Goal: Task Accomplishment & Management: Complete application form

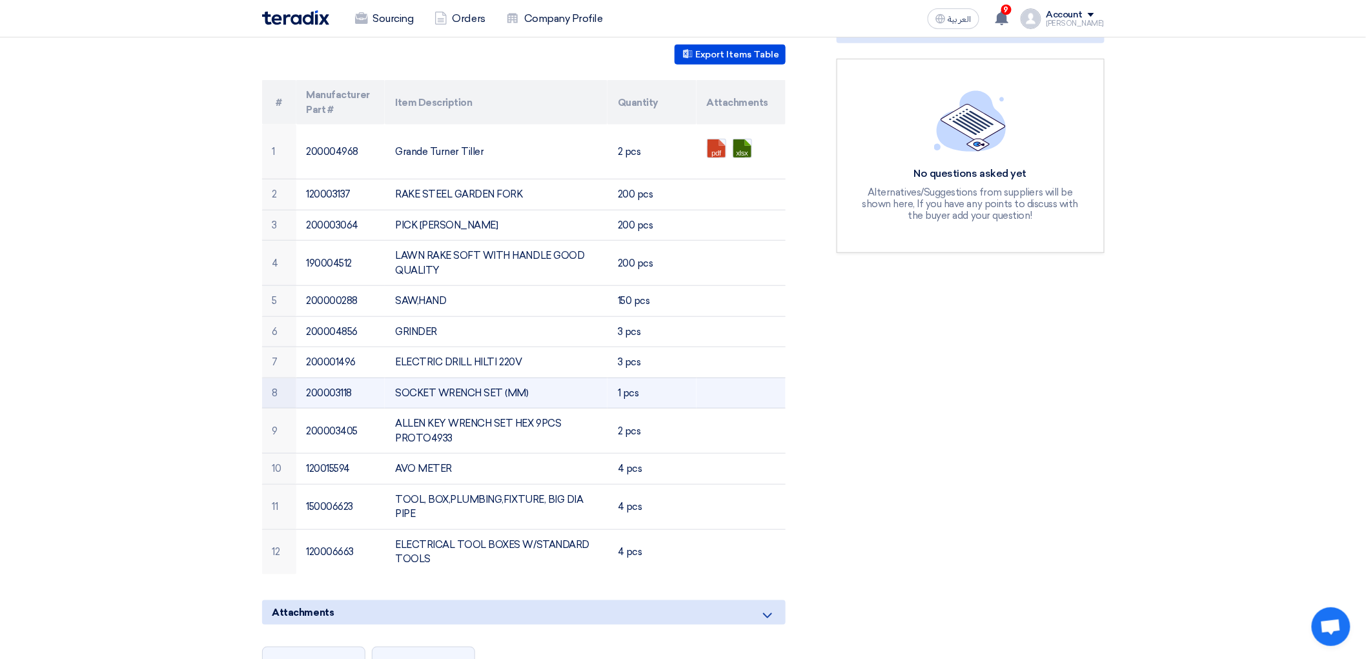
scroll to position [215, 0]
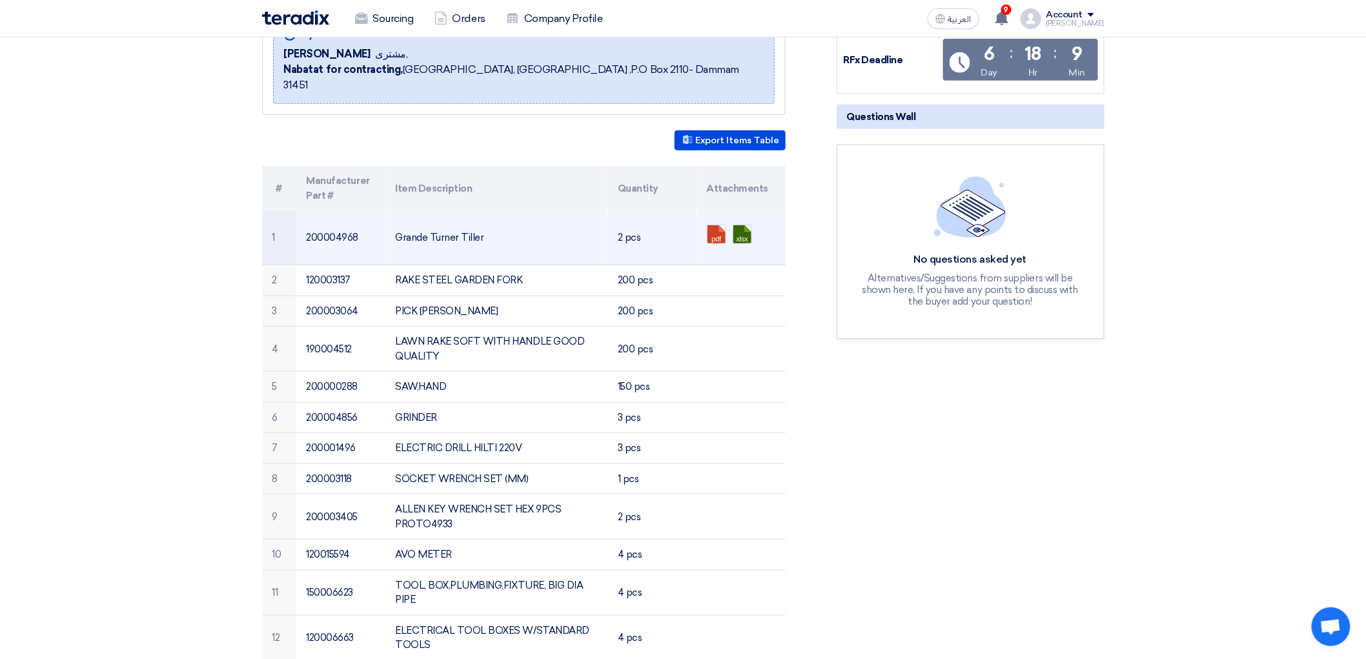
drag, startPoint x: 455, startPoint y: 275, endPoint x: 355, endPoint y: 271, distance: 100.1
click at [385, 265] on td "Grande Turner Tiller" at bounding box center [496, 237] width 223 height 55
copy td "Grande Turner Tiller"
click at [724, 274] on link at bounding box center [759, 263] width 103 height 77
click at [750, 274] on link at bounding box center [784, 263] width 103 height 77
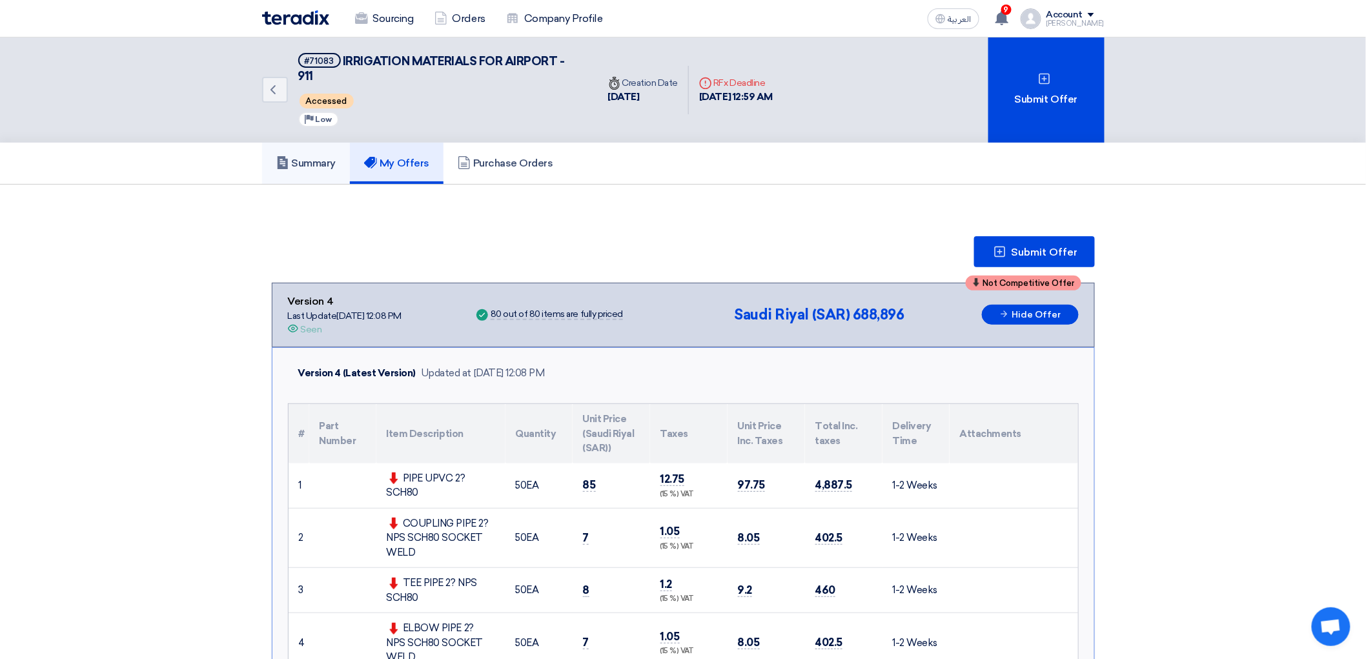
click at [276, 170] on h5 "Summary" at bounding box center [306, 163] width 60 height 13
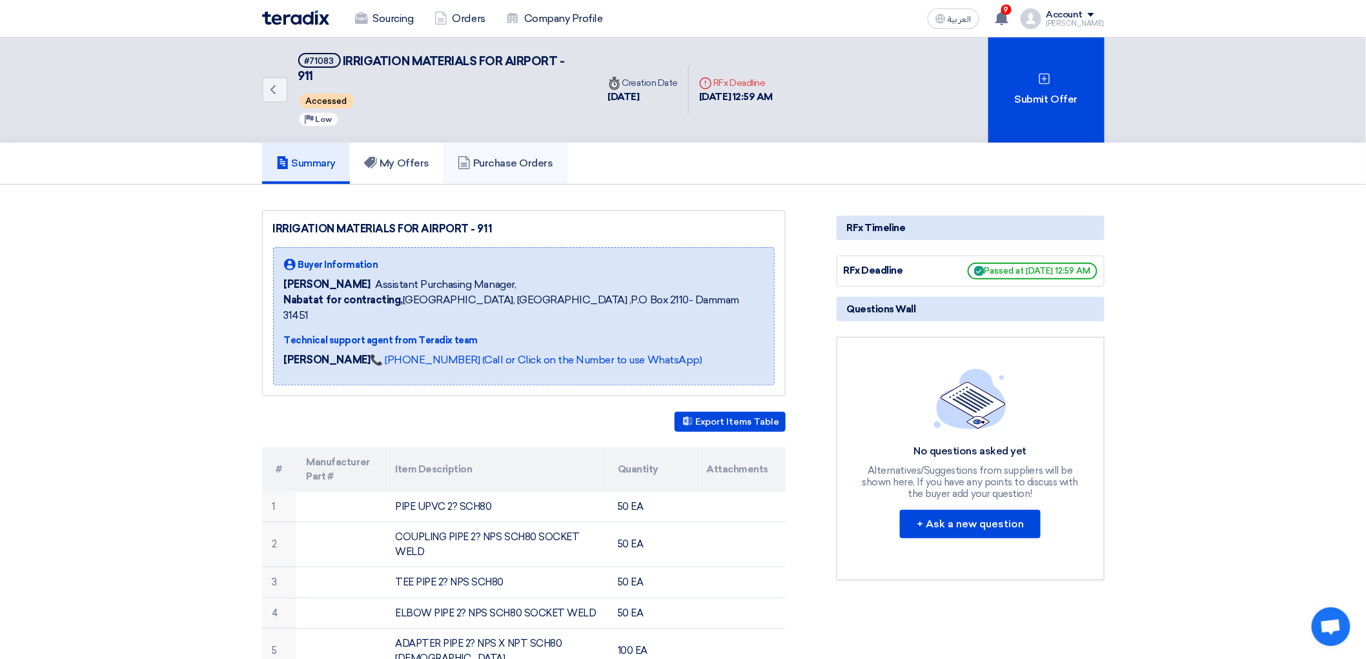
click at [509, 170] on h5 "Purchase Orders" at bounding box center [506, 163] width 96 height 13
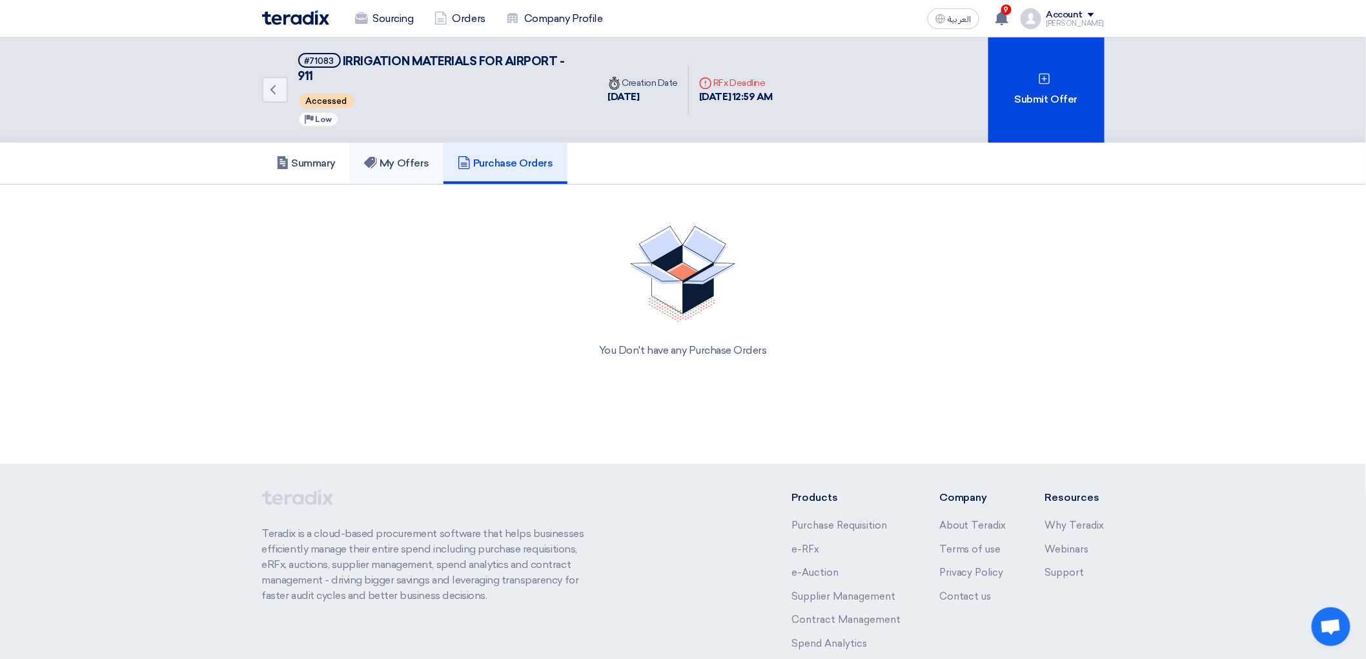
click at [379, 170] on h5 "My Offers" at bounding box center [396, 163] width 65 height 13
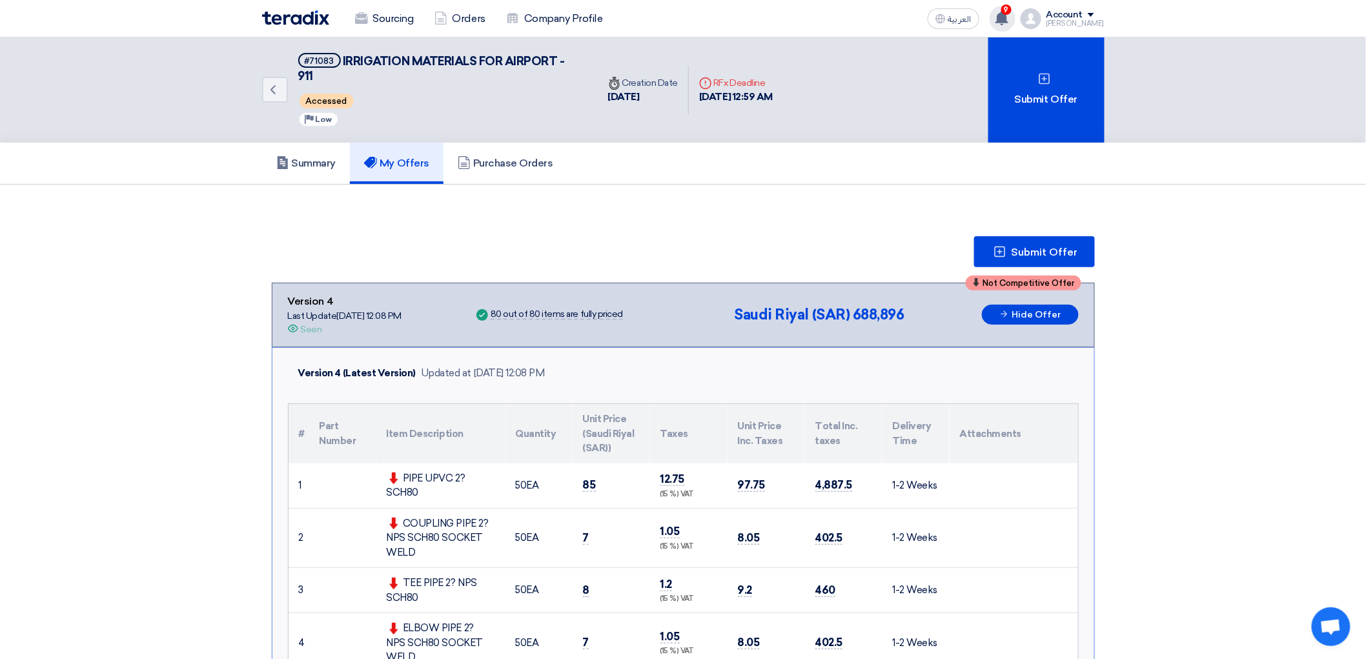
click at [1008, 16] on use at bounding box center [1001, 18] width 13 height 14
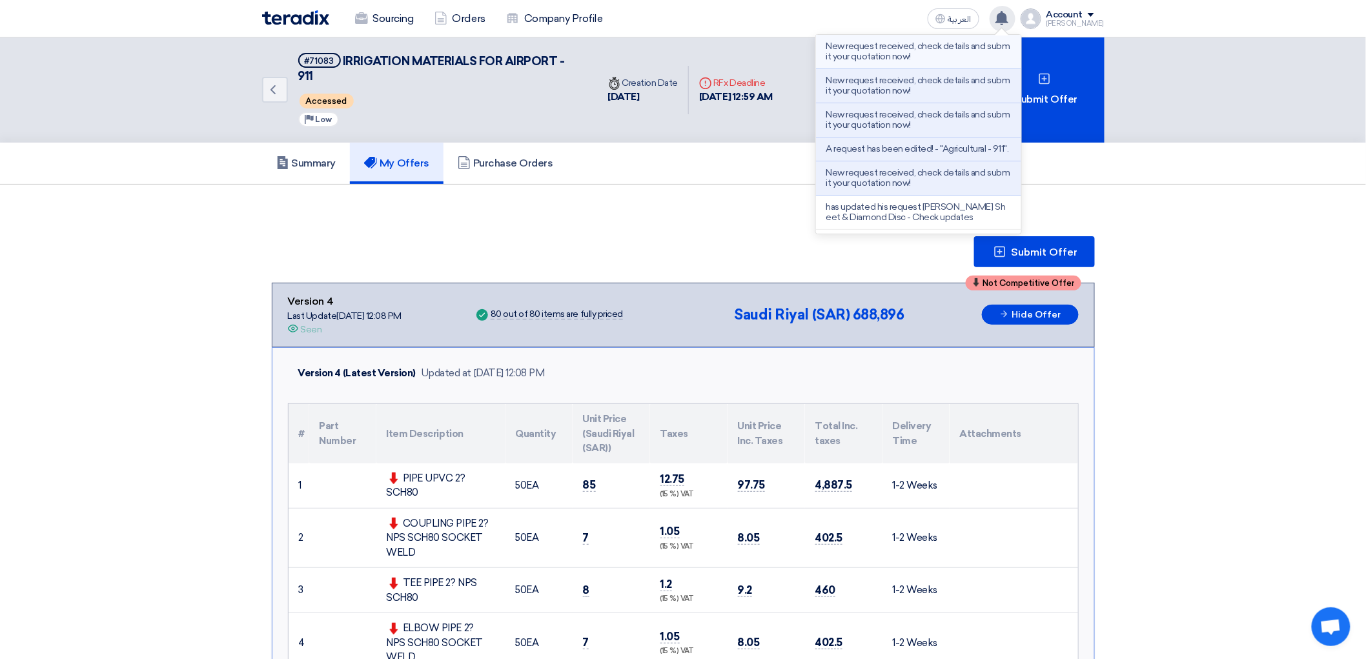
click at [978, 52] on p "New request received, check details and submit your quotation now!" at bounding box center [918, 51] width 185 height 21
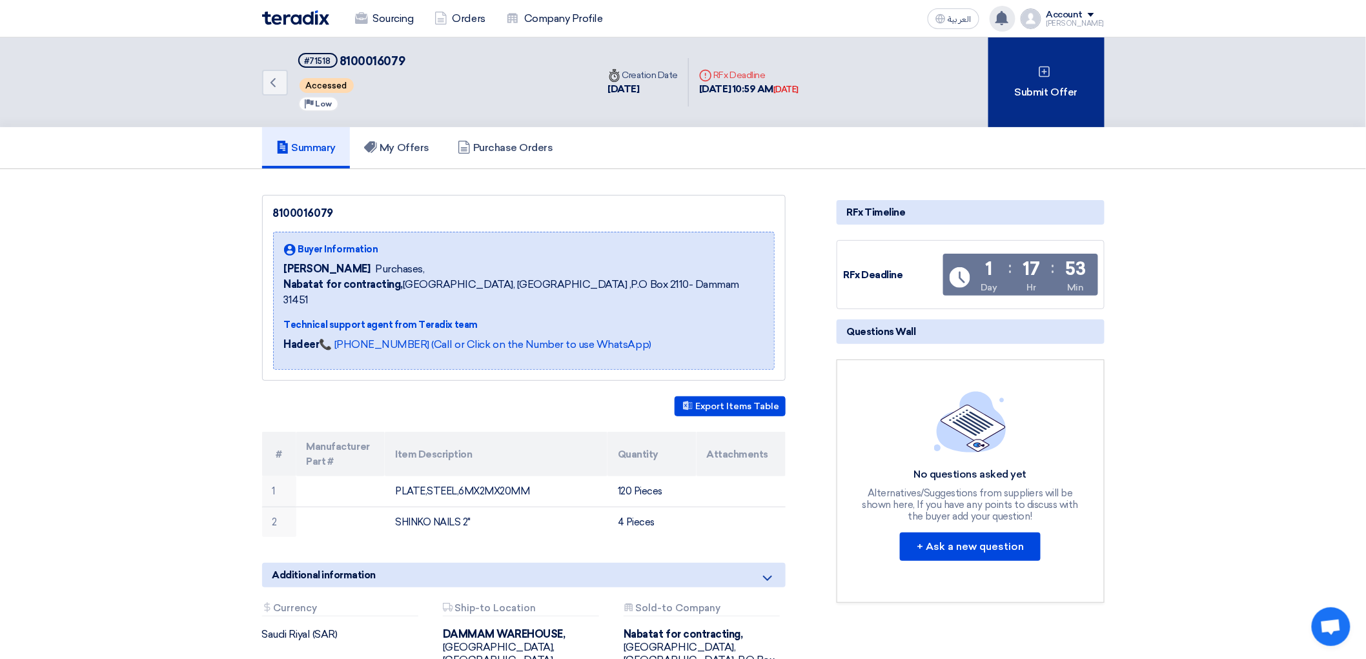
click at [1082, 127] on div "Submit Offer" at bounding box center [1046, 82] width 116 height 90
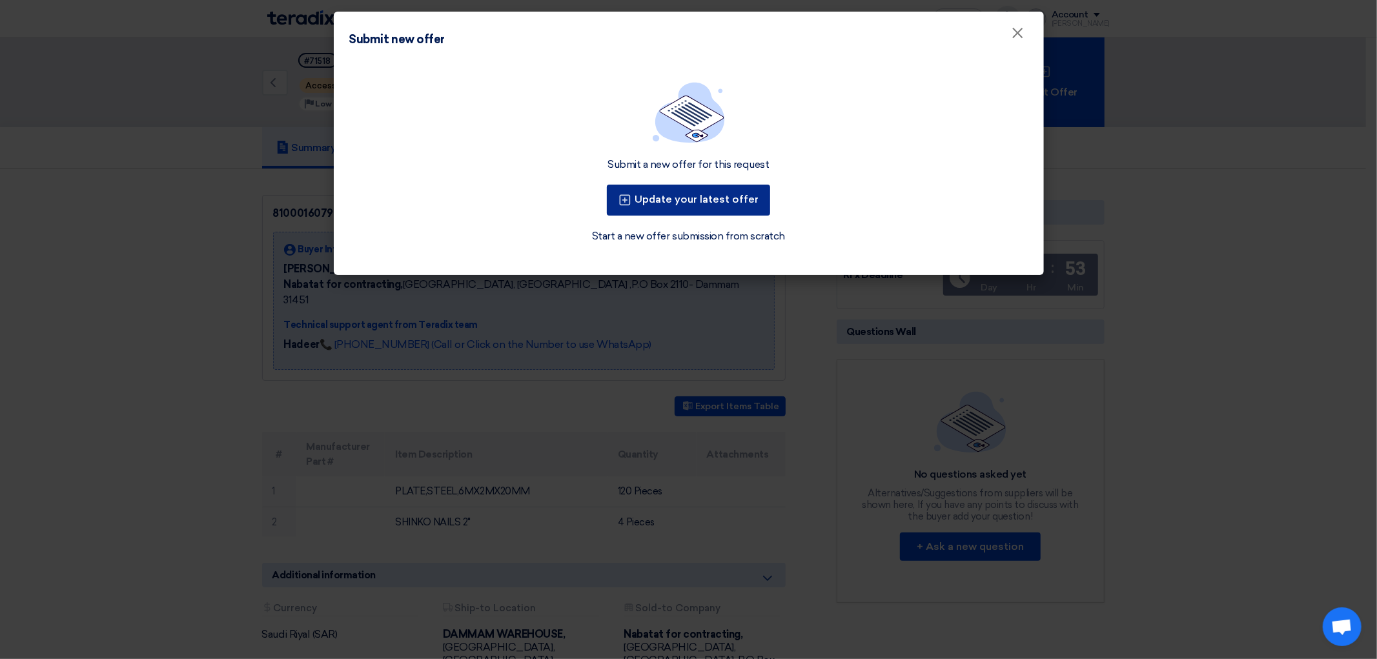
click at [746, 216] on button "Update your latest offer" at bounding box center [688, 200] width 163 height 31
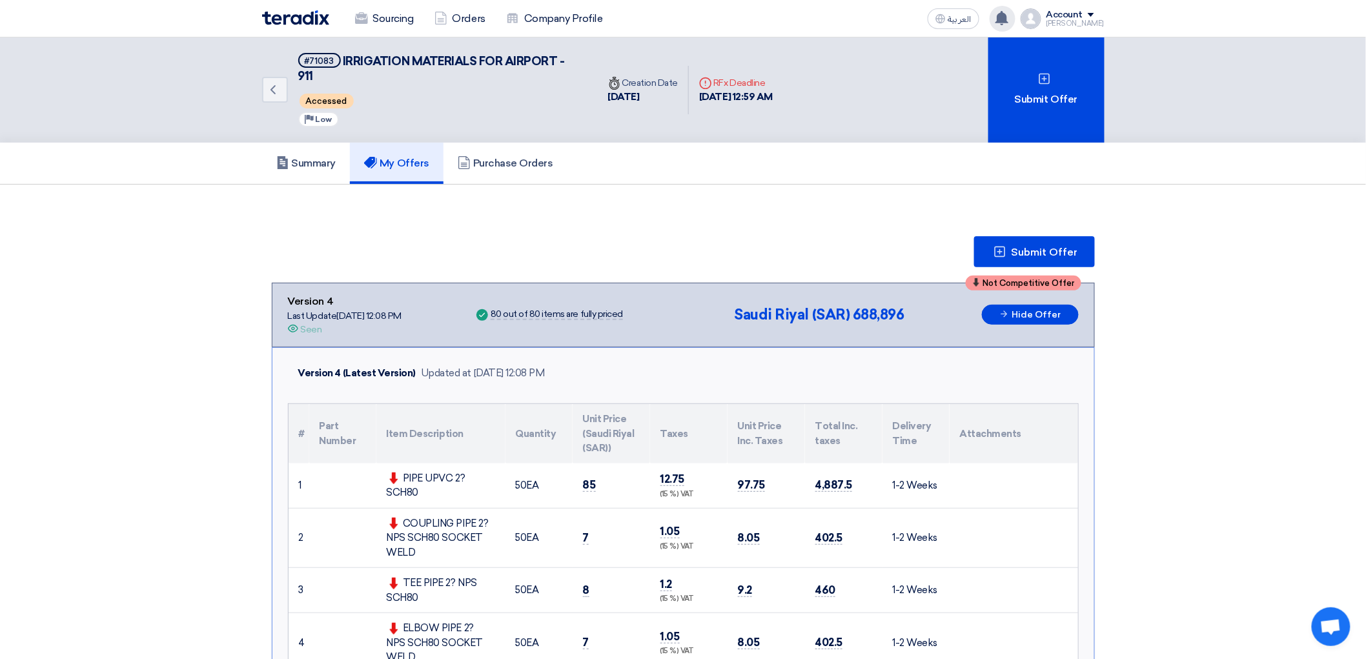
click at [1008, 21] on use at bounding box center [1001, 18] width 13 height 14
click at [1008, 17] on use at bounding box center [1001, 18] width 13 height 14
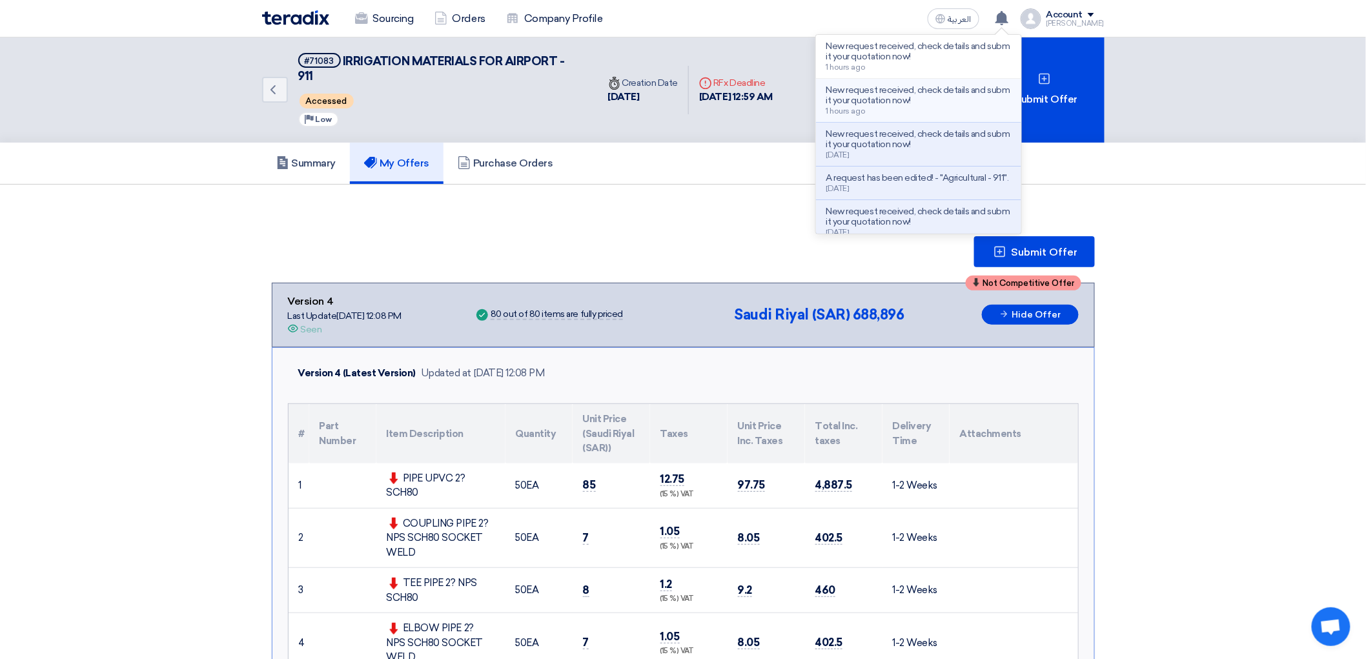
click at [972, 106] on p "New request received, check details and submit your quotation now!" at bounding box center [918, 95] width 185 height 21
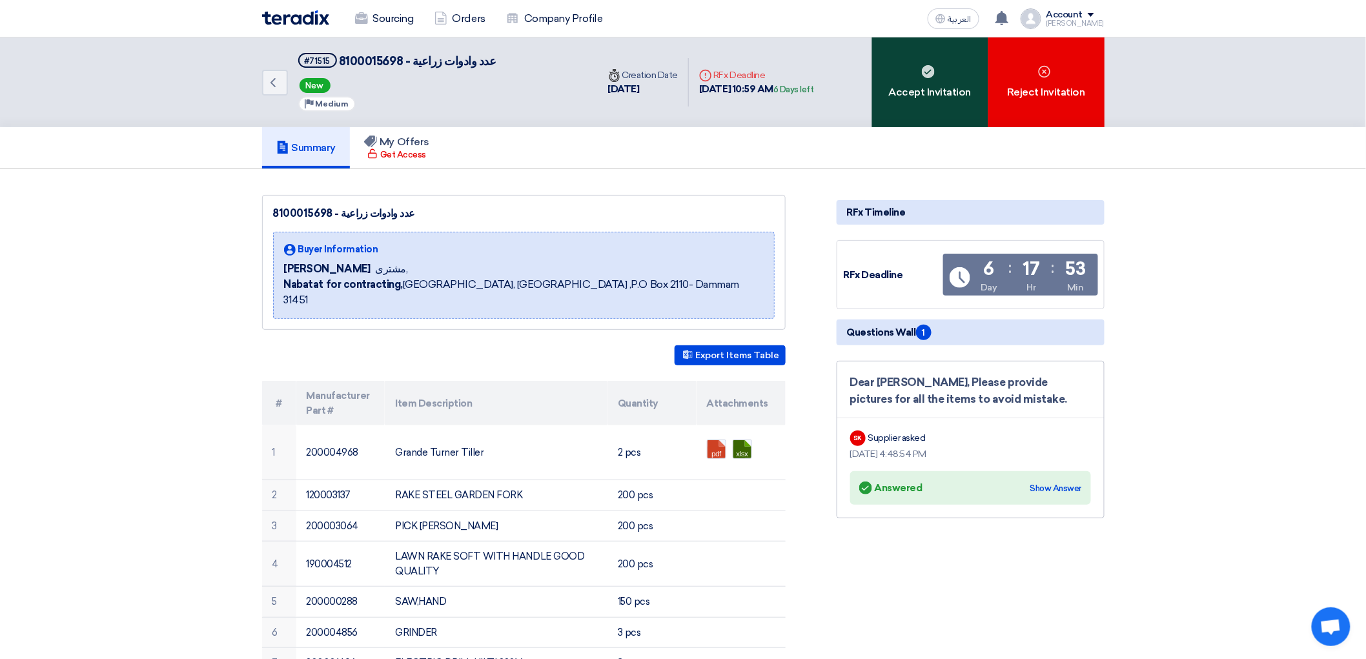
click at [976, 88] on div "Accept Invitation" at bounding box center [930, 82] width 116 height 90
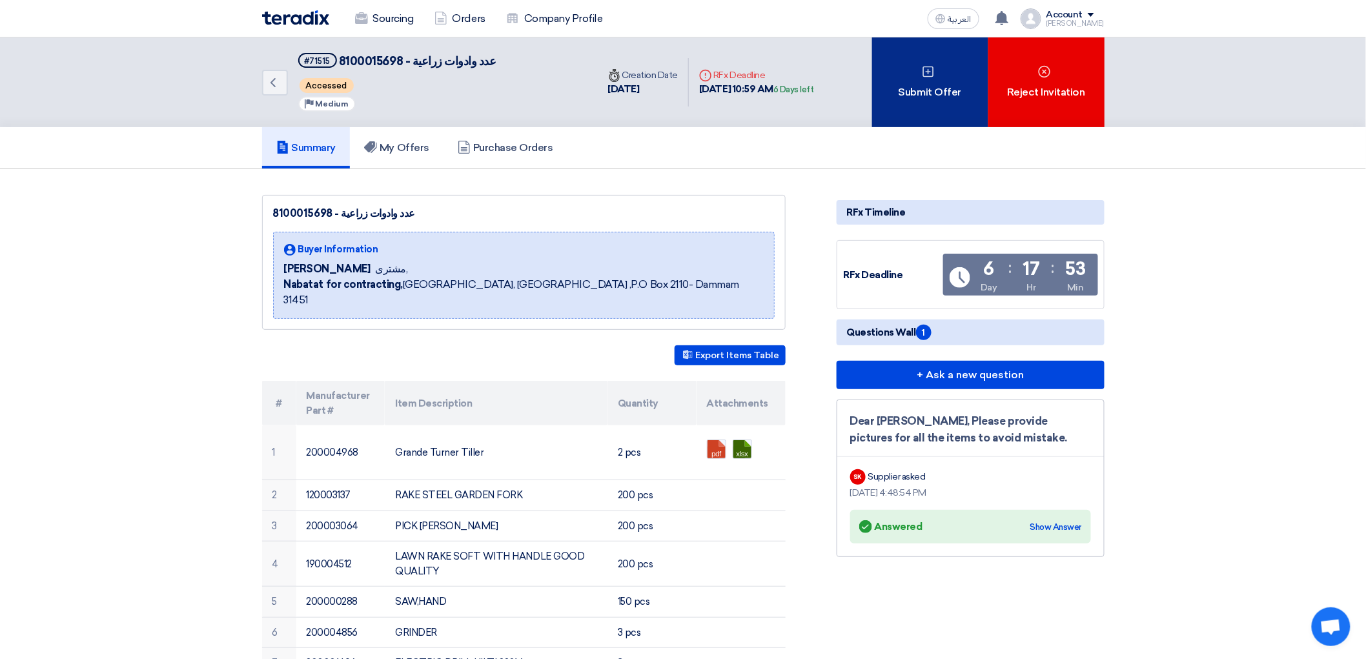
click at [927, 119] on div "Submit Offer" at bounding box center [930, 82] width 116 height 90
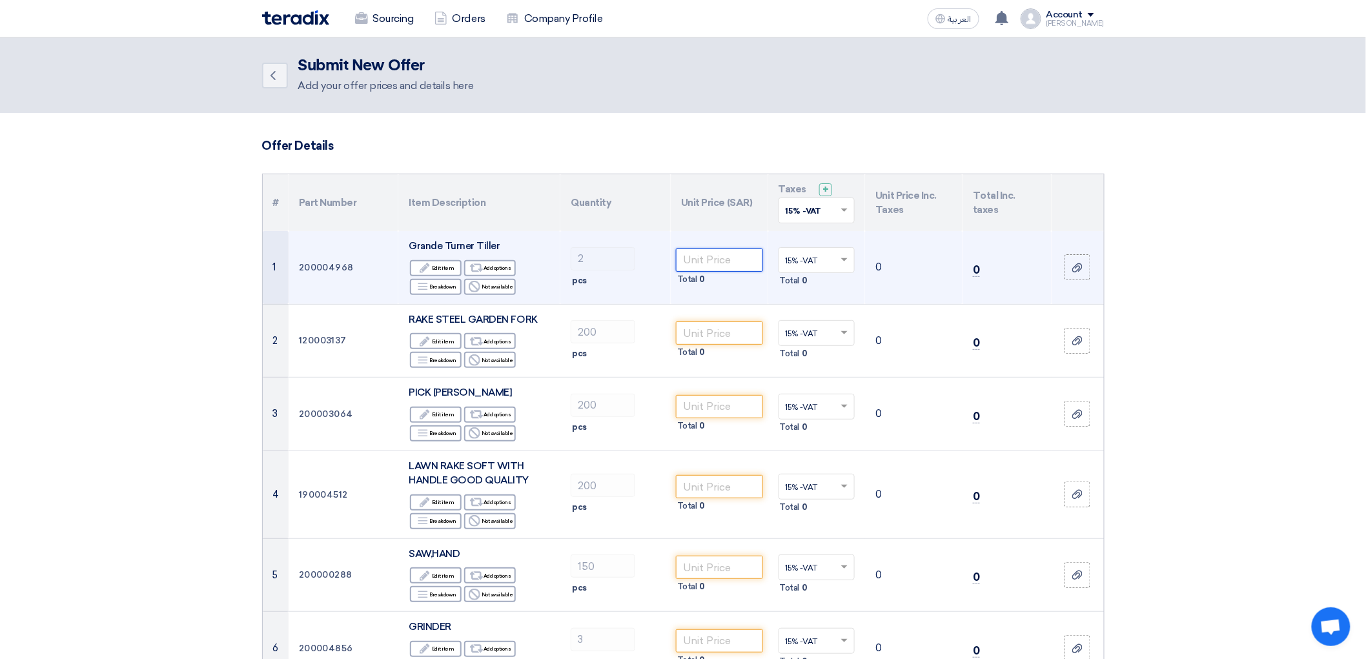
click at [722, 272] on input "number" at bounding box center [719, 260] width 87 height 23
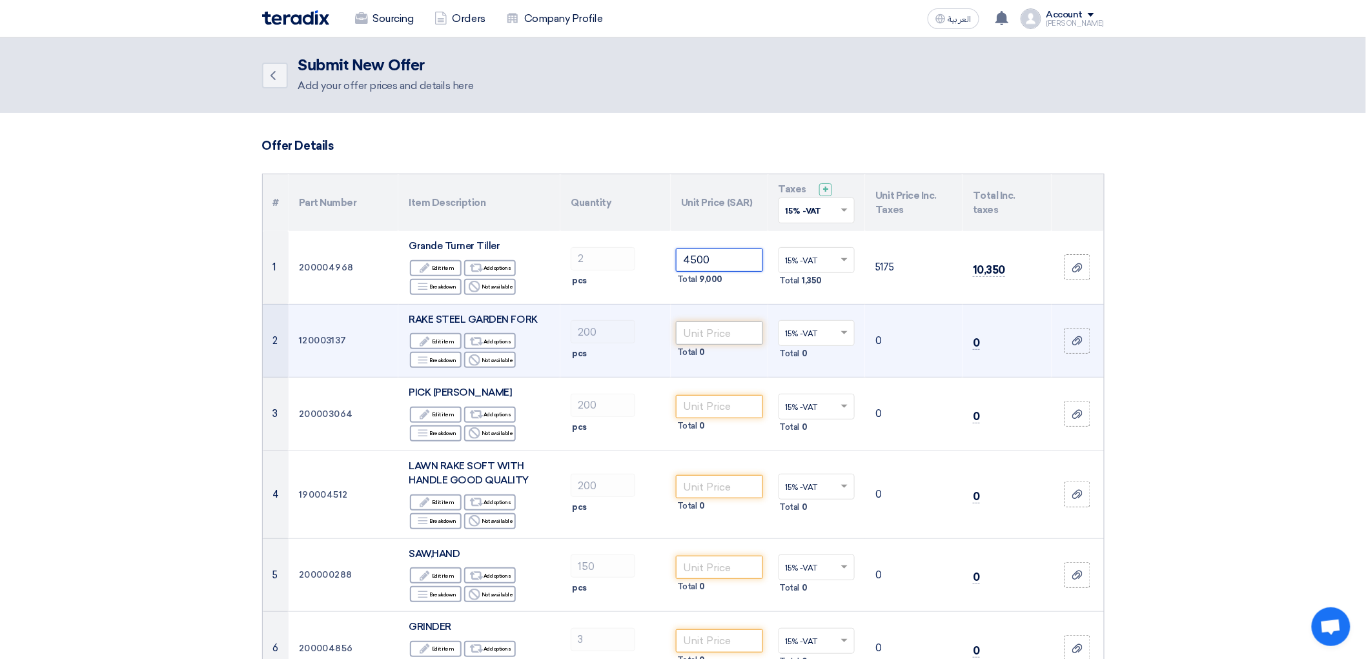
type input "4500"
click at [758, 345] on input "number" at bounding box center [719, 332] width 87 height 23
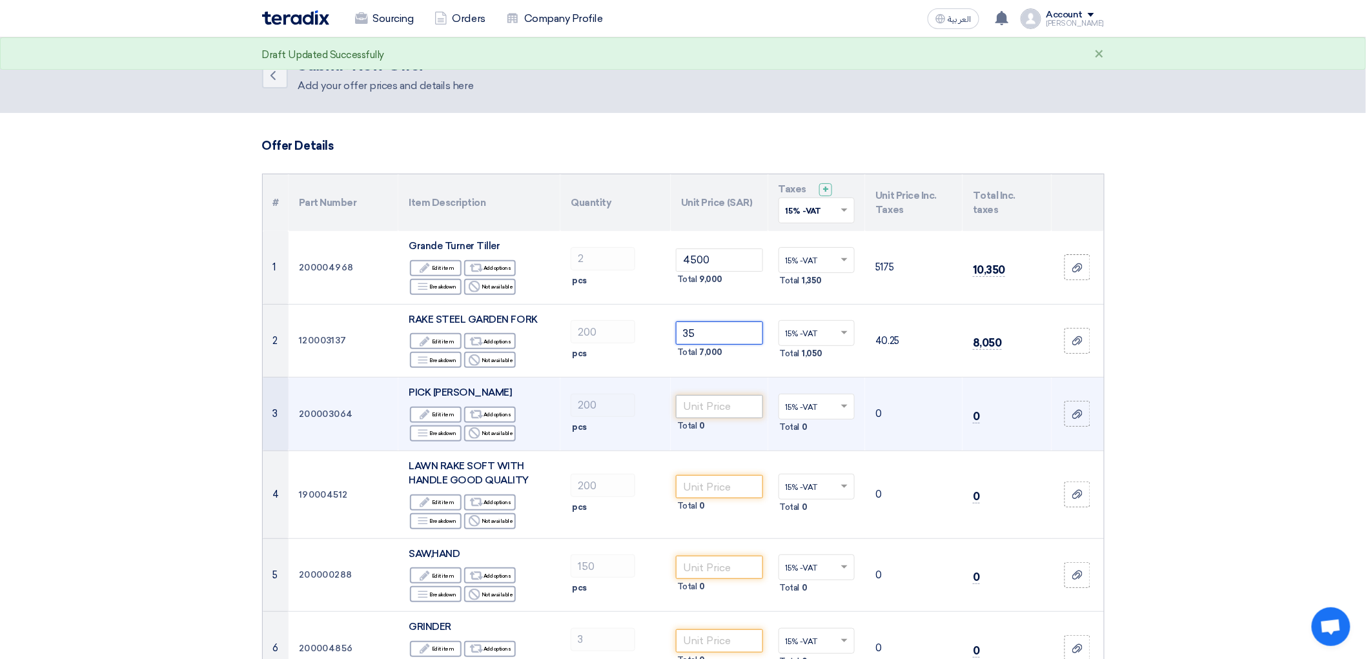
type input "35"
click at [722, 418] on input "number" at bounding box center [719, 406] width 87 height 23
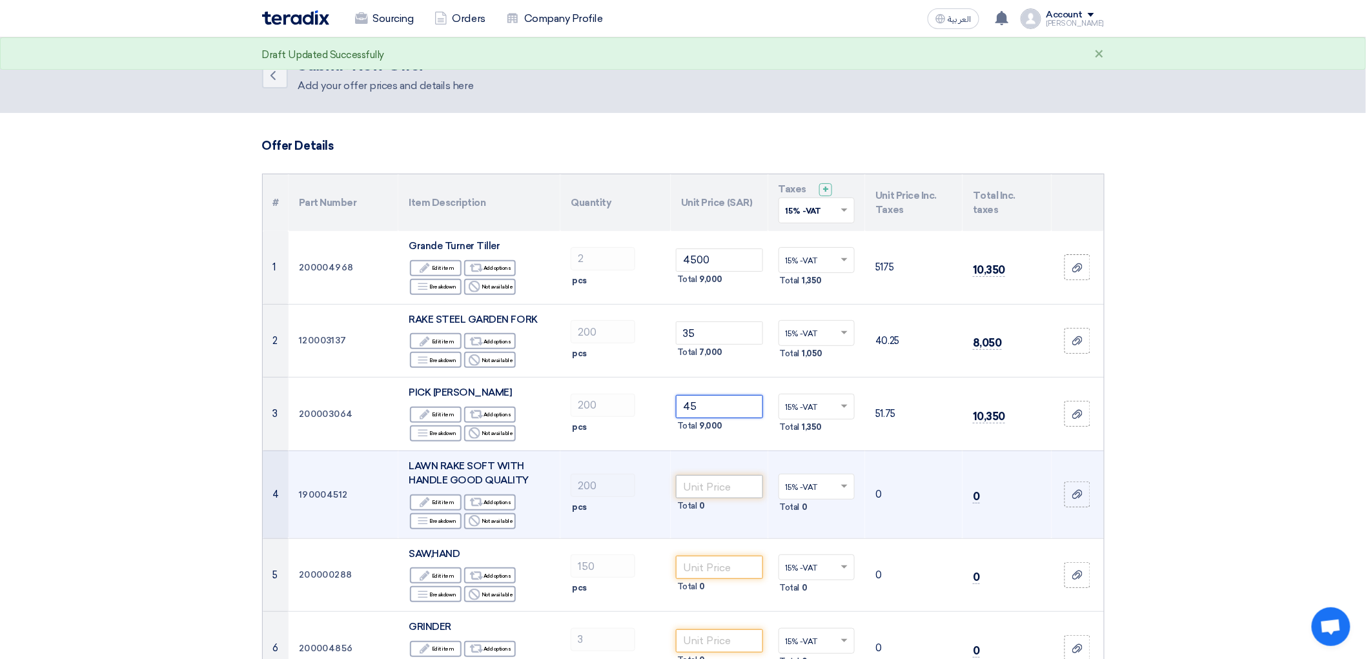
type input "45"
click at [720, 498] on input "number" at bounding box center [719, 486] width 87 height 23
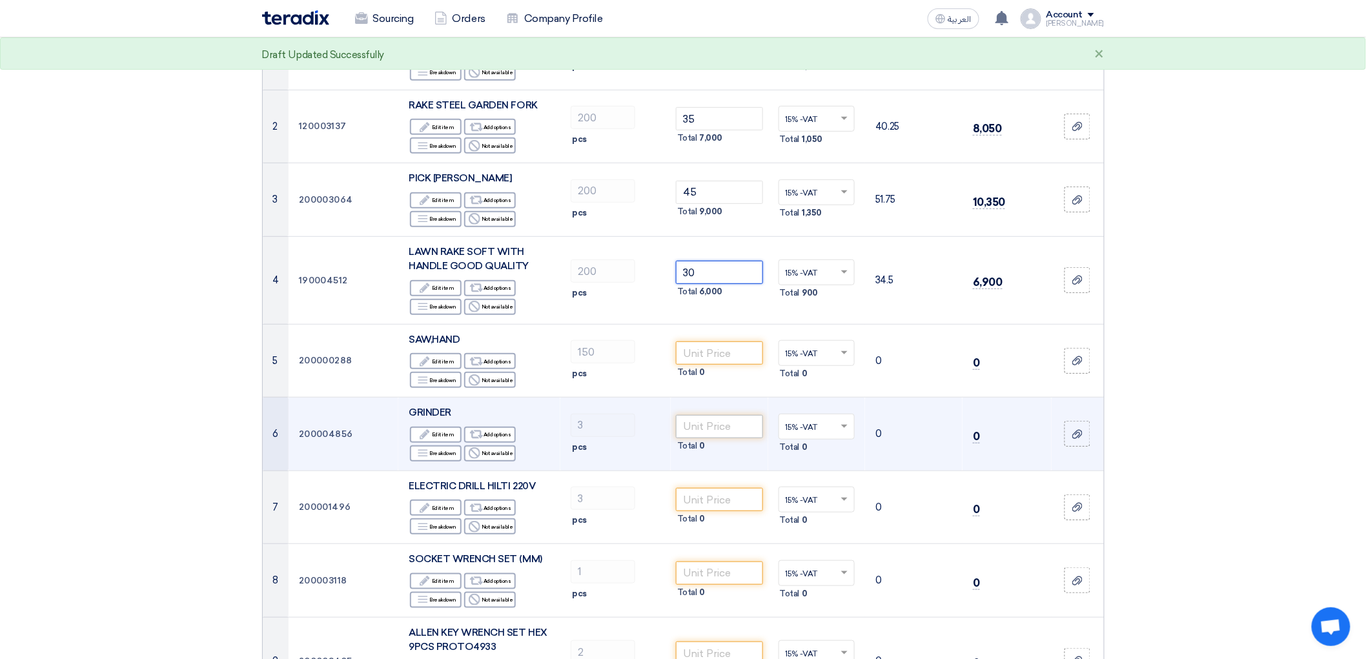
scroll to position [215, 0]
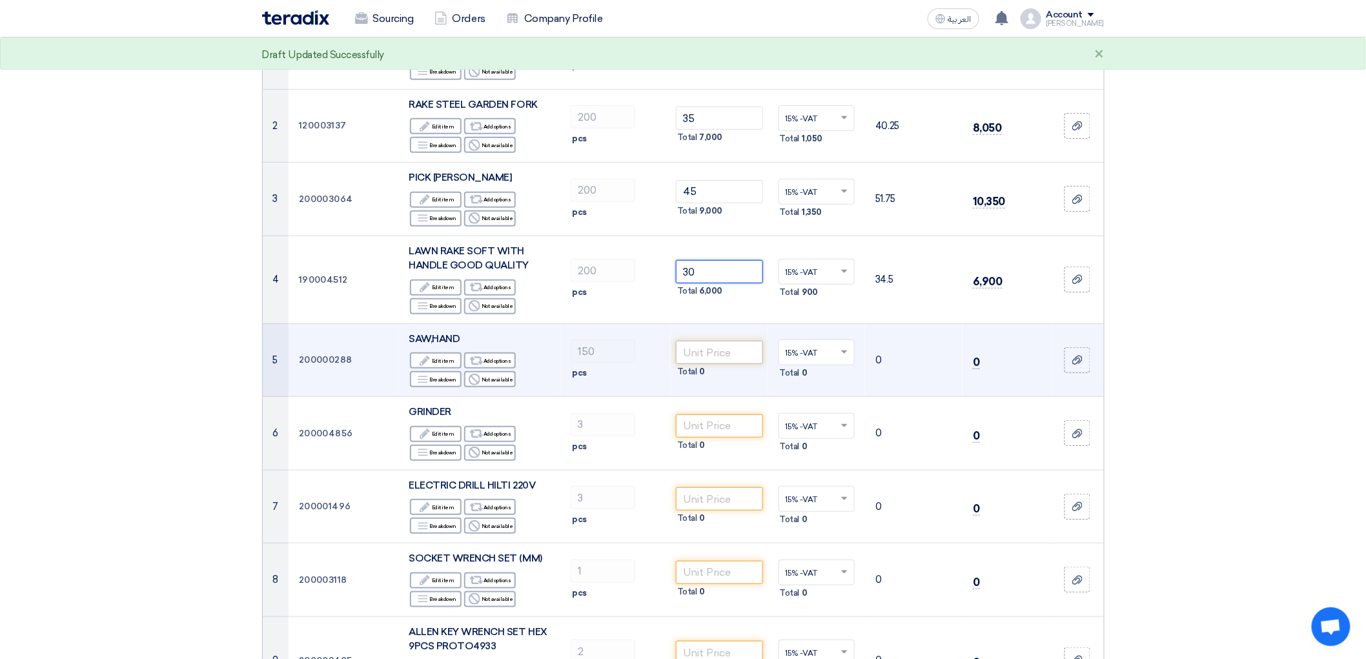
type input "30"
click at [728, 364] on input "number" at bounding box center [719, 352] width 87 height 23
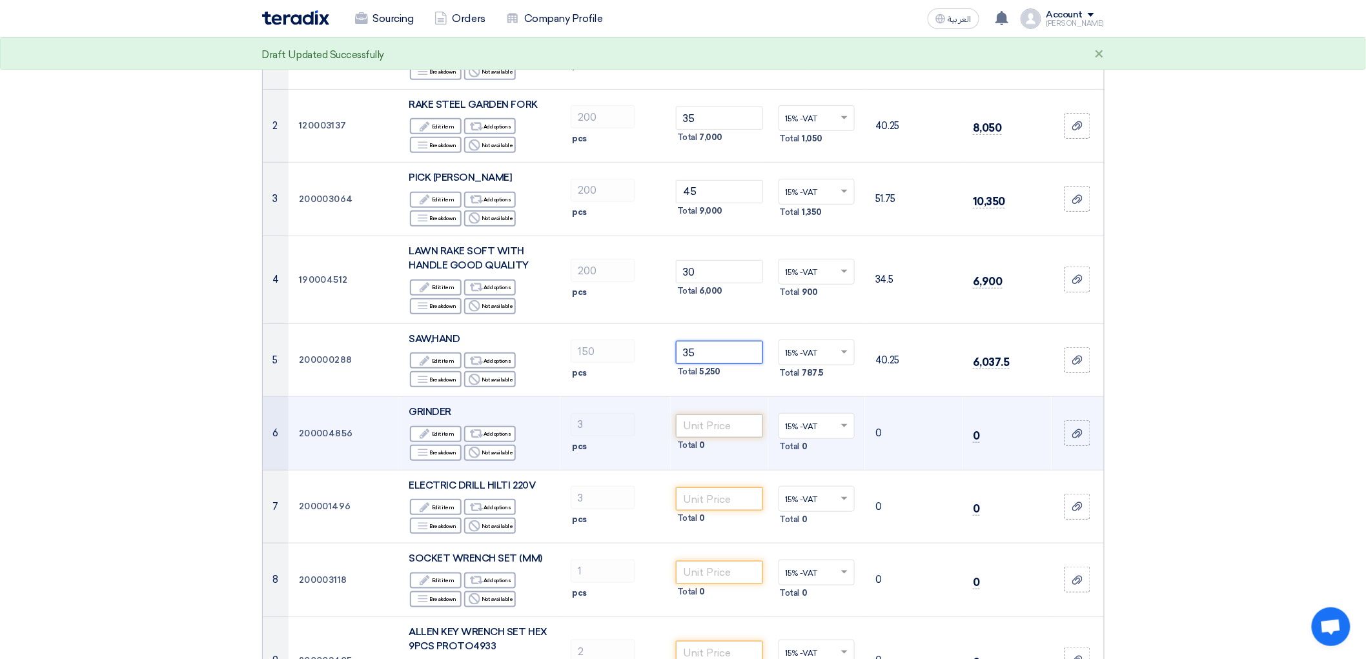
type input "35"
click at [726, 438] on input "number" at bounding box center [719, 425] width 87 height 23
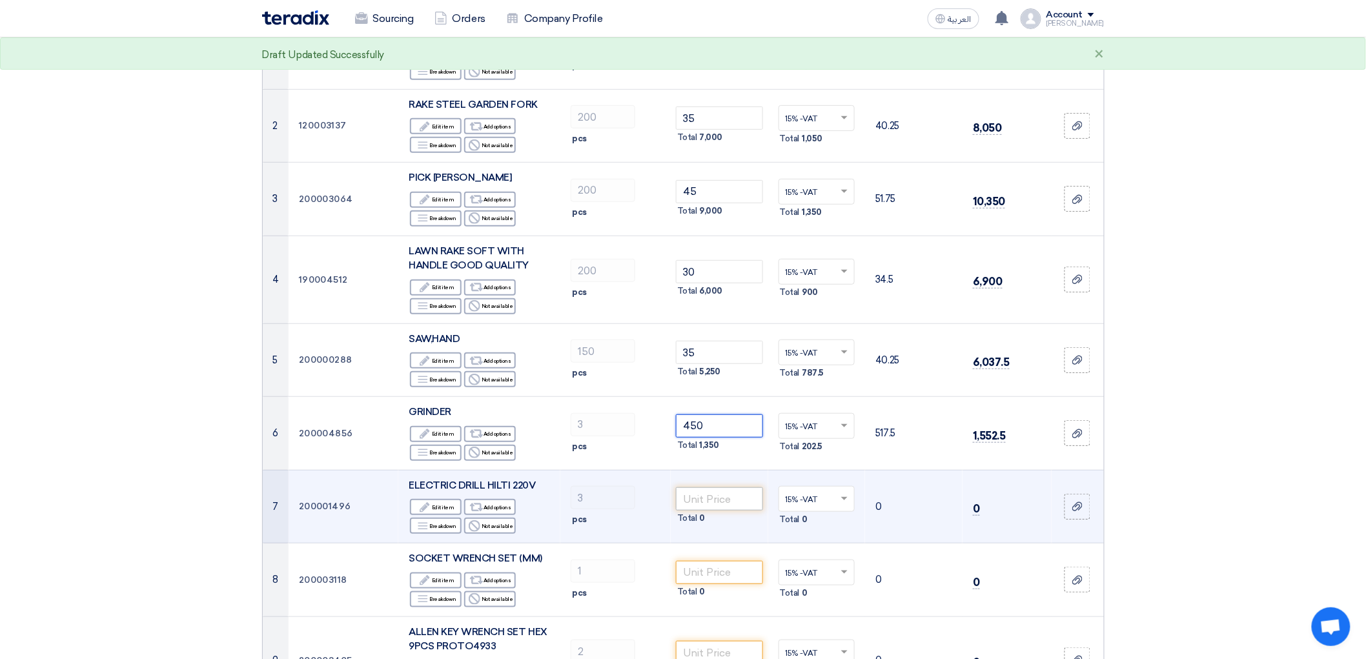
type input "450"
click at [697, 511] on input "number" at bounding box center [719, 498] width 87 height 23
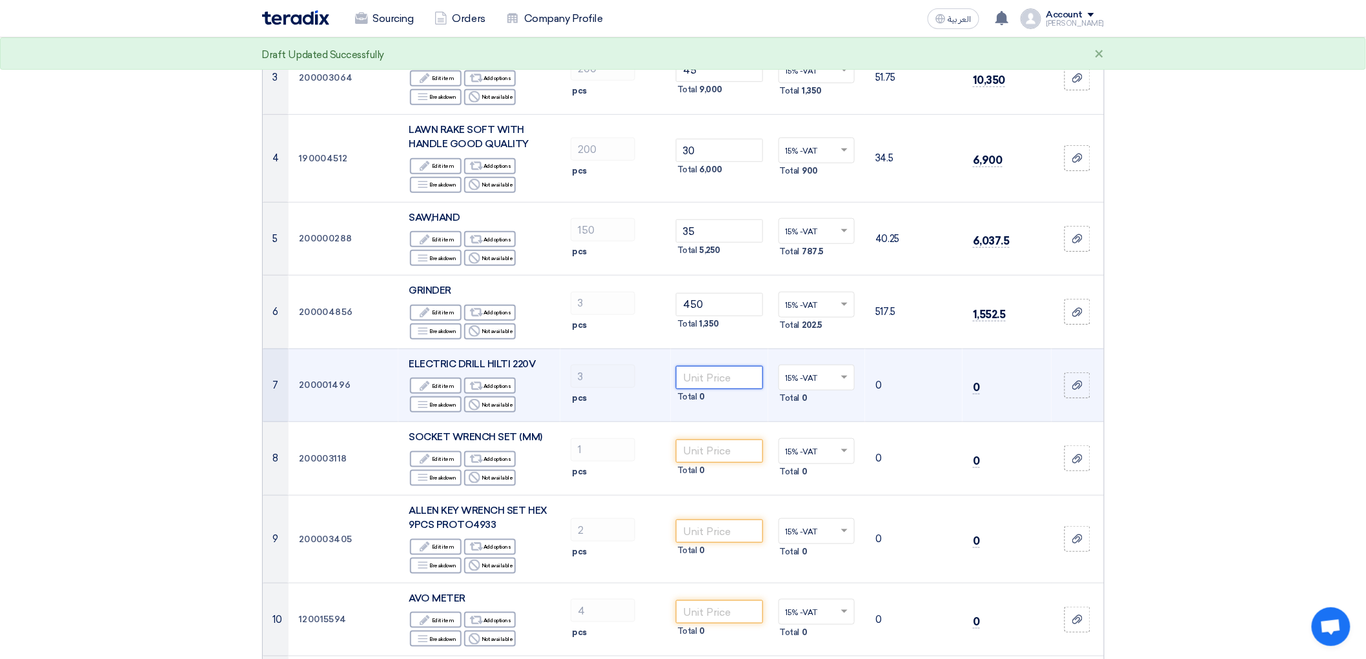
scroll to position [358, 0]
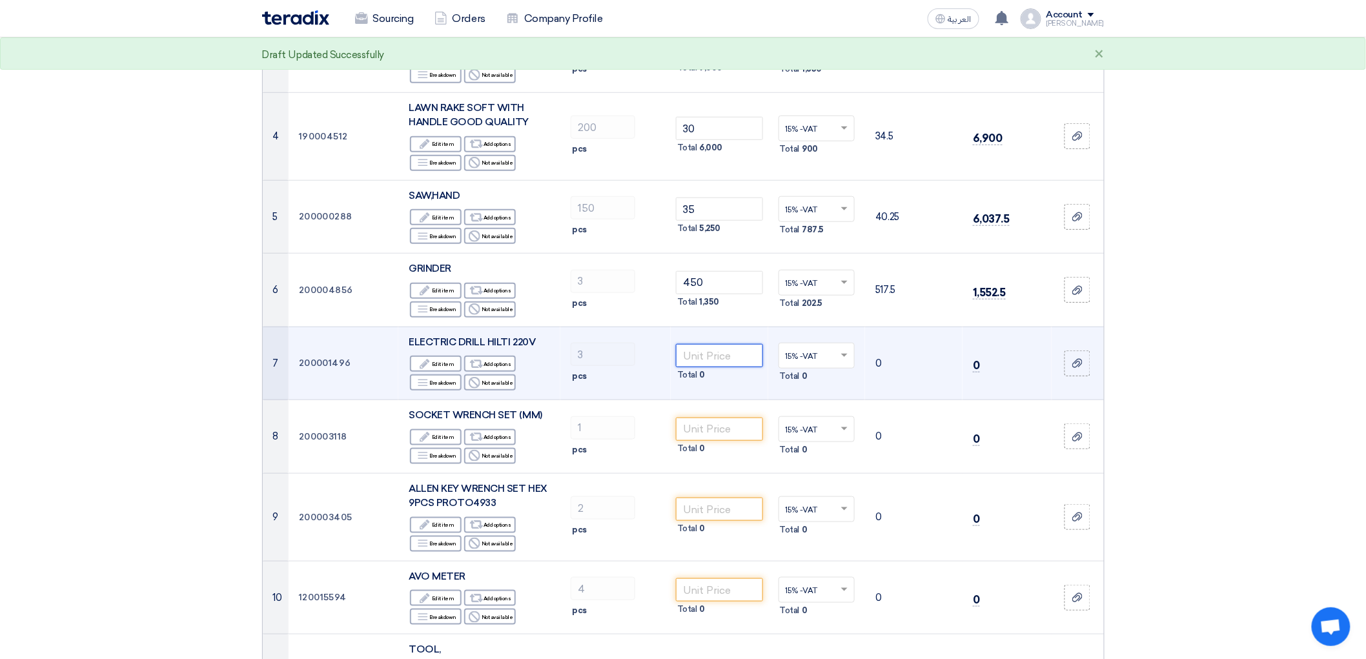
click at [704, 367] on input "number" at bounding box center [719, 355] width 87 height 23
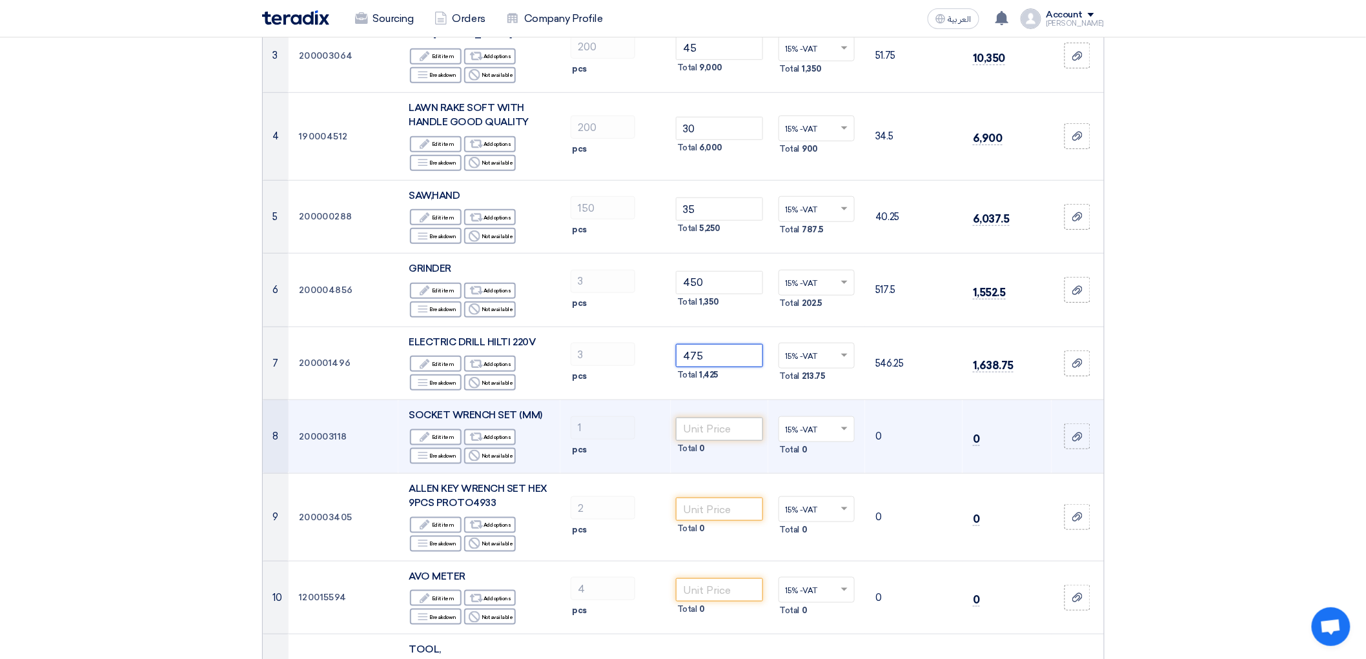
type input "475"
click at [746, 441] on input "number" at bounding box center [719, 429] width 87 height 23
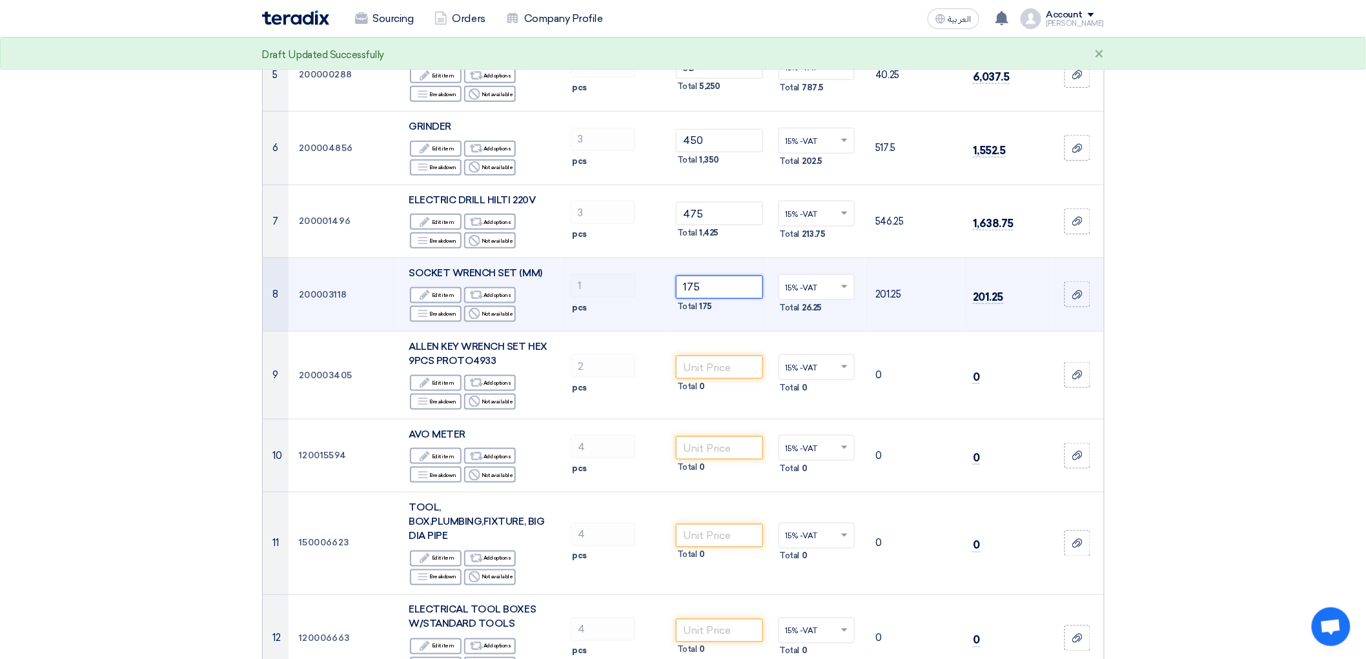
scroll to position [502, 0]
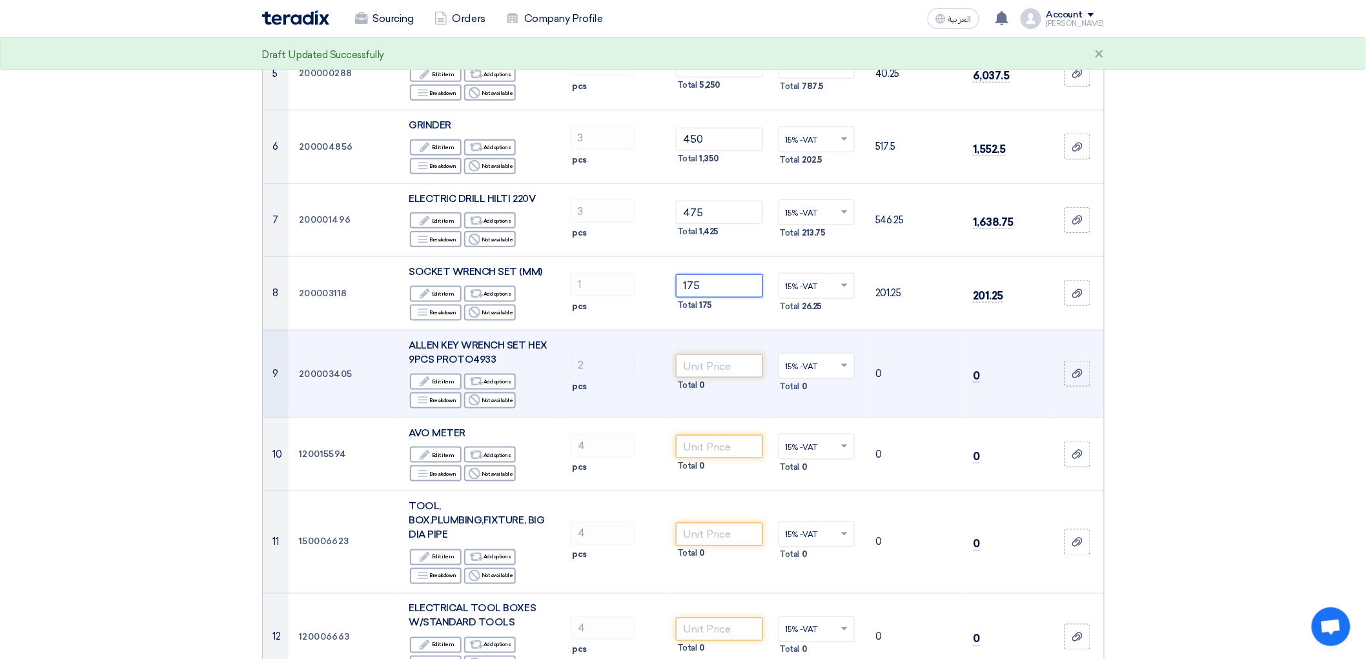
type input "175"
click at [728, 378] on input "number" at bounding box center [719, 365] width 87 height 23
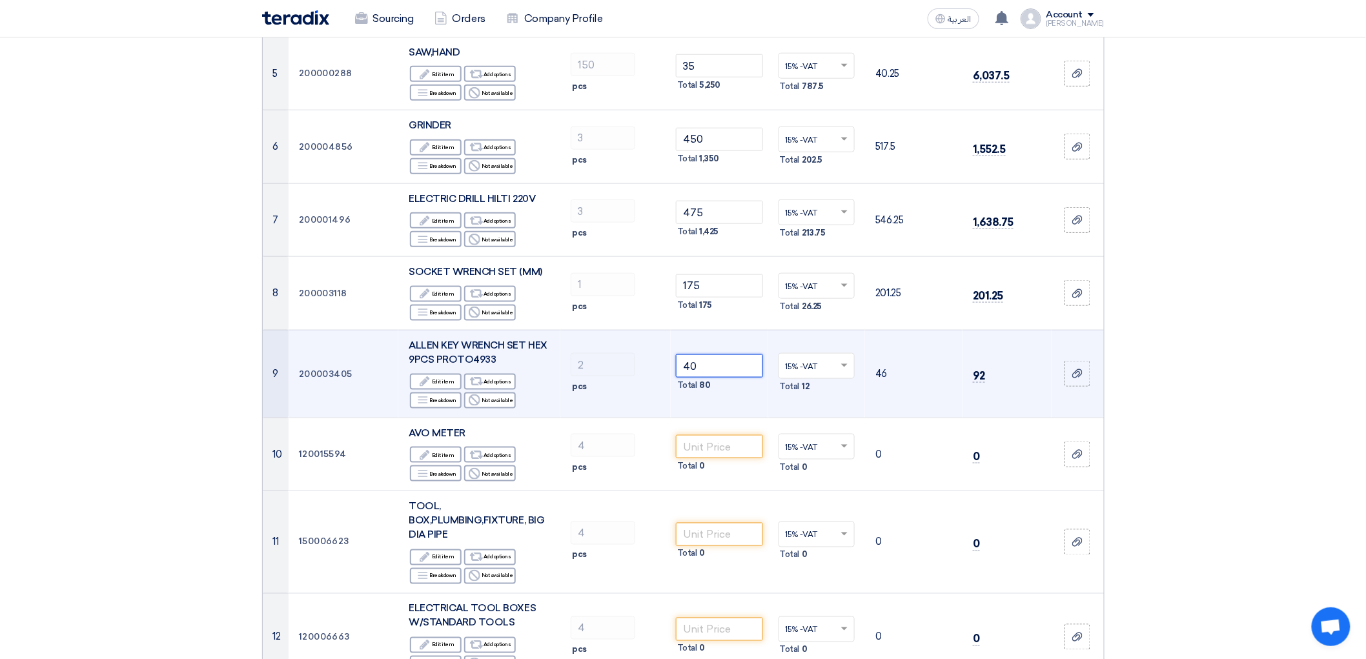
type input "4"
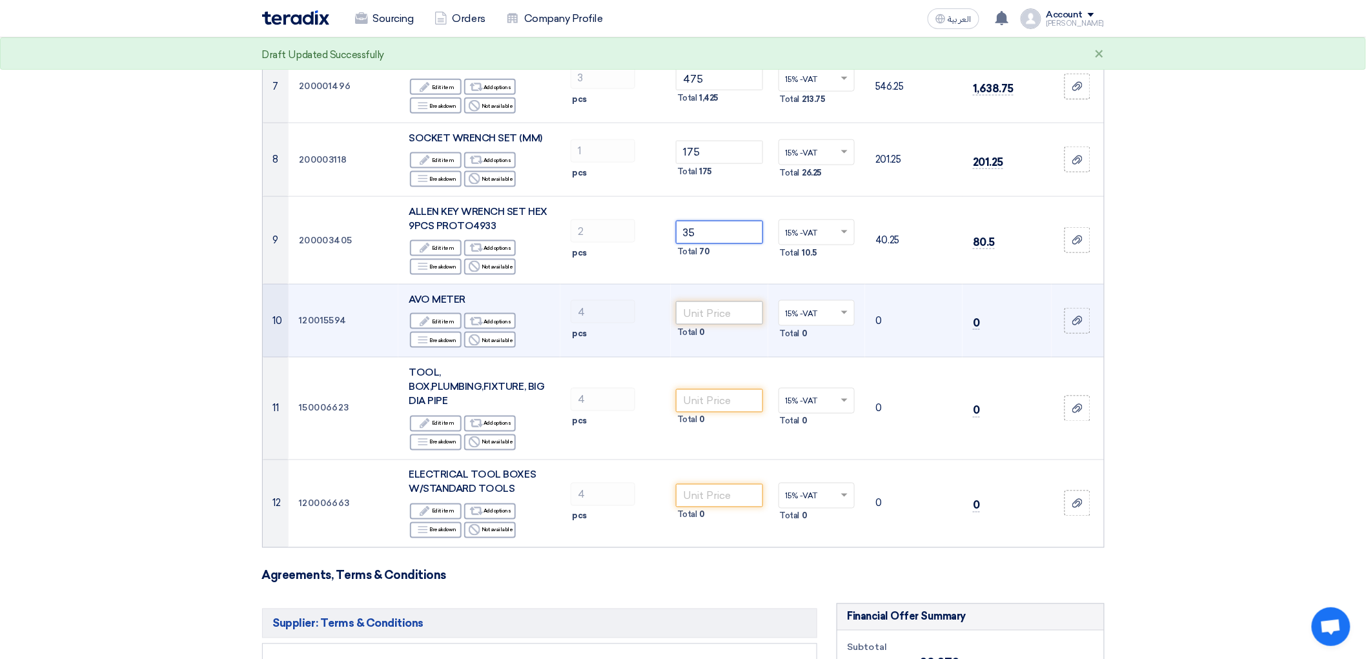
scroll to position [646, 0]
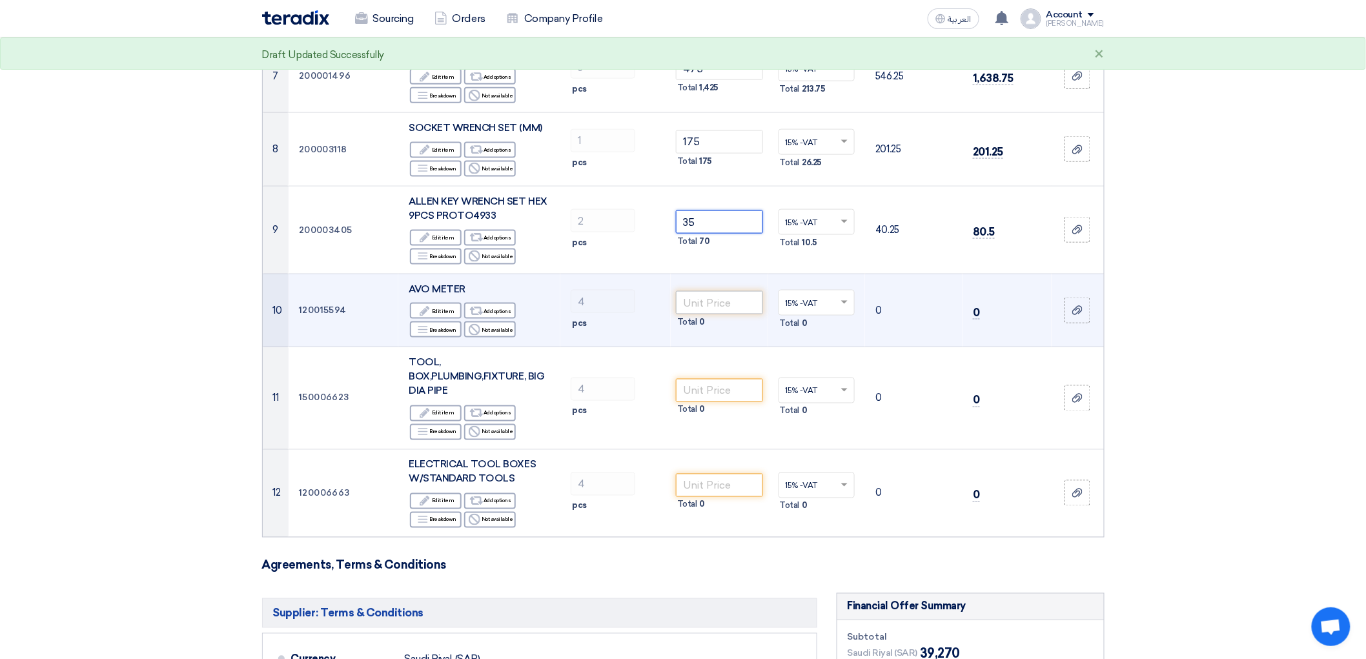
type input "35"
click at [739, 314] on input "number" at bounding box center [719, 302] width 87 height 23
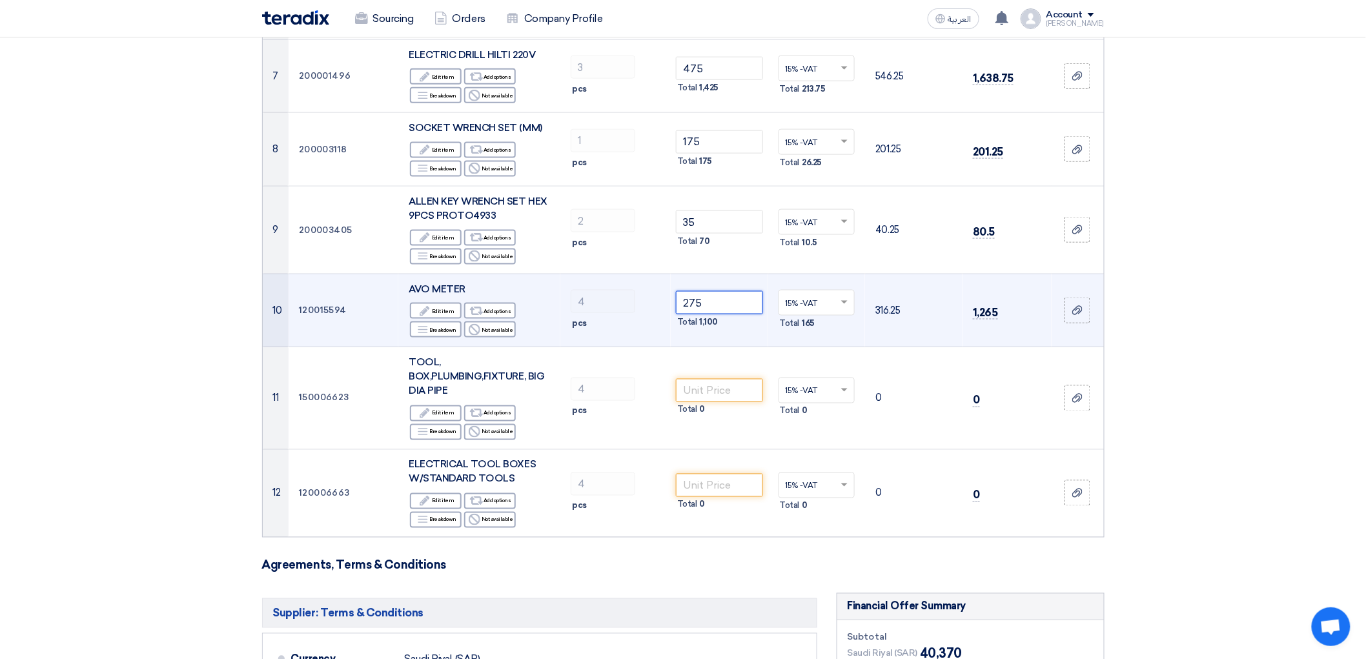
click at [711, 314] on input "275" at bounding box center [719, 302] width 87 height 23
type input "2"
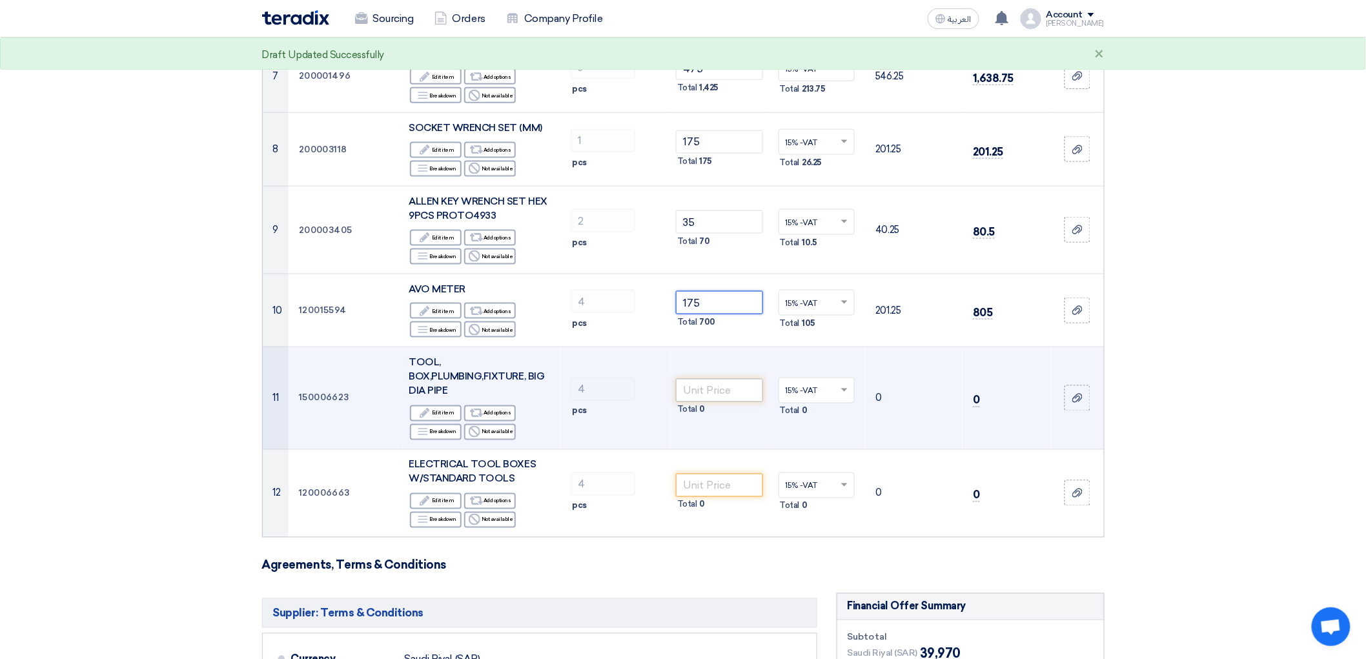
type input "175"
click at [715, 402] on input "number" at bounding box center [719, 390] width 87 height 23
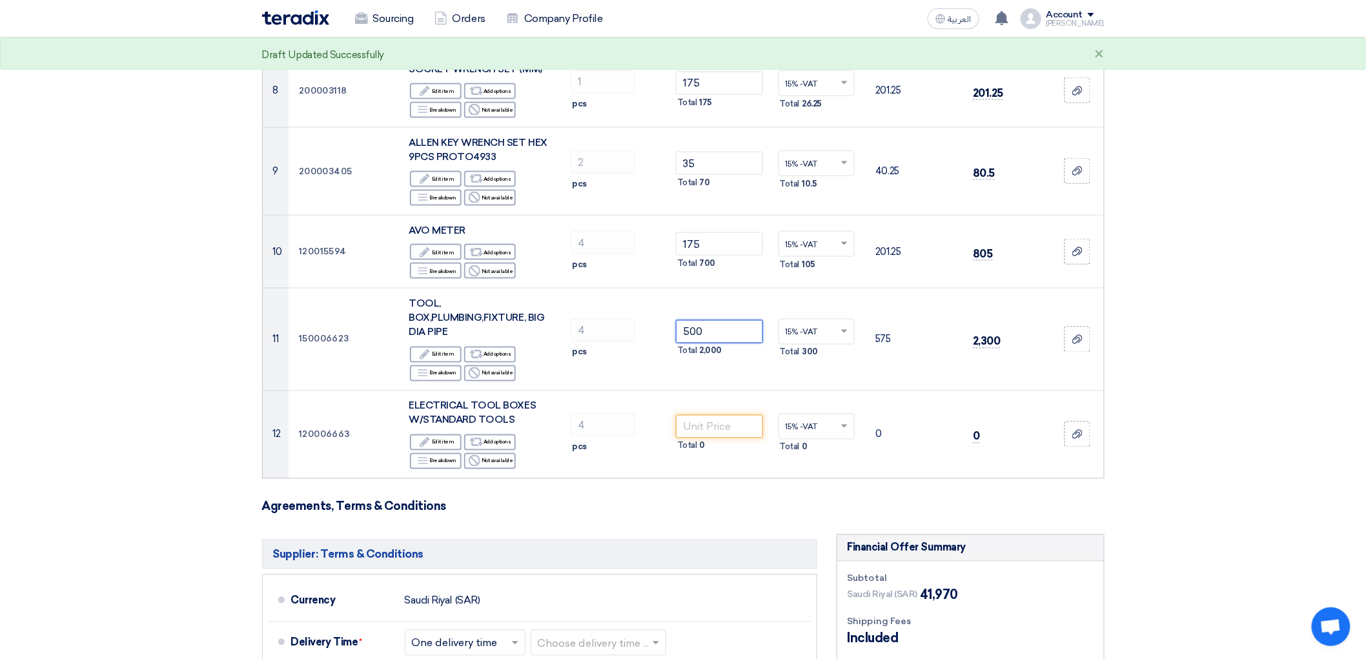
scroll to position [789, 0]
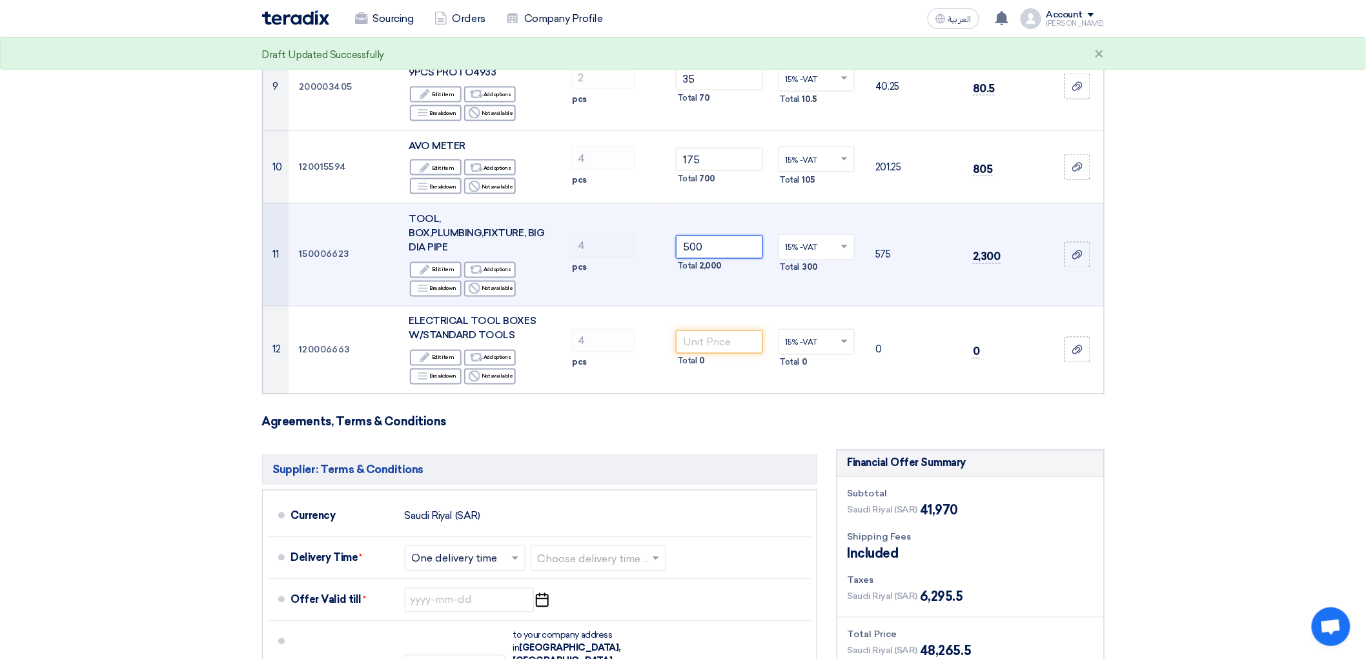
click at [714, 259] on input "500" at bounding box center [719, 247] width 87 height 23
type input "5"
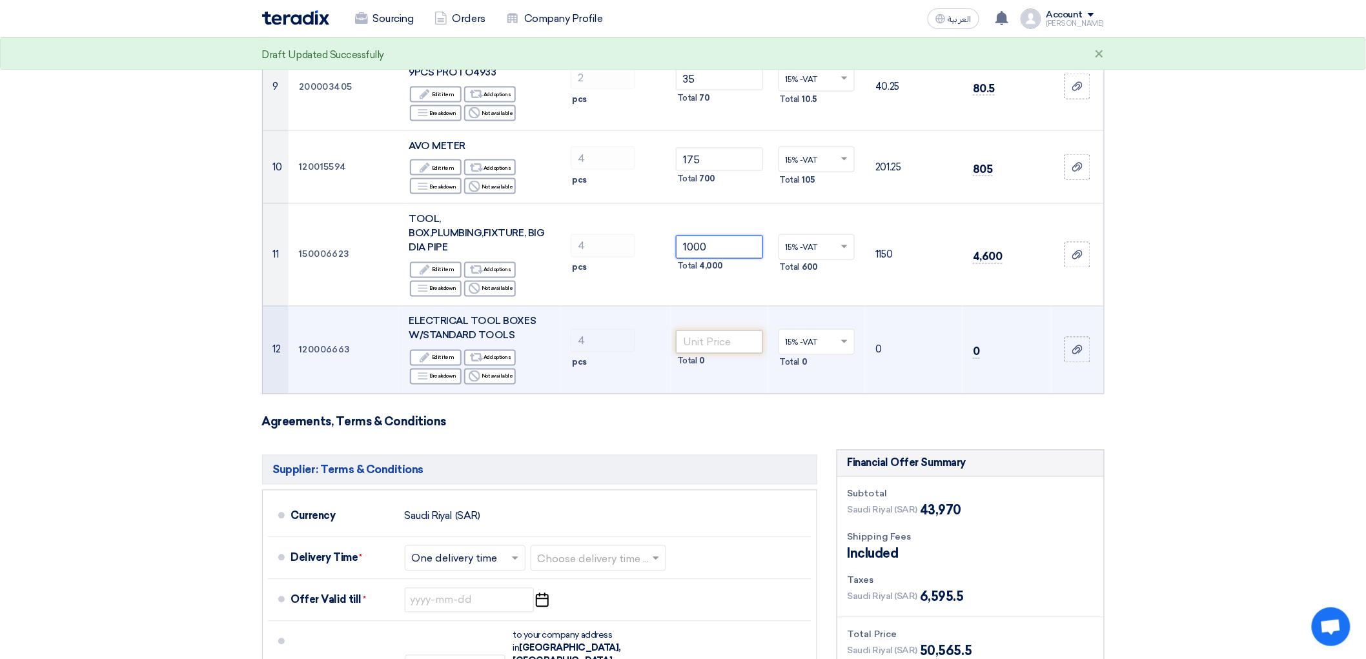
type input "1000"
click at [734, 354] on input "number" at bounding box center [719, 342] width 87 height 23
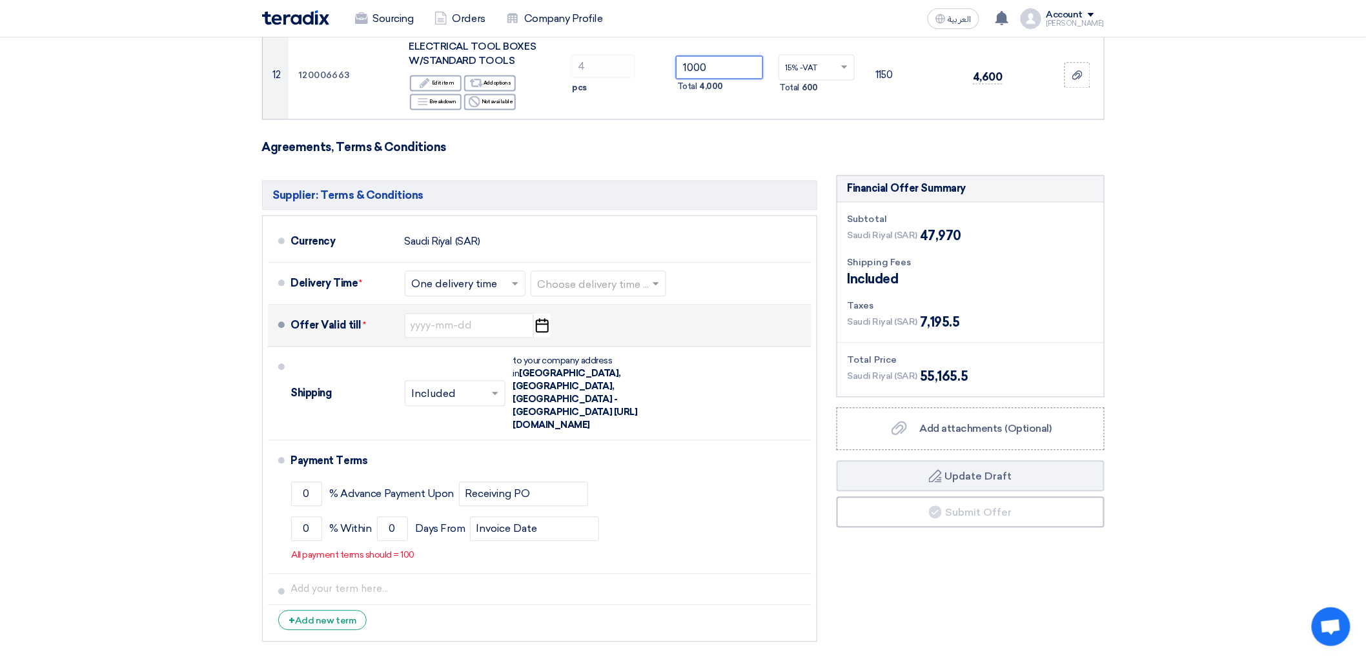
scroll to position [1076, 0]
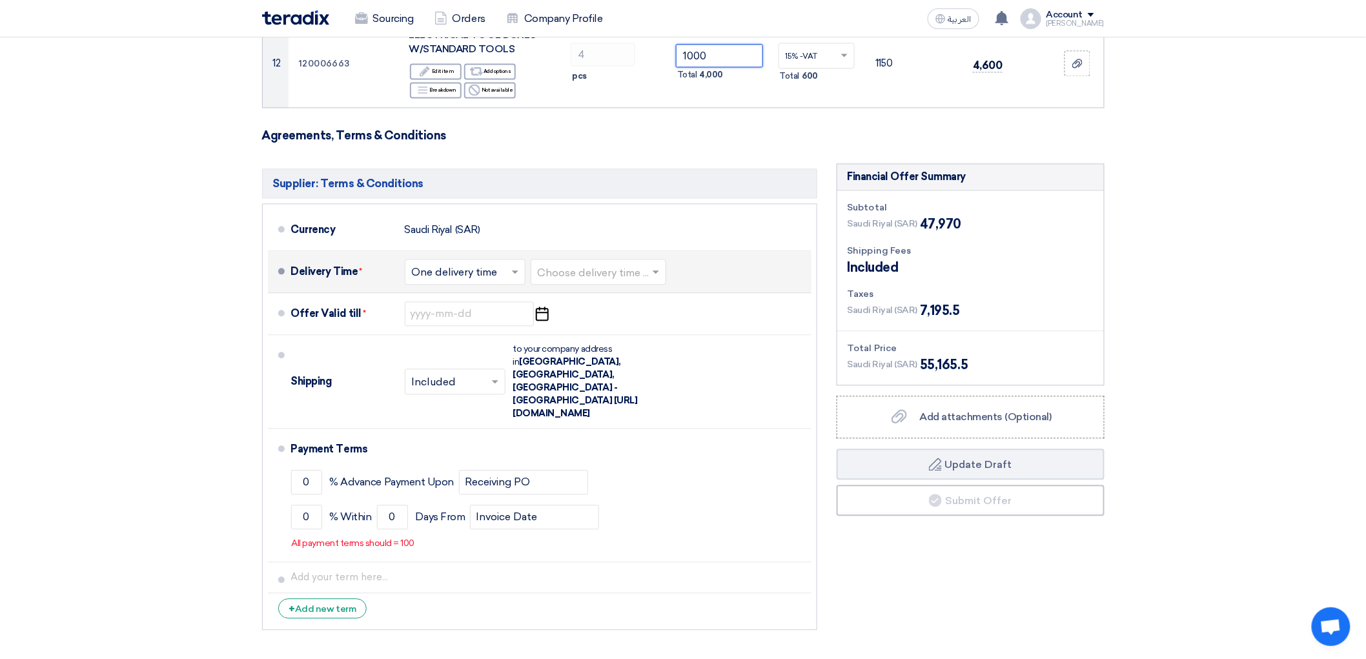
type input "1000"
click at [458, 282] on input "text" at bounding box center [466, 272] width 108 height 19
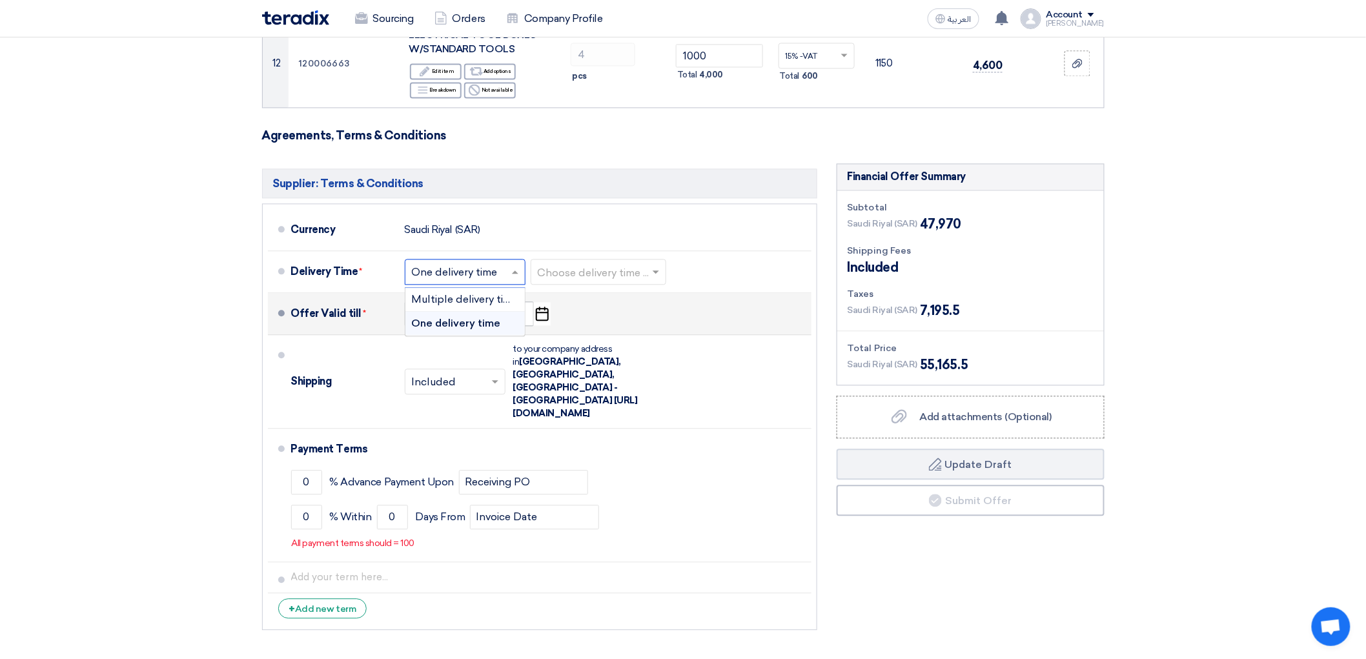
drag, startPoint x: 449, startPoint y: 493, endPoint x: 463, endPoint y: 492, distance: 13.6
click at [451, 329] on span "One delivery time" at bounding box center [456, 323] width 89 height 12
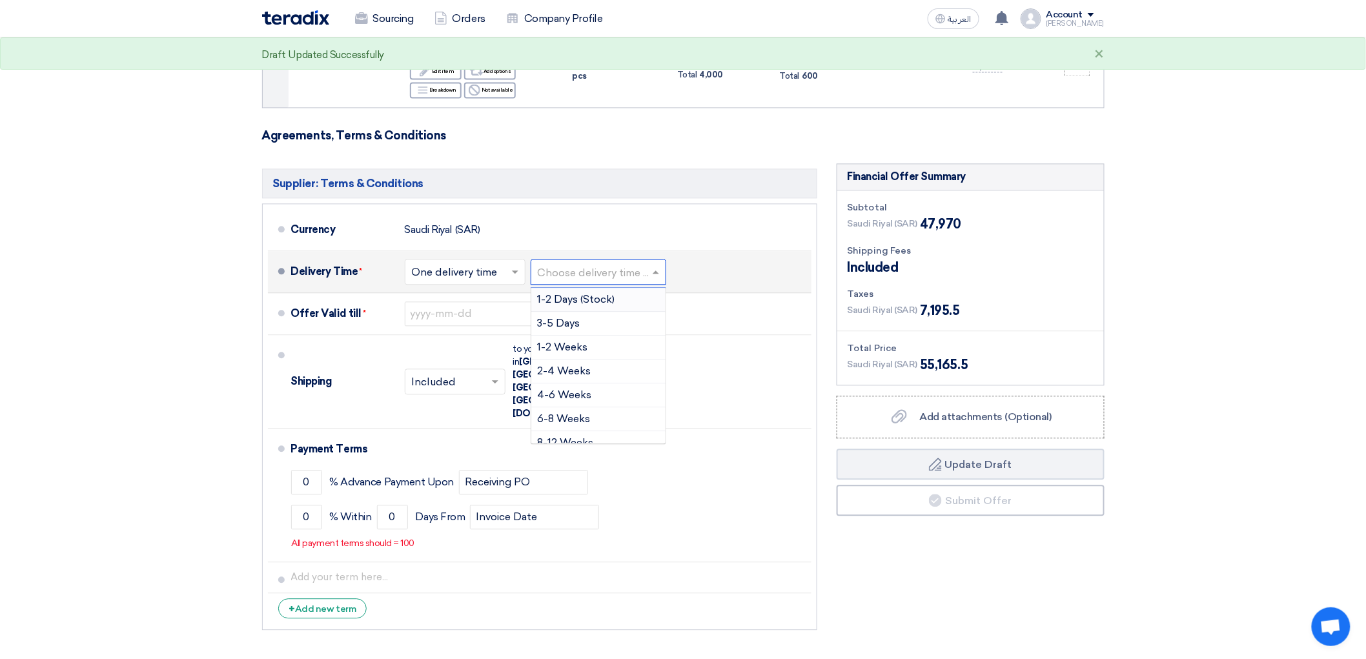
click at [543, 282] on input "text" at bounding box center [599, 272] width 123 height 19
click at [554, 329] on span "3-5 Days" at bounding box center [559, 323] width 43 height 12
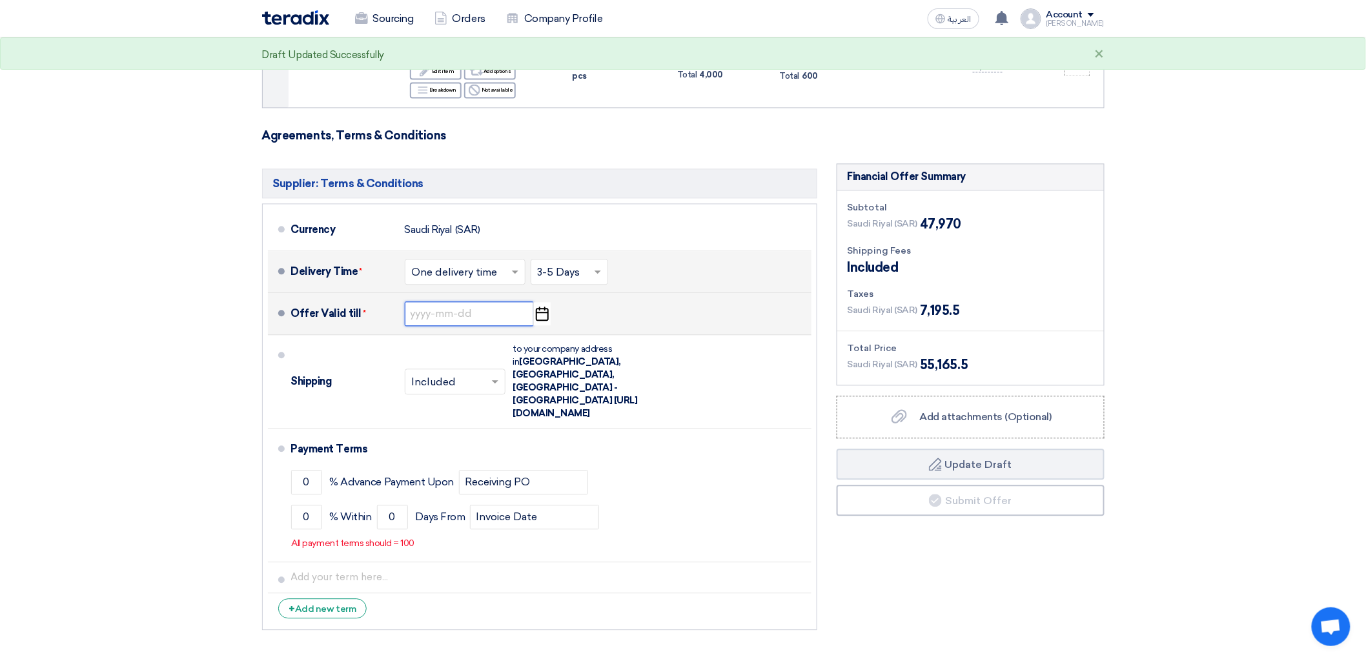
click at [467, 326] on input at bounding box center [469, 313] width 129 height 25
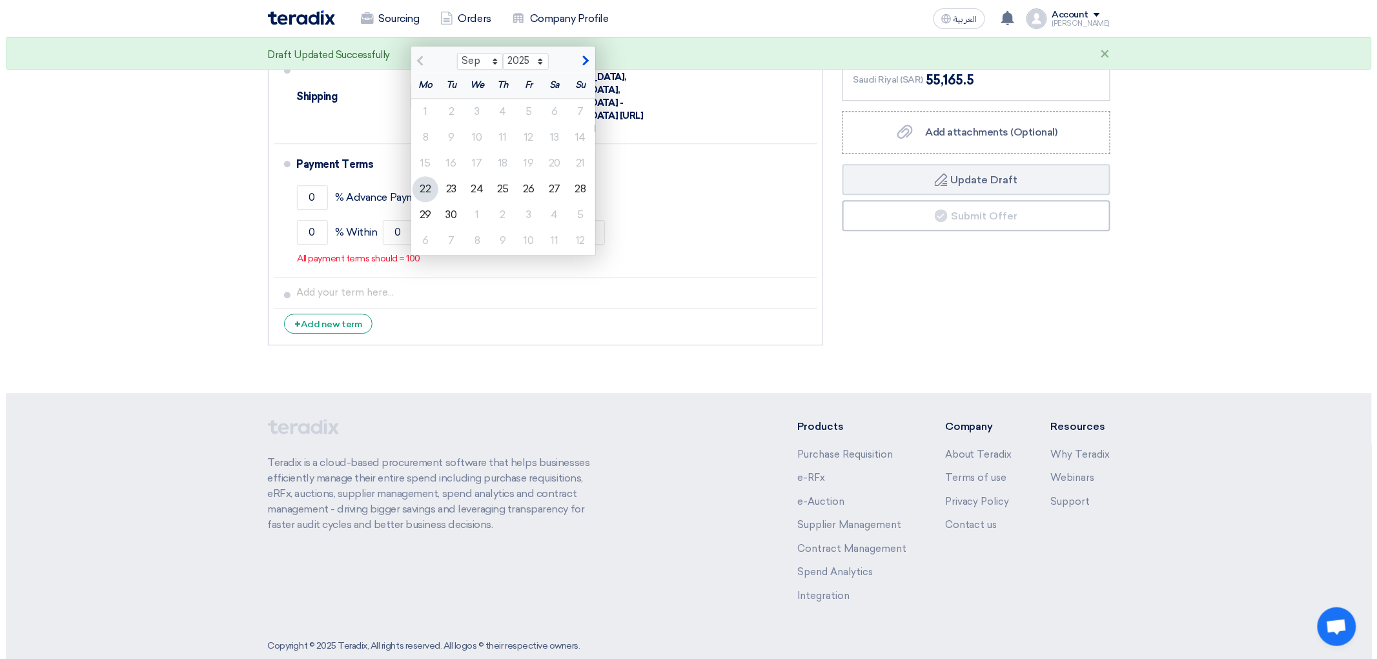
scroll to position [1363, 0]
click at [433, 225] on div "30" at bounding box center [446, 212] width 26 height 26
type input "9/30/2025"
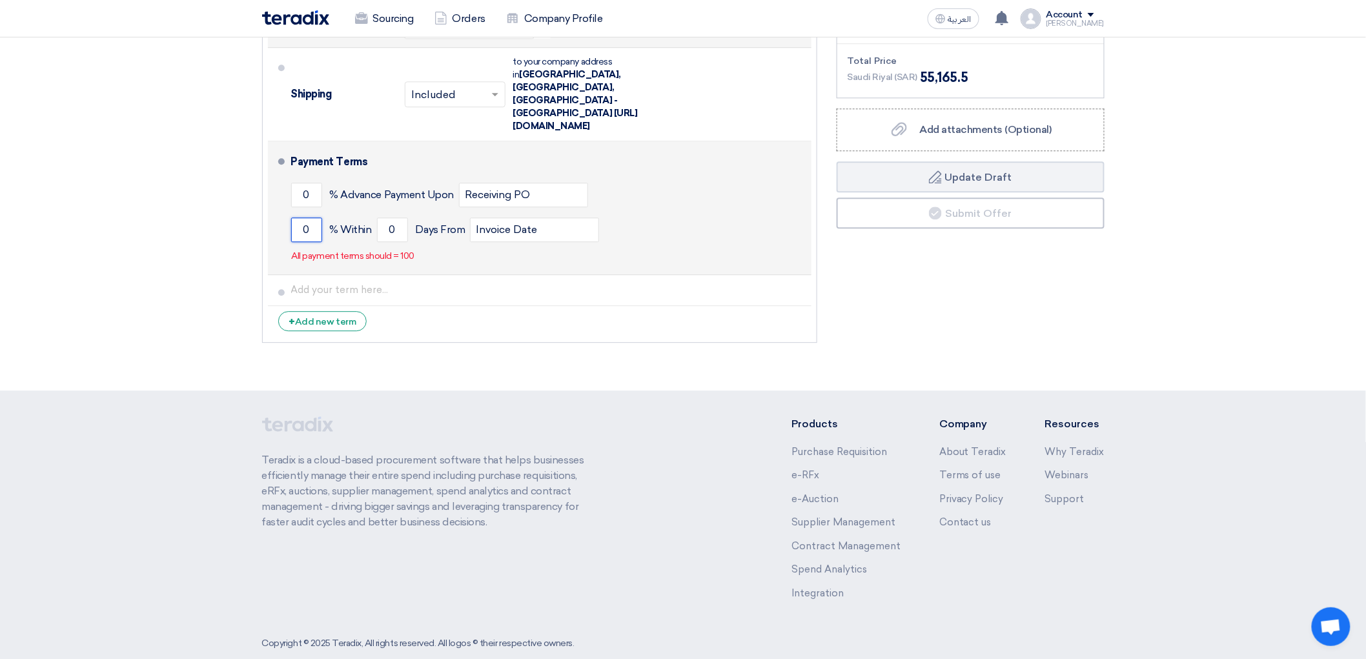
click at [291, 242] on input "0" at bounding box center [306, 230] width 31 height 25
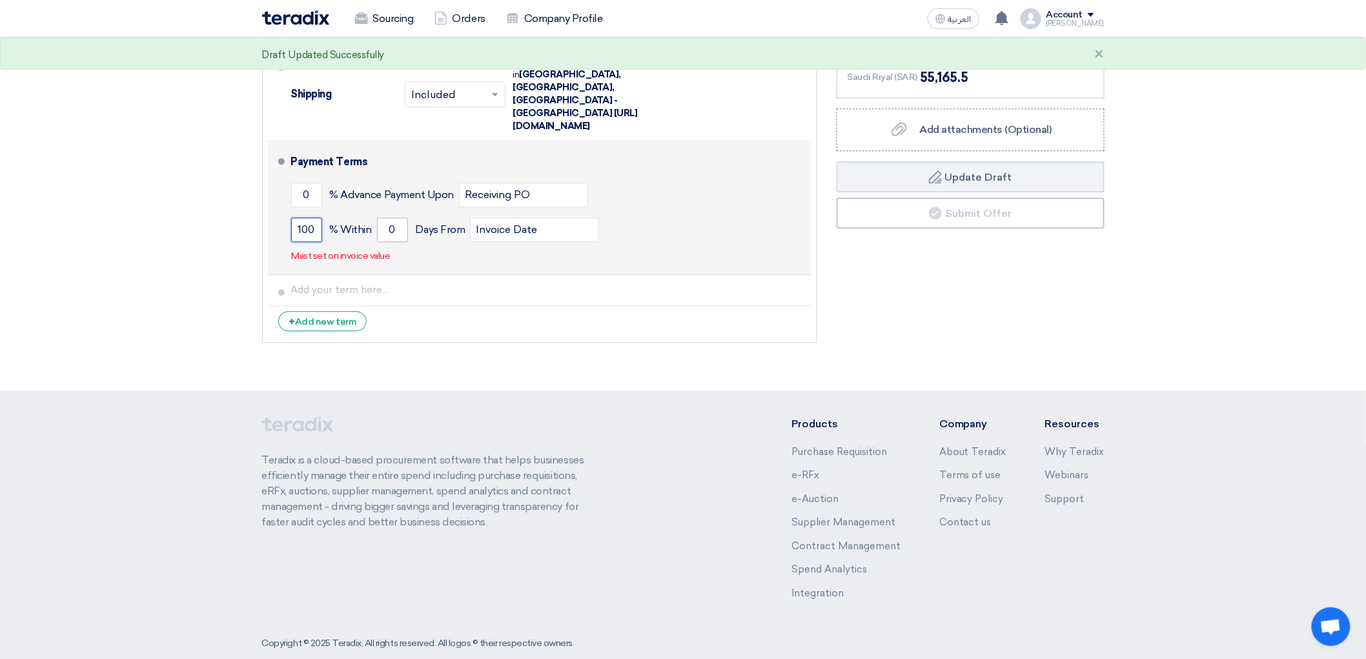
type input "100"
click at [377, 242] on input "0" at bounding box center [392, 230] width 31 height 25
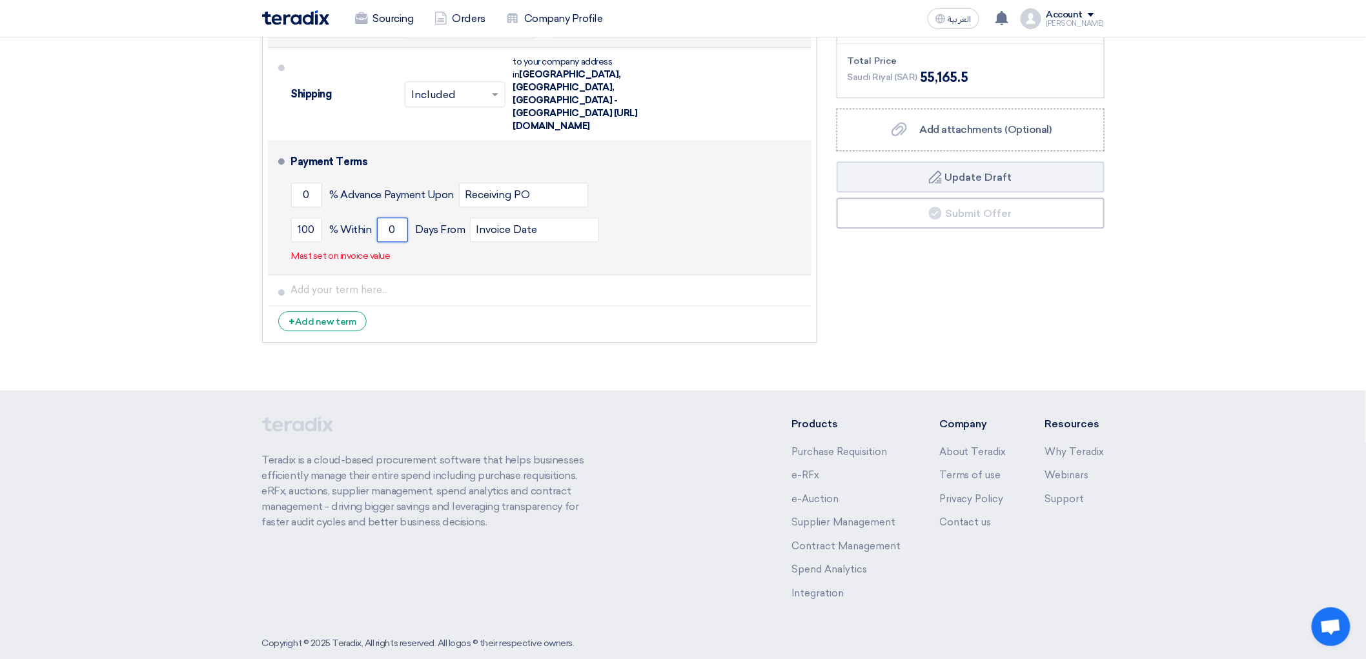
click at [377, 242] on input "0" at bounding box center [392, 230] width 31 height 25
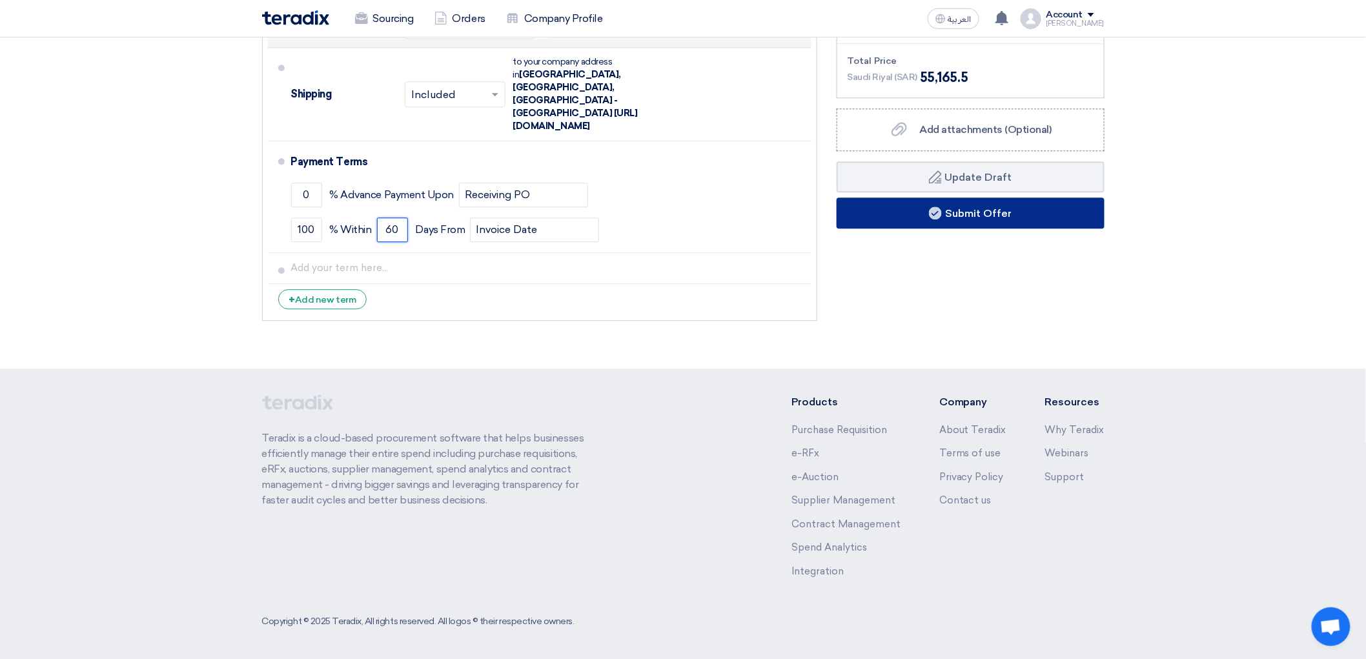
type input "60"
click at [1080, 229] on button "Submit Offer" at bounding box center [971, 213] width 268 height 31
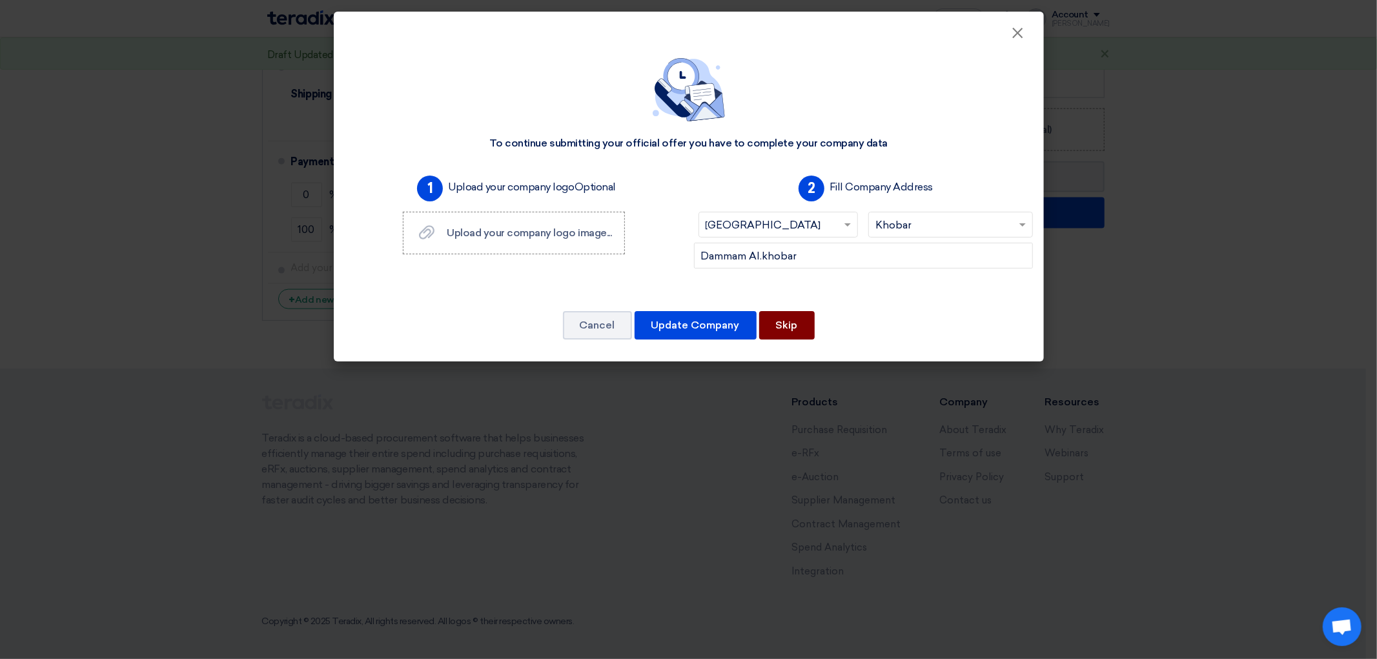
click at [806, 340] on button "Skip" at bounding box center [787, 325] width 56 height 28
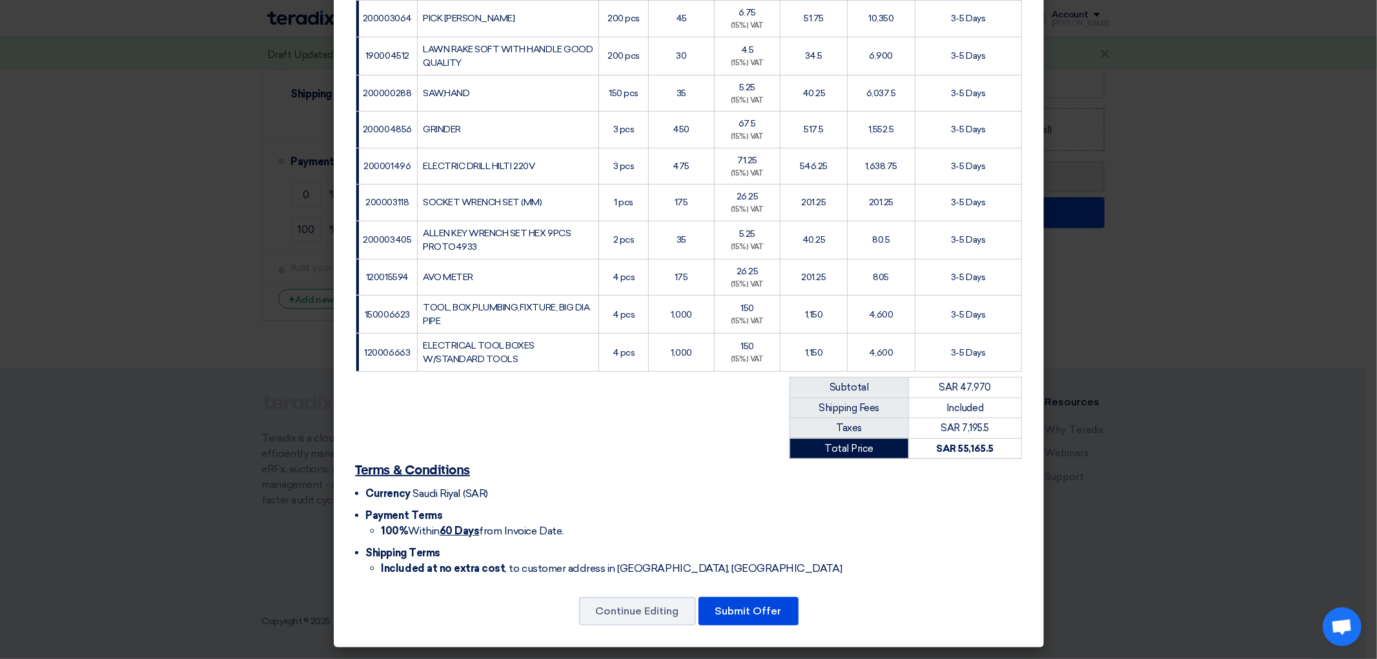
scroll to position [404, 0]
click at [769, 605] on button "Submit Offer" at bounding box center [749, 611] width 100 height 28
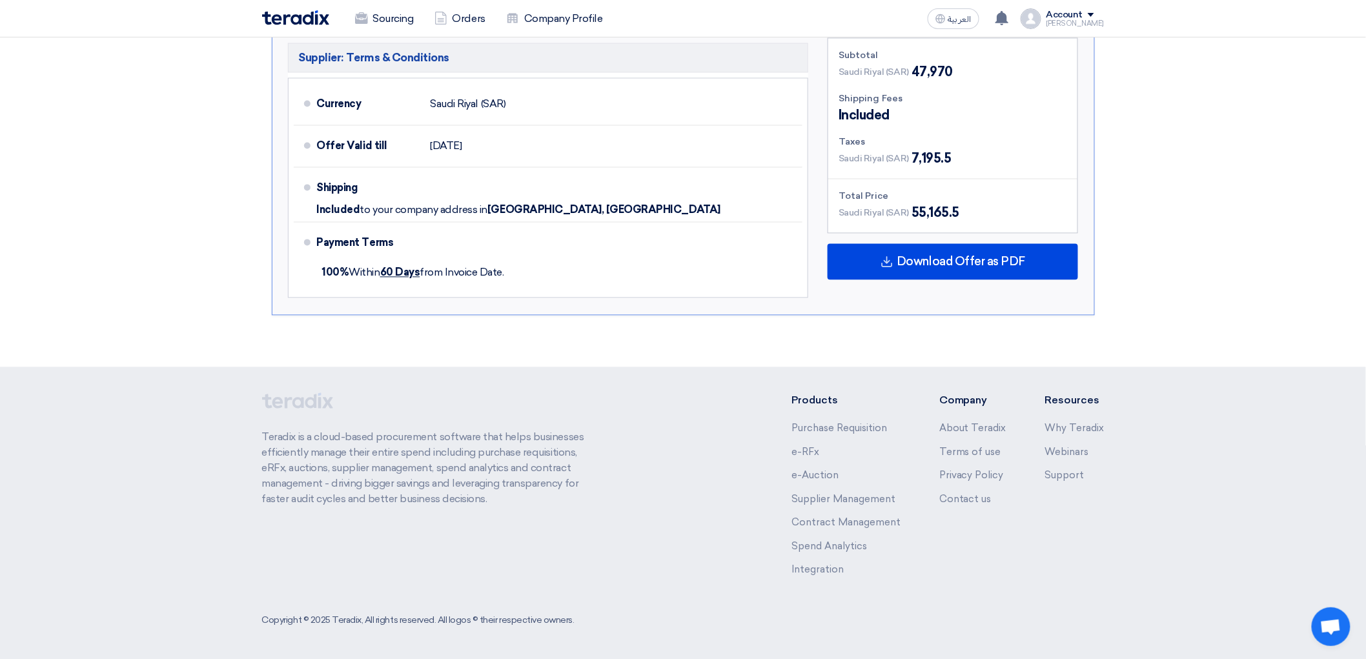
scroll to position [1076, 0]
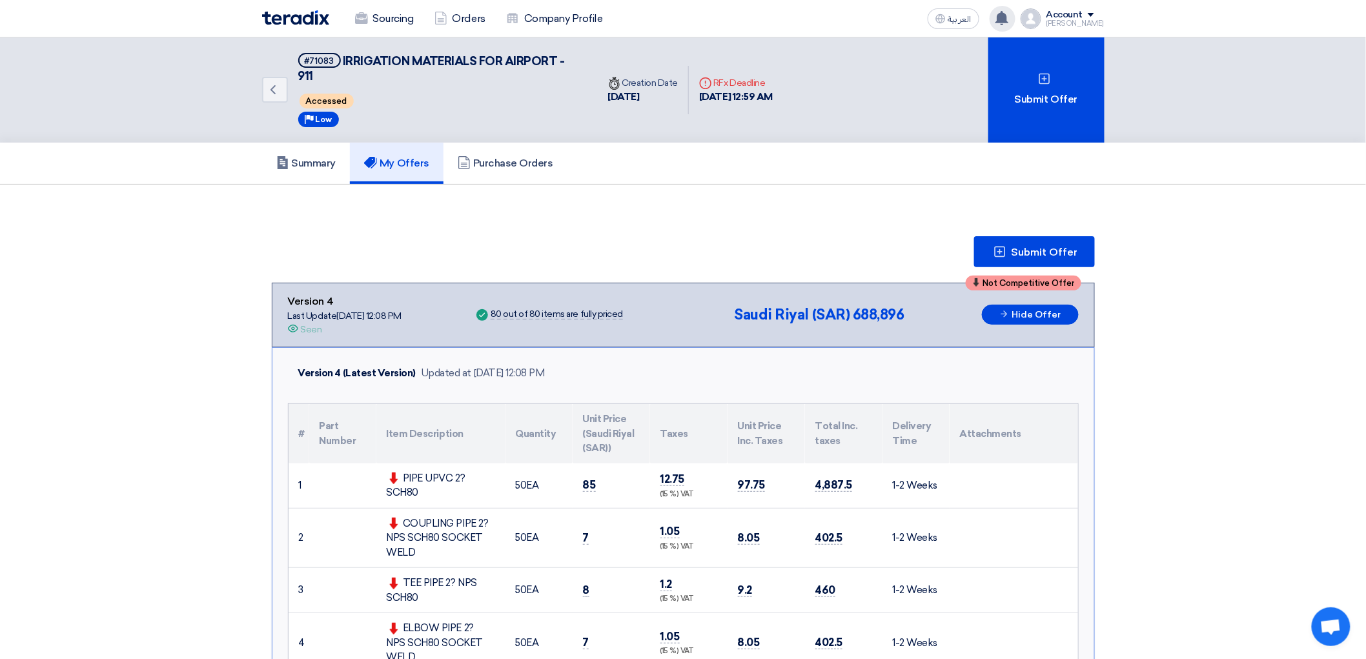
click at [1015, 24] on div "New request received, check details and submit your quotation now! 1 hours ago …" at bounding box center [1003, 19] width 26 height 26
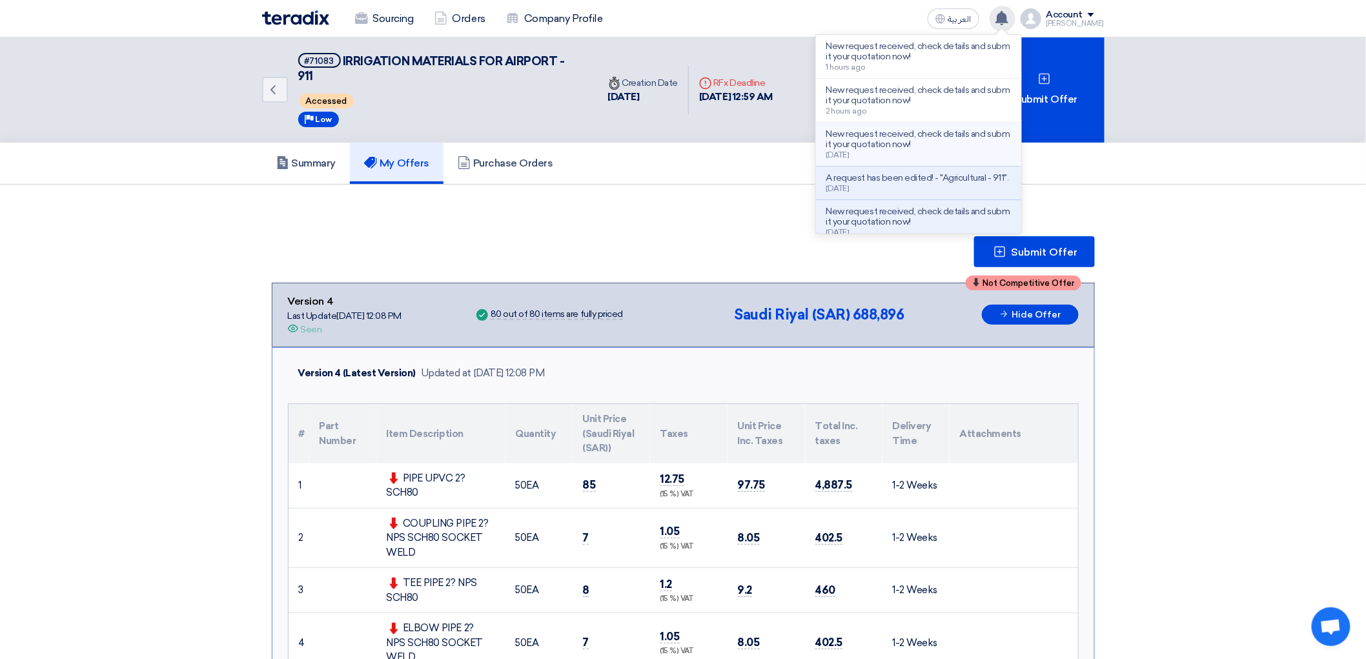
click at [1007, 150] on p "New request received, check details and submit your quotation now!" at bounding box center [918, 139] width 185 height 21
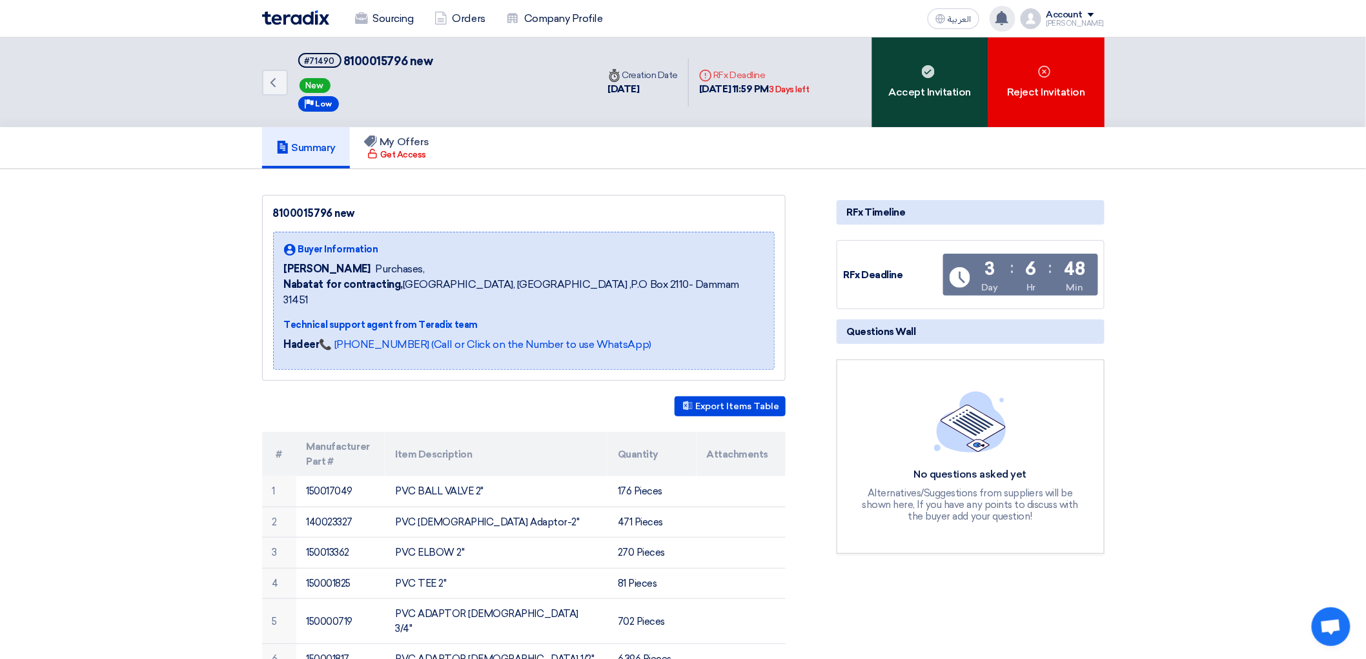
click at [932, 117] on div "Accept Invitation" at bounding box center [930, 82] width 116 height 90
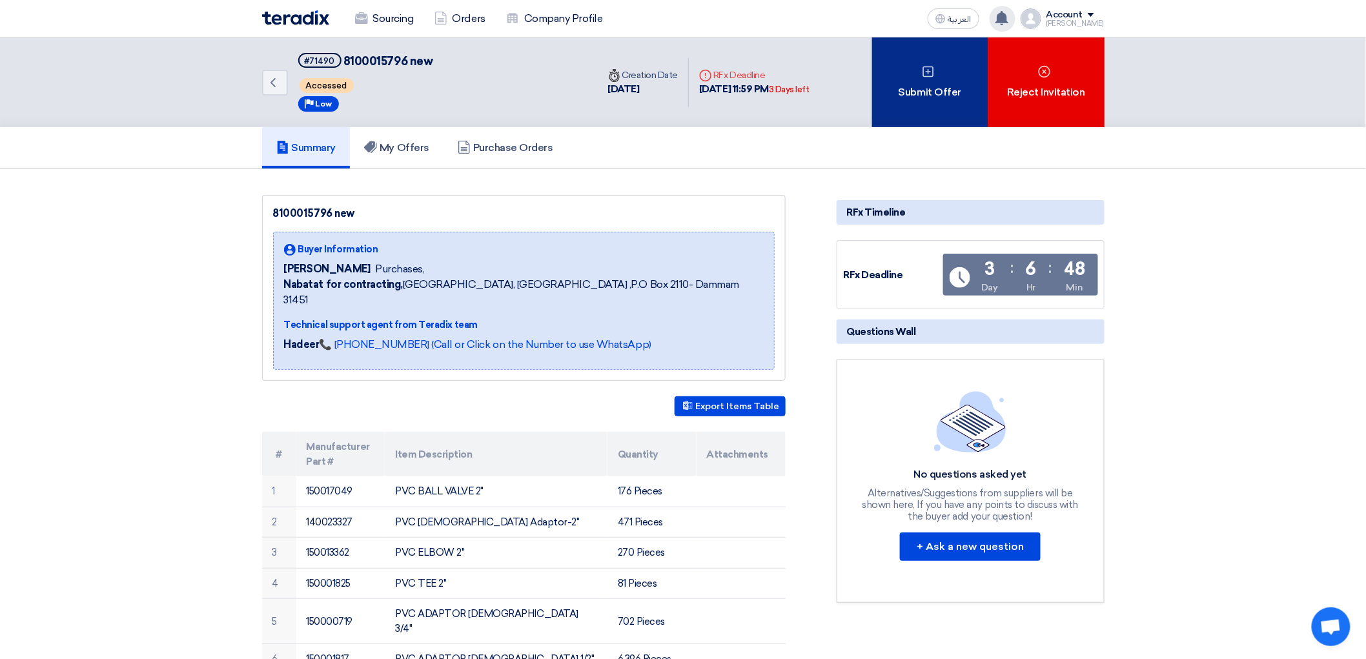
click at [988, 125] on div "Submit Offer" at bounding box center [930, 82] width 116 height 90
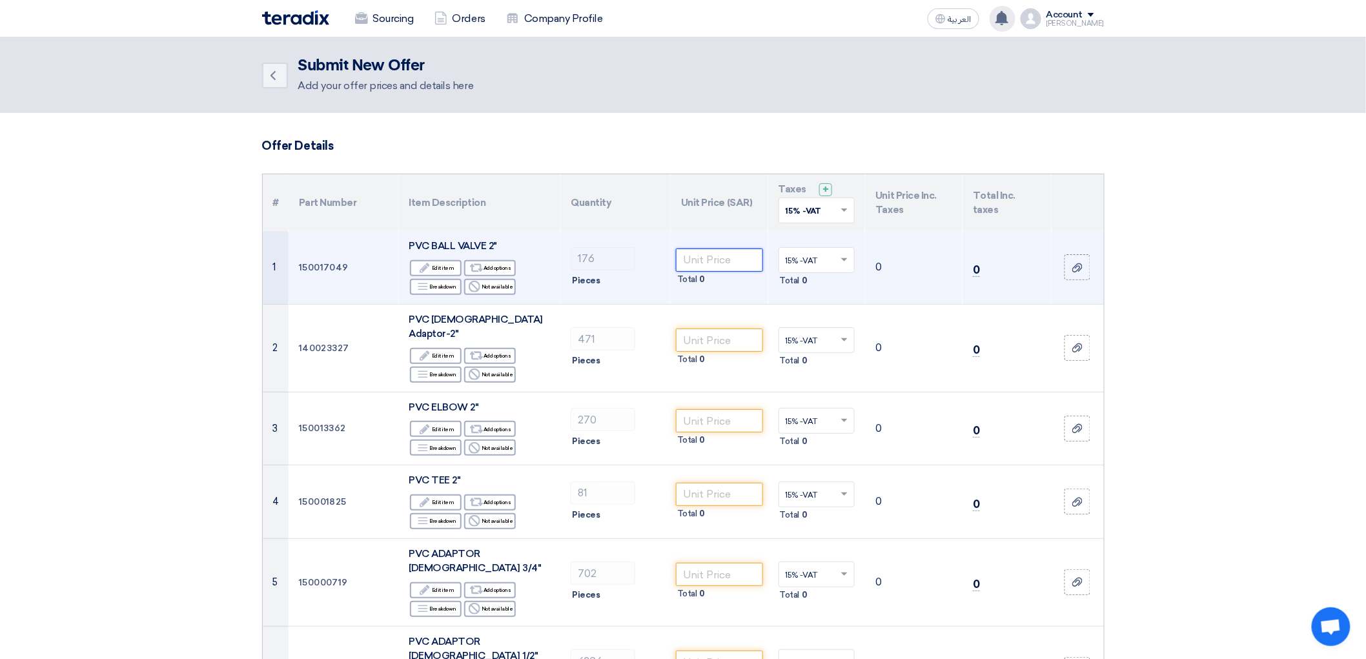
click at [733, 272] on input "number" at bounding box center [719, 260] width 87 height 23
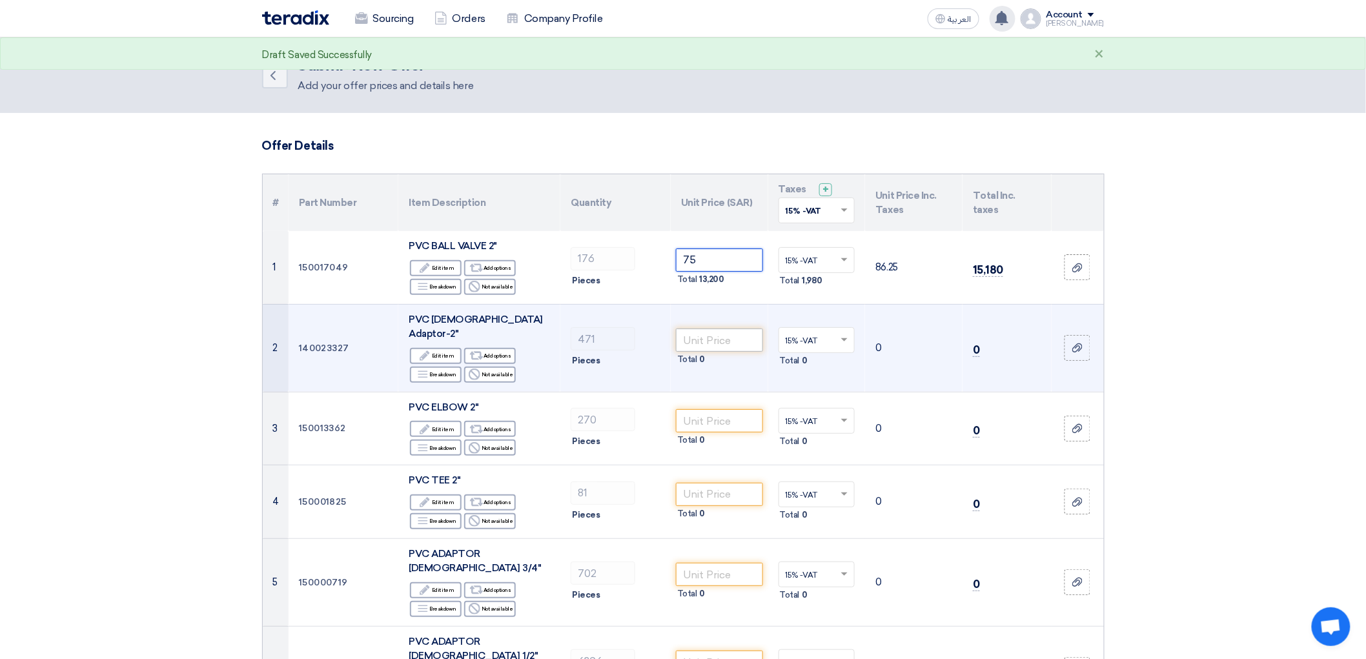
type input "75"
click at [737, 352] on input "number" at bounding box center [719, 340] width 87 height 23
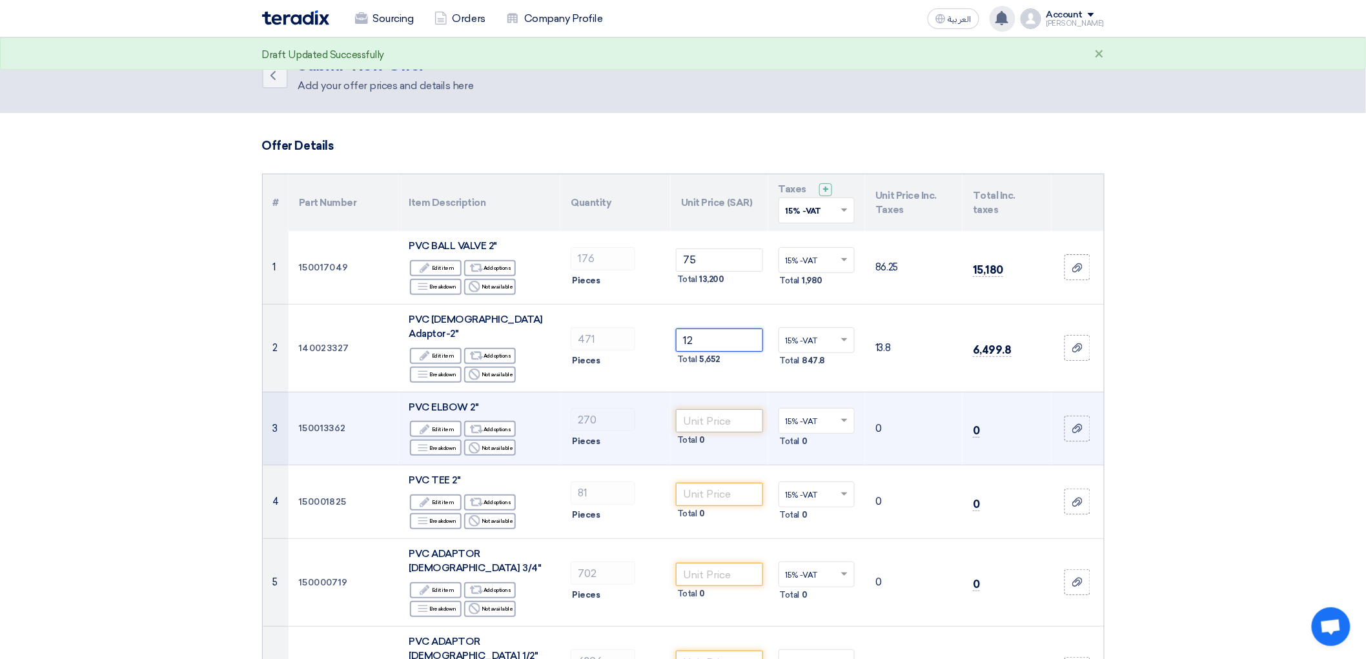
type input "12"
click at [731, 433] on input "number" at bounding box center [719, 420] width 87 height 23
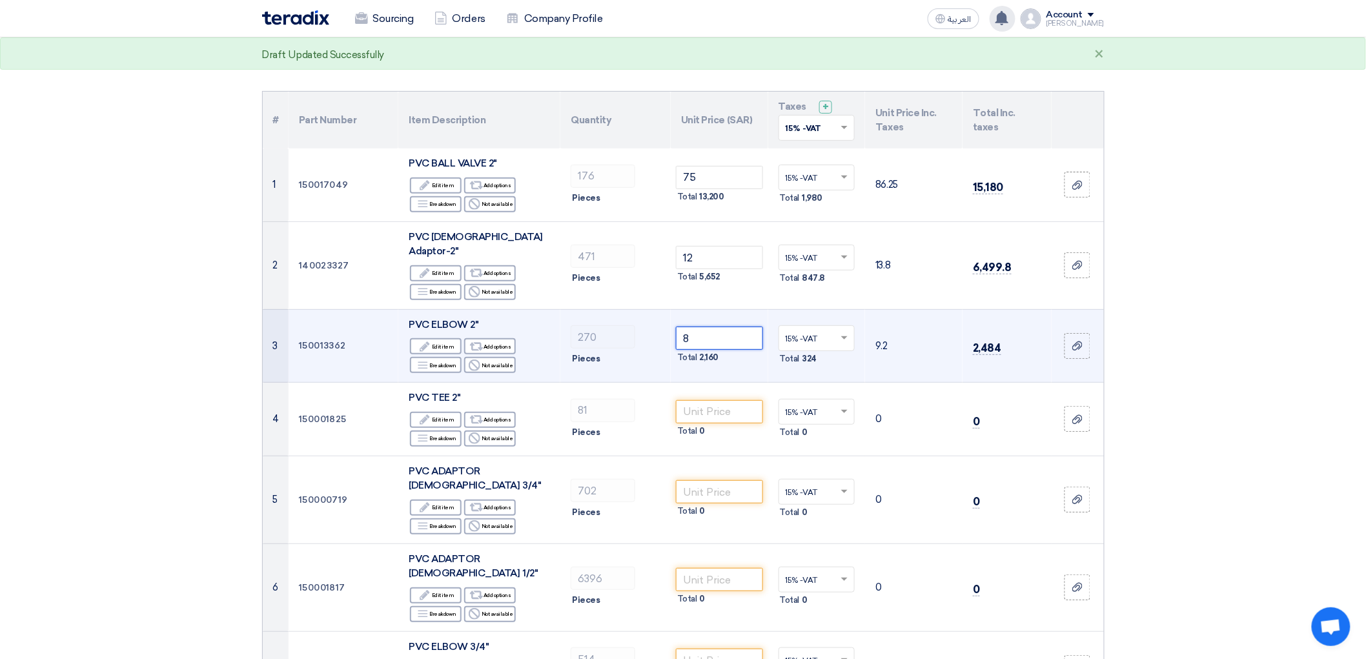
scroll to position [287, 0]
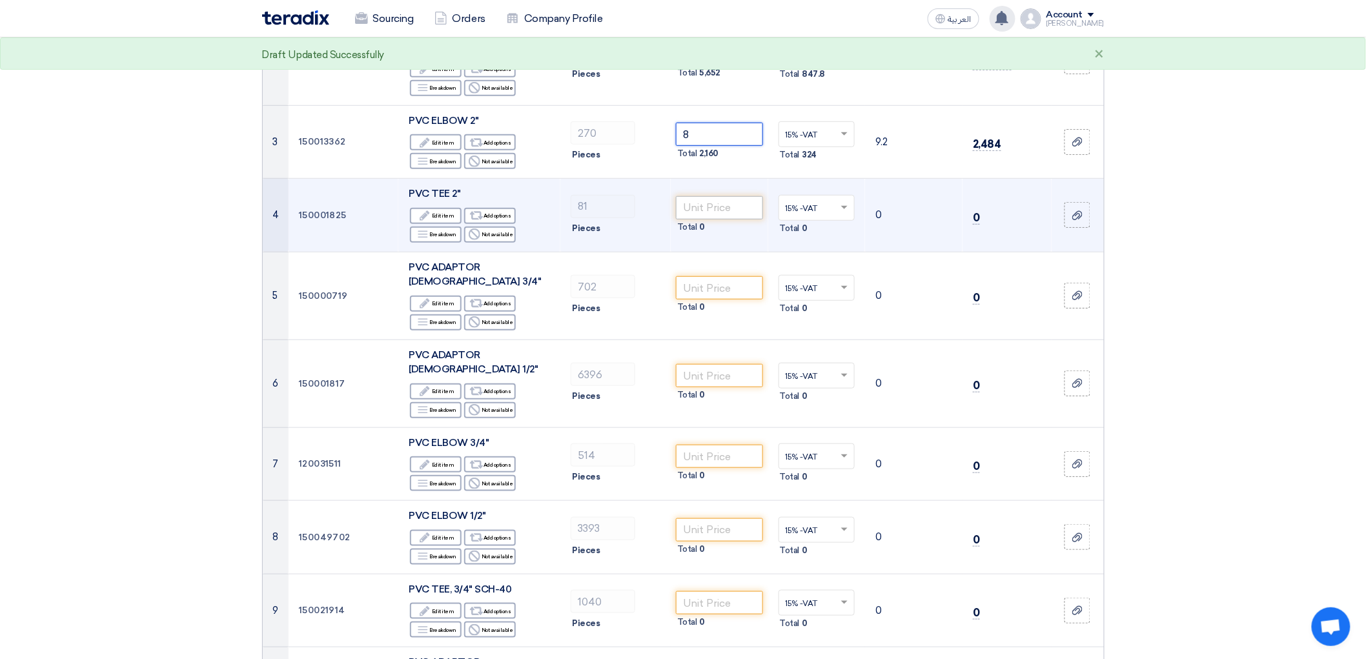
type input "8"
click at [720, 219] on input "number" at bounding box center [719, 207] width 87 height 23
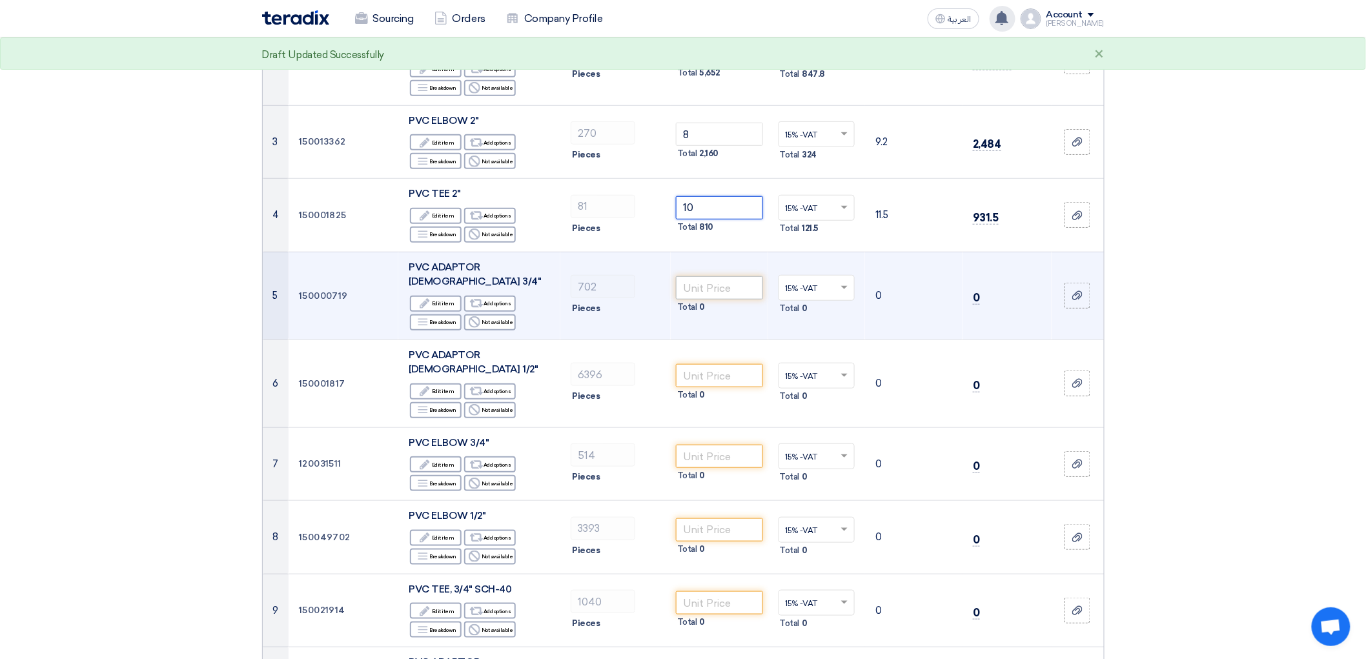
type input "10"
click at [730, 300] on input "number" at bounding box center [719, 287] width 87 height 23
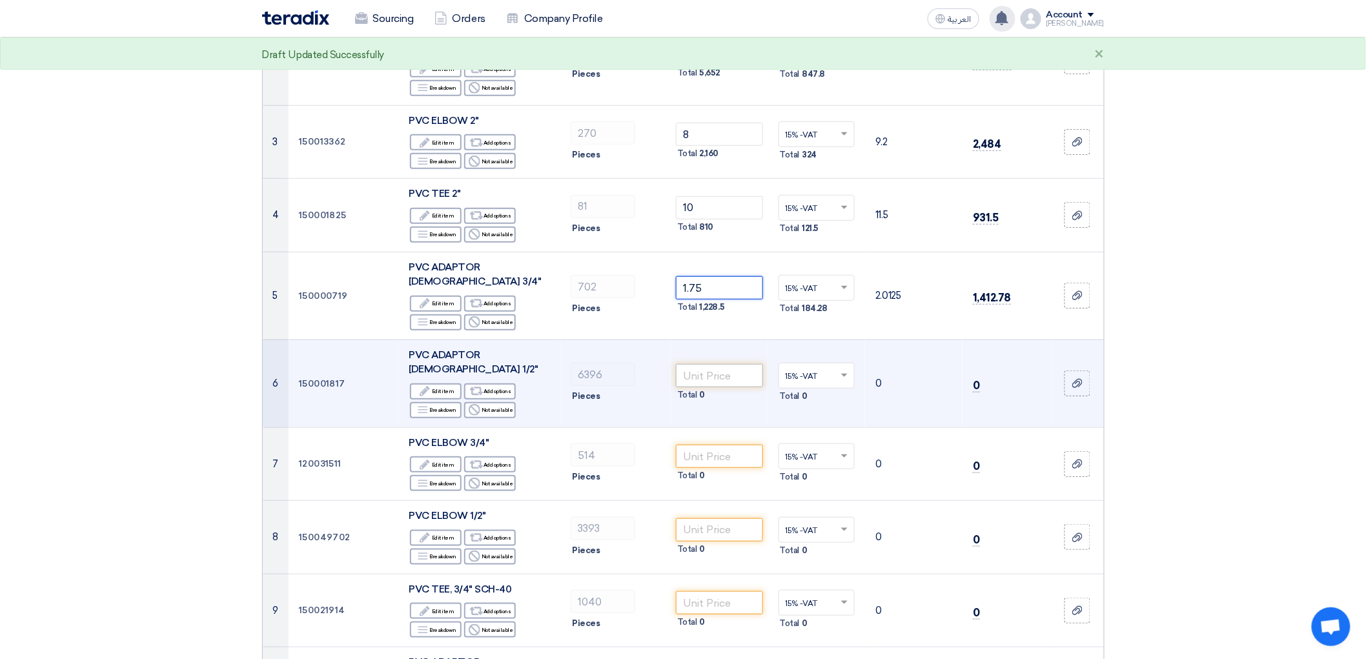
type input "1.75"
click at [743, 387] on input "number" at bounding box center [719, 375] width 87 height 23
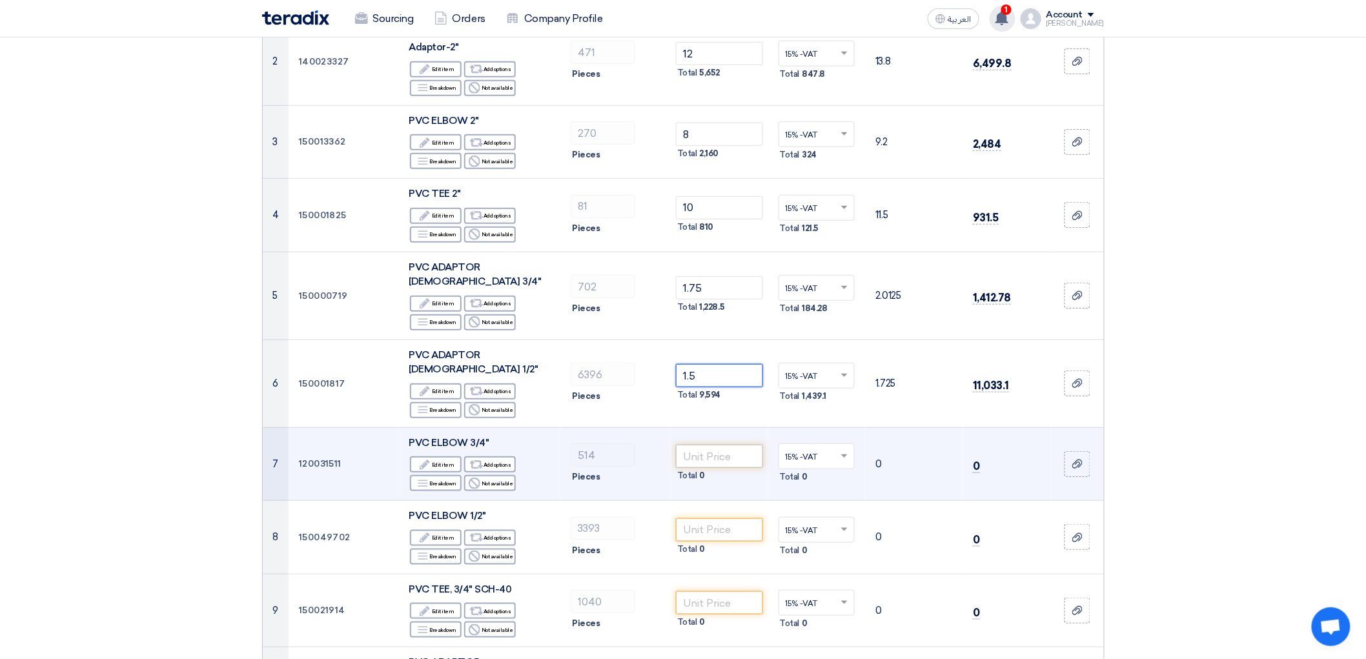
type input "1.5"
click at [742, 468] on input "number" at bounding box center [719, 456] width 87 height 23
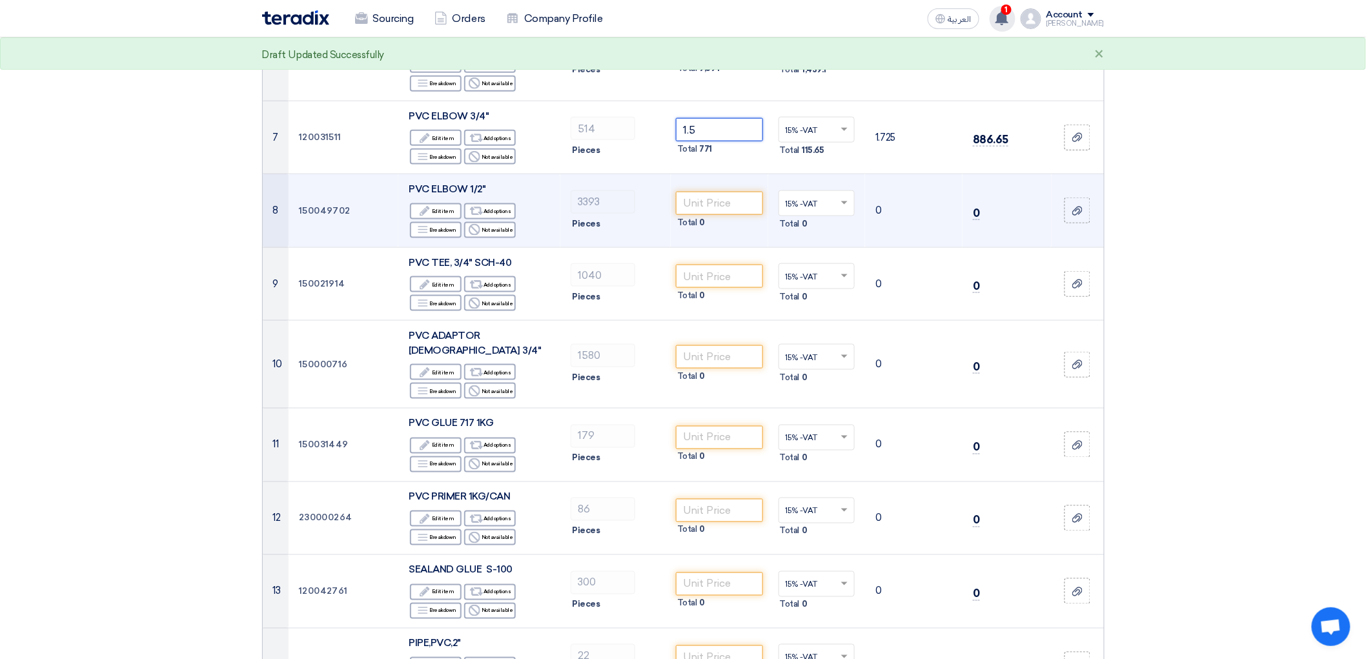
scroll to position [646, 0]
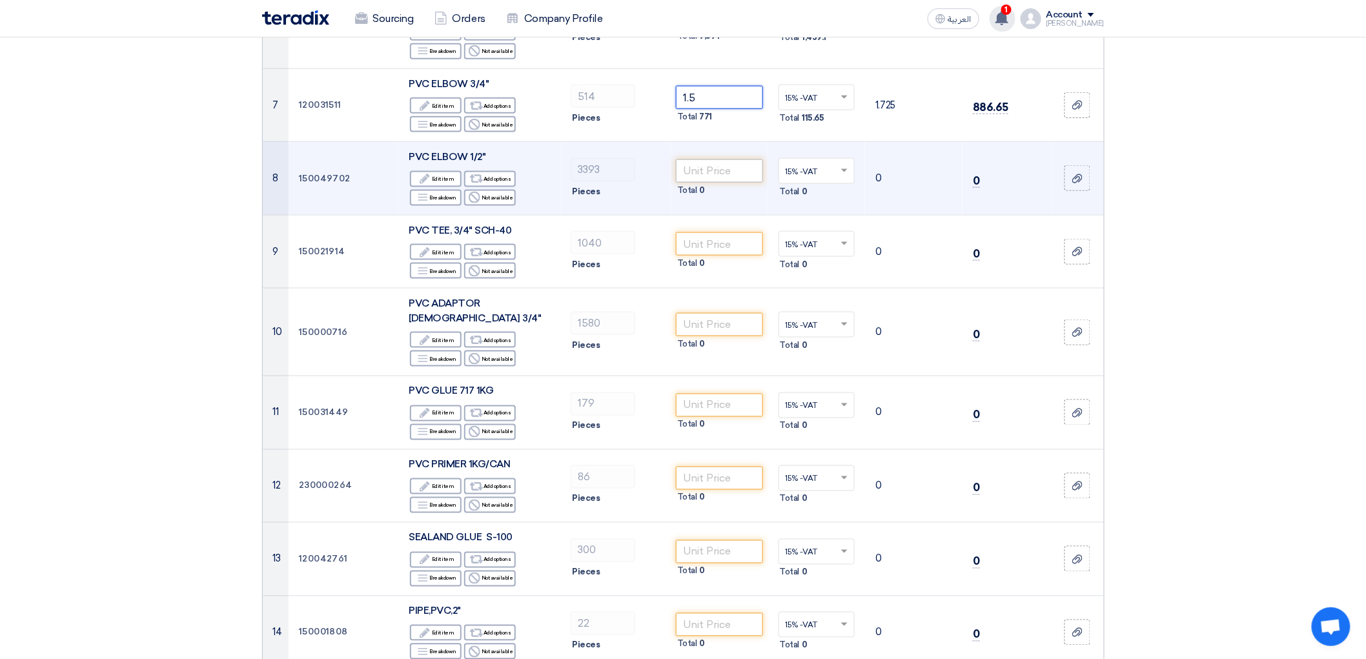
type input "1.5"
click at [721, 183] on input "number" at bounding box center [719, 170] width 87 height 23
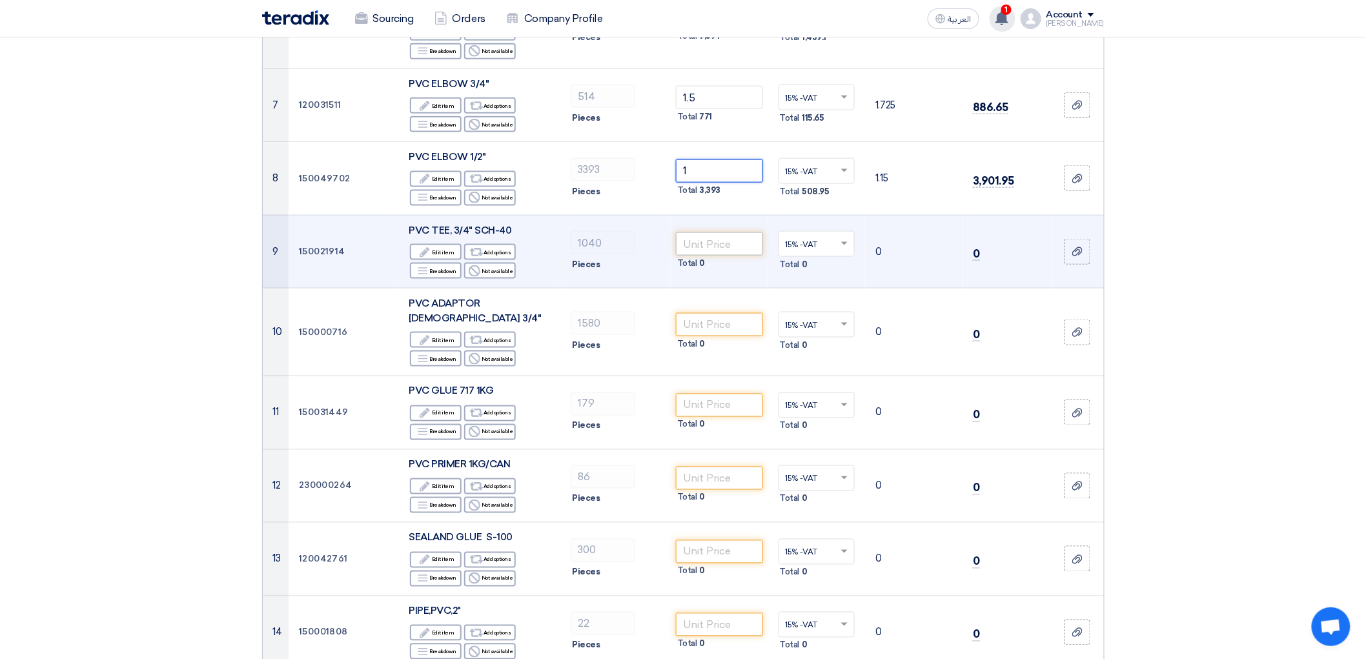
type input "1"
click at [730, 256] on input "number" at bounding box center [719, 243] width 87 height 23
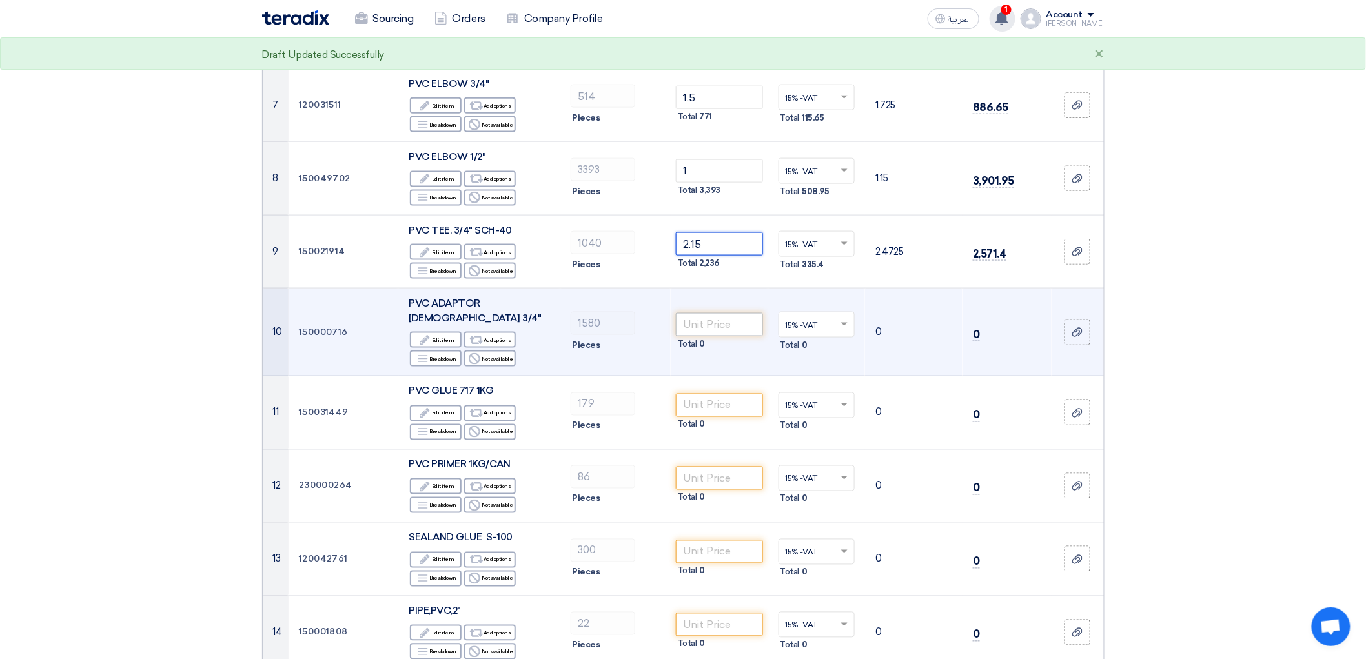
type input "2.15"
click at [731, 336] on input "number" at bounding box center [719, 324] width 87 height 23
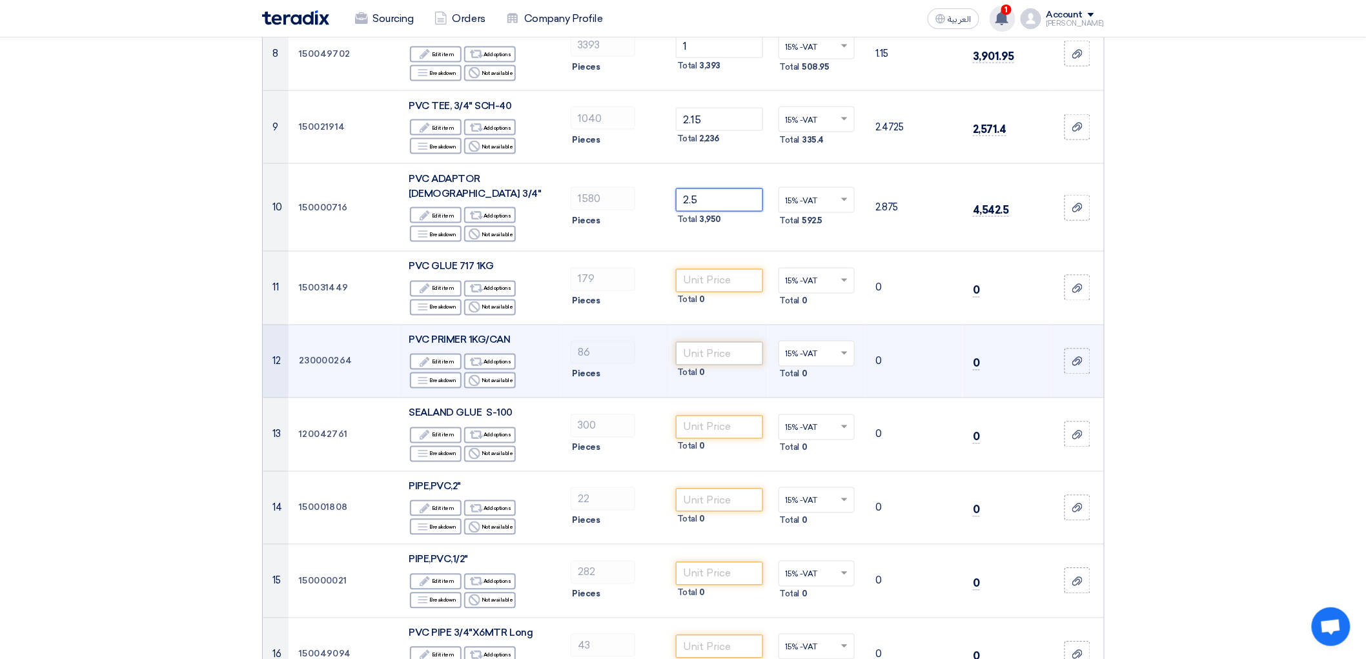
scroll to position [789, 0]
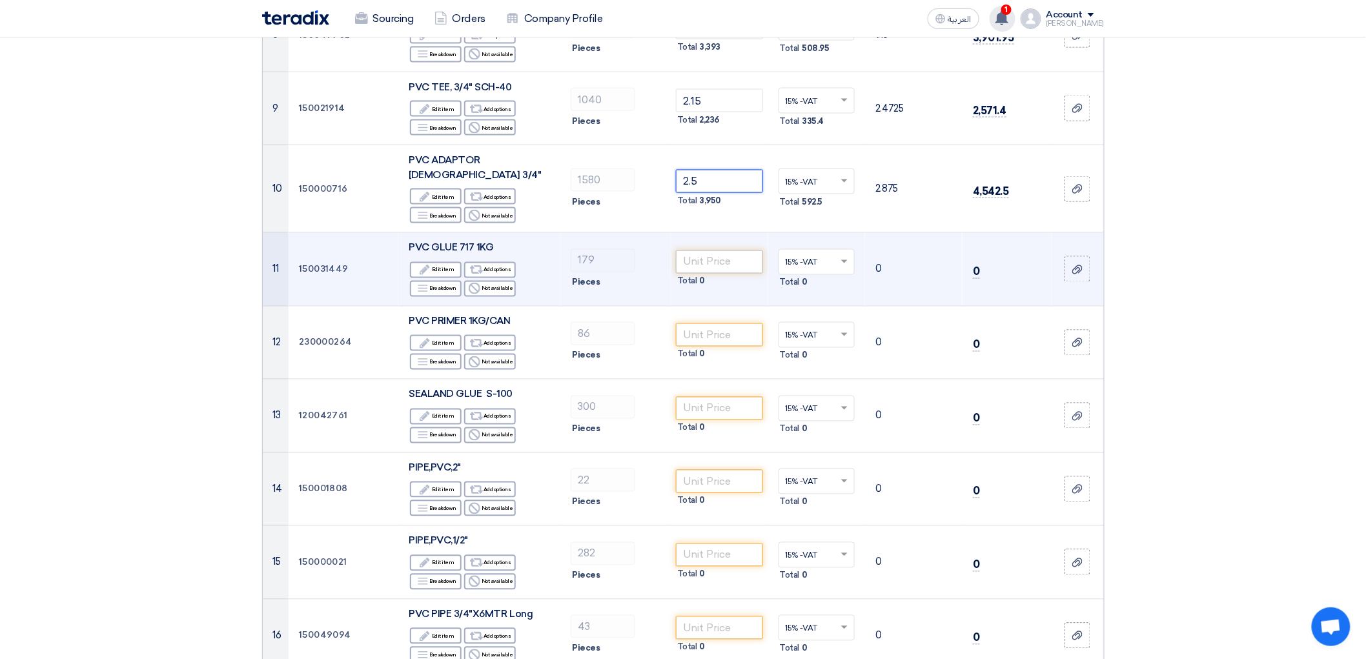
type input "2.5"
click at [726, 274] on input "number" at bounding box center [719, 261] width 87 height 23
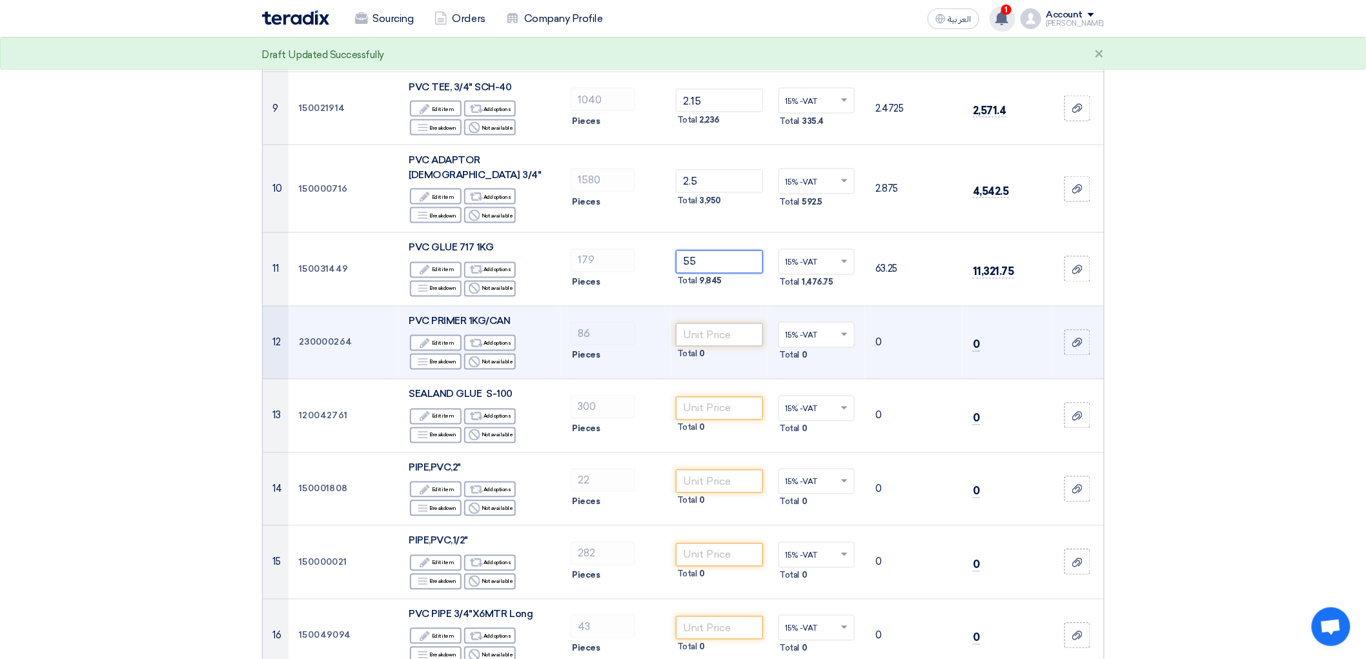
type input "55"
click at [719, 347] on input "number" at bounding box center [719, 334] width 87 height 23
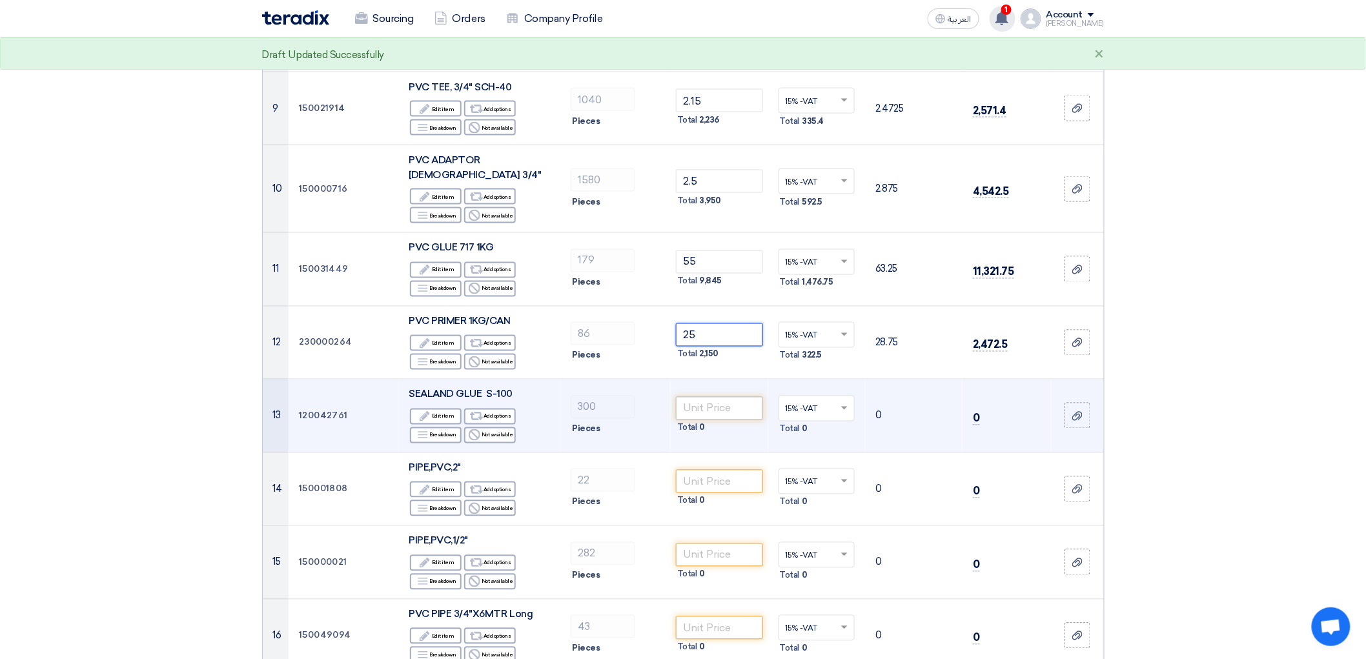
type input "25"
click at [752, 420] on input "number" at bounding box center [719, 408] width 87 height 23
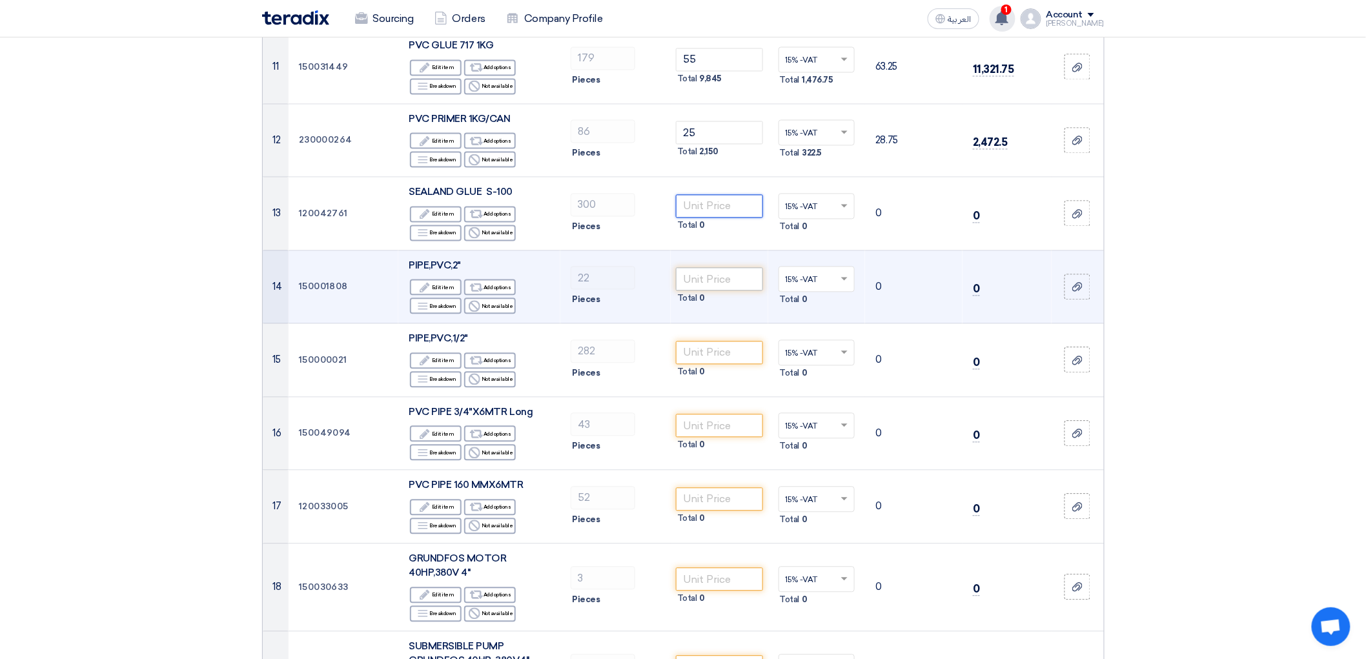
scroll to position [1004, 0]
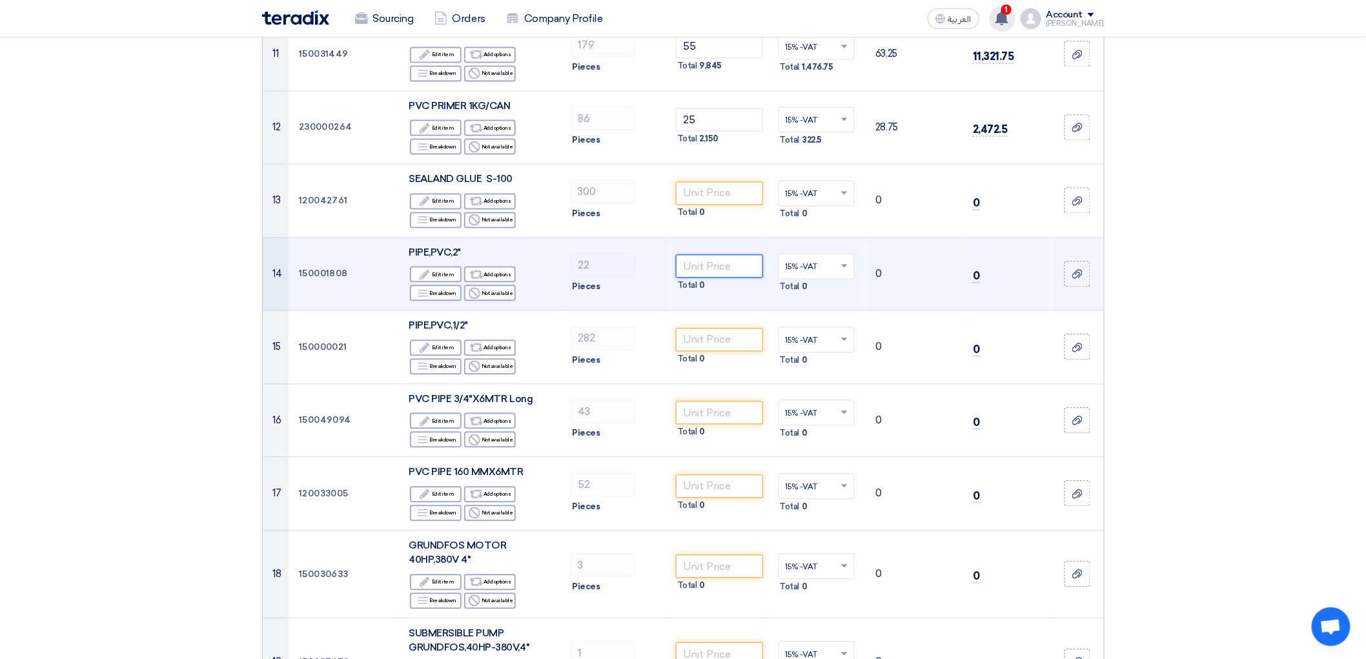
click at [727, 278] on input "number" at bounding box center [719, 266] width 87 height 23
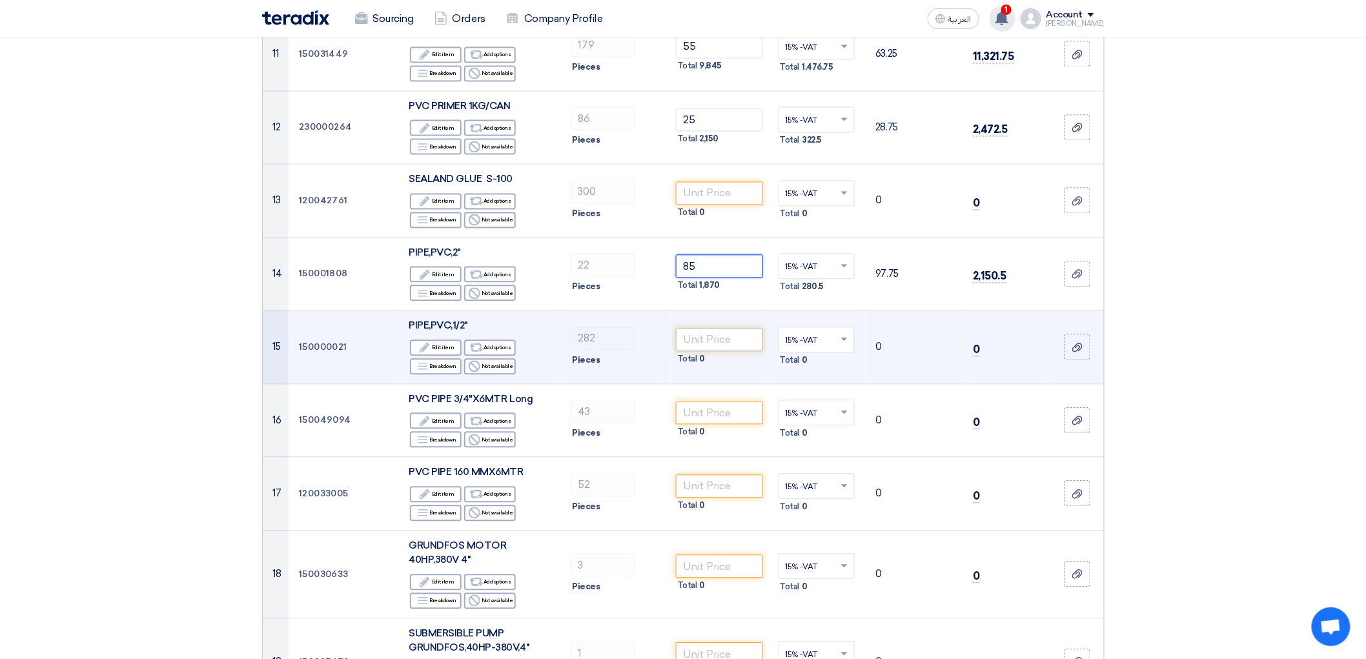
type input "85"
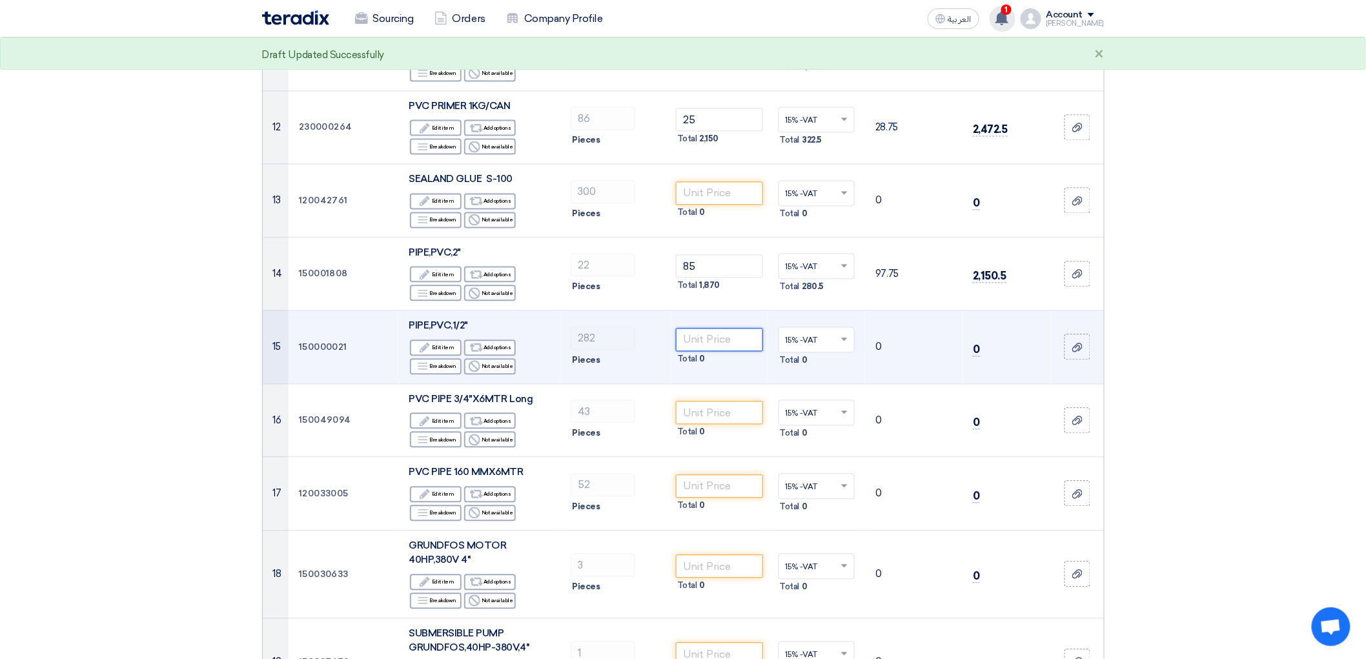
click at [731, 352] on input "number" at bounding box center [719, 340] width 87 height 23
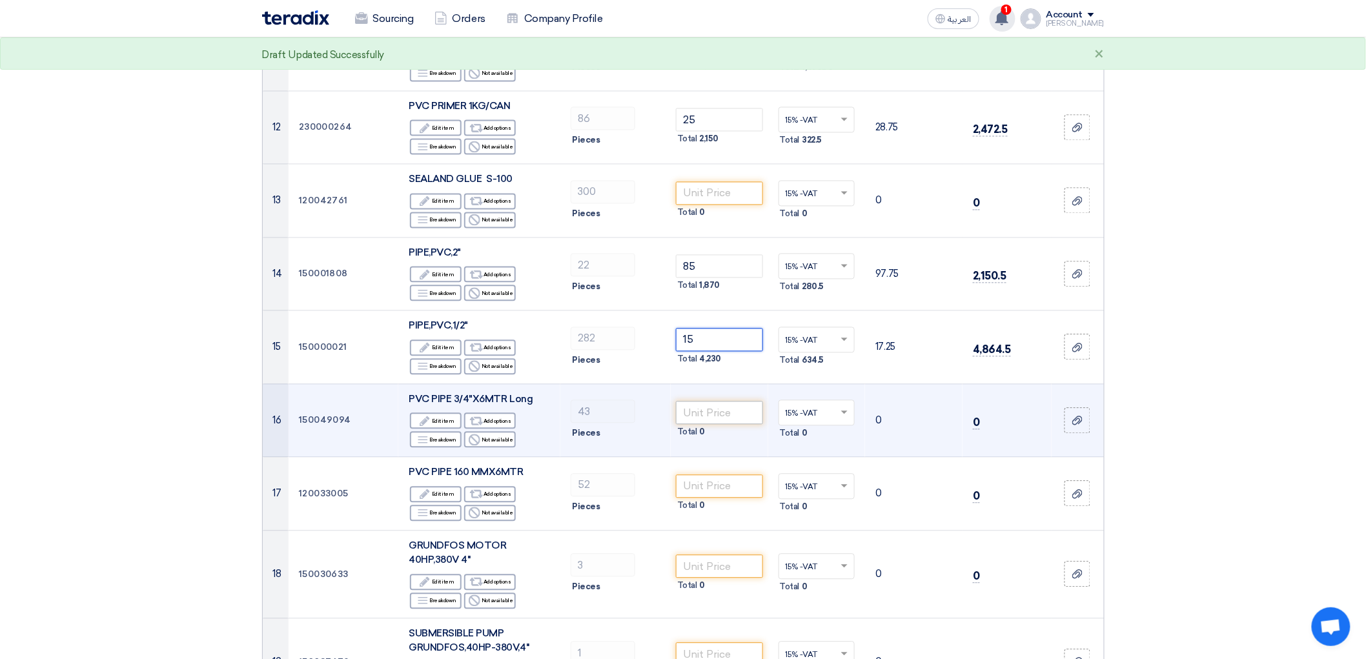
type input "15"
click at [756, 425] on input "number" at bounding box center [719, 413] width 87 height 23
click at [757, 425] on input "number" at bounding box center [719, 413] width 87 height 23
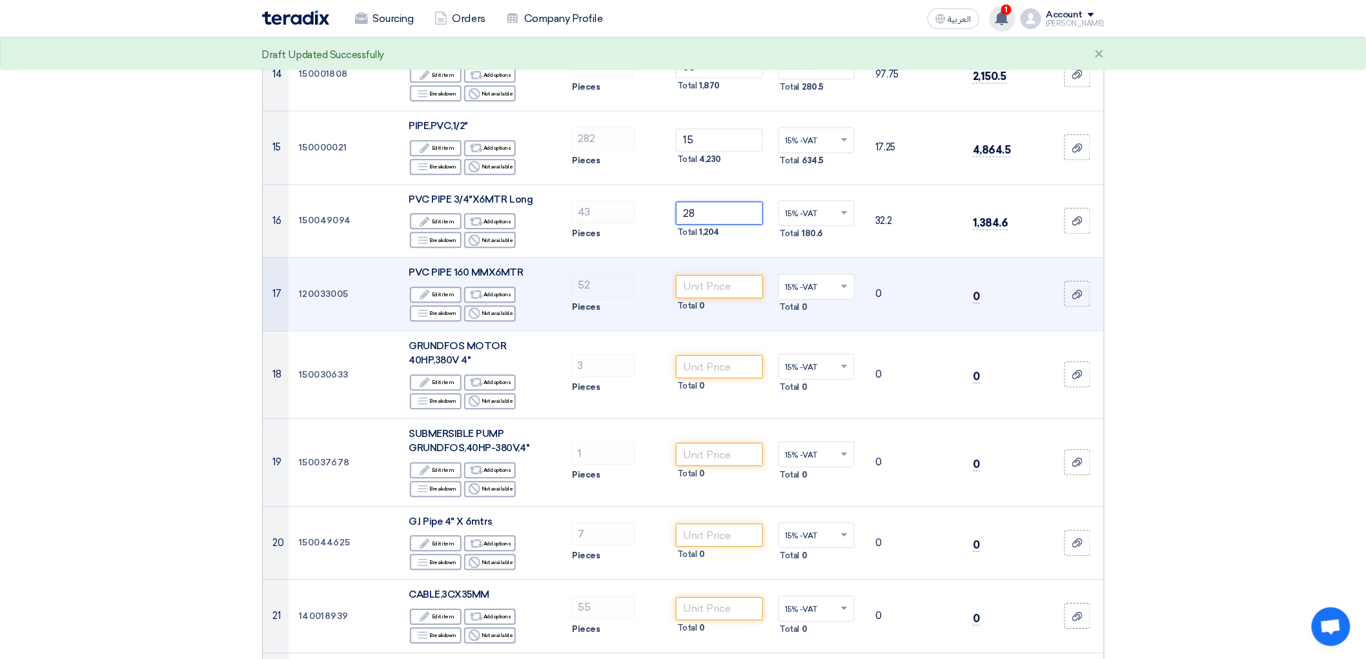
scroll to position [1291, 0]
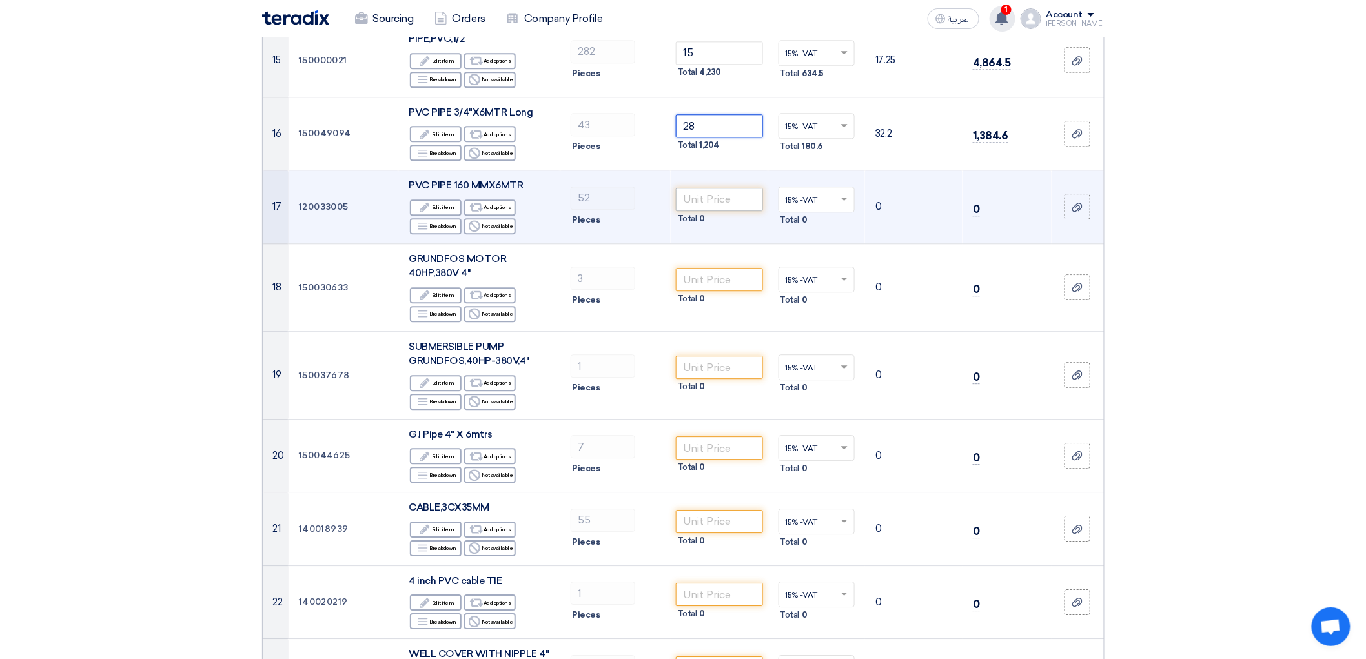
type input "28"
click at [734, 211] on input "number" at bounding box center [719, 199] width 87 height 23
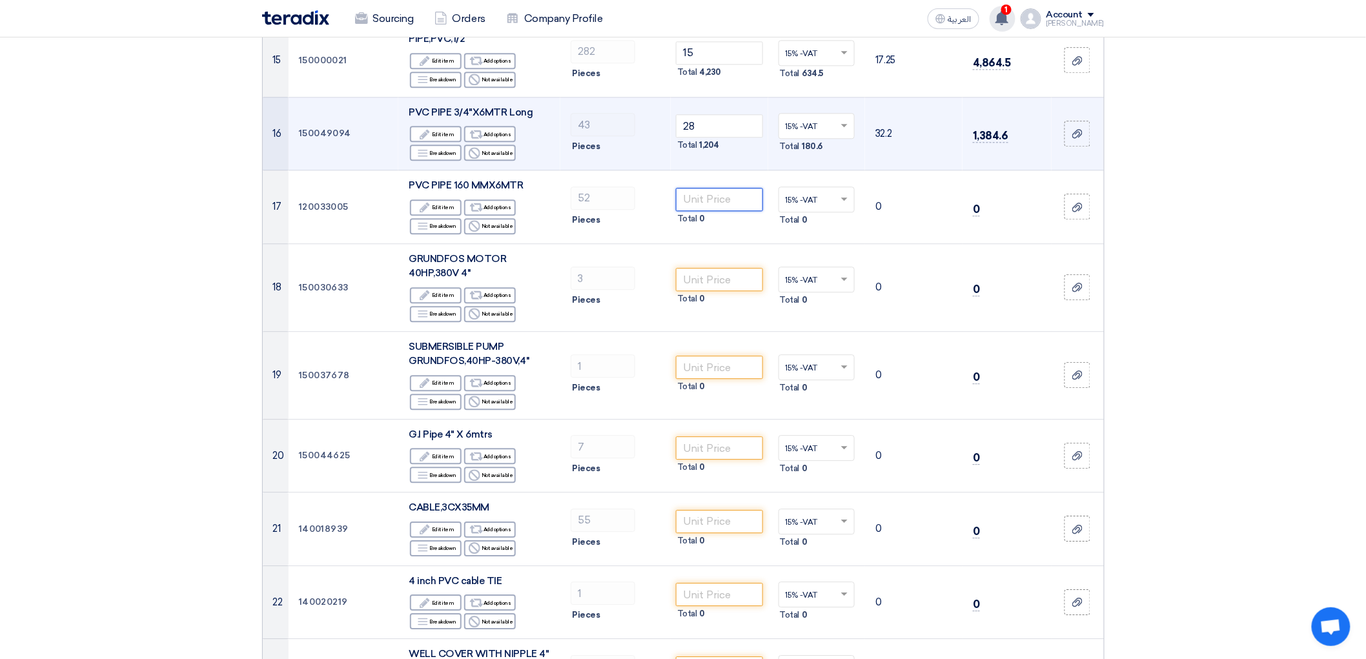
scroll to position [1004, 0]
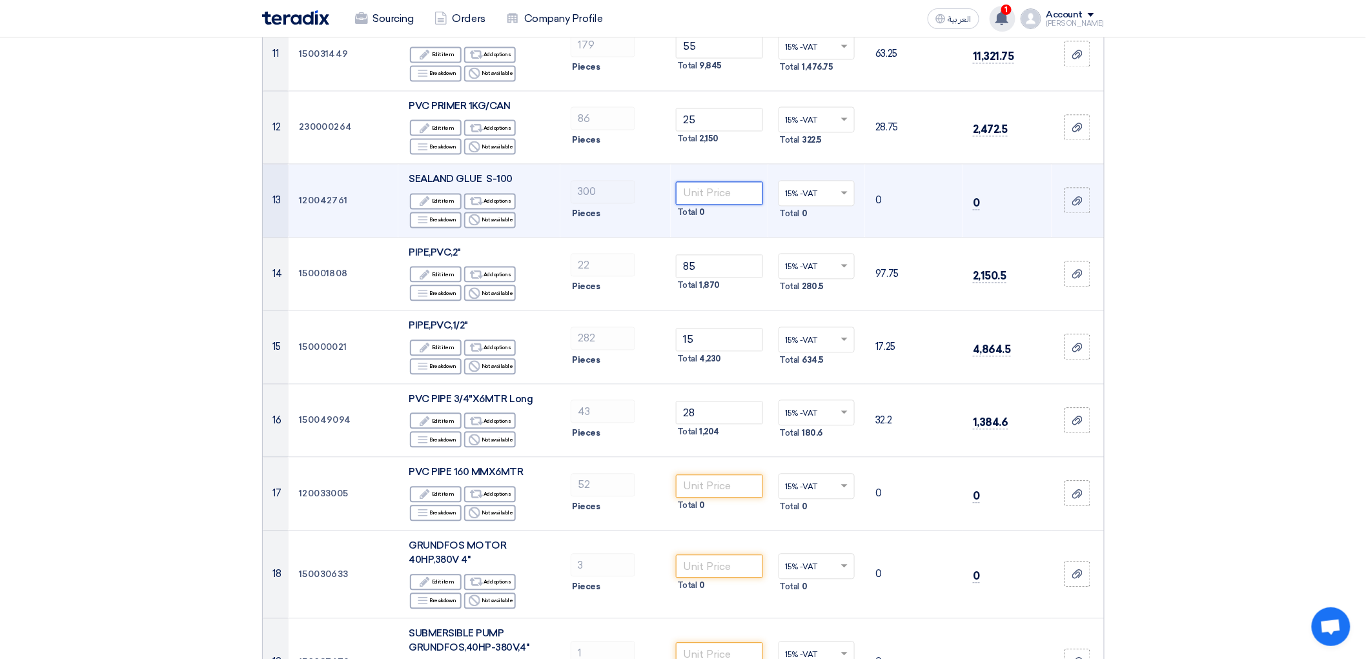
click at [718, 205] on input "number" at bounding box center [719, 193] width 87 height 23
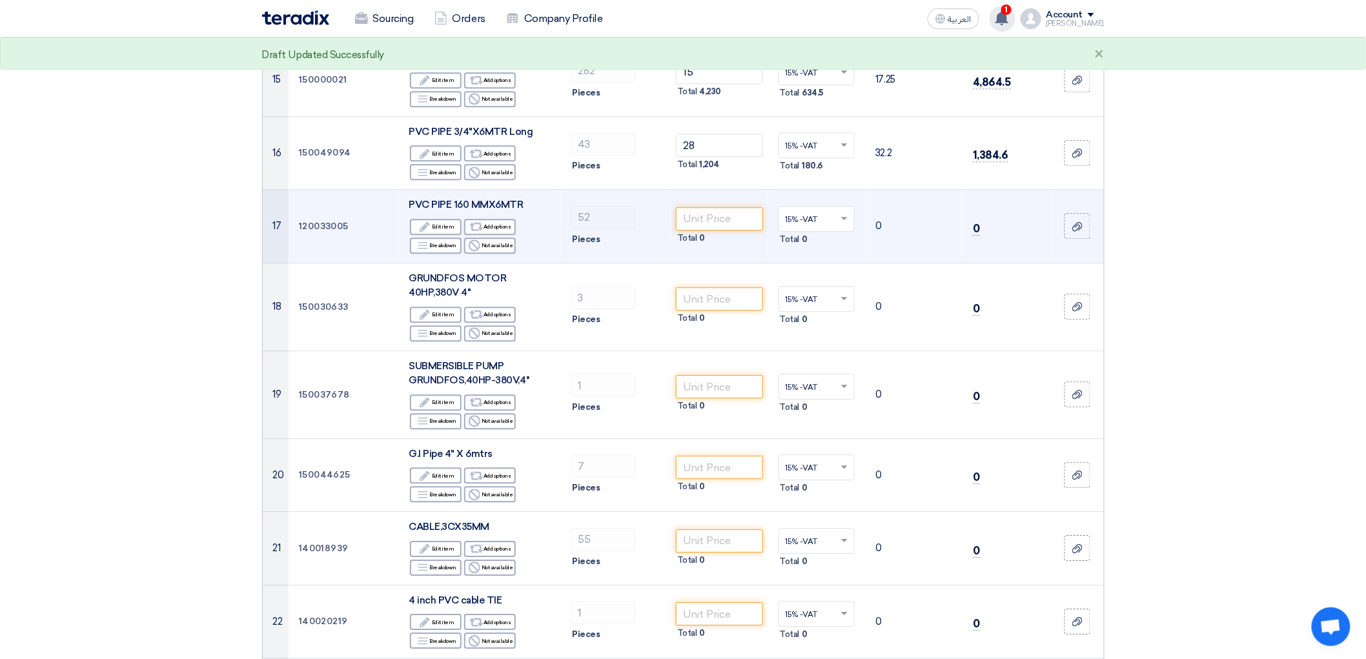
scroll to position [1434, 0]
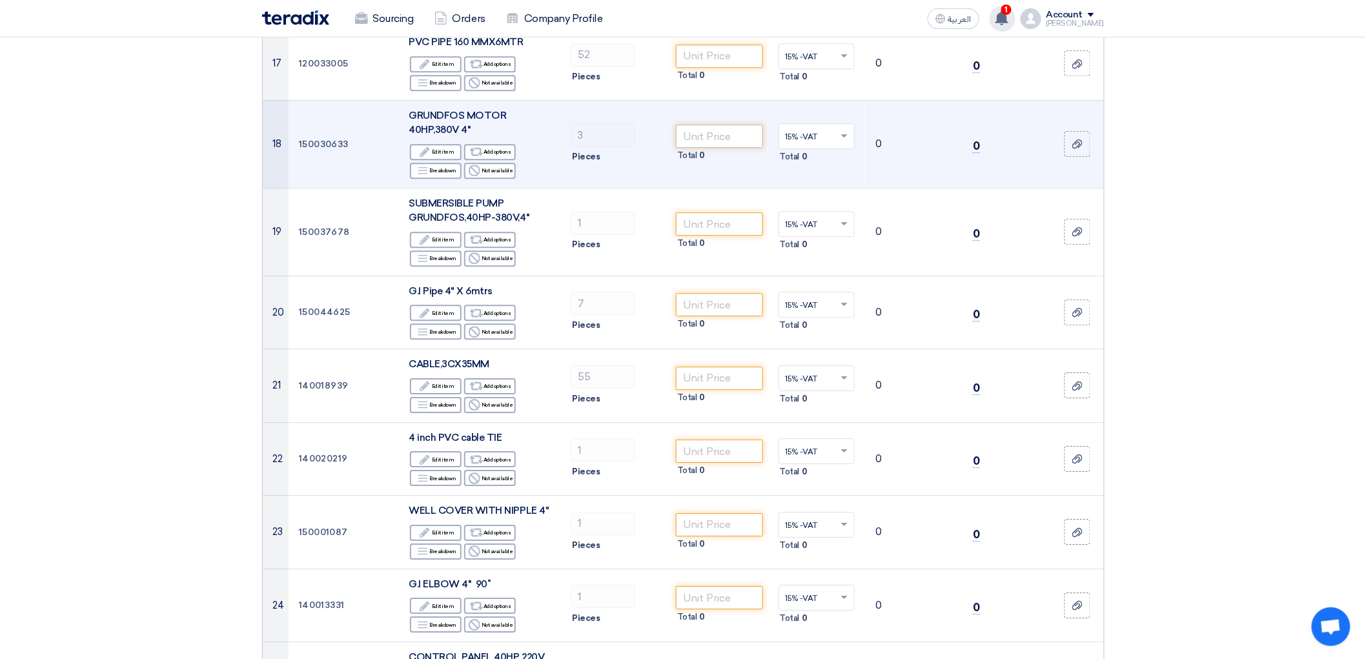
type input "70"
click at [722, 148] on input "number" at bounding box center [719, 136] width 87 height 23
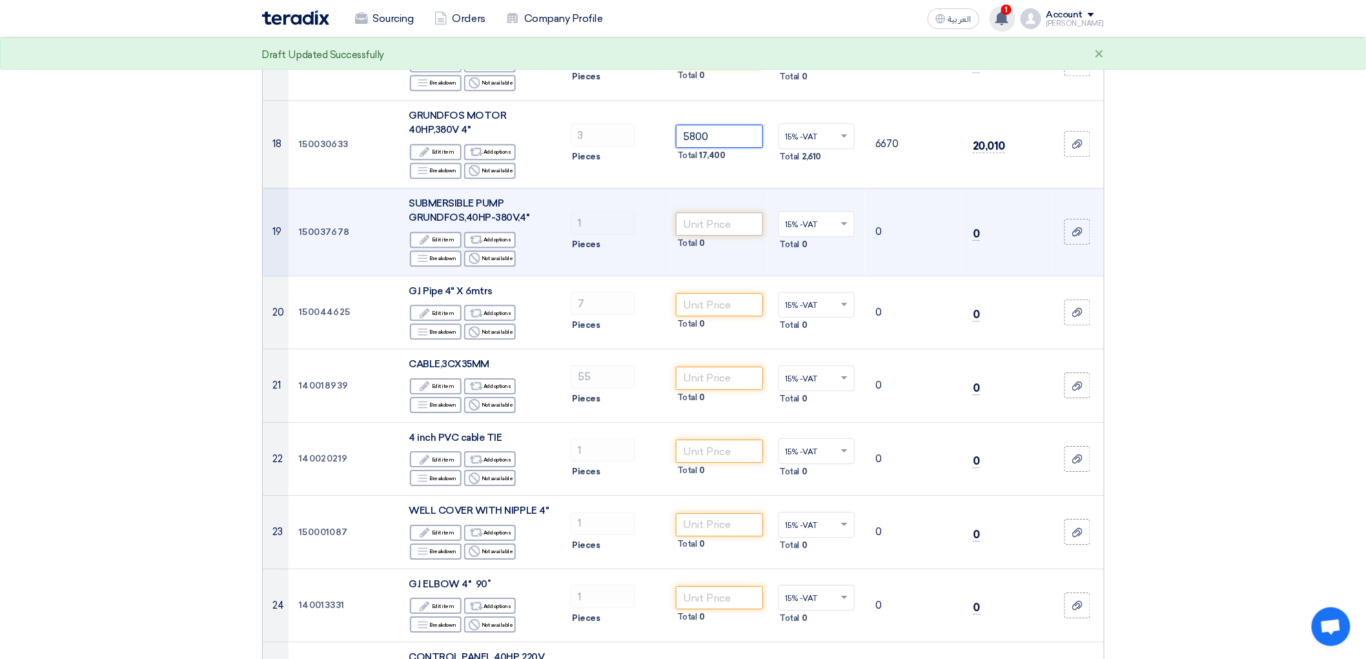
type input "5800"
click at [736, 236] on input "number" at bounding box center [719, 223] width 87 height 23
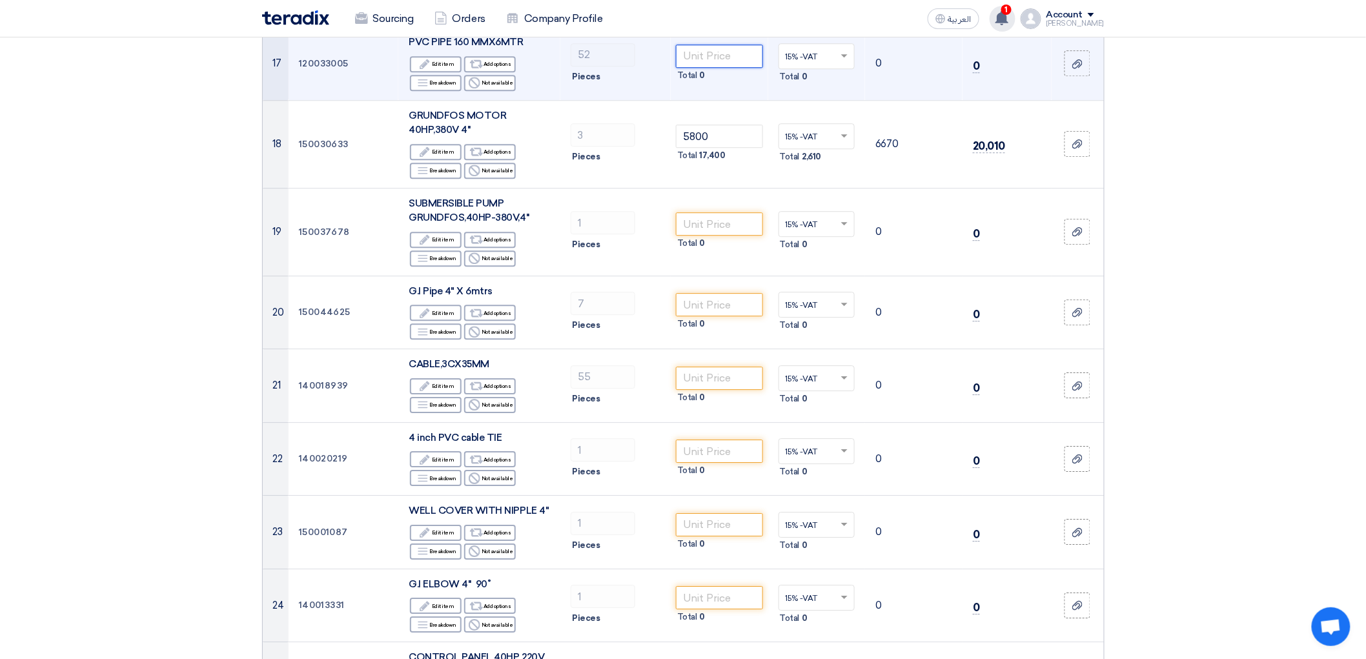
click at [723, 68] on input "number" at bounding box center [719, 56] width 87 height 23
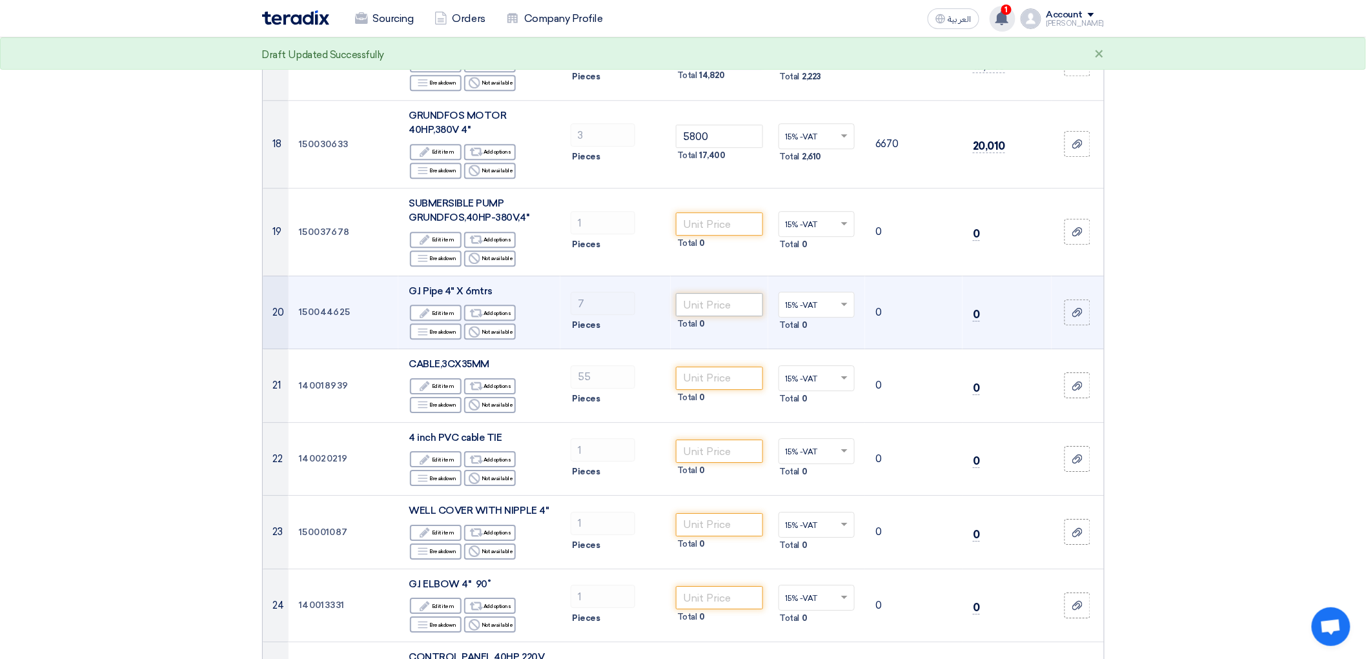
type input "285"
click at [733, 316] on input "number" at bounding box center [719, 304] width 87 height 23
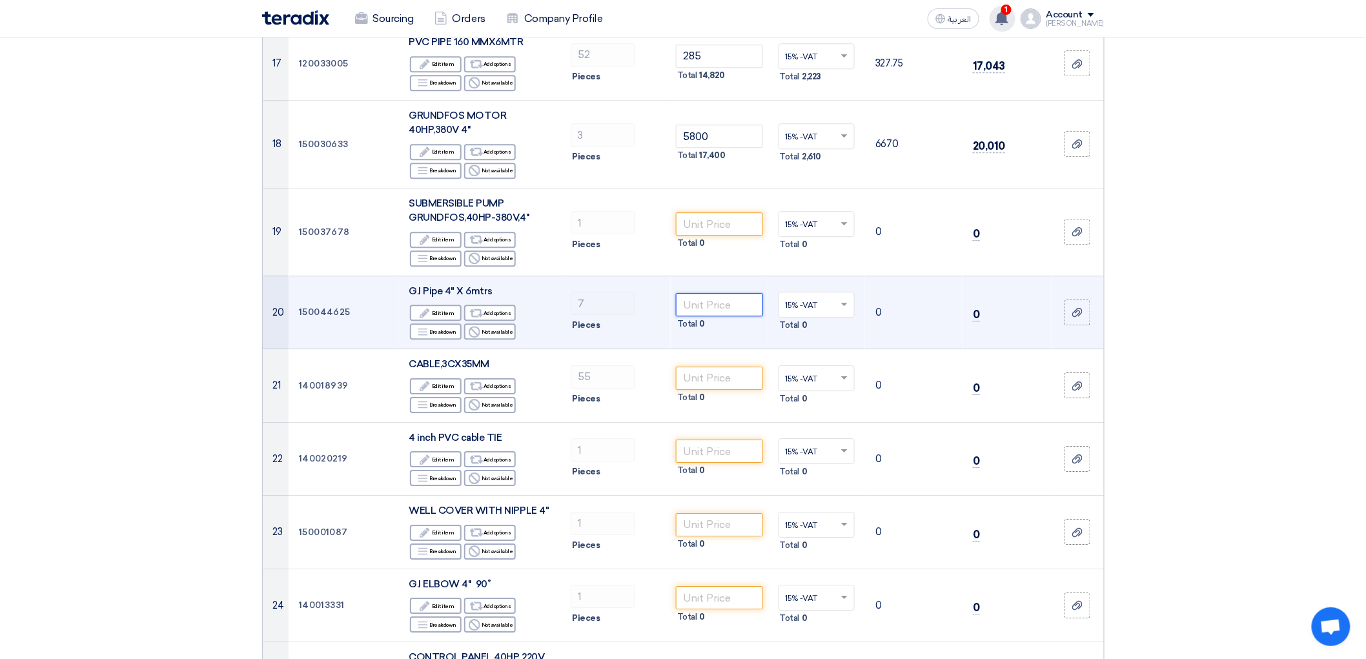
click at [727, 316] on input "number" at bounding box center [719, 304] width 87 height 23
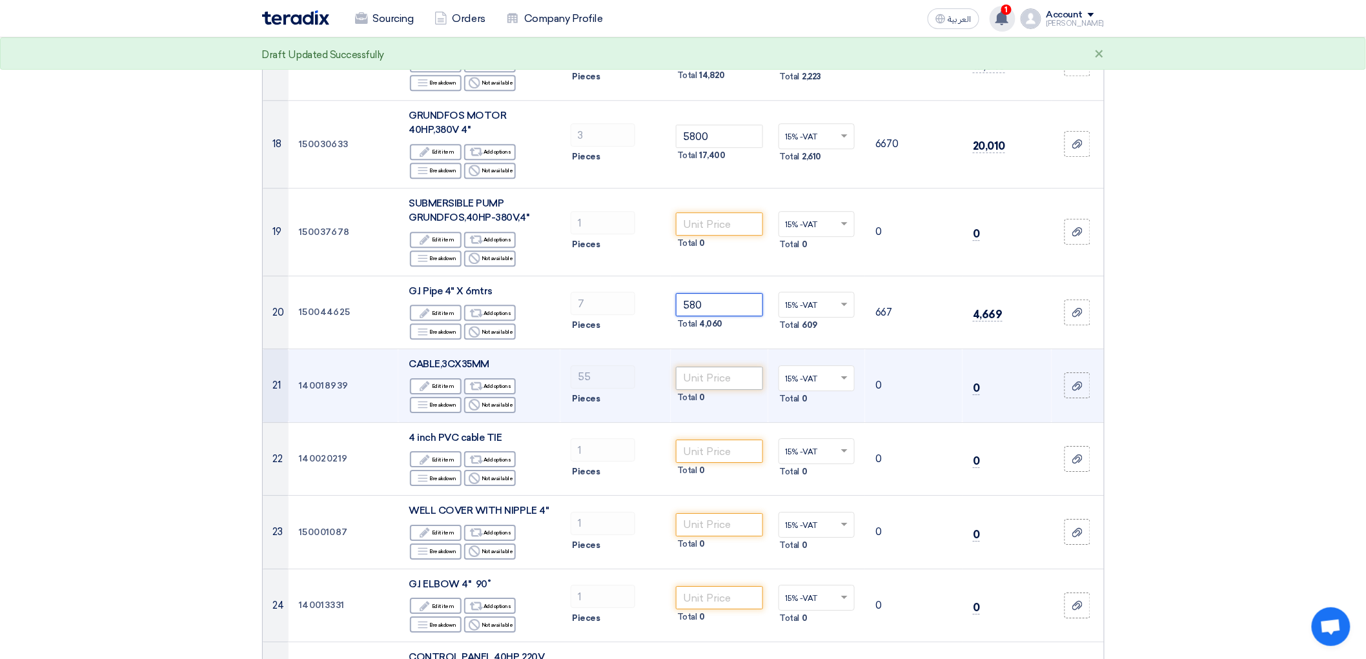
type input "580"
click at [727, 390] on input "number" at bounding box center [719, 378] width 87 height 23
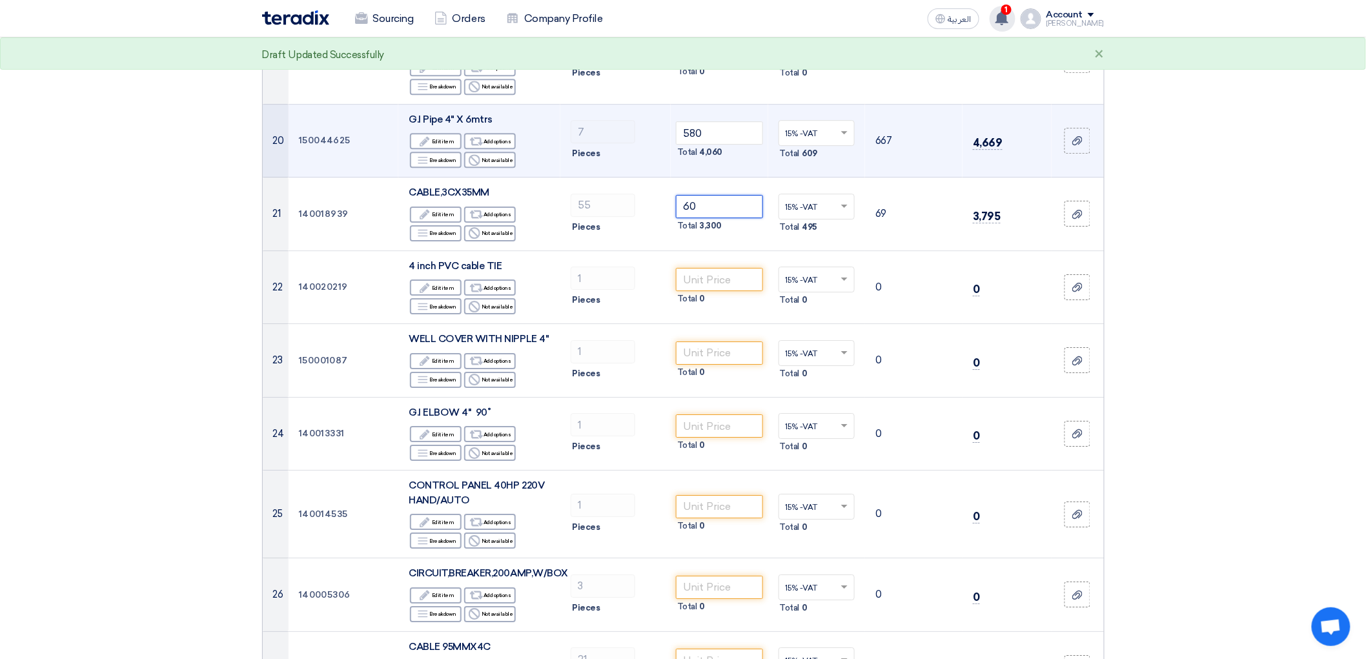
scroll to position [1649, 0]
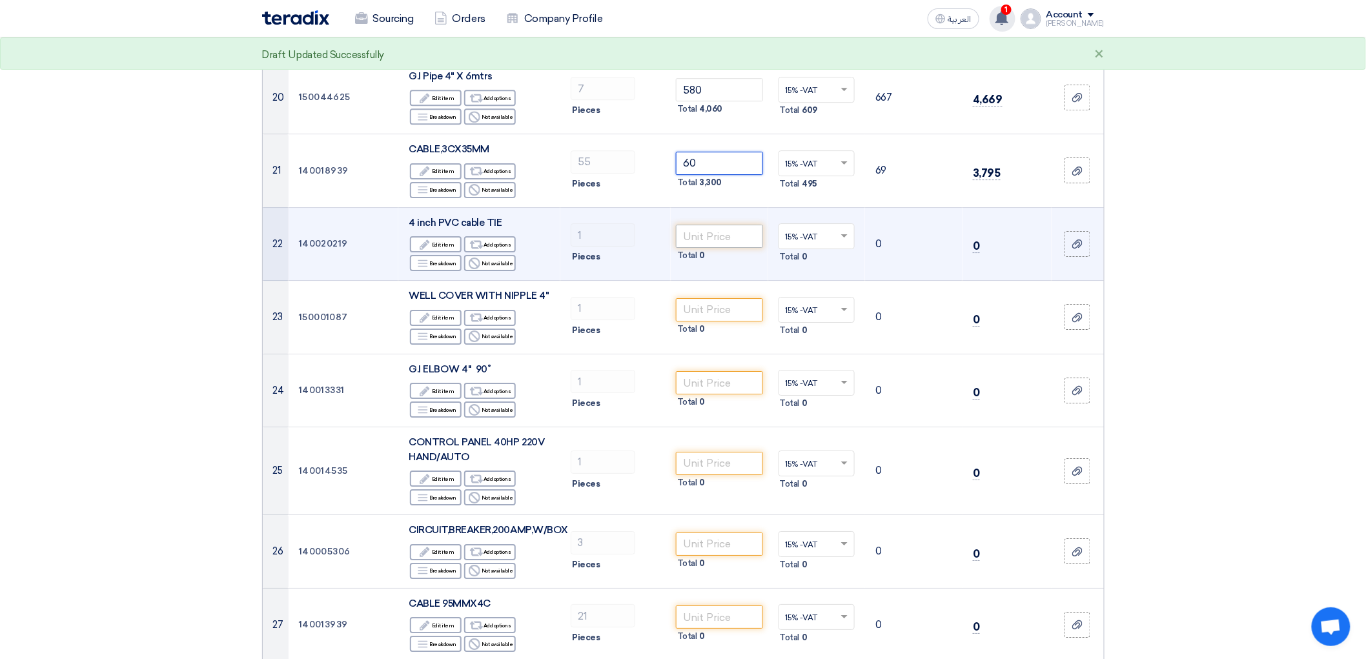
type input "60"
click at [731, 248] on input "number" at bounding box center [719, 236] width 87 height 23
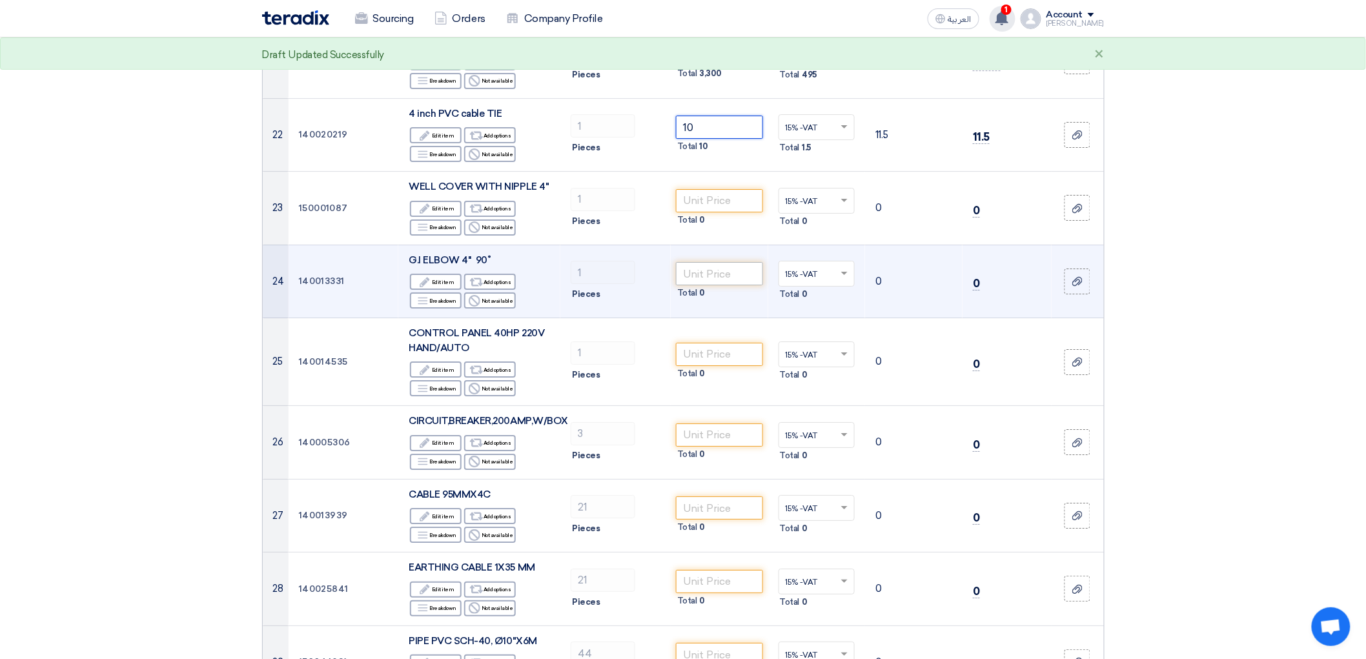
scroll to position [1793, 0]
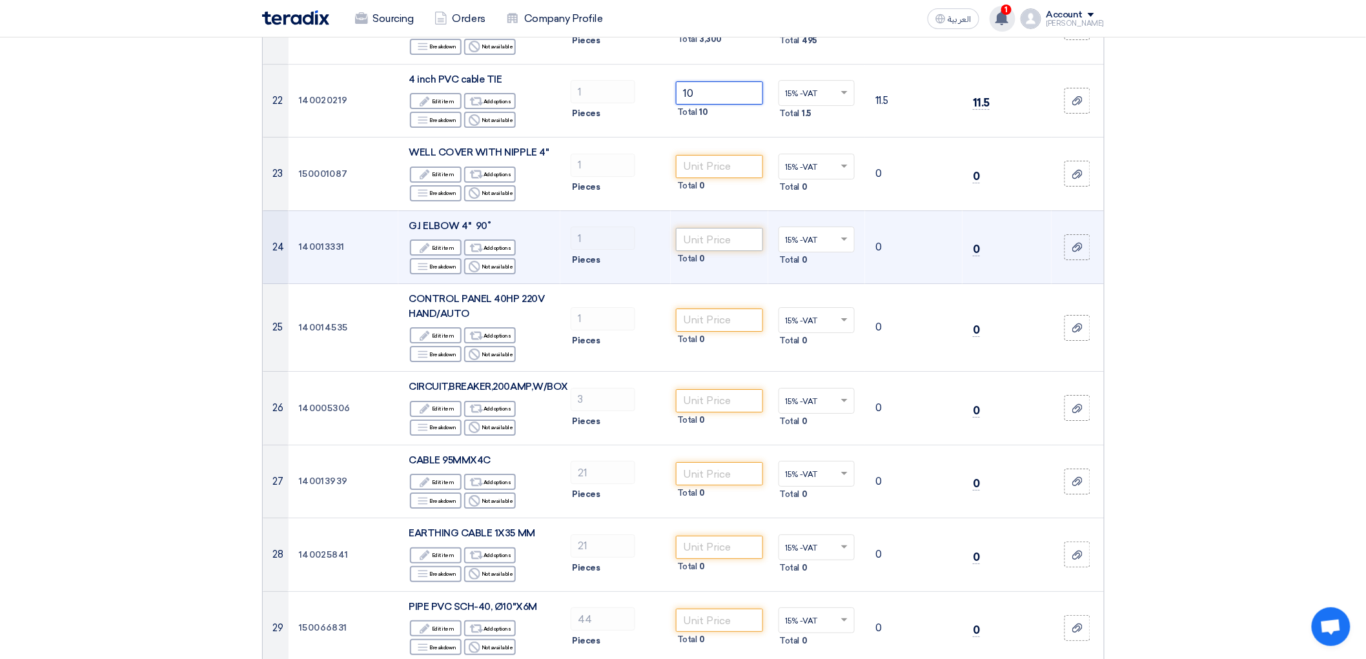
type input "10"
click at [720, 251] on input "number" at bounding box center [719, 239] width 87 height 23
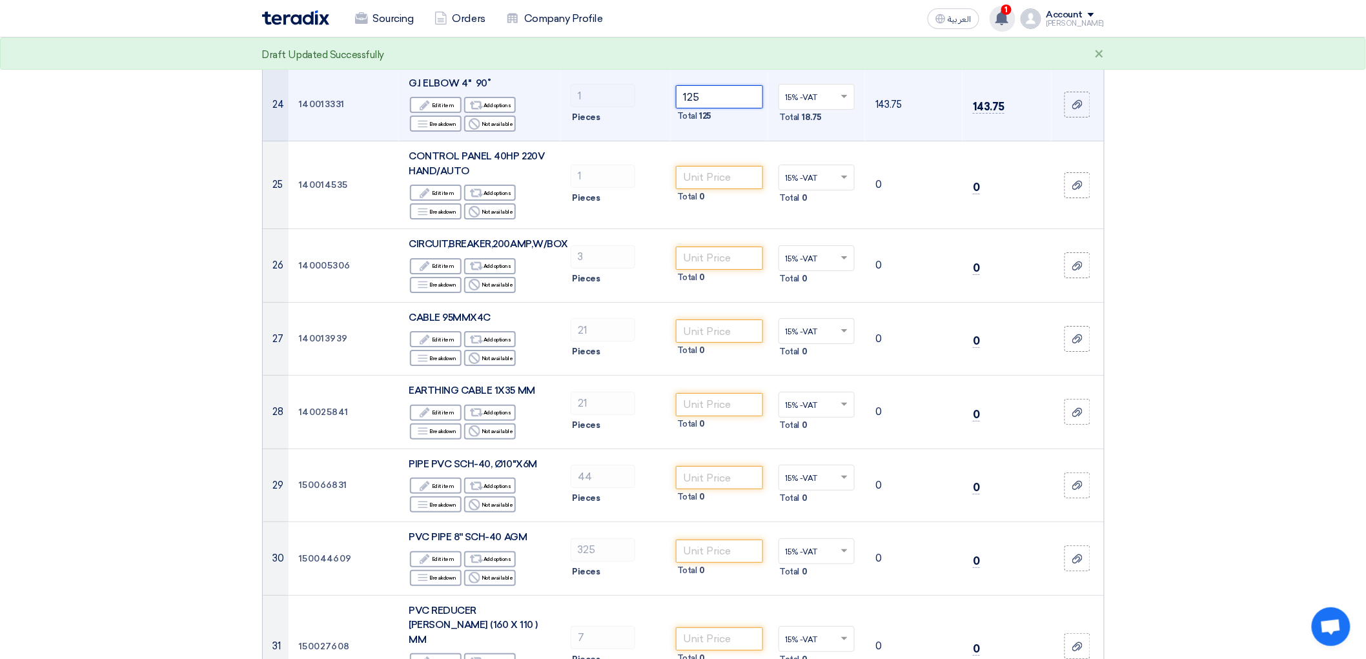
scroll to position [1937, 0]
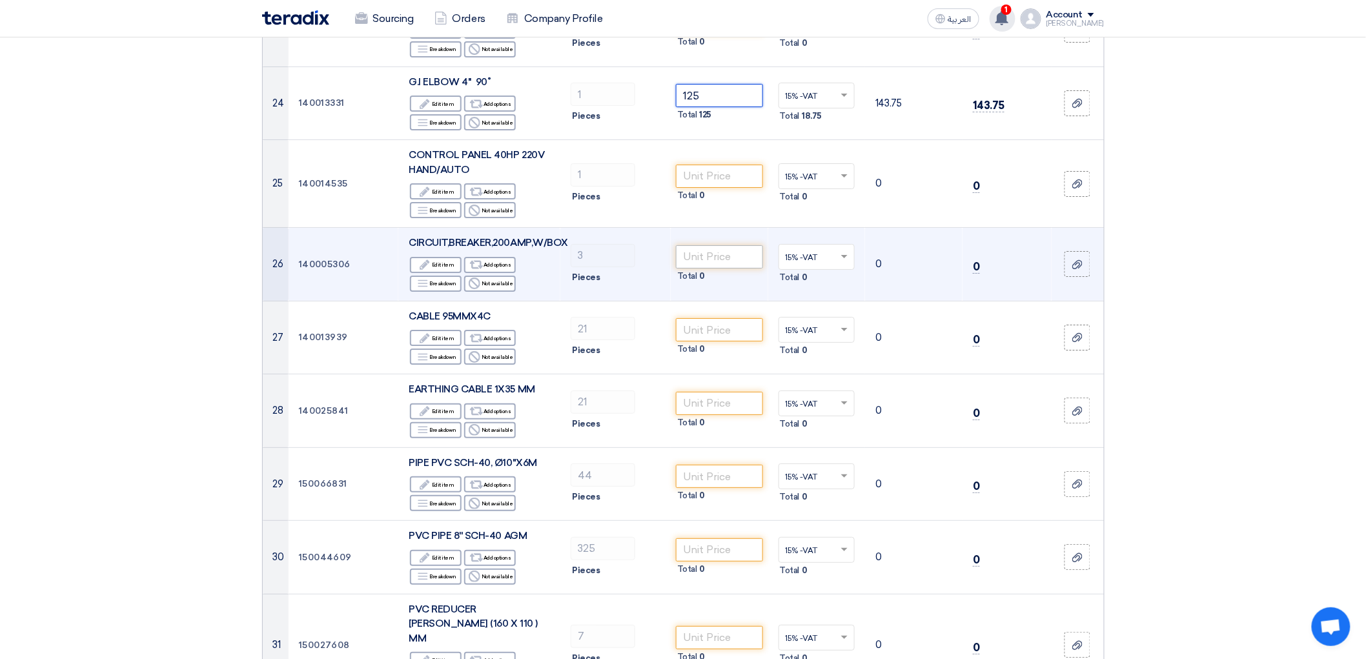
type input "125"
click at [741, 269] on input "number" at bounding box center [719, 256] width 87 height 23
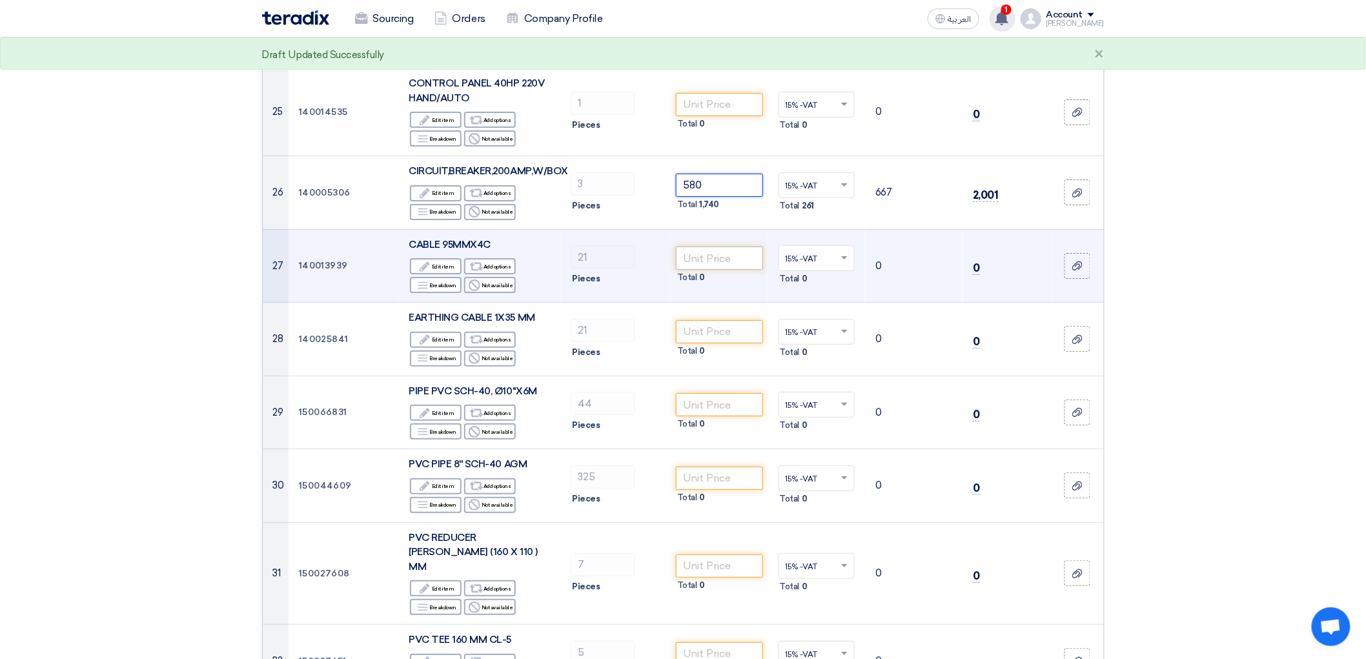
scroll to position [2080, 0]
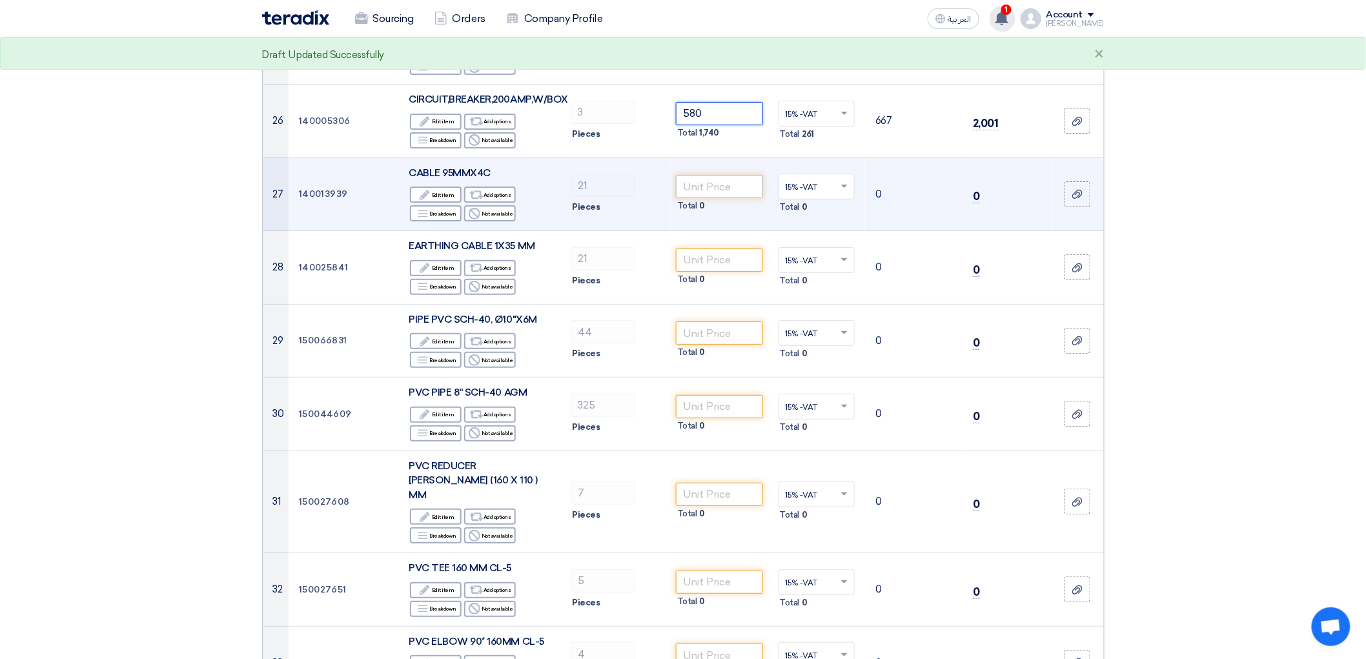
type input "580"
click at [732, 198] on input "number" at bounding box center [719, 186] width 87 height 23
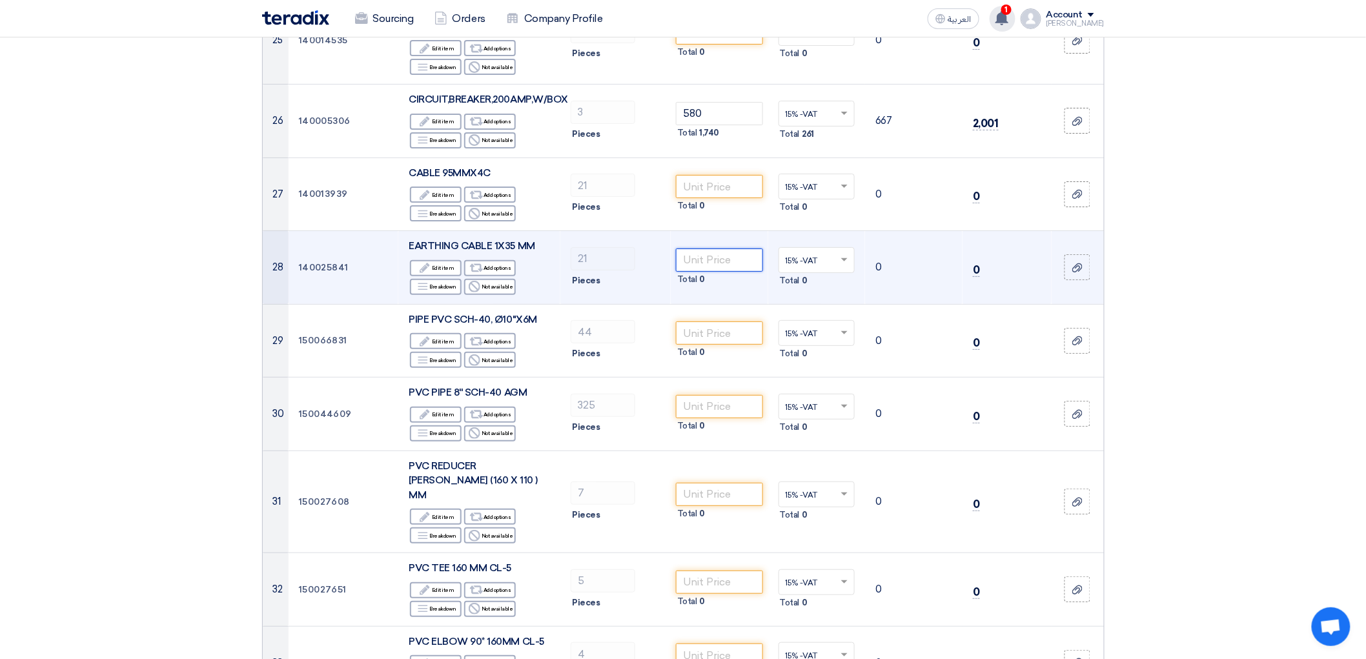
click at [739, 272] on input "number" at bounding box center [719, 260] width 87 height 23
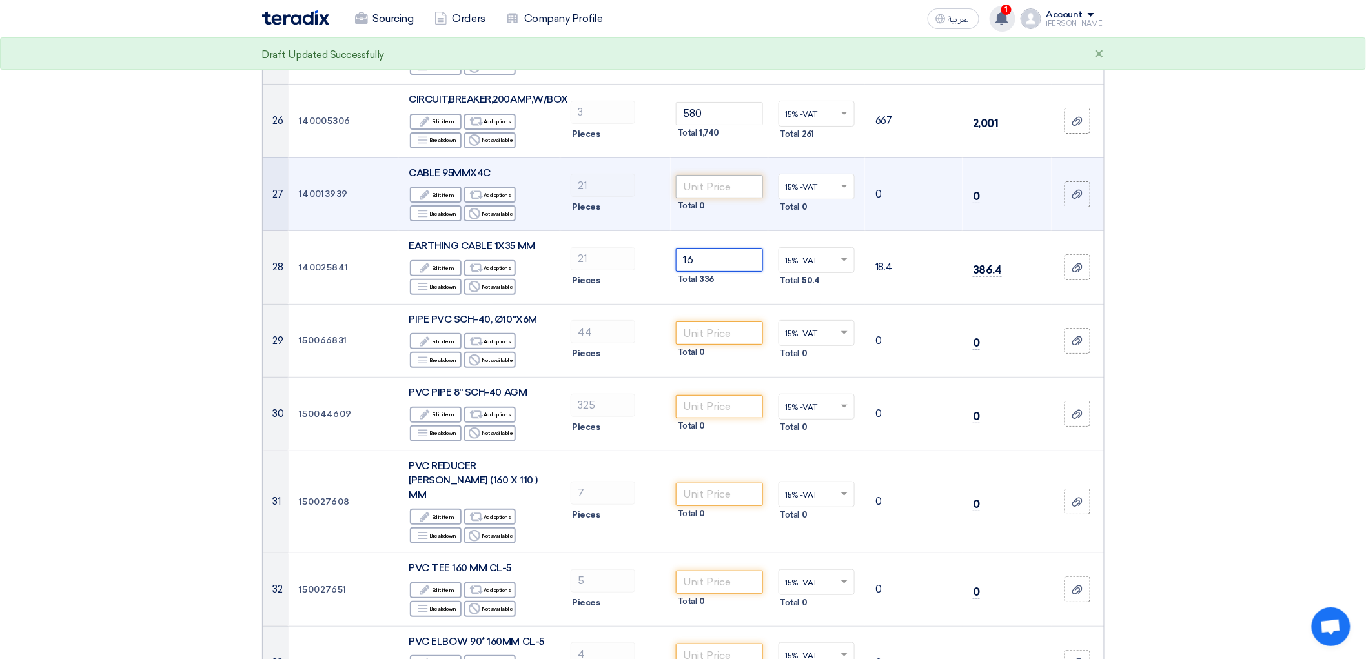
type input "16"
click at [709, 198] on input "number" at bounding box center [719, 186] width 87 height 23
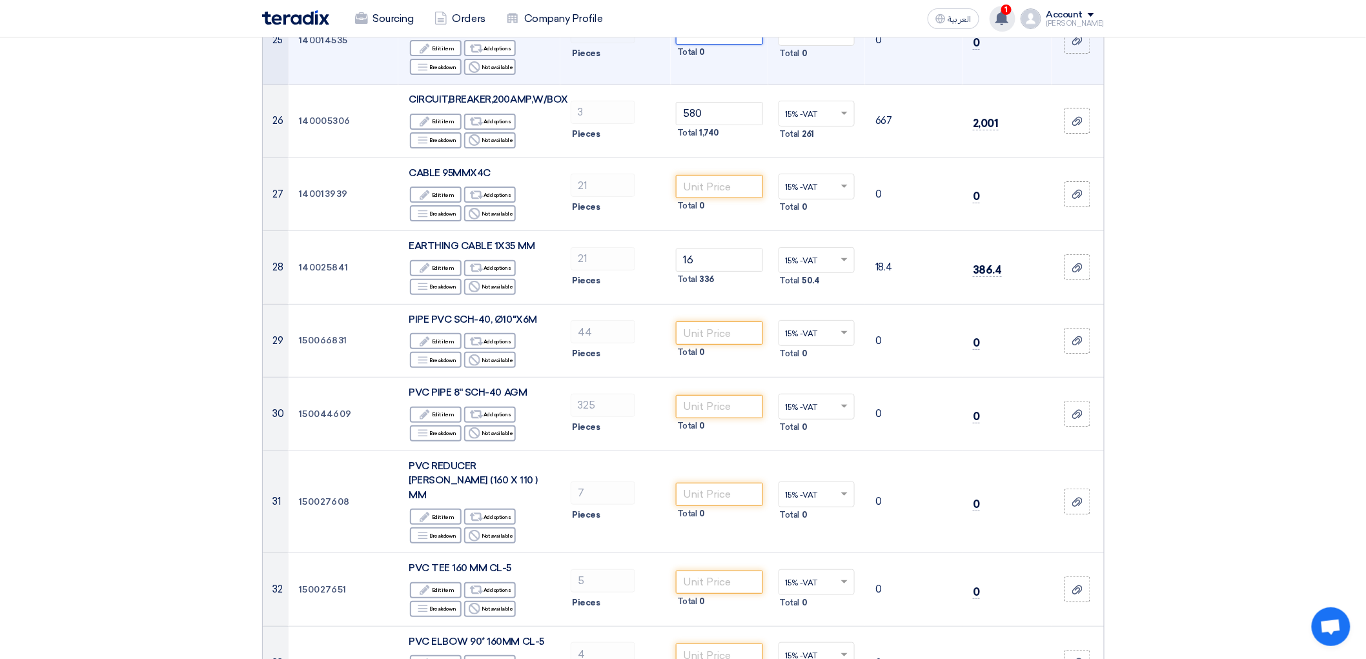
click at [727, 45] on input "number" at bounding box center [719, 32] width 87 height 23
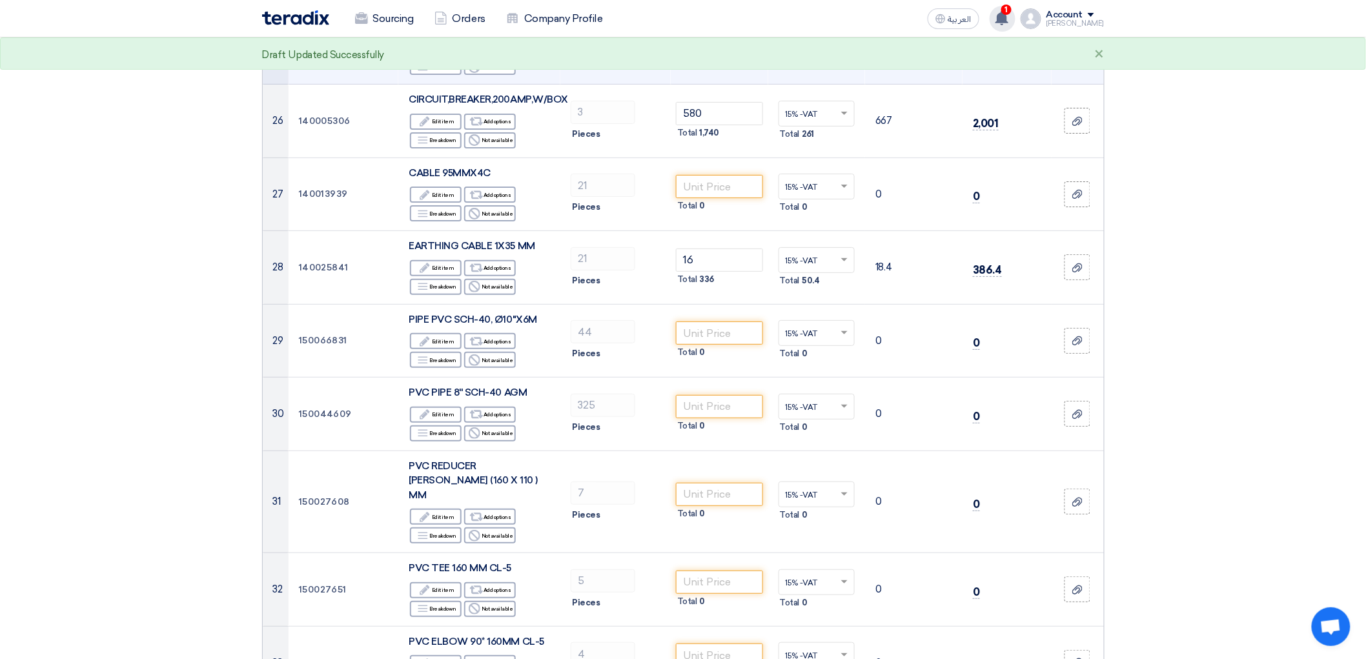
click at [723, 45] on input "7500" at bounding box center [719, 32] width 87 height 23
type input "7"
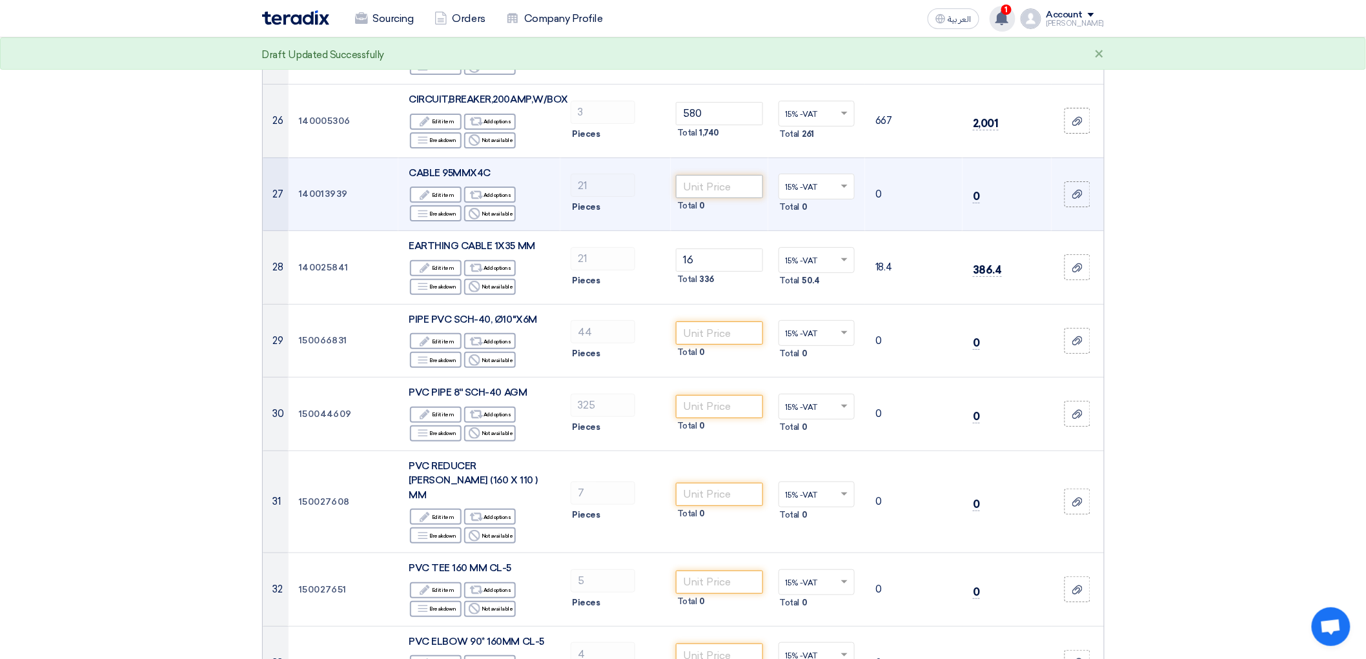
type input "6500"
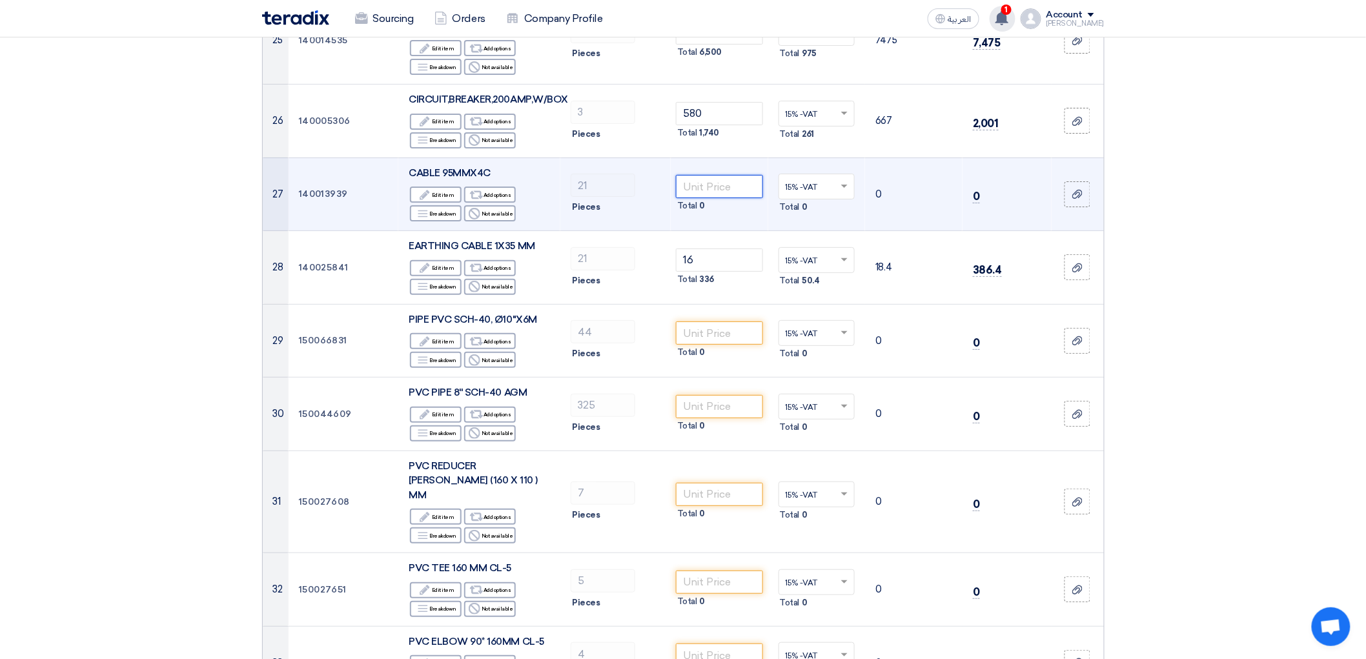
click at [728, 198] on input "number" at bounding box center [719, 186] width 87 height 23
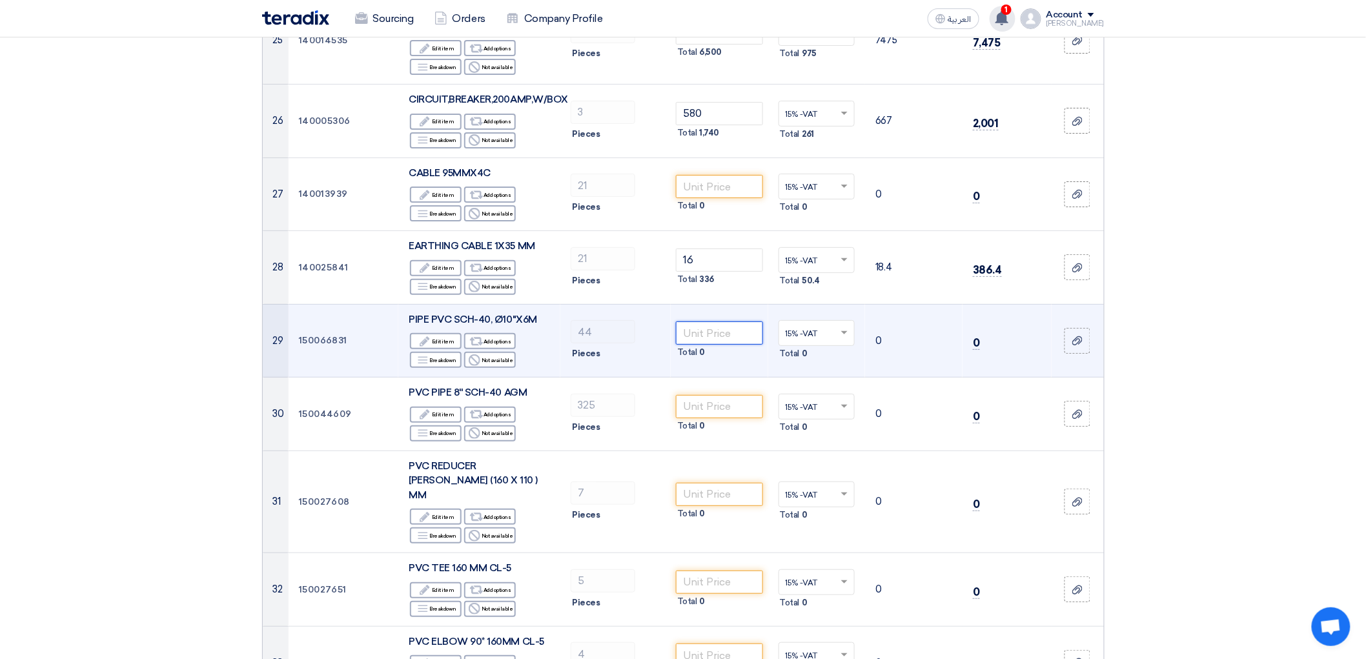
click at [734, 345] on input "number" at bounding box center [719, 332] width 87 height 23
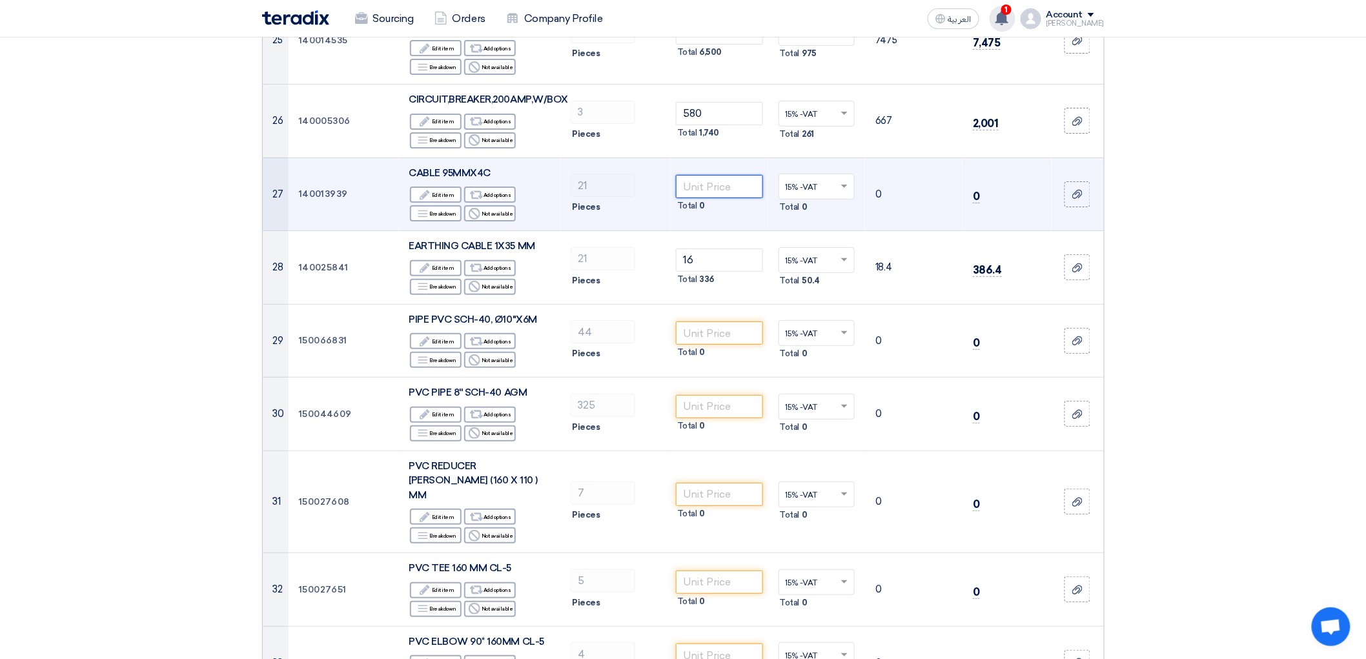
click at [713, 198] on input "number" at bounding box center [719, 186] width 87 height 23
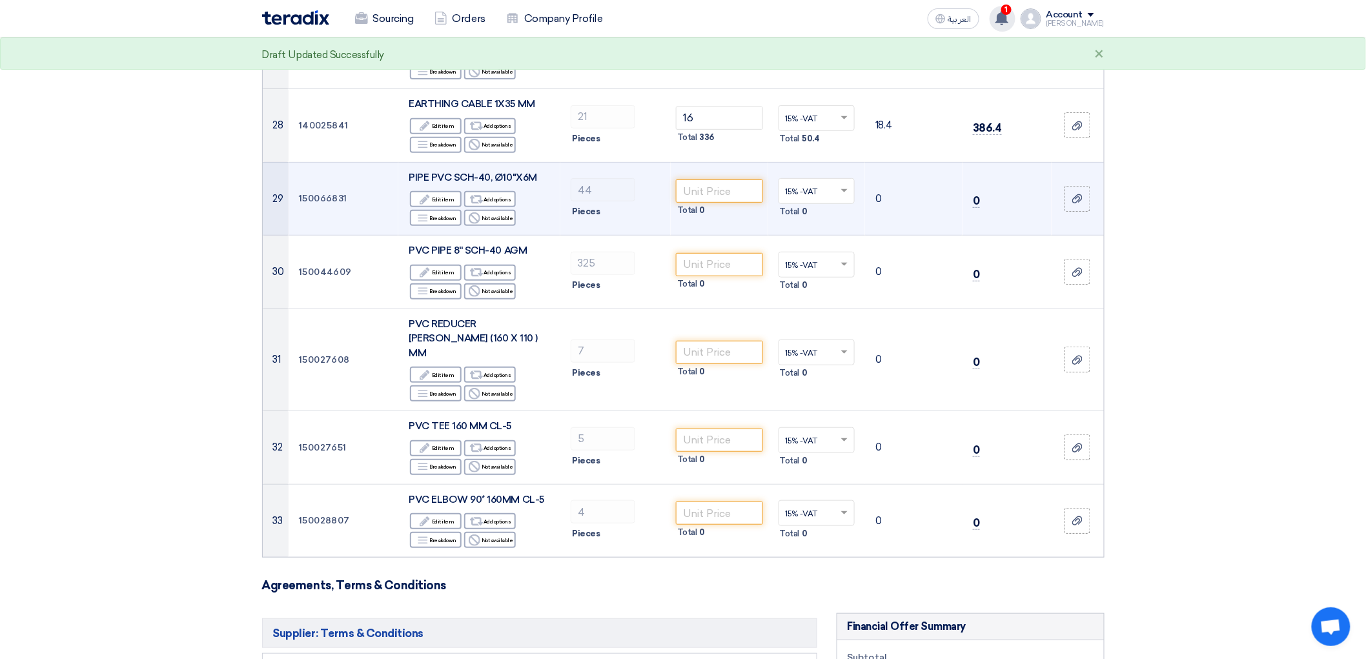
scroll to position [2223, 0]
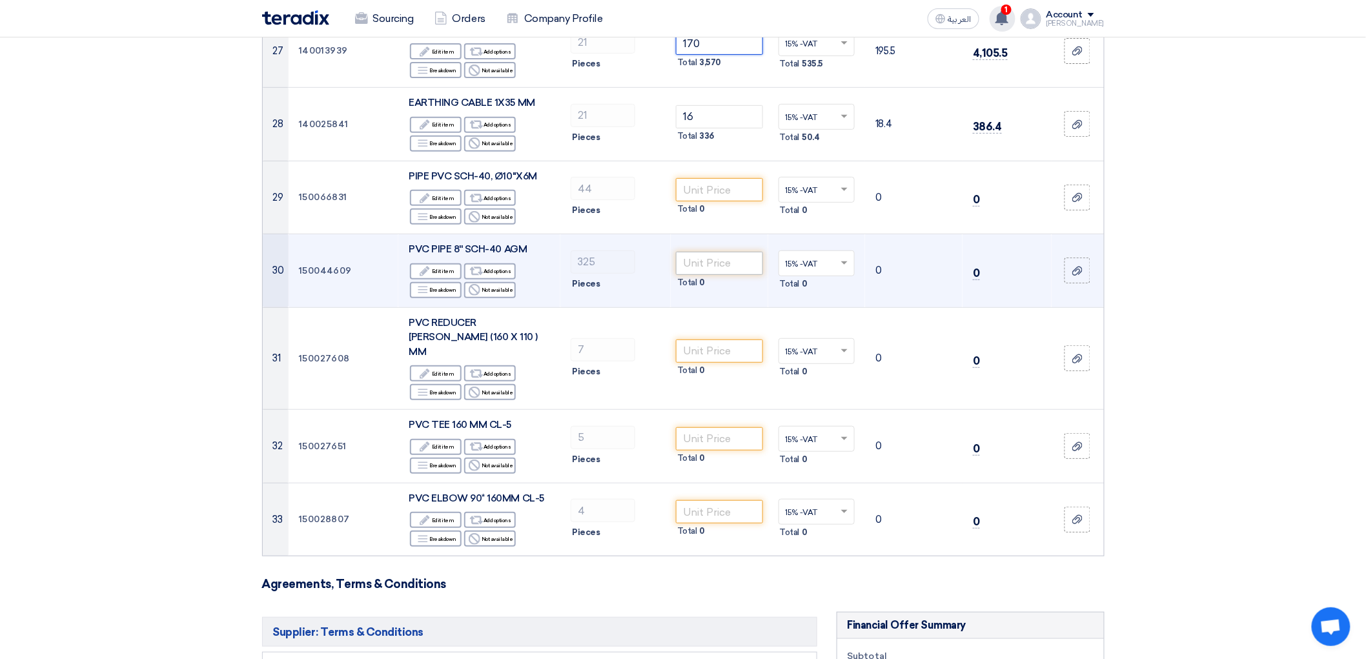
type input "170"
click at [724, 275] on input "number" at bounding box center [719, 263] width 87 height 23
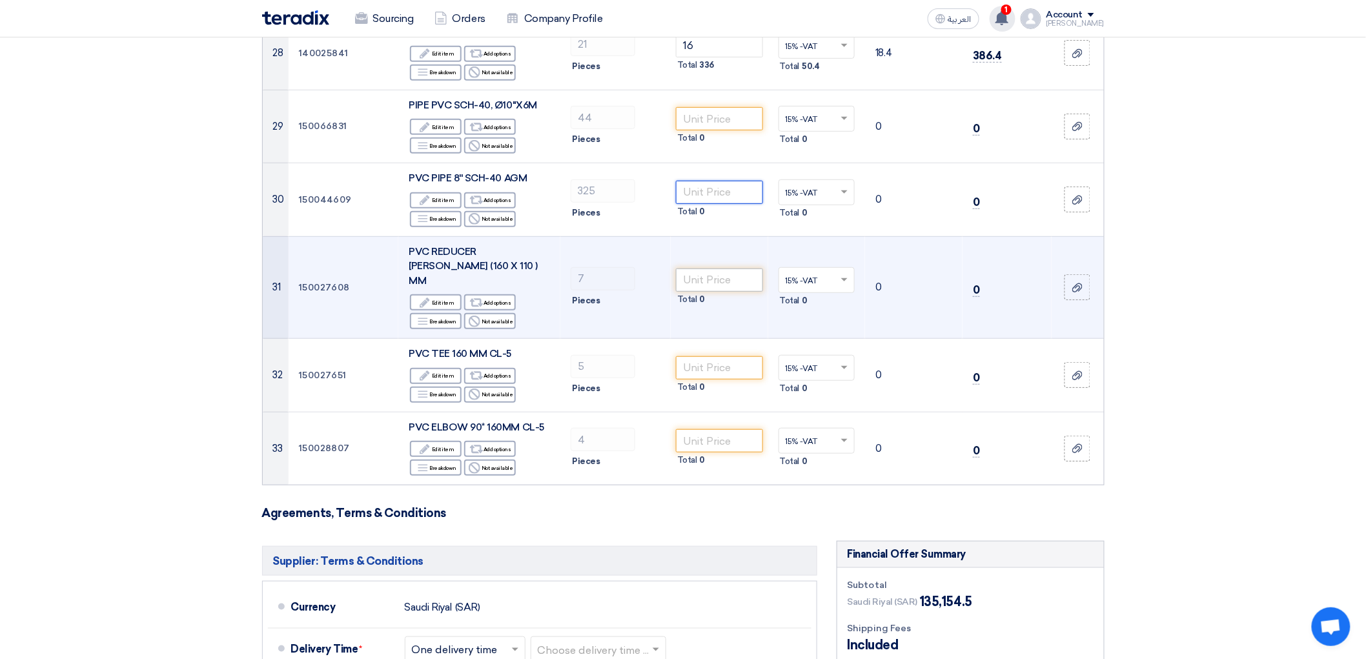
scroll to position [2367, 0]
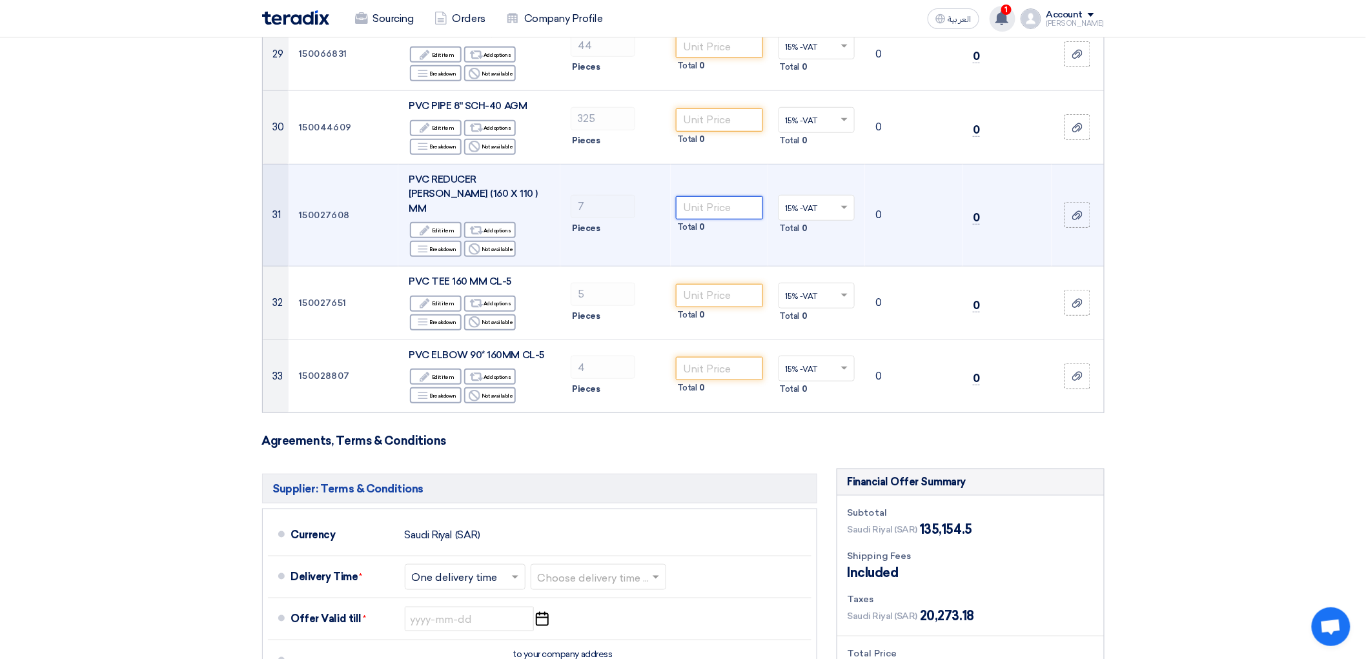
click at [712, 219] on input "number" at bounding box center [719, 207] width 87 height 23
type input "1"
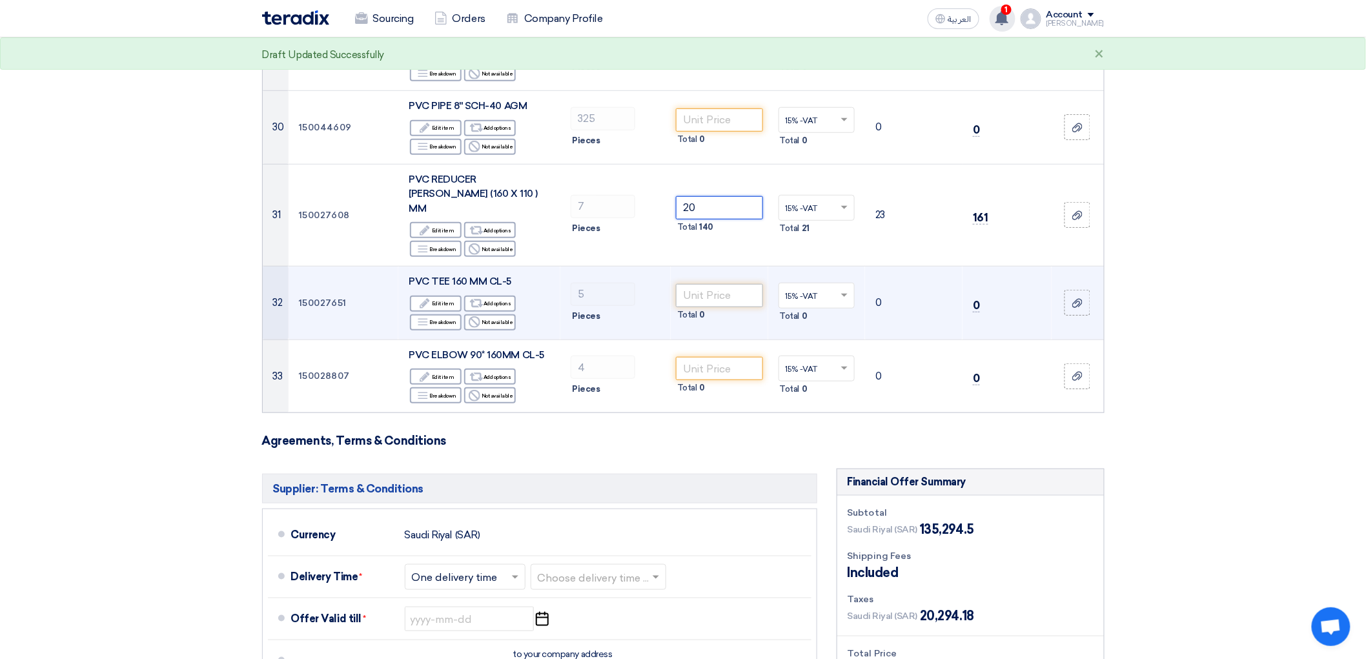
type input "20"
click at [717, 307] on input "number" at bounding box center [719, 295] width 87 height 23
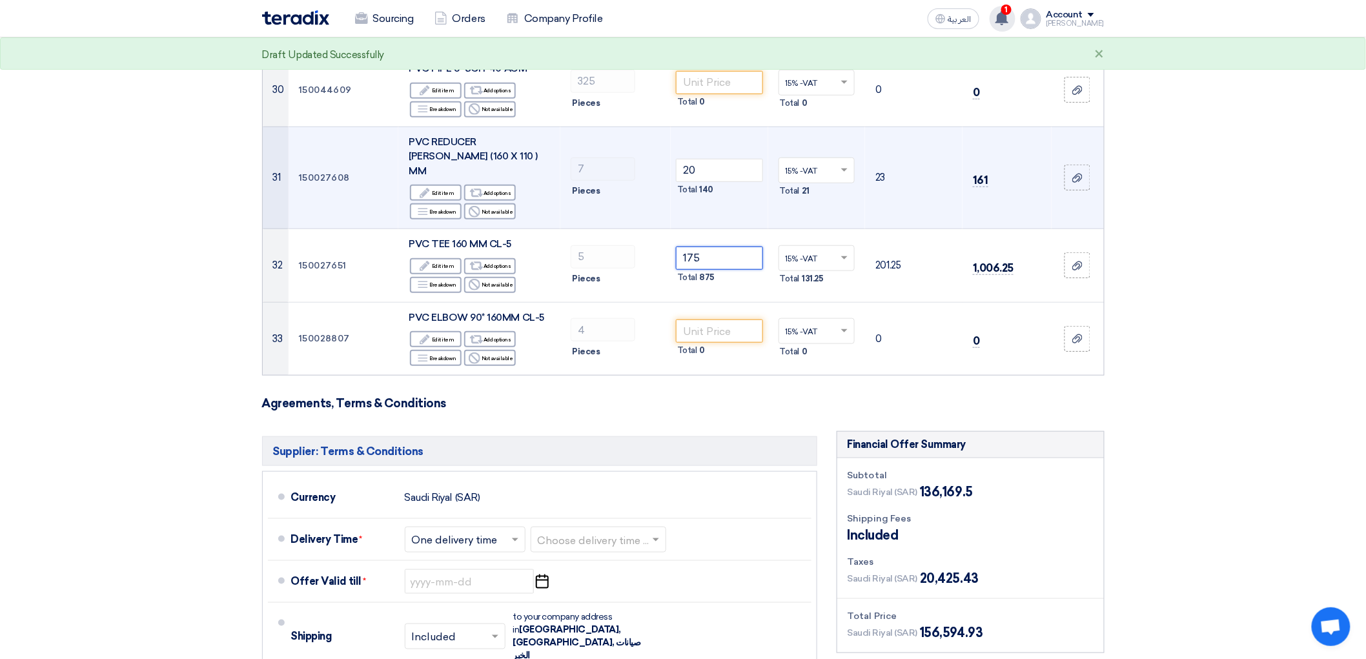
scroll to position [2582, 0]
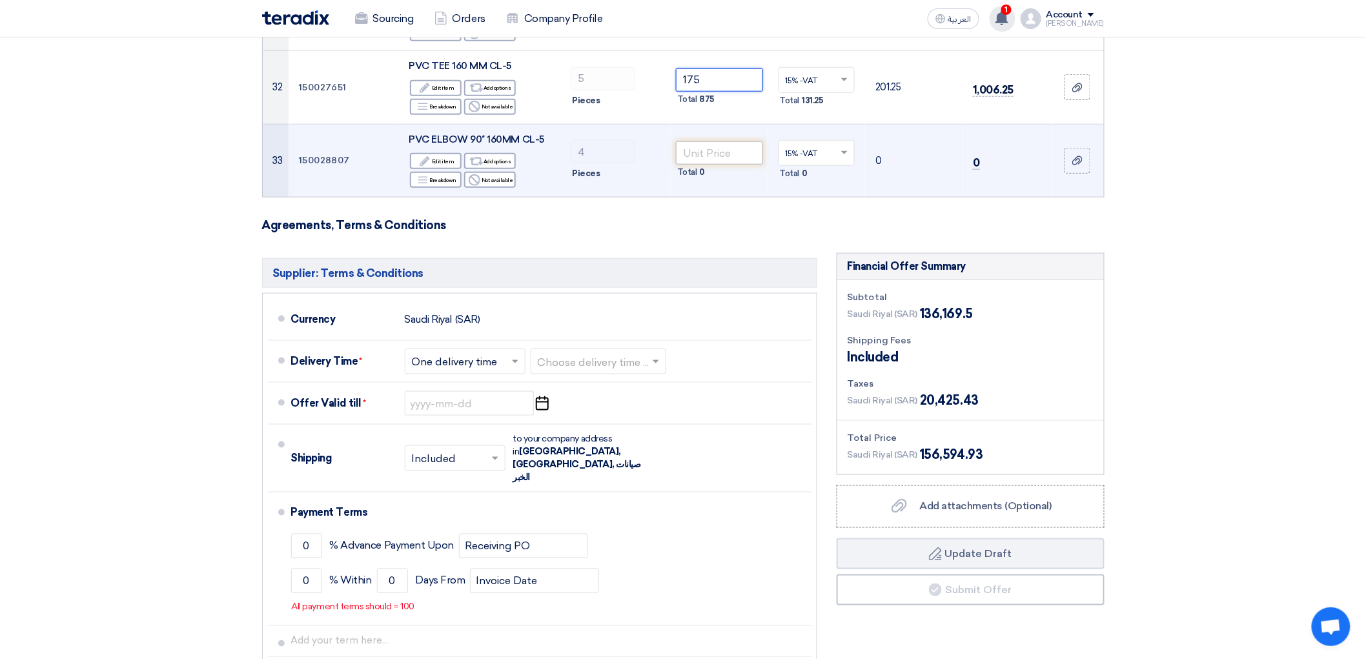
type input "175"
click at [727, 165] on input "number" at bounding box center [719, 152] width 87 height 23
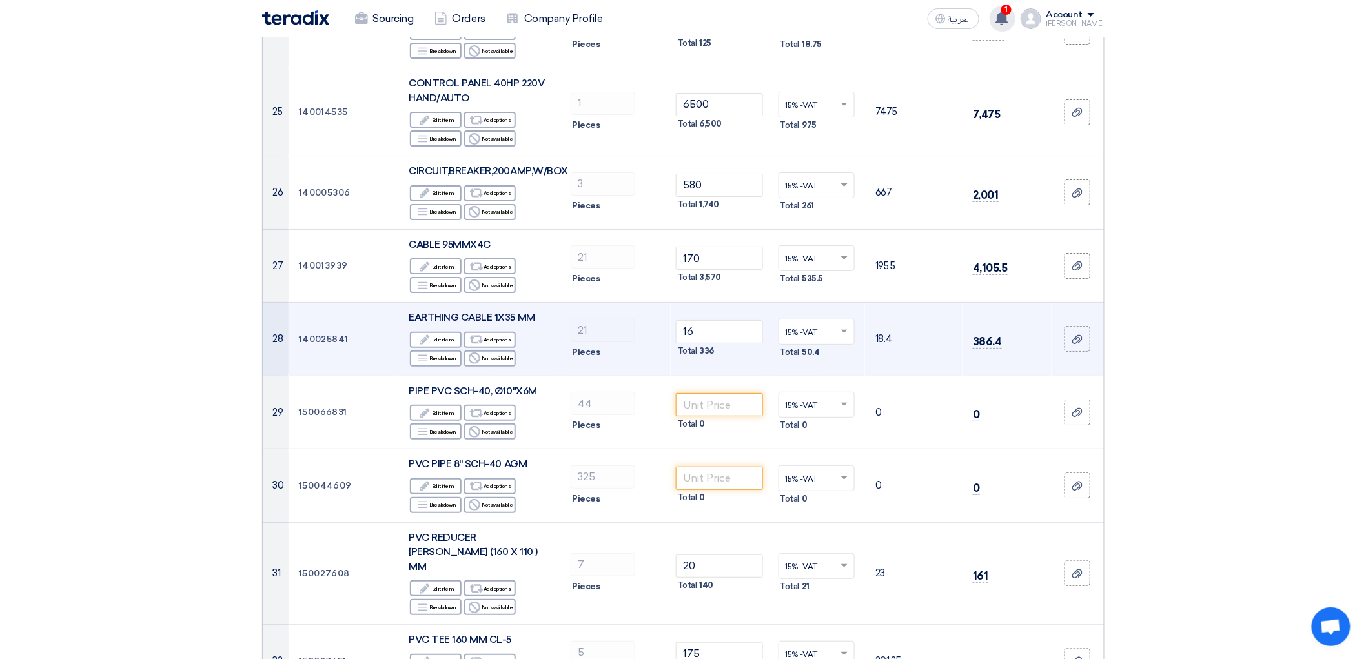
scroll to position [1937, 0]
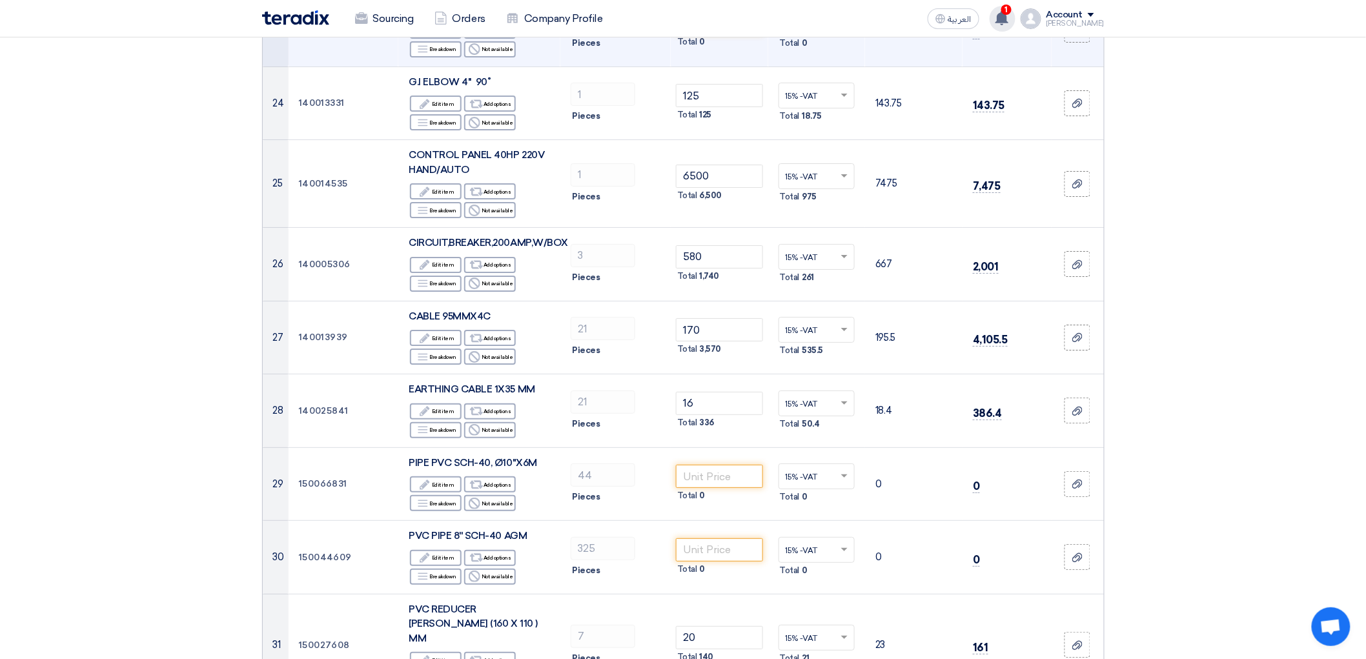
type input "125"
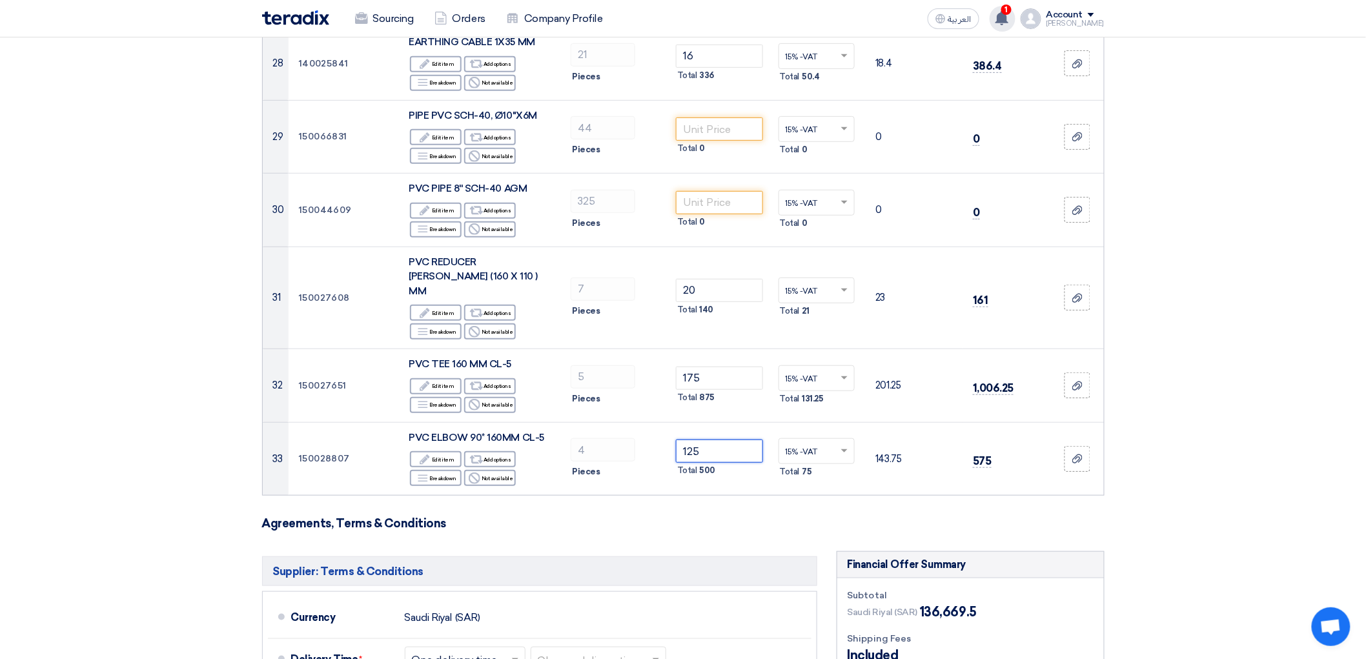
scroll to position [2295, 0]
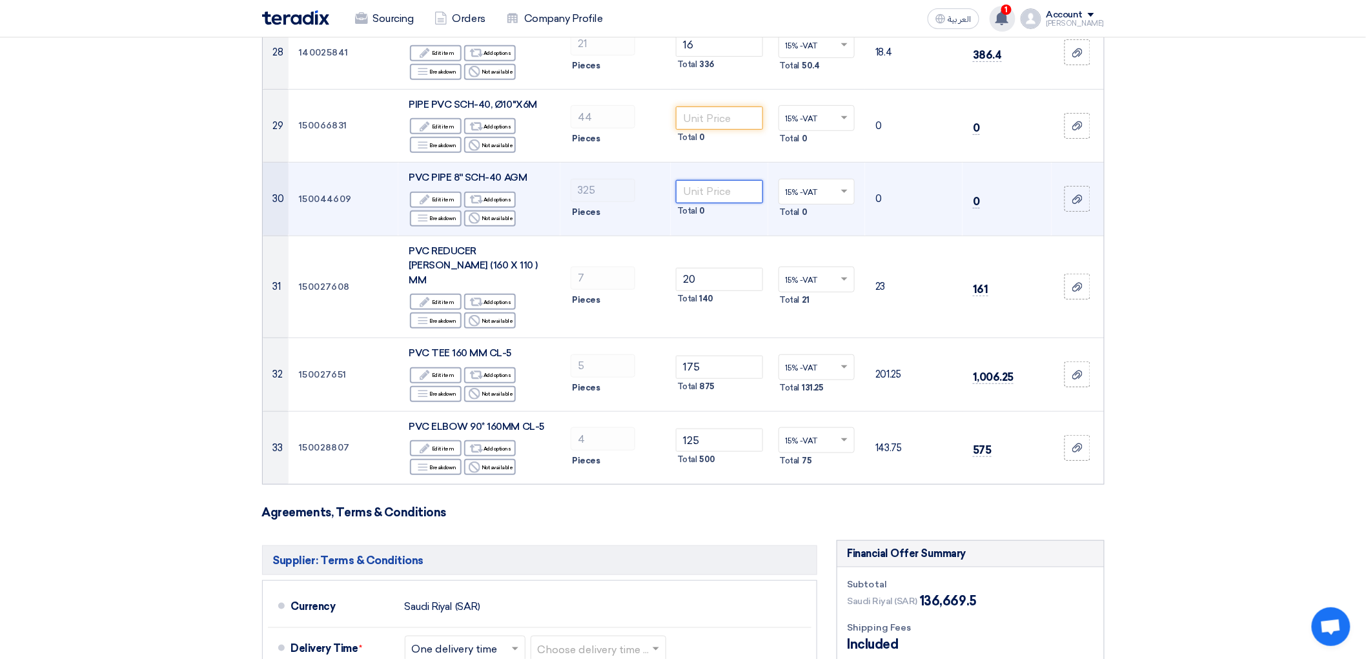
click at [723, 203] on input "number" at bounding box center [719, 191] width 87 height 23
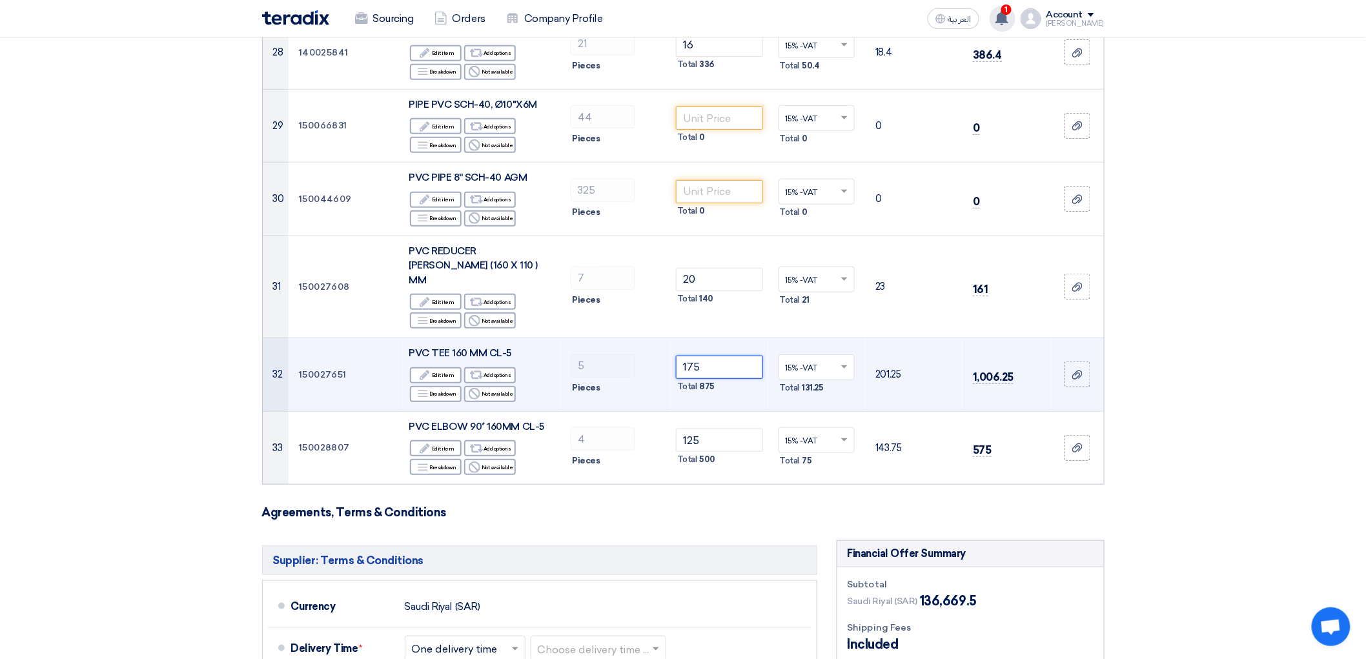
click at [726, 379] on input "175" at bounding box center [719, 367] width 87 height 23
type input "1"
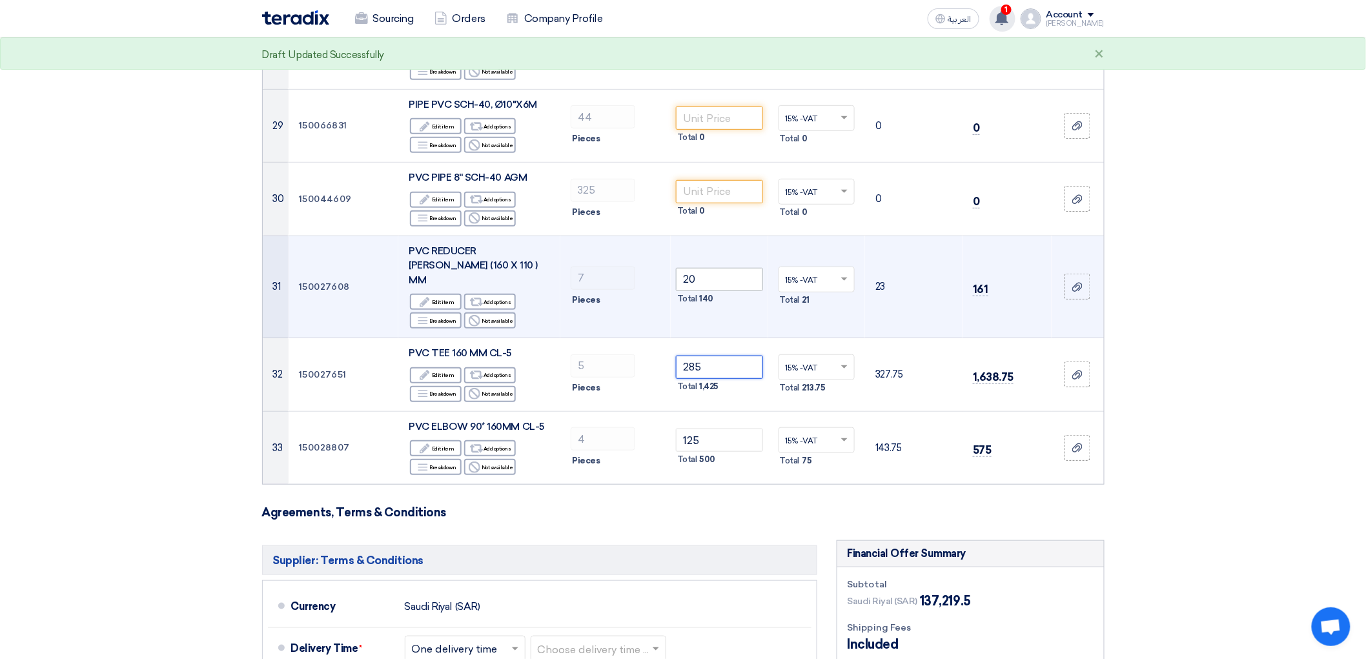
type input "285"
drag, startPoint x: 706, startPoint y: 522, endPoint x: 717, endPoint y: 523, distance: 11.1
click at [709, 291] on input "20" at bounding box center [719, 279] width 87 height 23
type input "2"
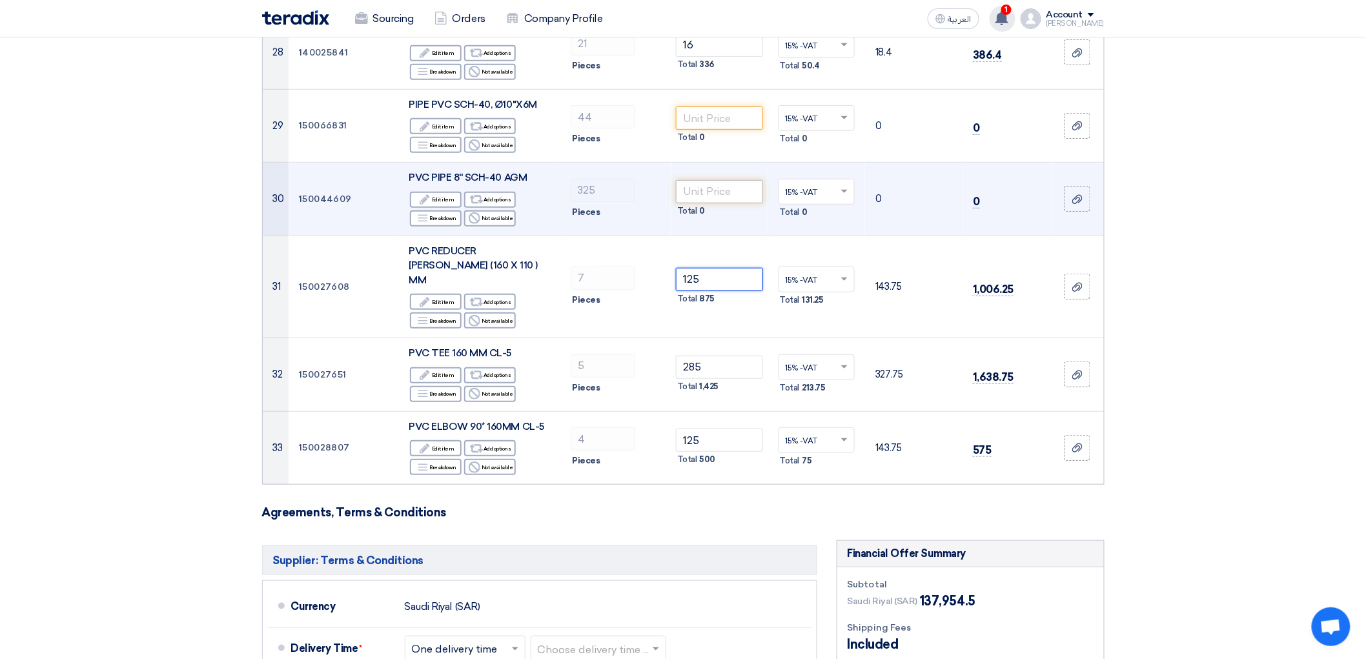
type input "125"
click at [711, 203] on input "number" at bounding box center [719, 191] width 87 height 23
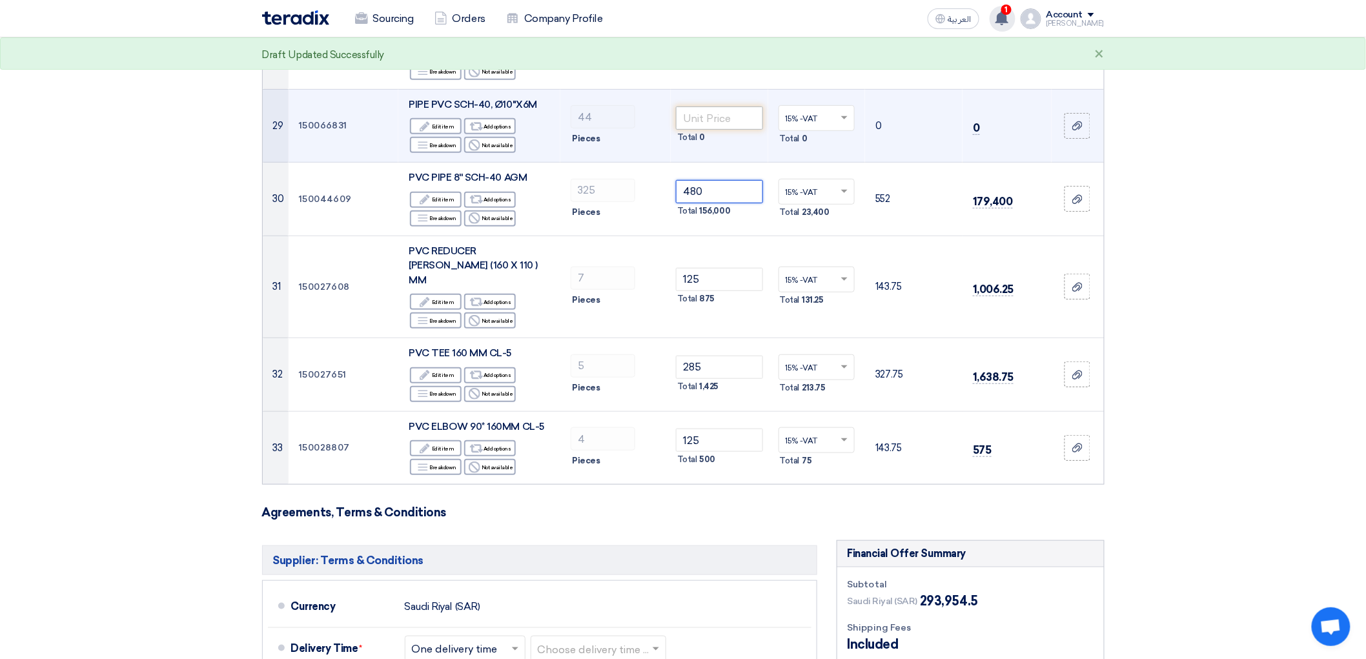
type input "480"
click at [719, 130] on input "number" at bounding box center [719, 118] width 87 height 23
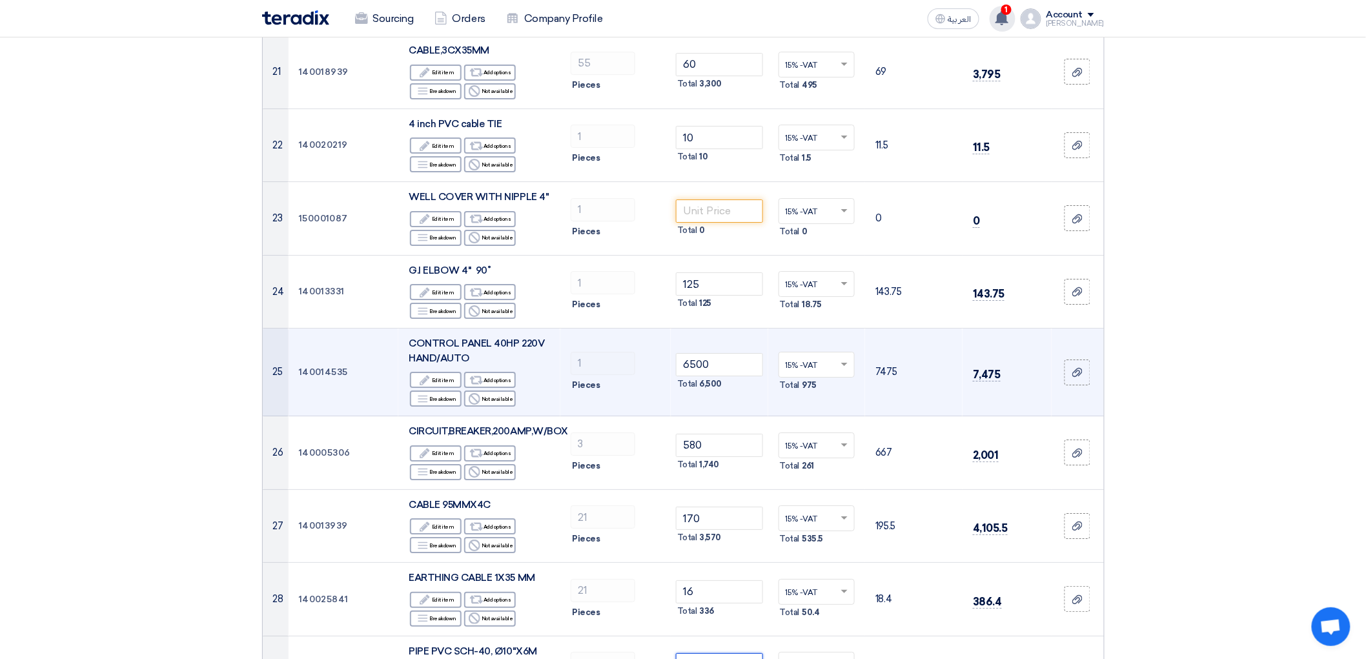
scroll to position [1721, 0]
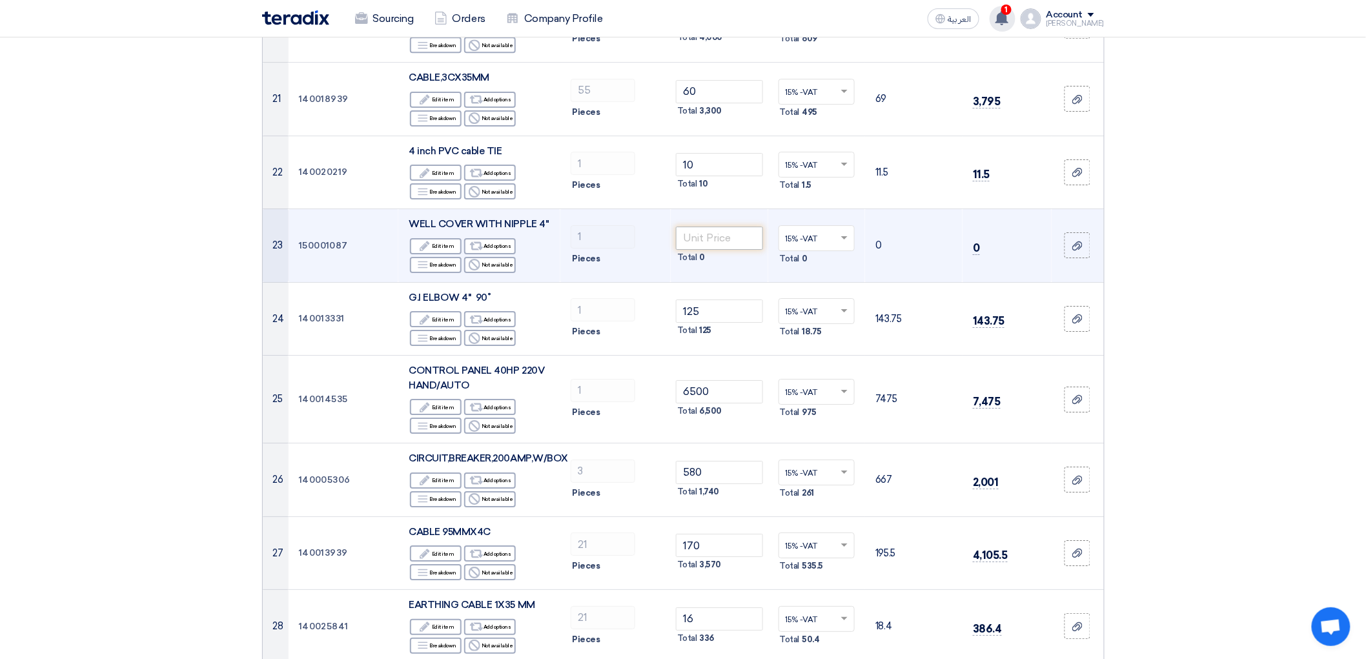
type input "650"
click at [733, 250] on input "number" at bounding box center [719, 238] width 87 height 23
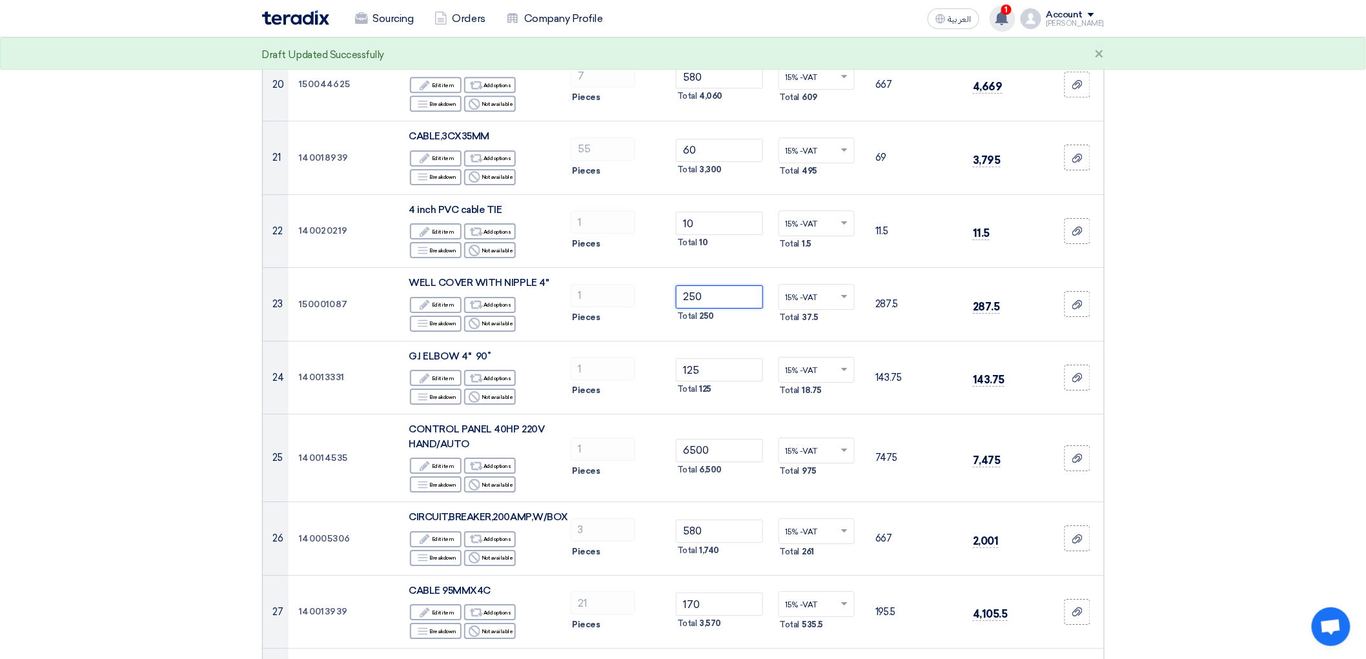
scroll to position [1434, 0]
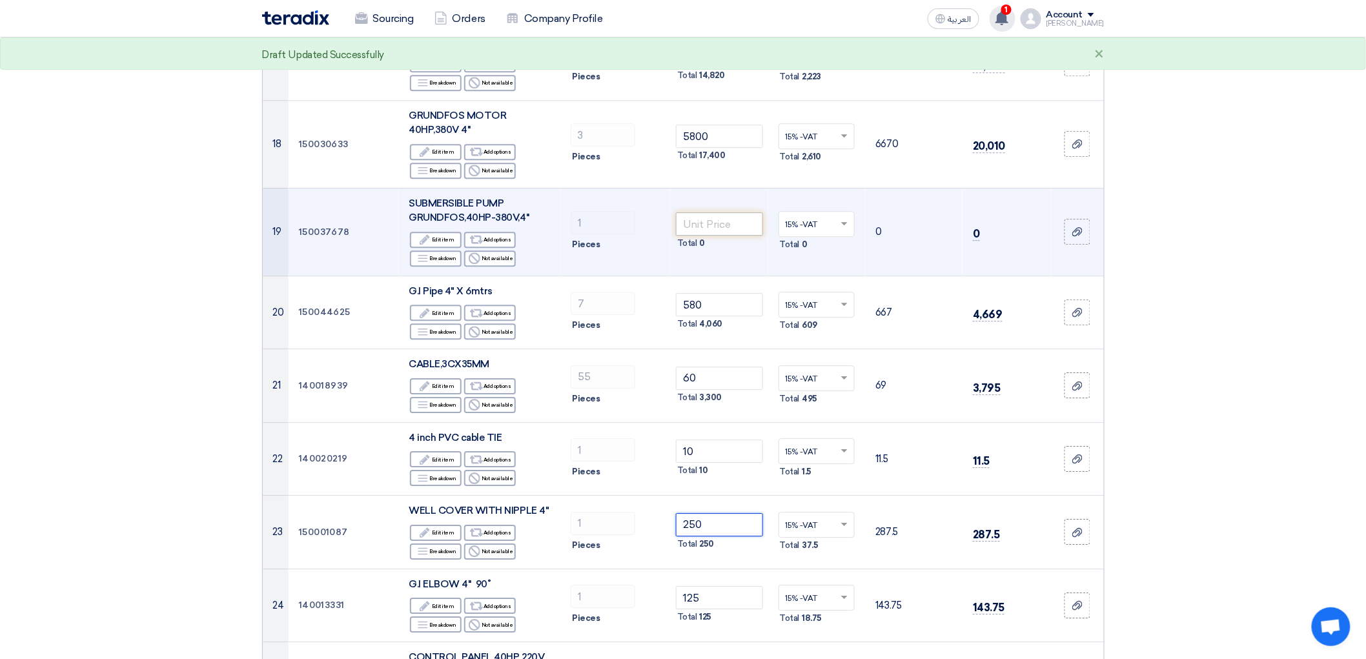
type input "250"
drag, startPoint x: 731, startPoint y: 362, endPoint x: 735, endPoint y: 356, distance: 6.6
click at [732, 236] on input "number" at bounding box center [719, 223] width 87 height 23
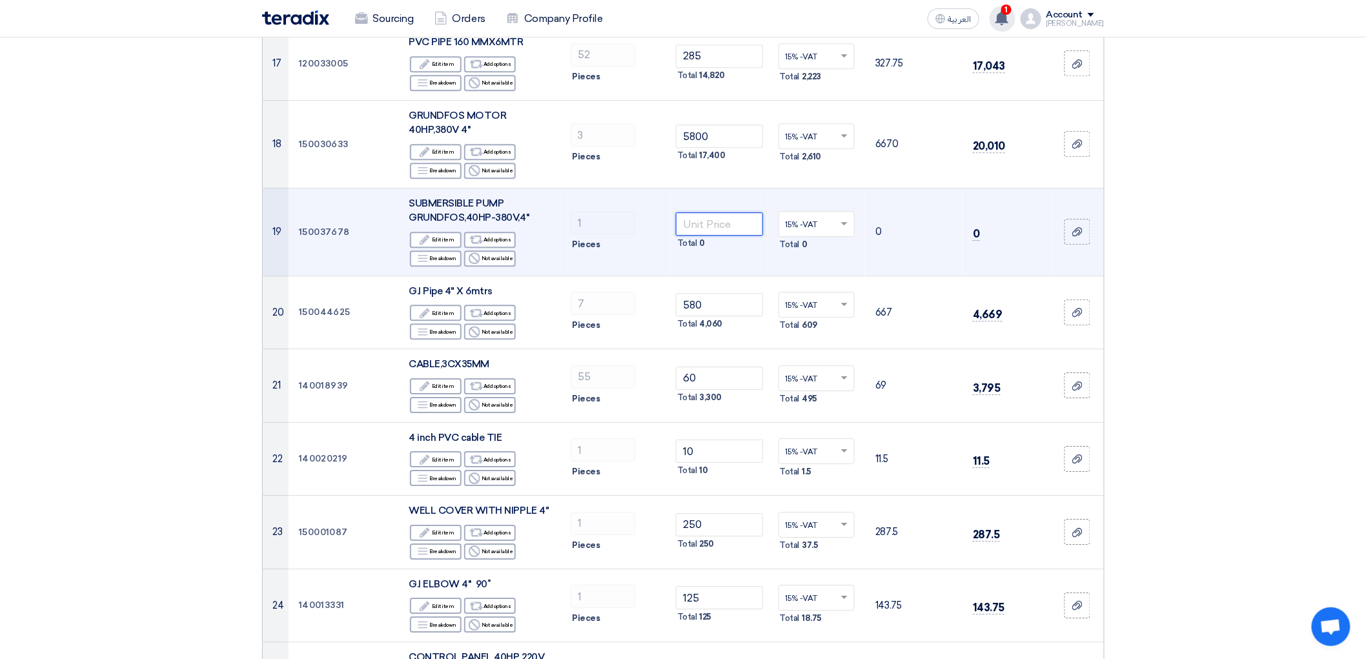
click at [720, 236] on input "number" at bounding box center [719, 223] width 87 height 23
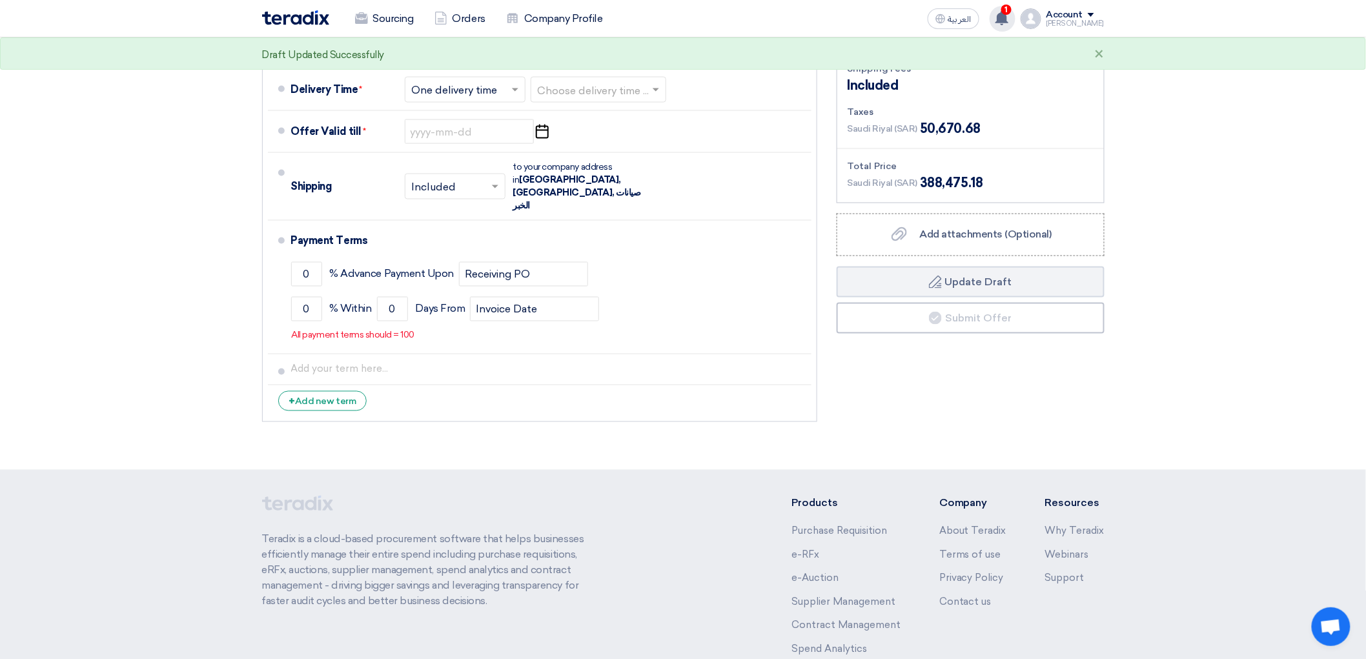
scroll to position [2869, 0]
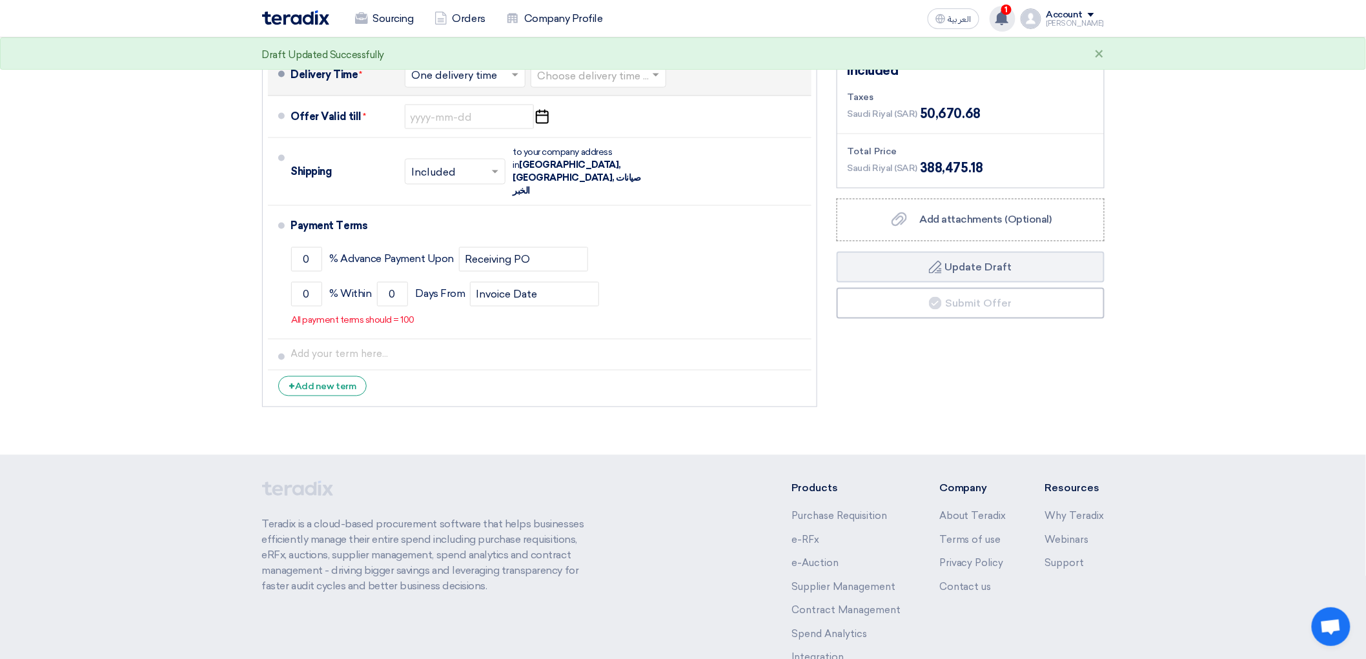
type input "15000"
click at [448, 86] on input "text" at bounding box center [466, 76] width 108 height 19
click at [456, 132] on span "One delivery time" at bounding box center [456, 126] width 89 height 12
click at [558, 86] on input "text" at bounding box center [599, 76] width 123 height 19
click at [558, 139] on div "3-5 Days" at bounding box center [598, 127] width 134 height 24
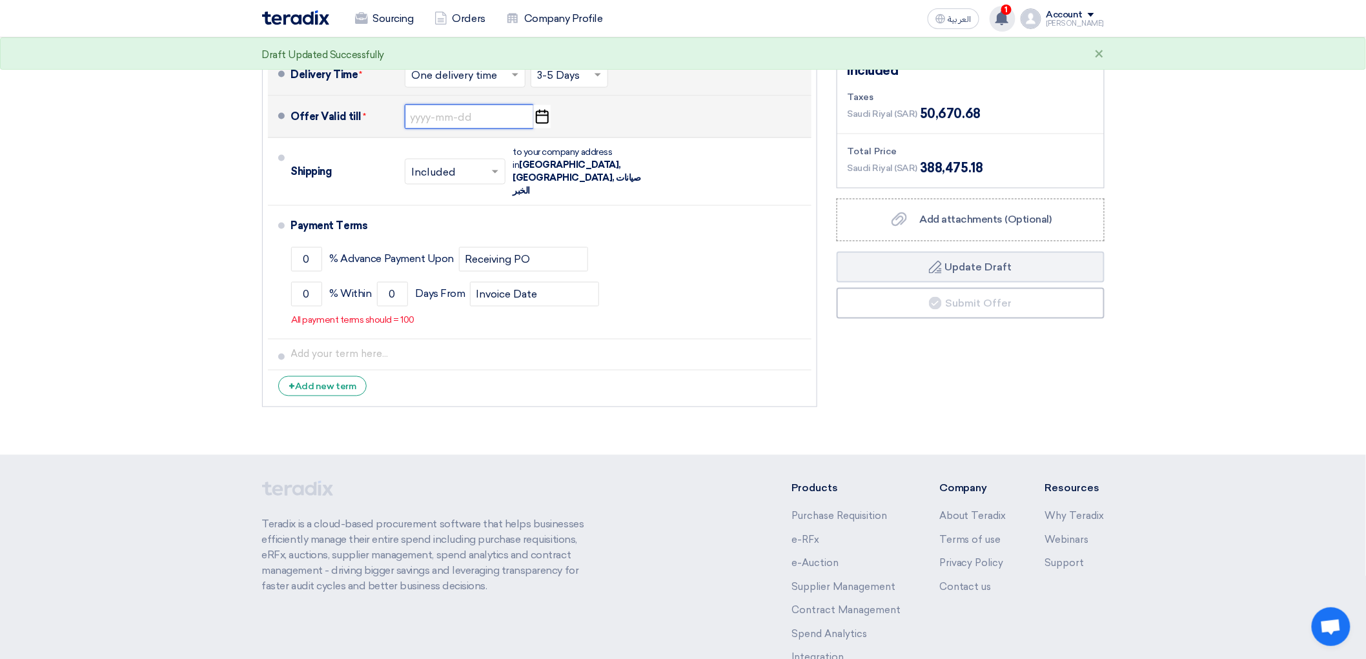
click at [456, 129] on input at bounding box center [469, 117] width 129 height 25
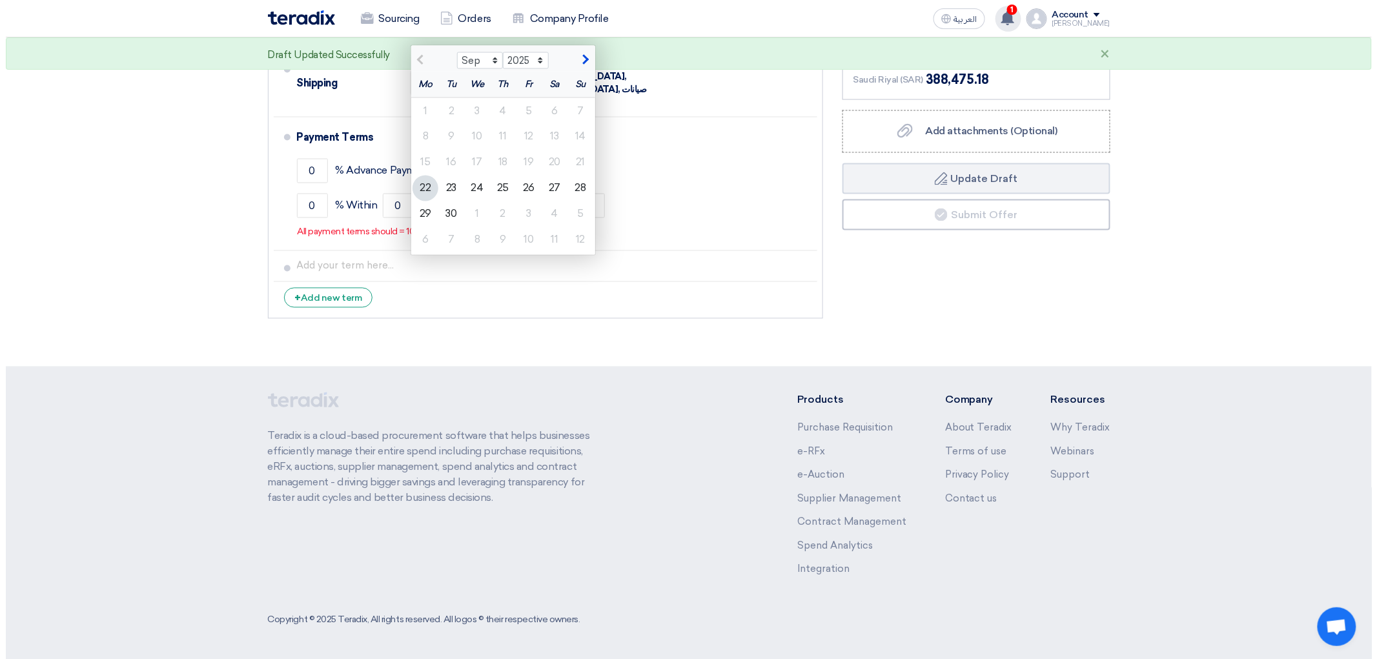
scroll to position [3084, 0]
click at [433, 227] on div "30" at bounding box center [446, 214] width 26 height 26
type input "9/30/2025"
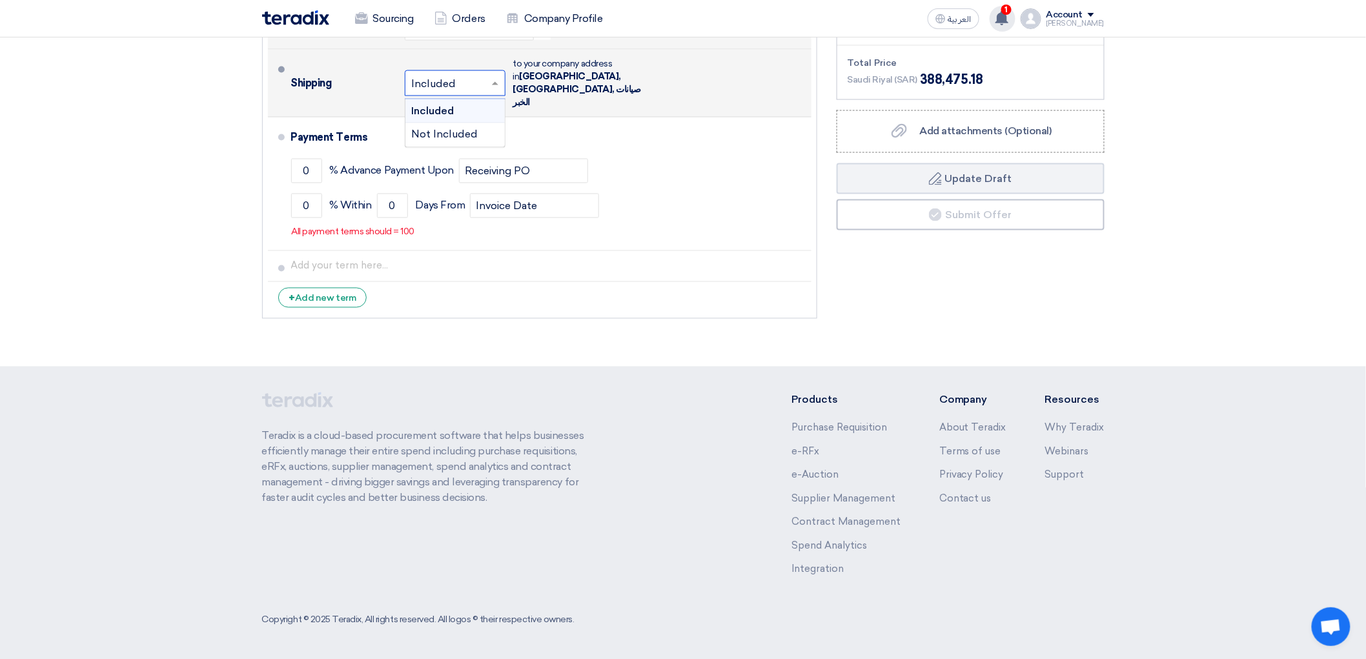
click at [489, 90] on span at bounding box center [497, 83] width 16 height 13
click at [444, 123] on div "Included" at bounding box center [454, 111] width 99 height 24
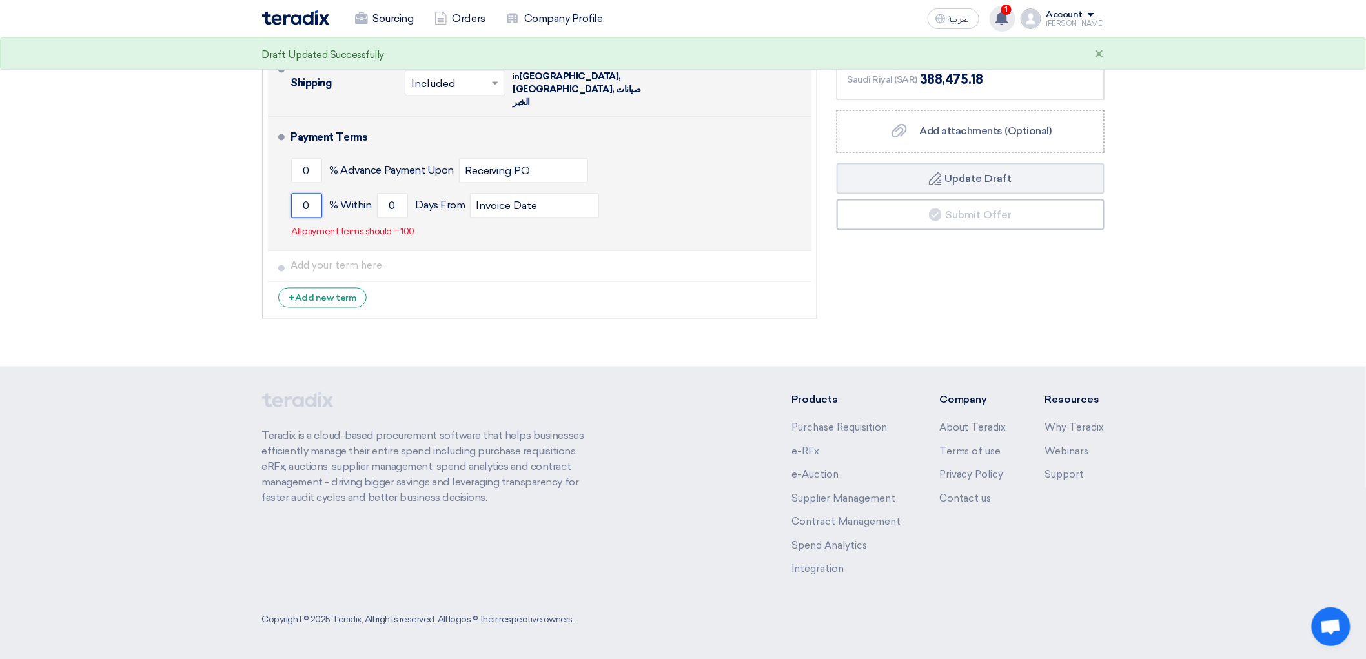
click at [291, 218] on input "0" at bounding box center [306, 206] width 31 height 25
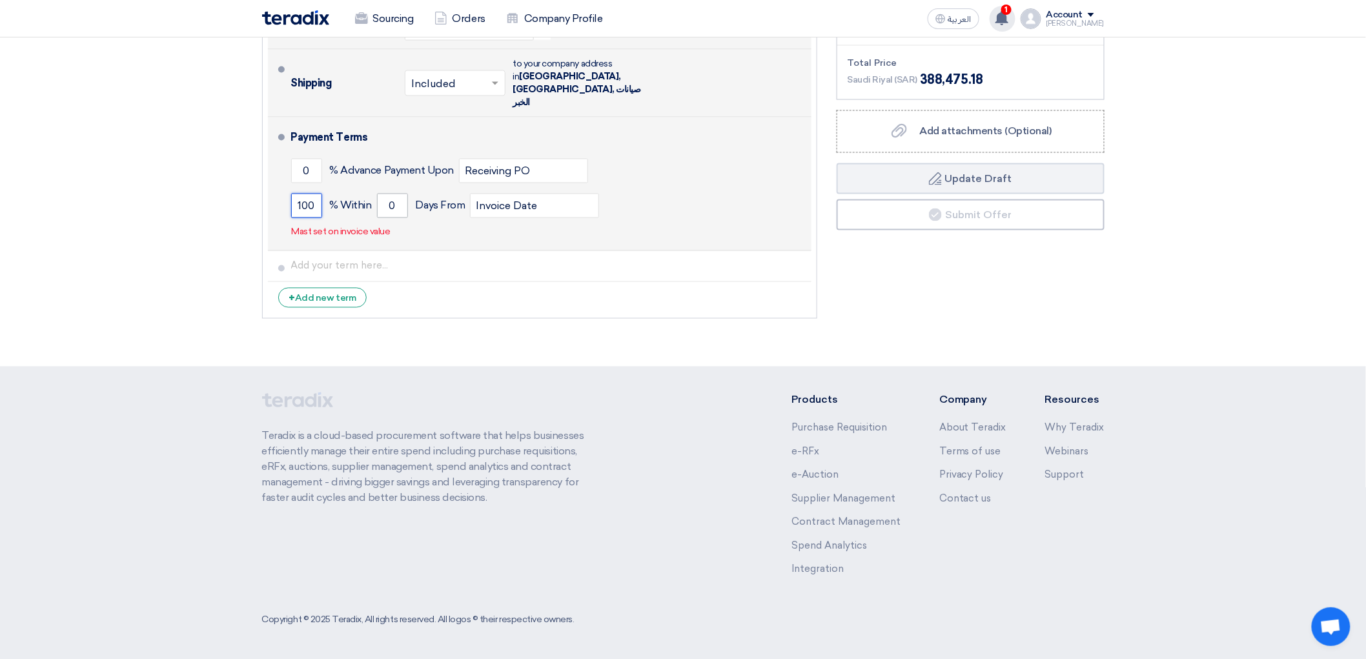
type input "100"
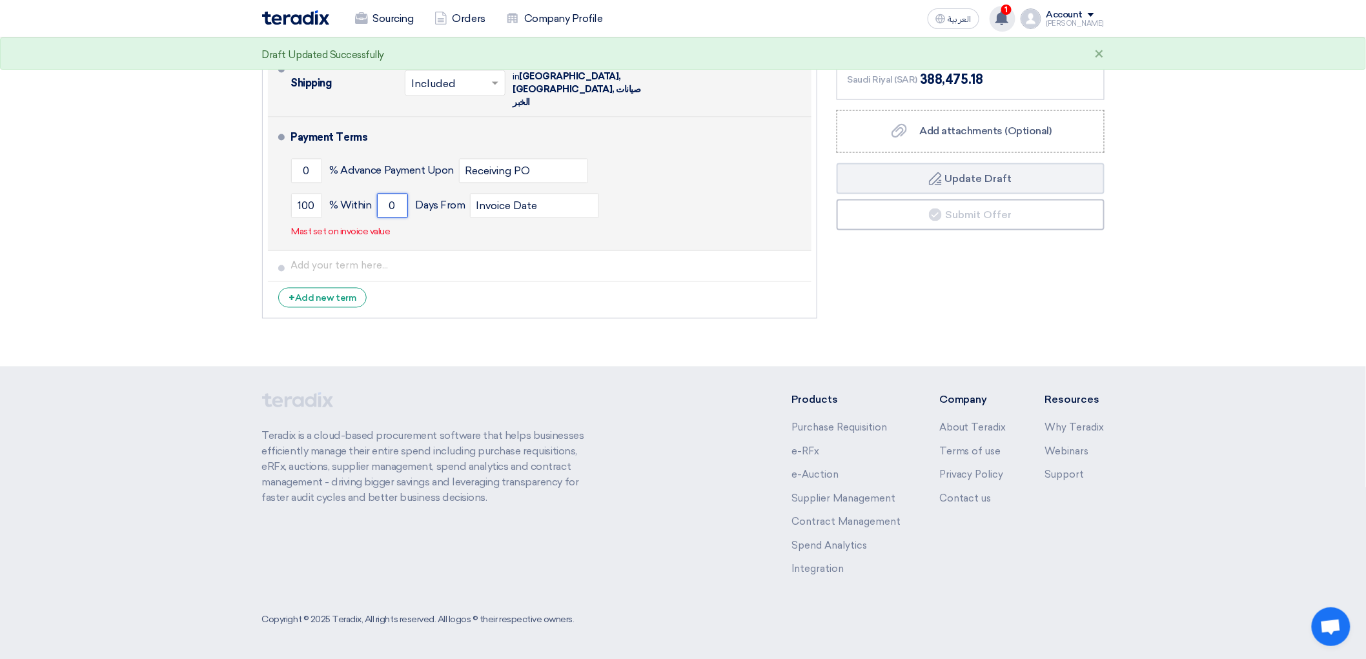
click at [377, 218] on input "0" at bounding box center [392, 206] width 31 height 25
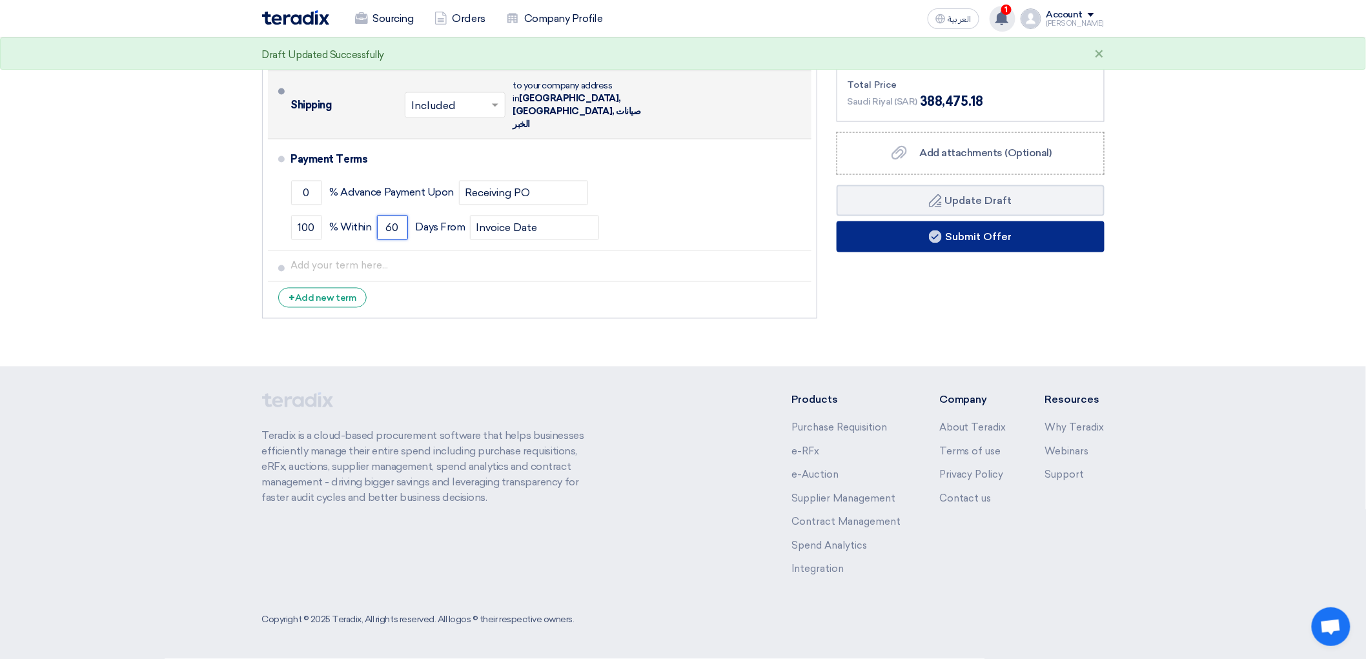
type input "60"
click at [1012, 252] on button "Submit Offer" at bounding box center [971, 236] width 268 height 31
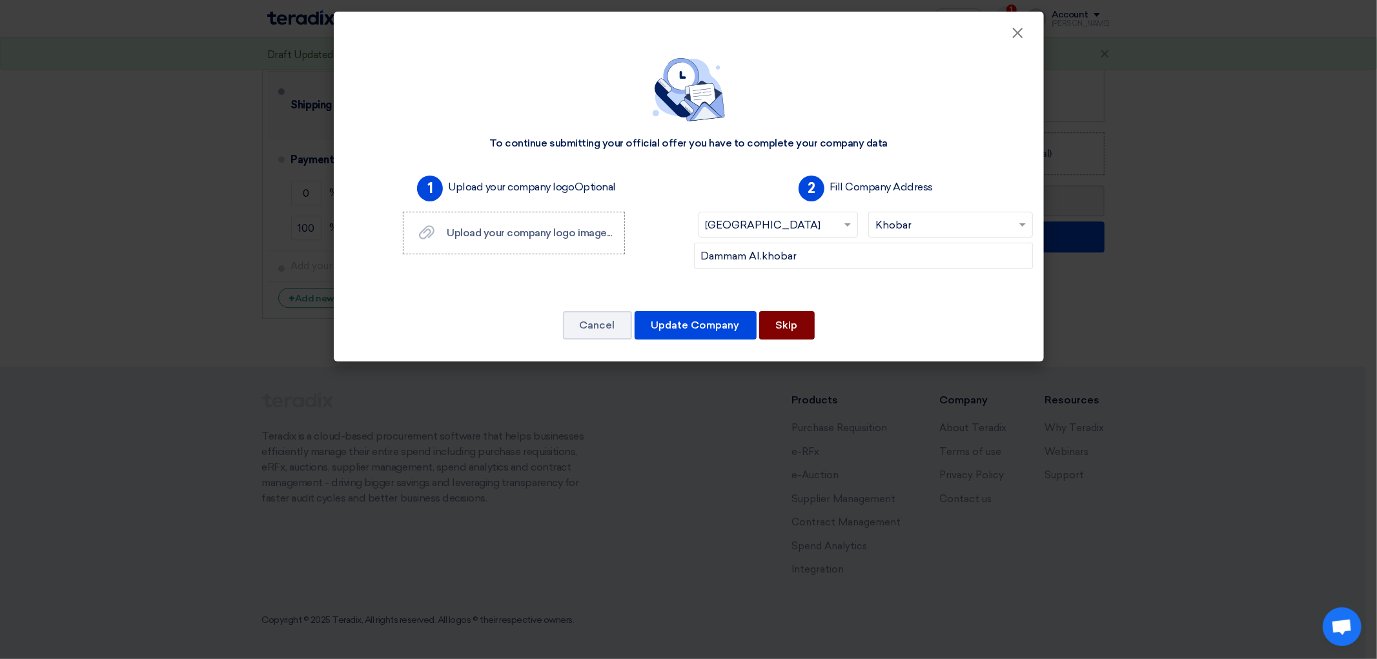
click at [803, 340] on button "Skip" at bounding box center [787, 325] width 56 height 28
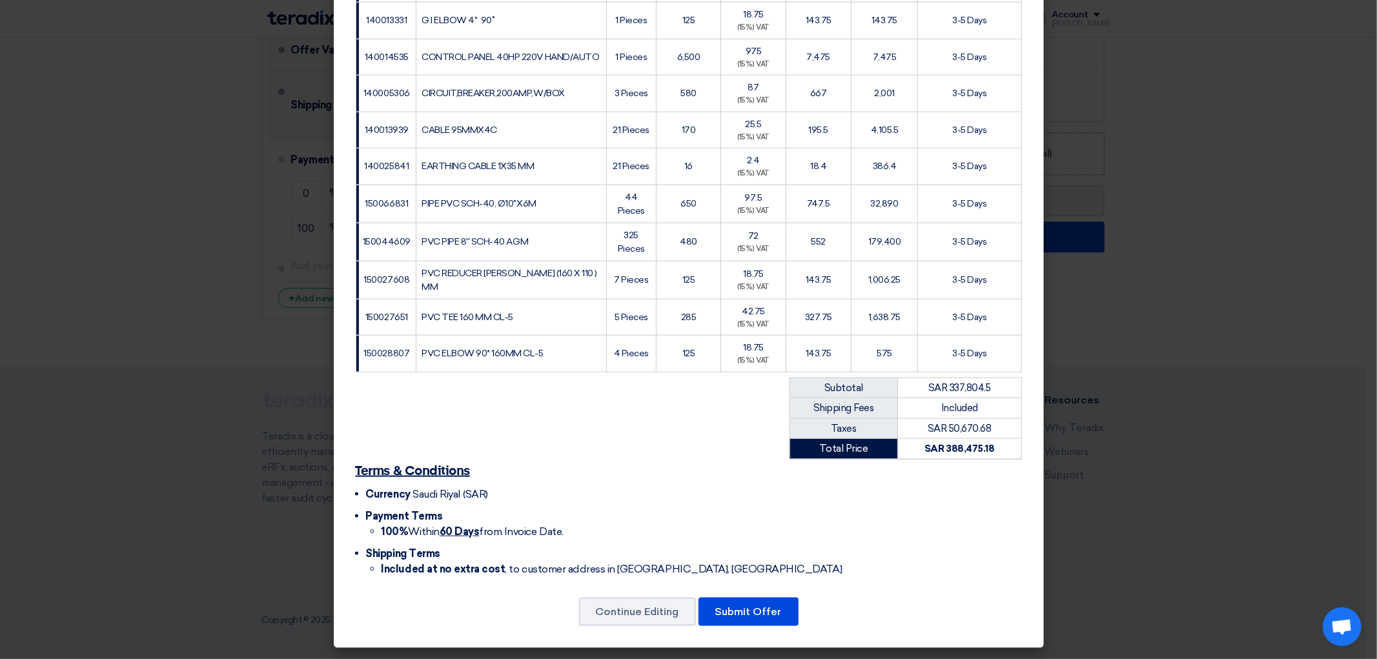
scroll to position [1269, 0]
click at [757, 602] on button "Submit Offer" at bounding box center [749, 612] width 100 height 28
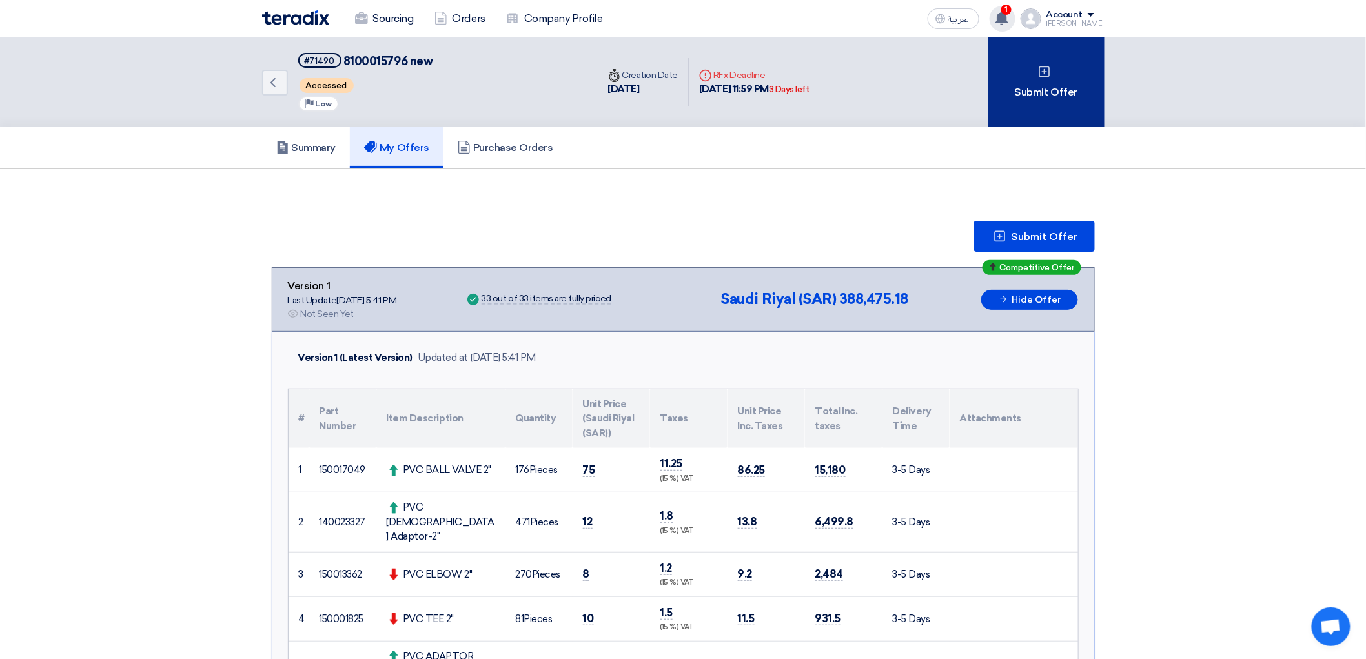
click at [1088, 97] on div "Submit Offer" at bounding box center [1046, 82] width 116 height 90
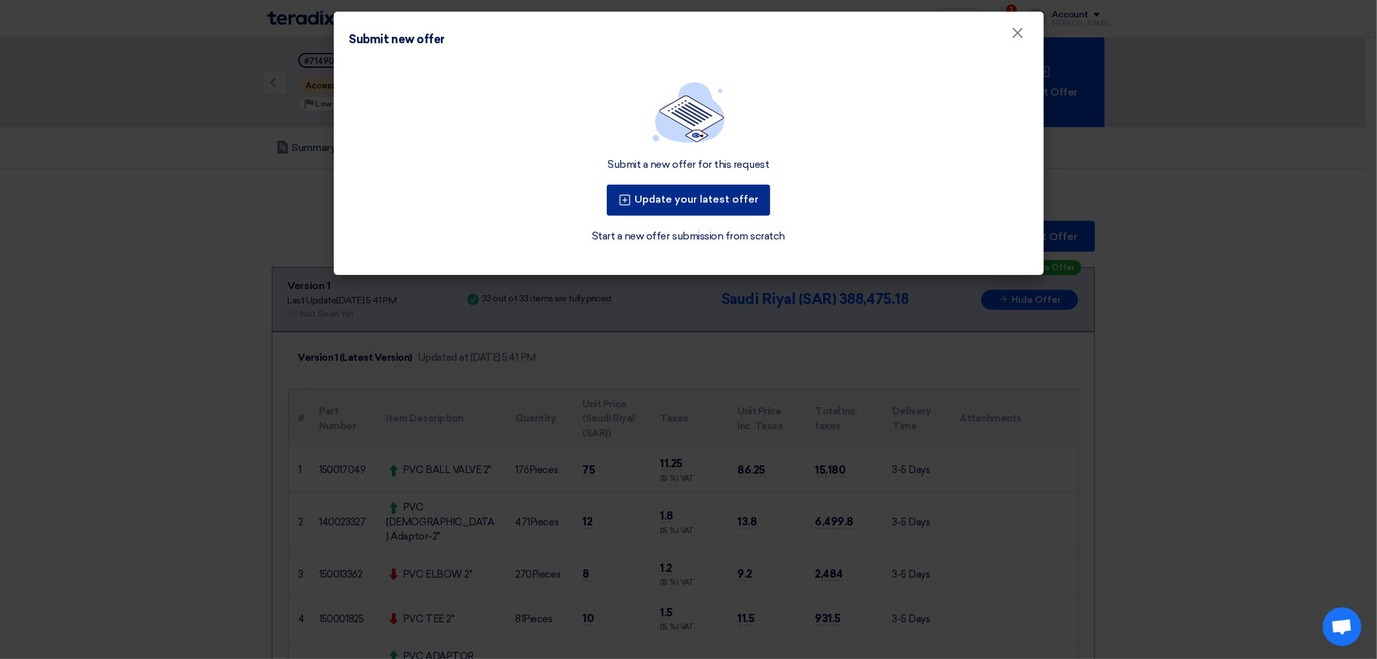
click at [728, 216] on button "Update your latest offer" at bounding box center [688, 200] width 163 height 31
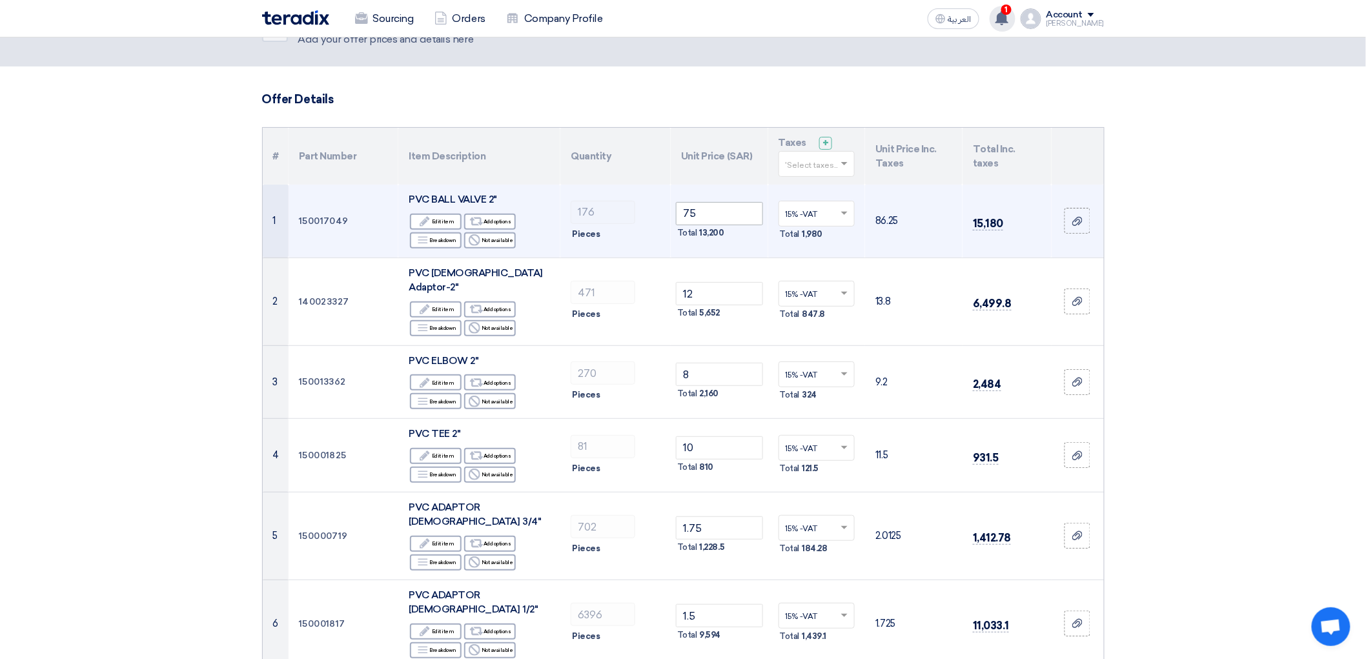
scroll to position [72, 0]
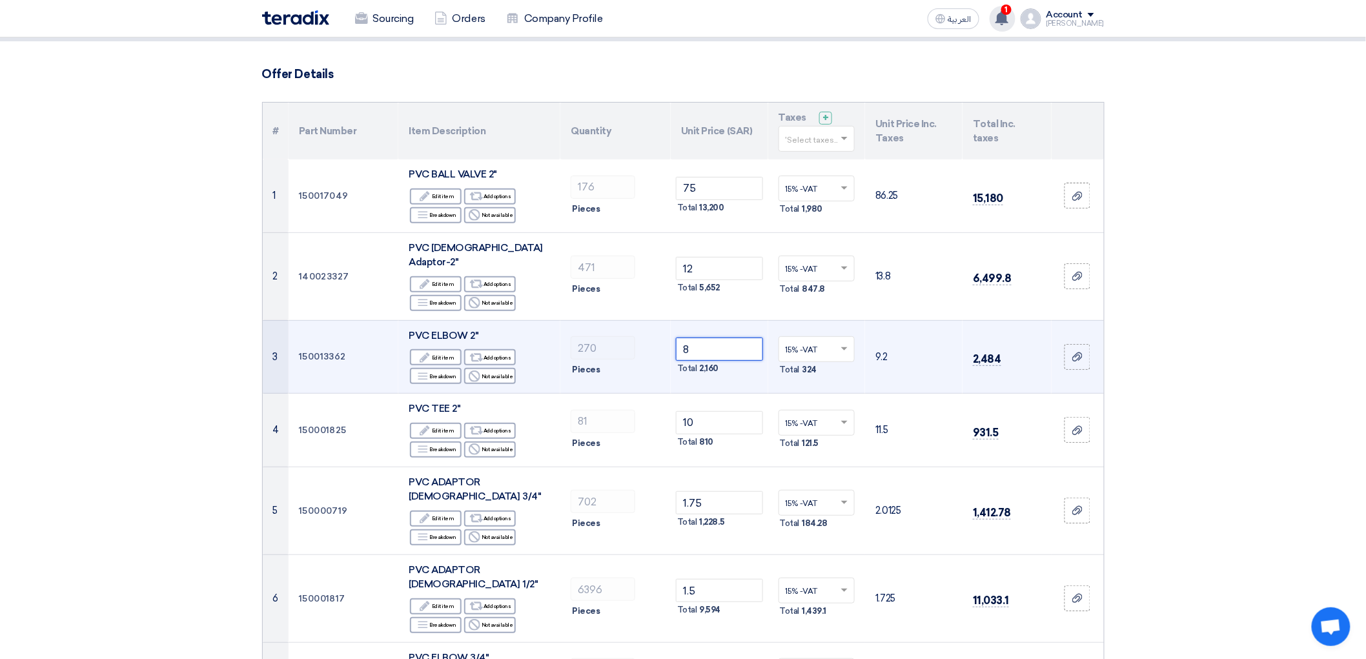
click at [710, 361] on input "8" at bounding box center [719, 349] width 87 height 23
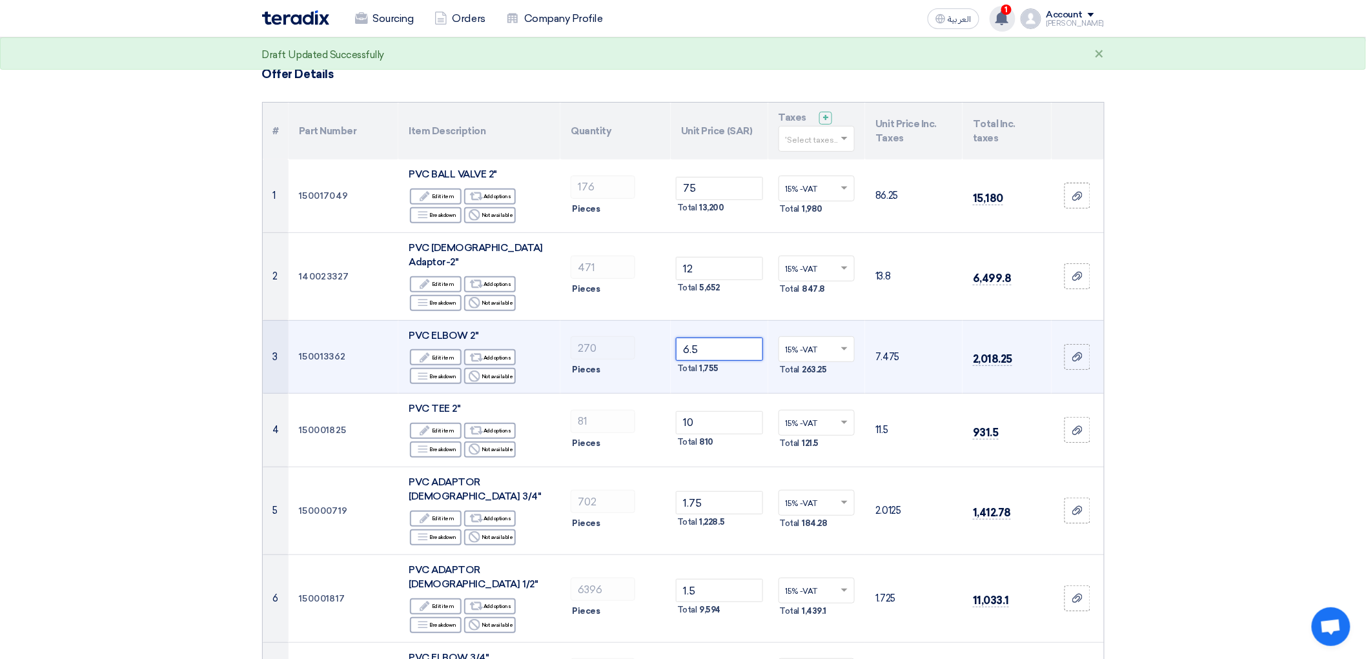
type input "6"
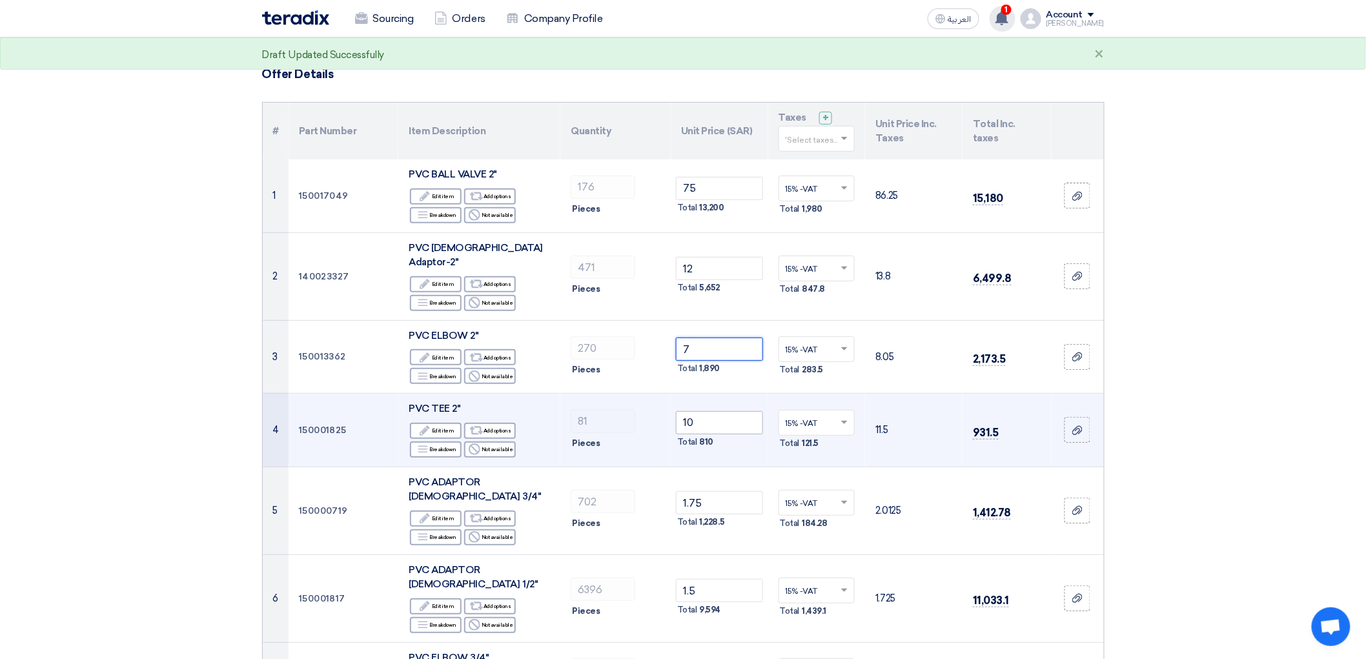
type input "7"
click at [713, 434] on input "10" at bounding box center [719, 422] width 87 height 23
type input "1"
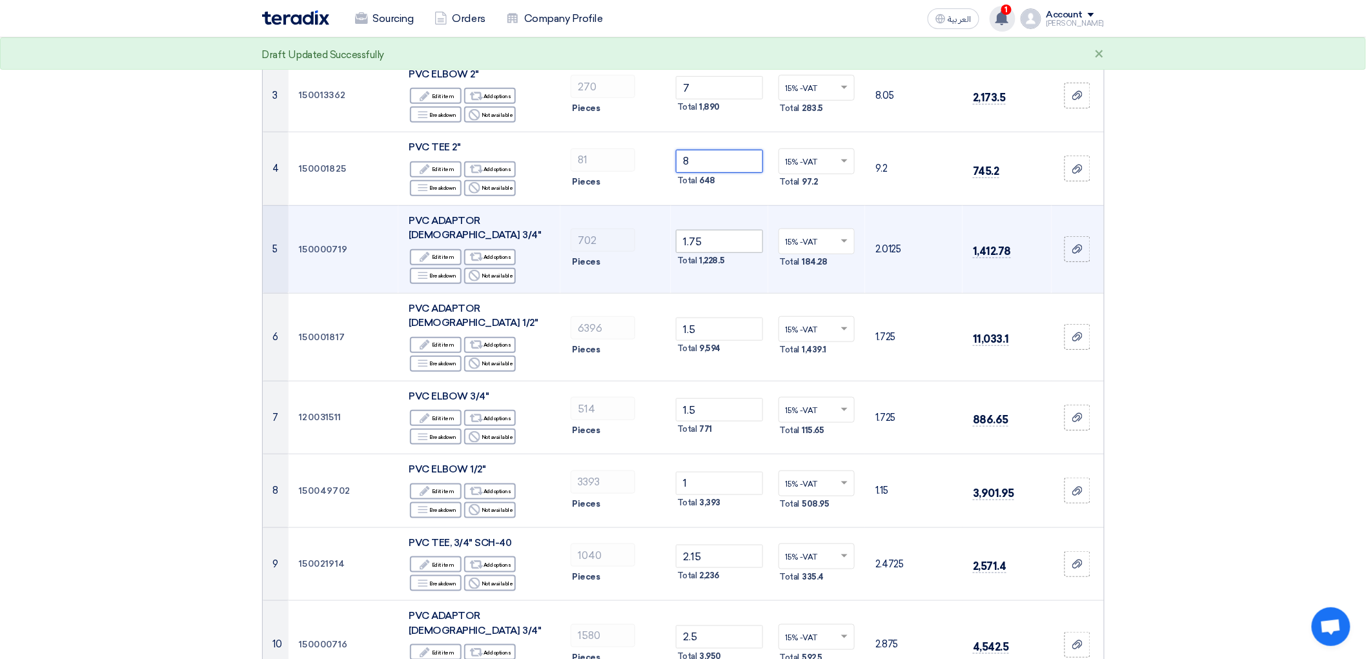
scroll to position [358, 0]
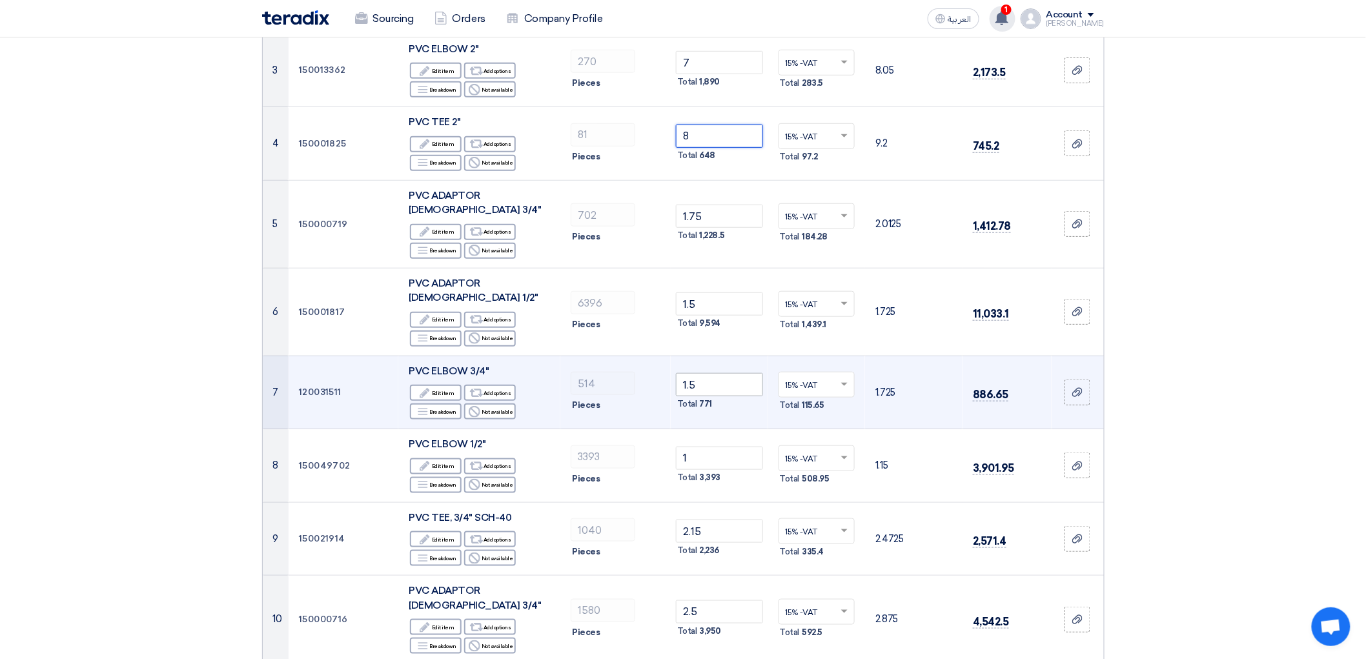
type input "8"
click at [706, 396] on input "1.5" at bounding box center [719, 384] width 87 height 23
type input "1"
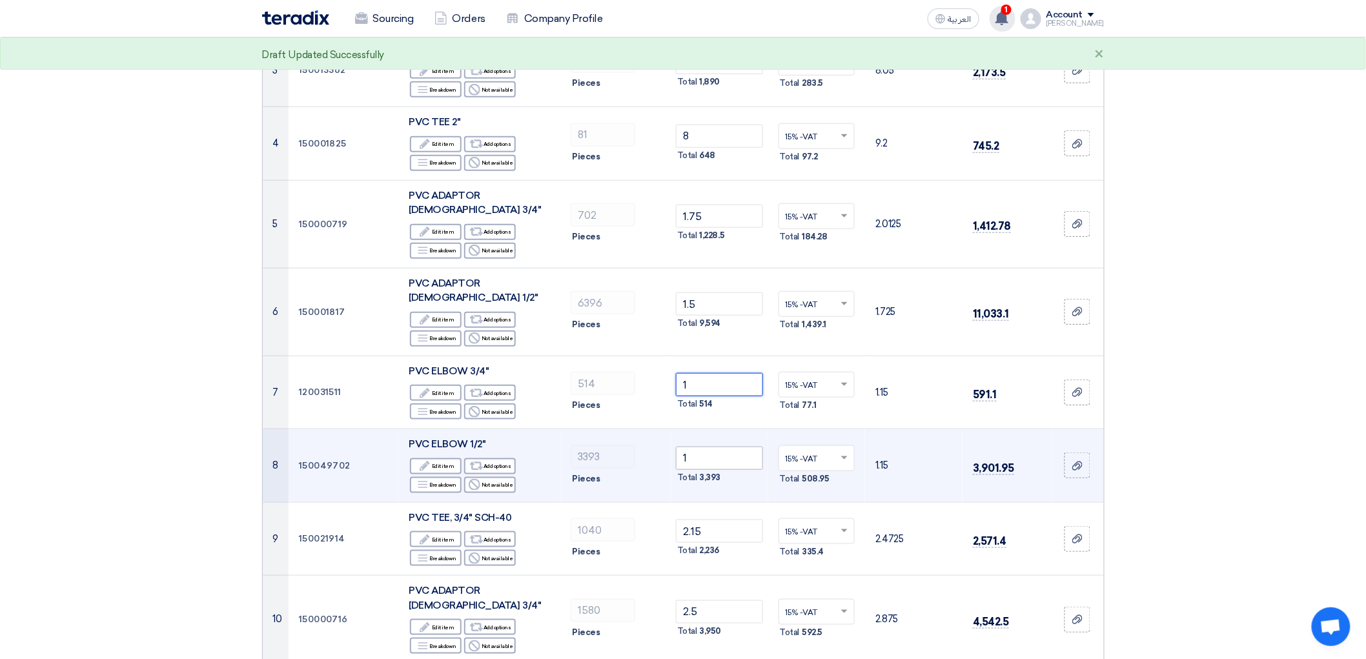
type input "1"
click at [695, 470] on input "1" at bounding box center [719, 458] width 87 height 23
type input ".8"
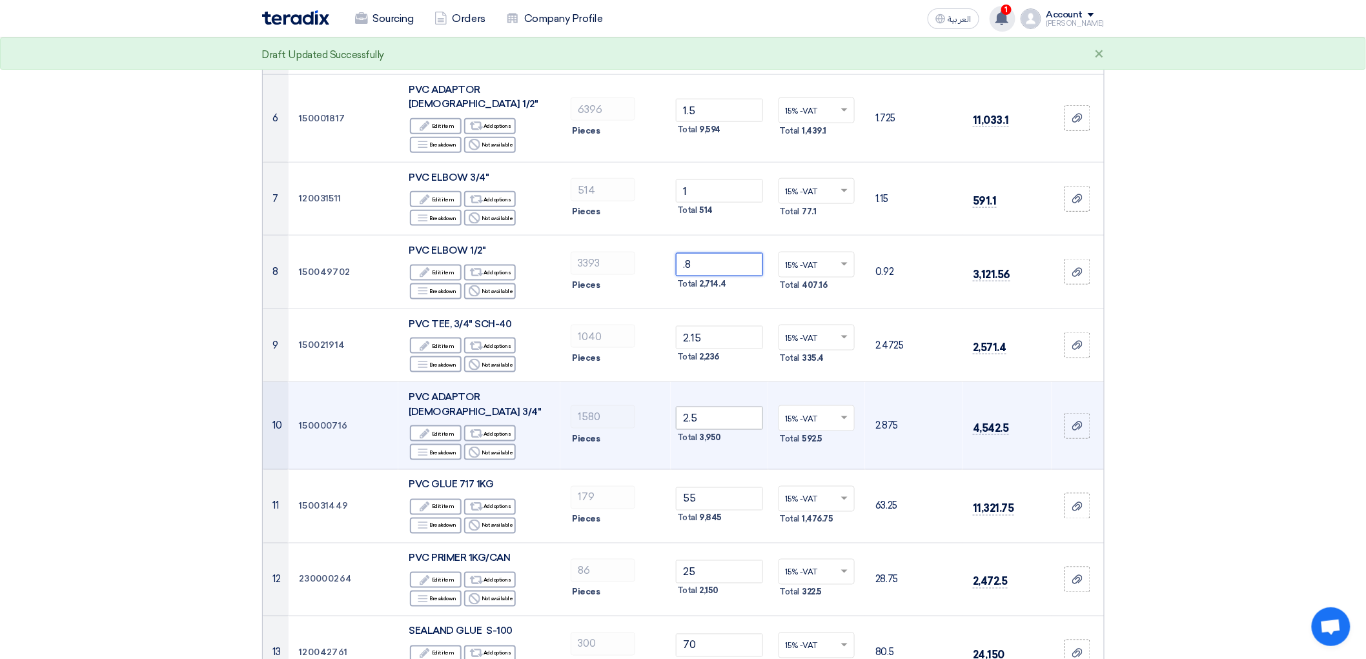
scroll to position [573, 0]
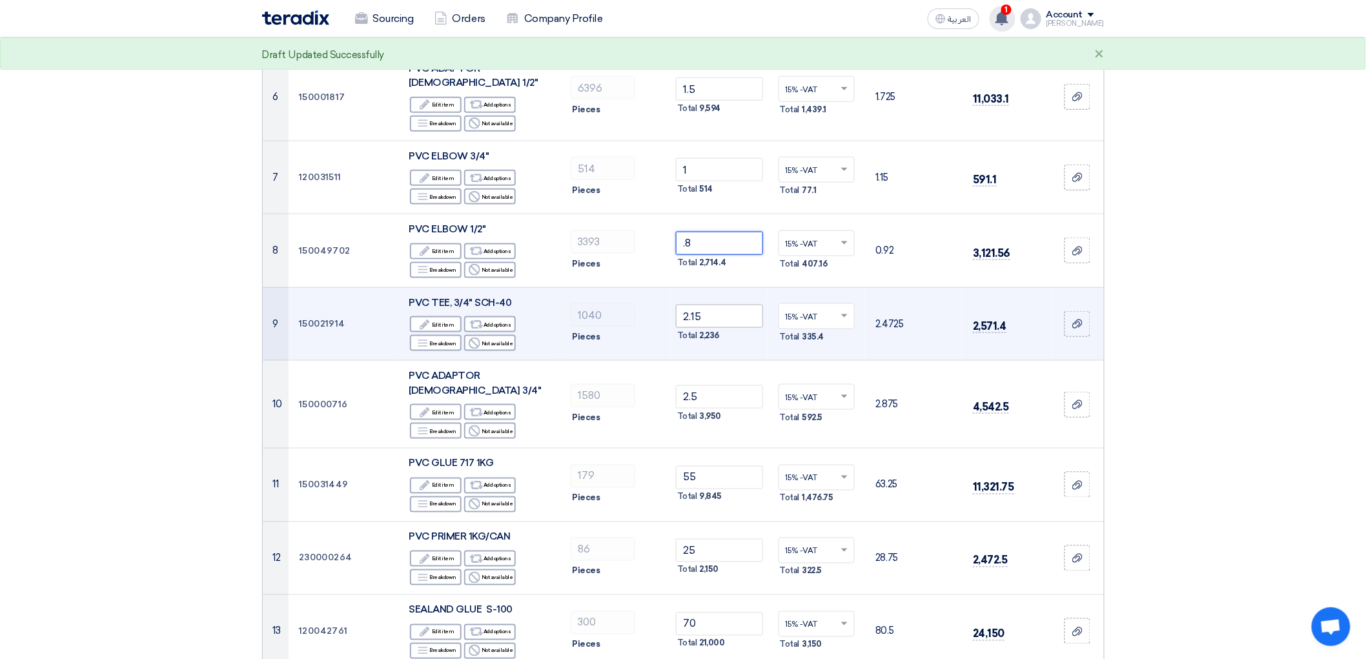
type input ".8"
click at [710, 328] on input "2.15" at bounding box center [719, 316] width 87 height 23
type input "2"
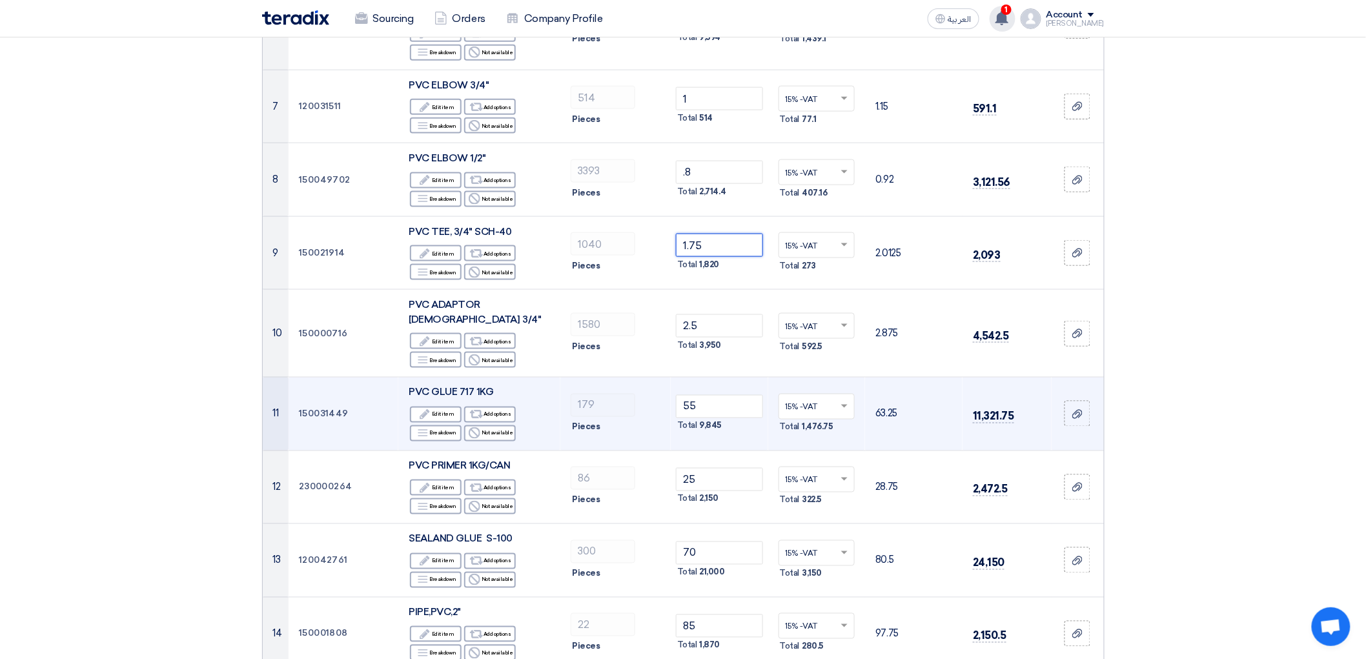
scroll to position [717, 0]
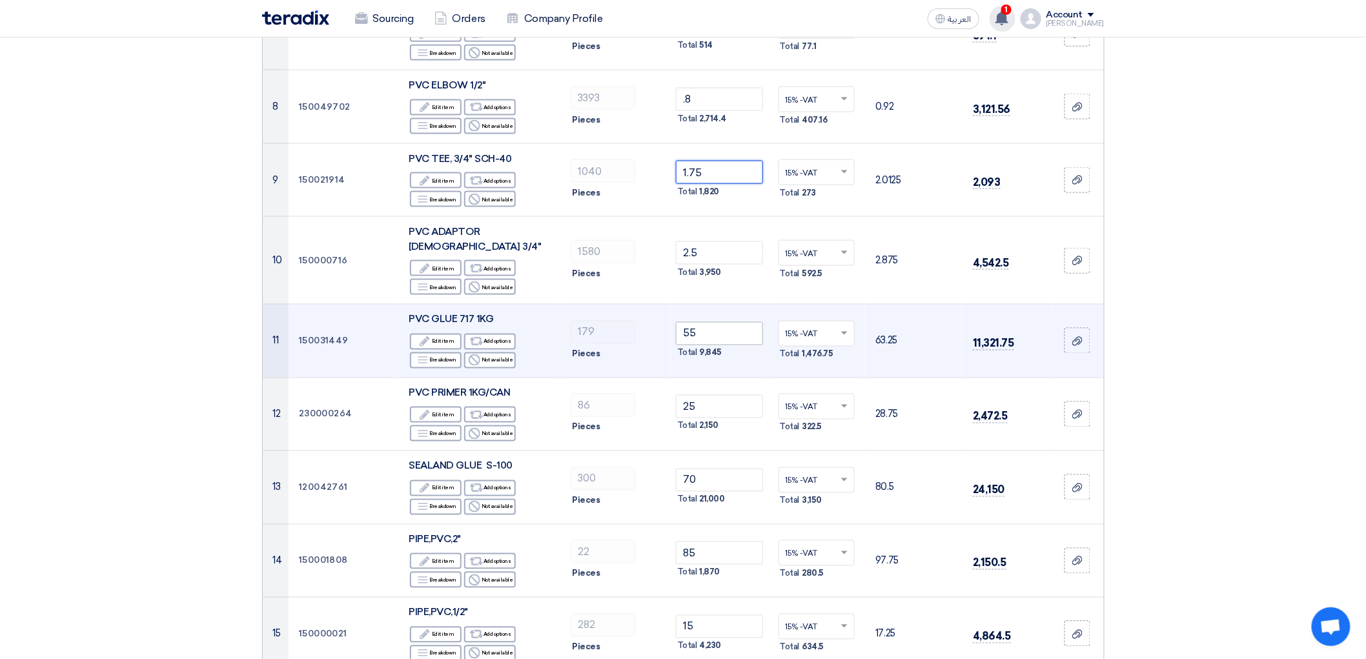
type input "1.75"
click at [715, 345] on input "55" at bounding box center [719, 333] width 87 height 23
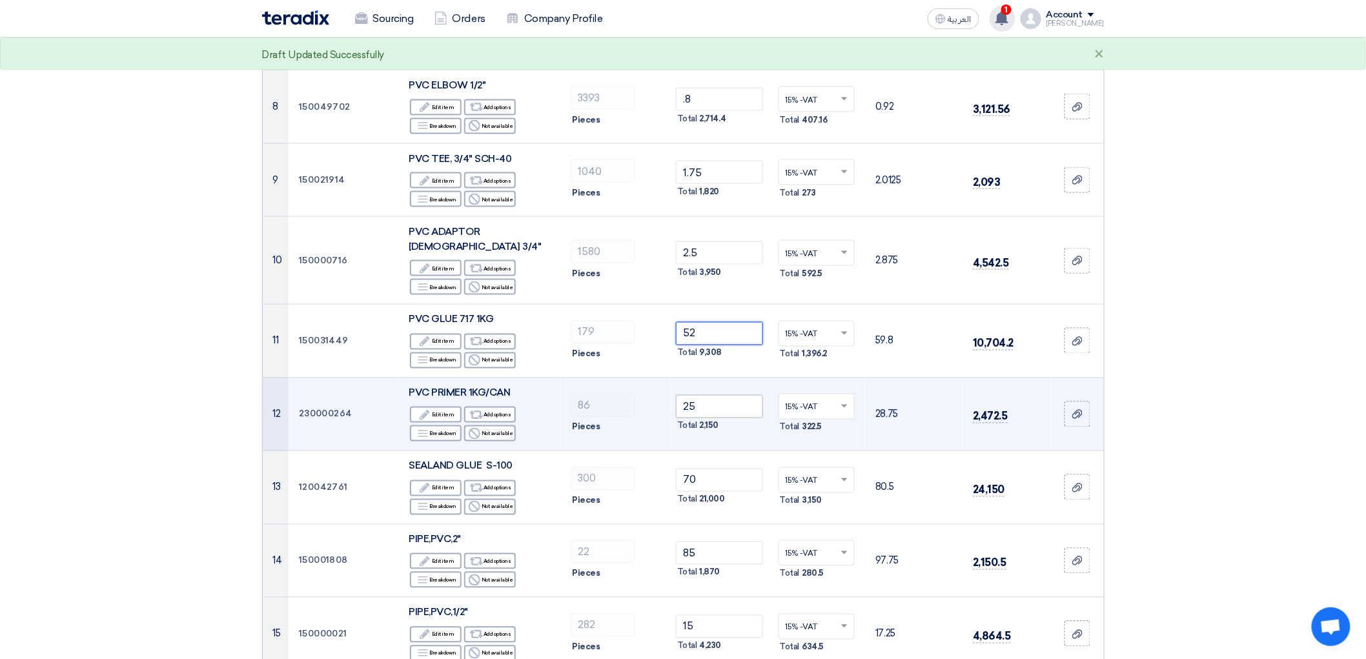
type input "52"
click at [705, 418] on input "25" at bounding box center [719, 406] width 87 height 23
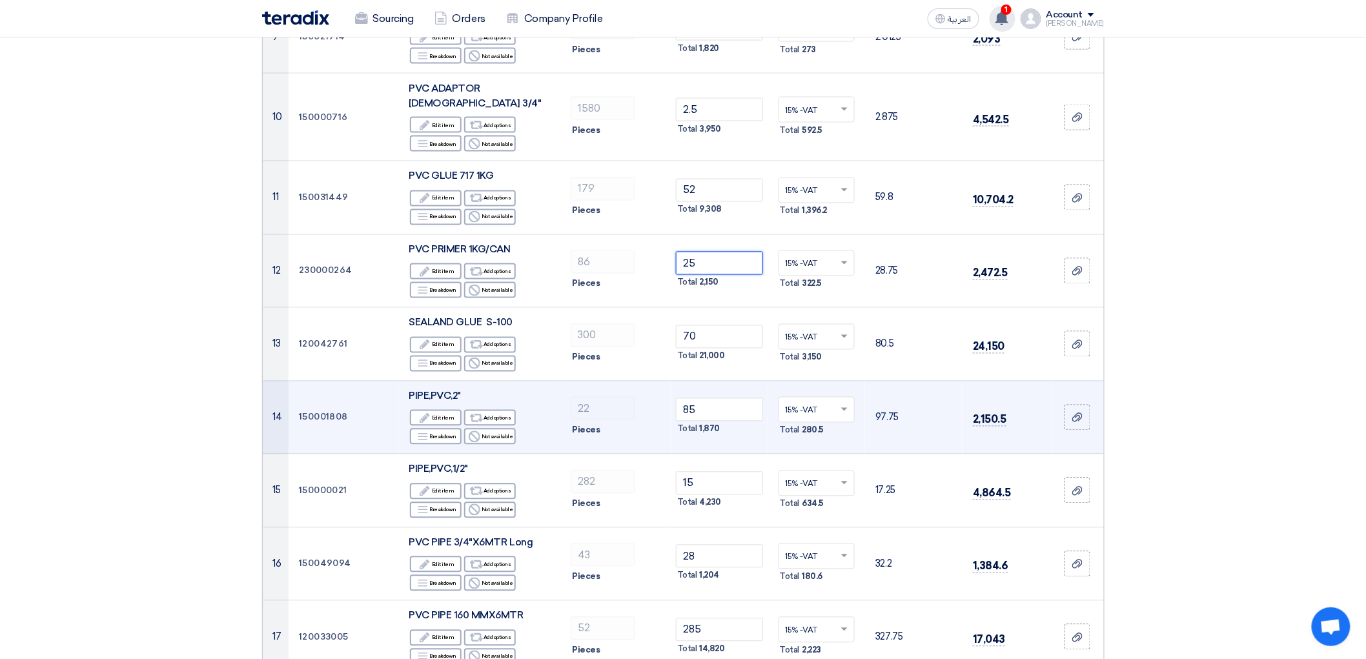
scroll to position [932, 0]
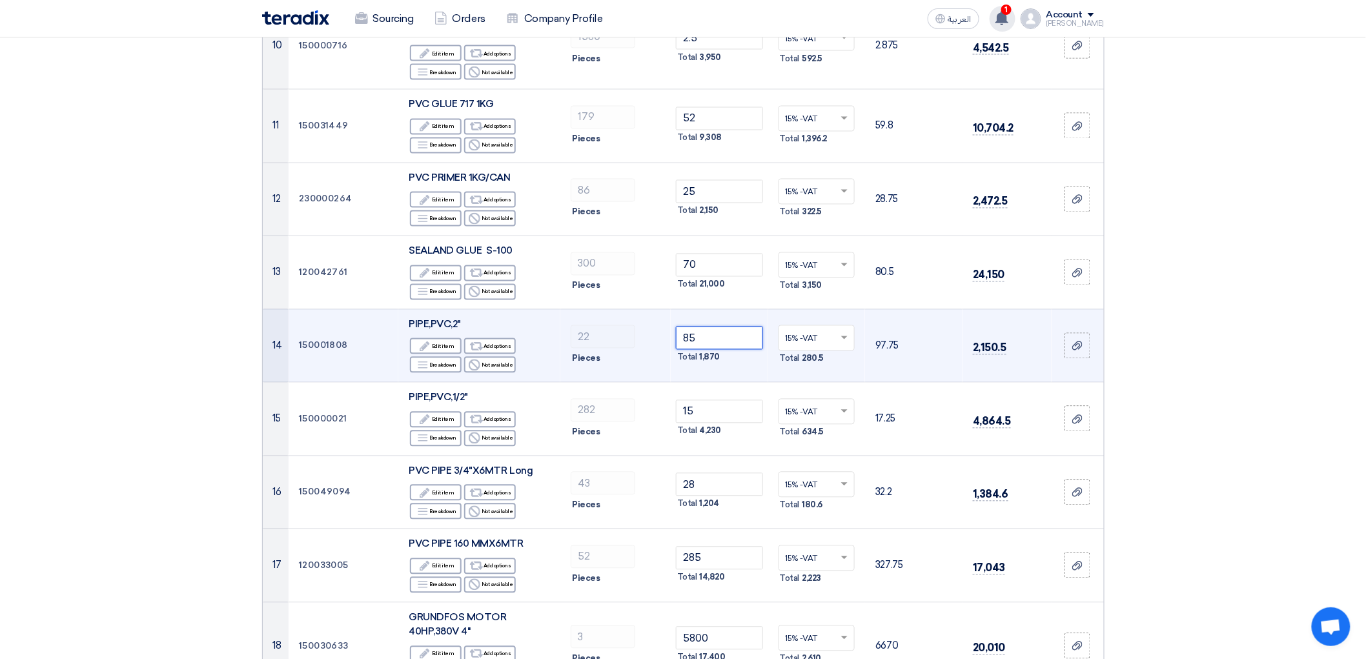
click at [704, 350] on input "85" at bounding box center [719, 338] width 87 height 23
type input "8"
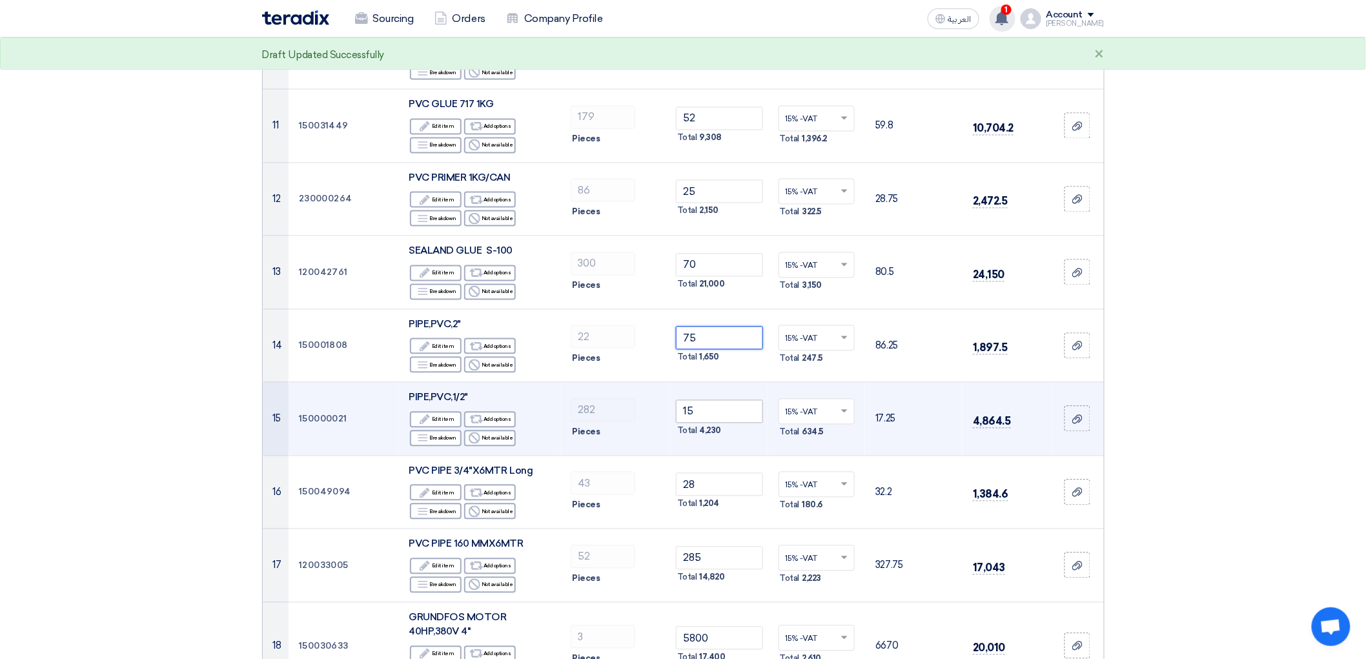
type input "75"
click at [719, 423] on input "15" at bounding box center [719, 411] width 87 height 23
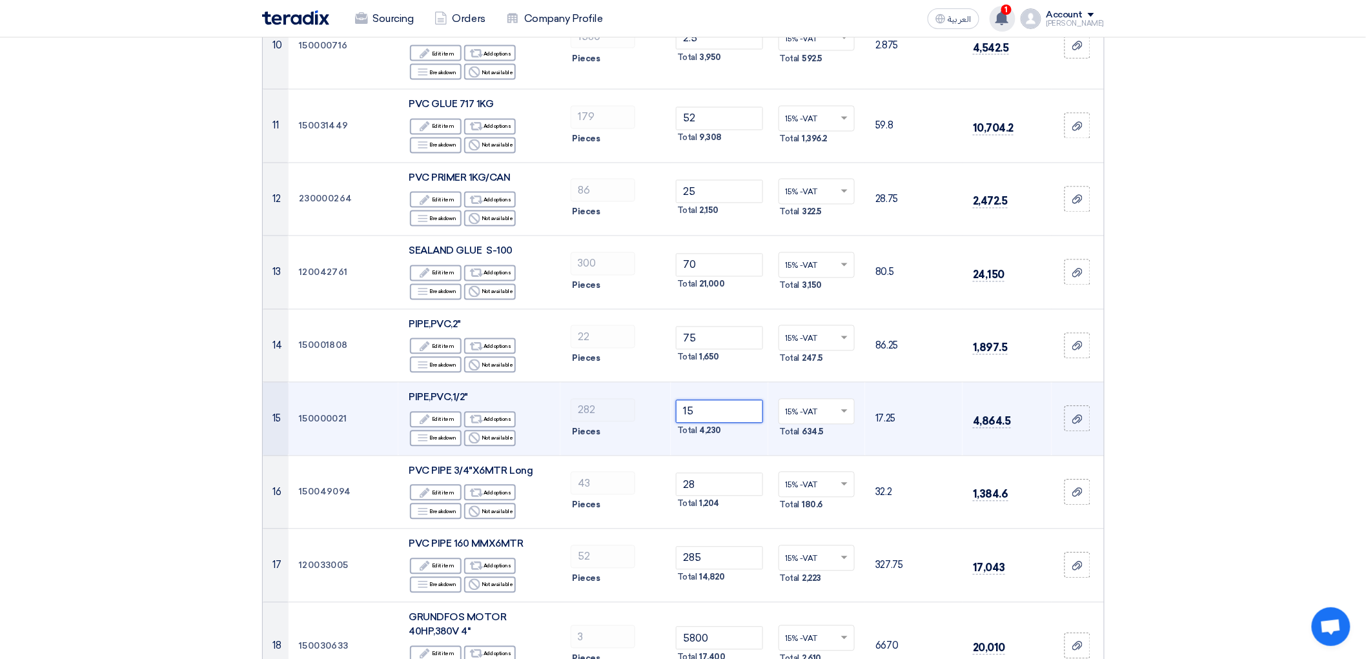
type input "1"
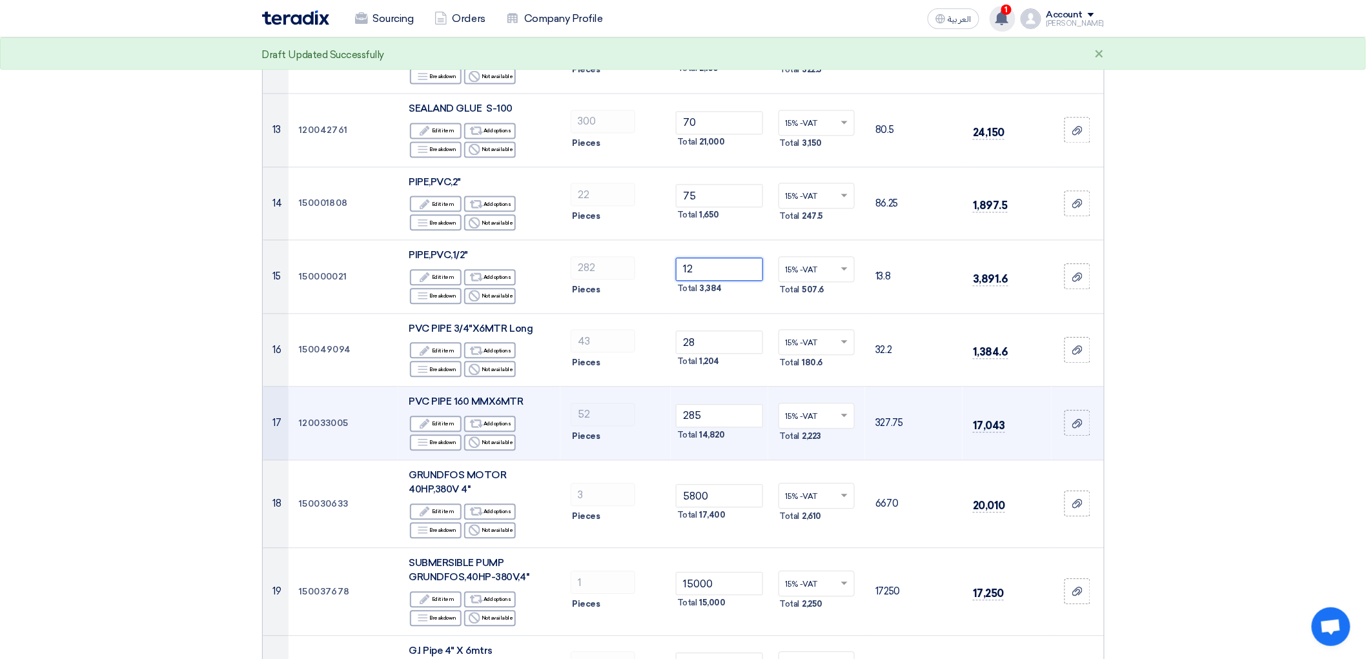
scroll to position [1076, 0]
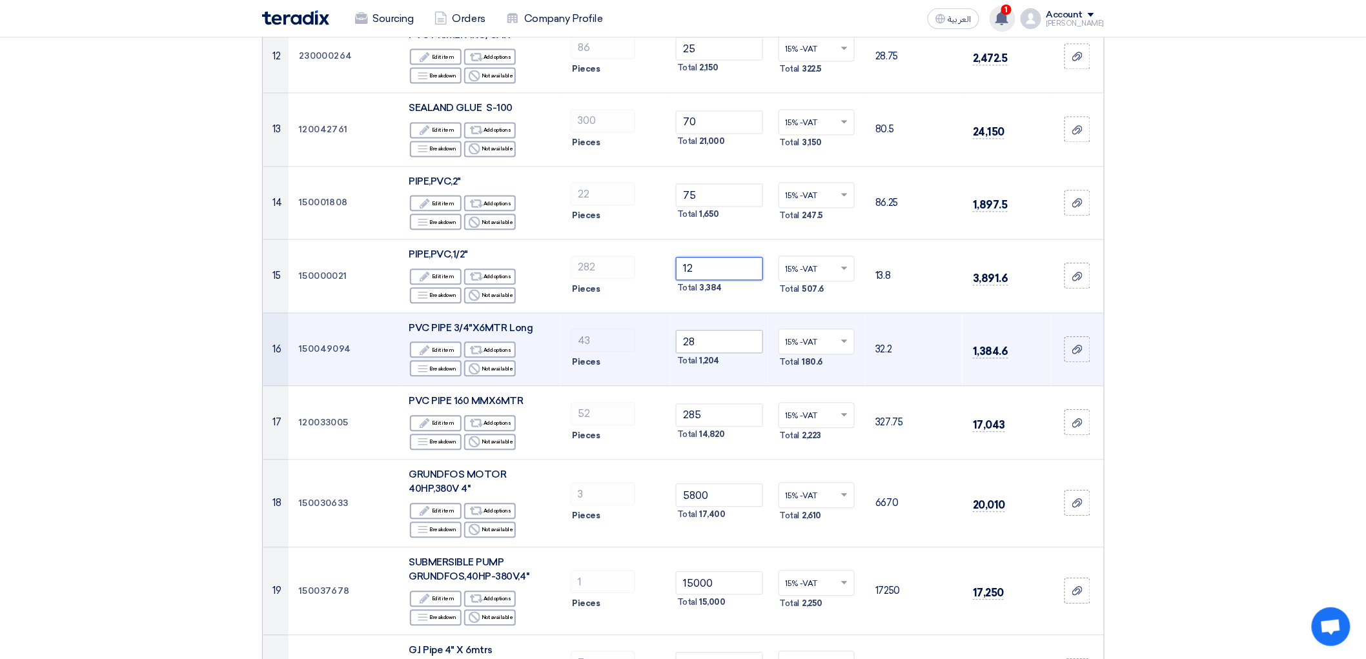
type input "12"
click at [713, 353] on input "28" at bounding box center [719, 341] width 87 height 23
type input "2"
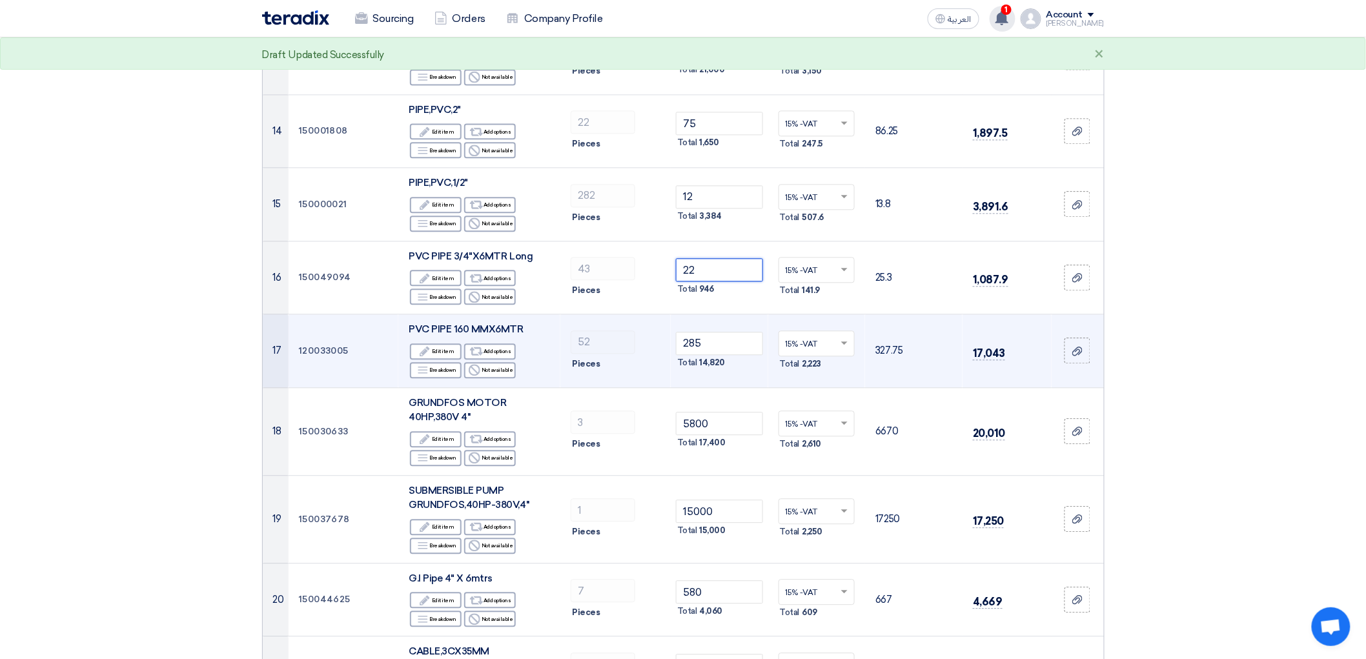
scroll to position [1219, 0]
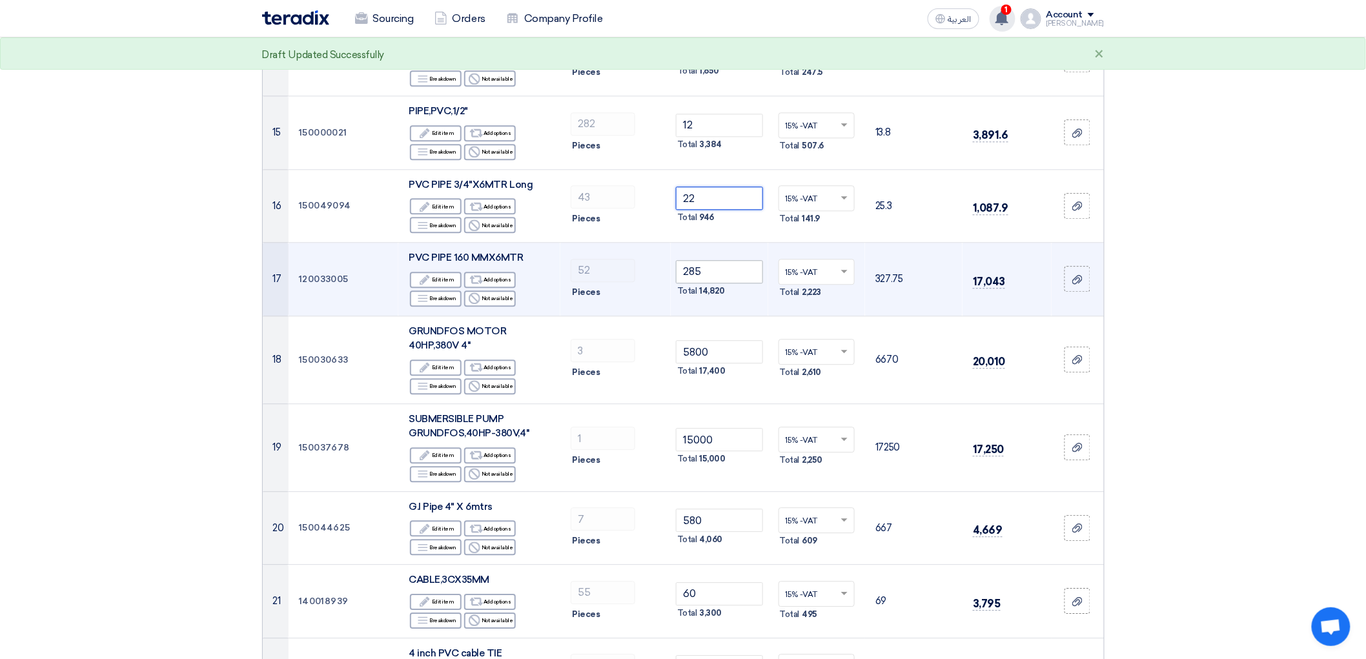
type input "22"
click at [724, 283] on input "285" at bounding box center [719, 271] width 87 height 23
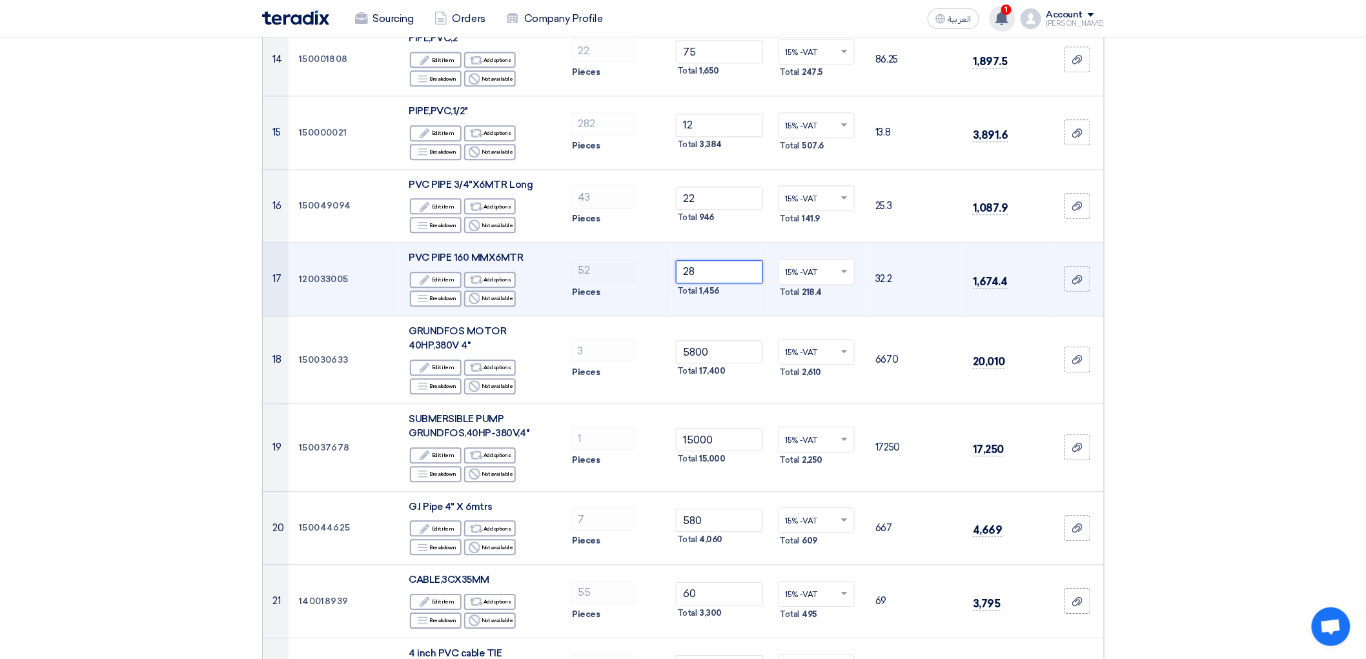
type input "2"
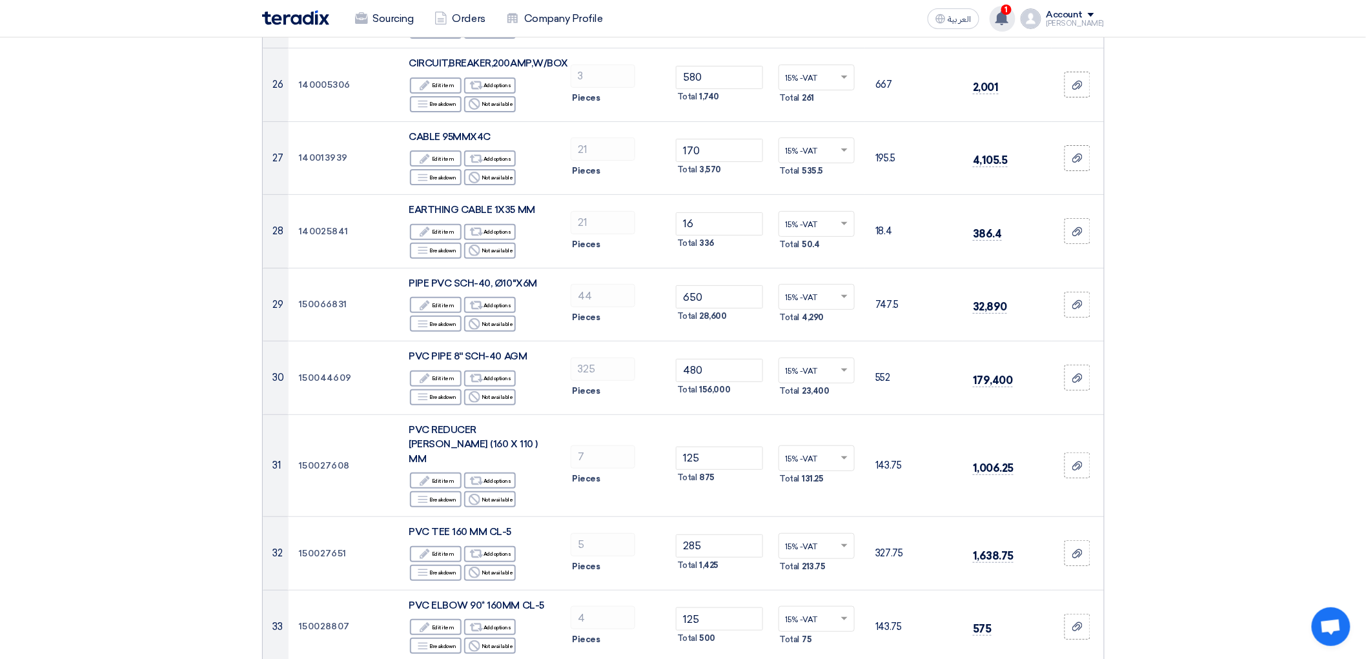
scroll to position [2152, 0]
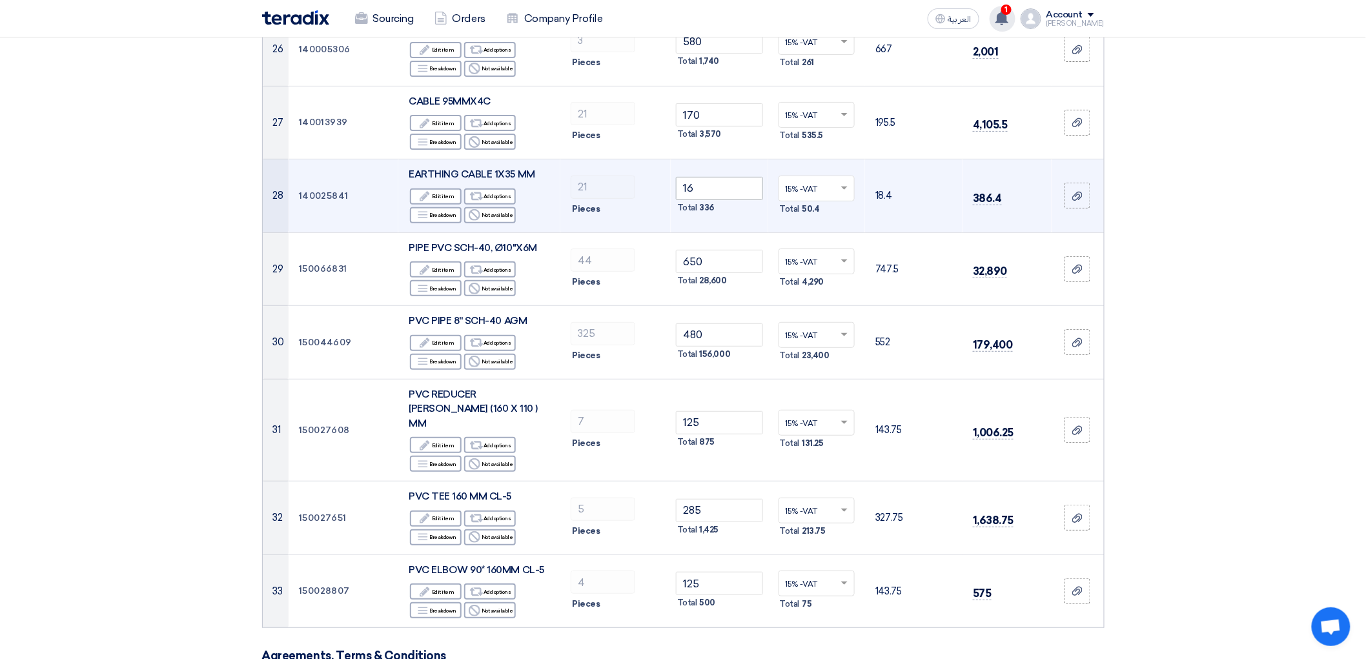
type input "245"
click at [722, 200] on input "16" at bounding box center [719, 188] width 87 height 23
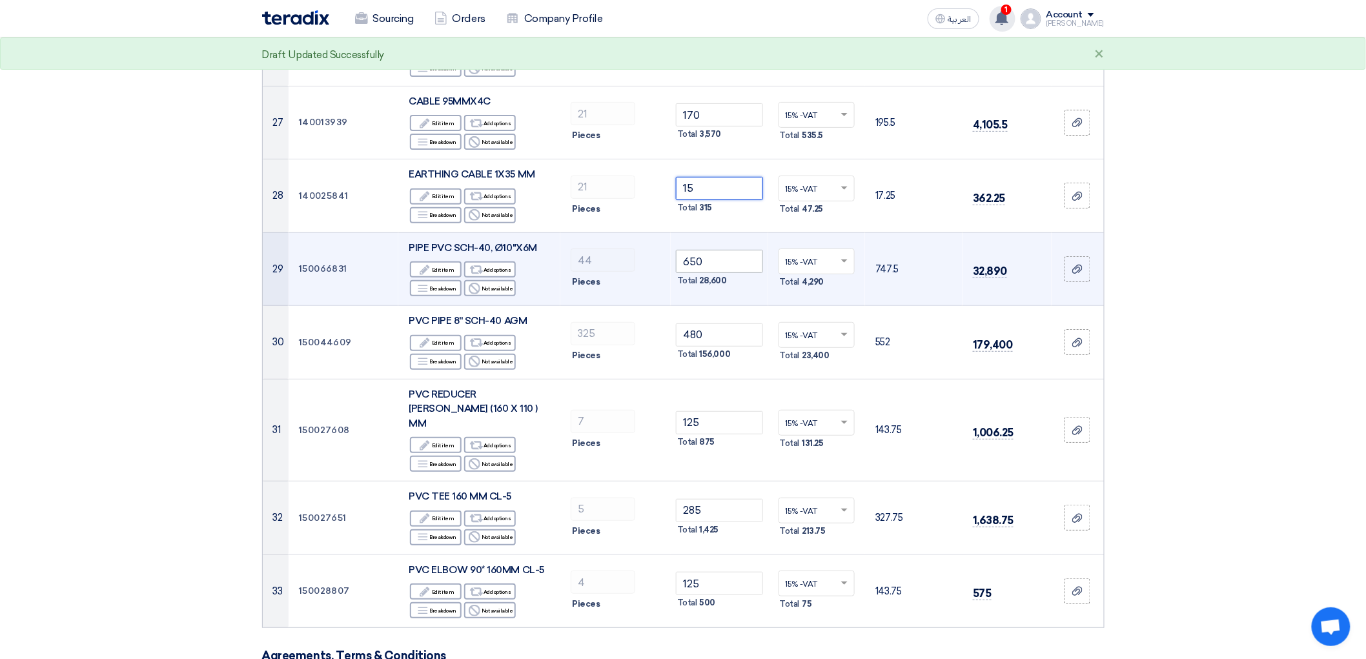
type input "15"
click at [724, 273] on input "650" at bounding box center [719, 261] width 87 height 23
type input "6"
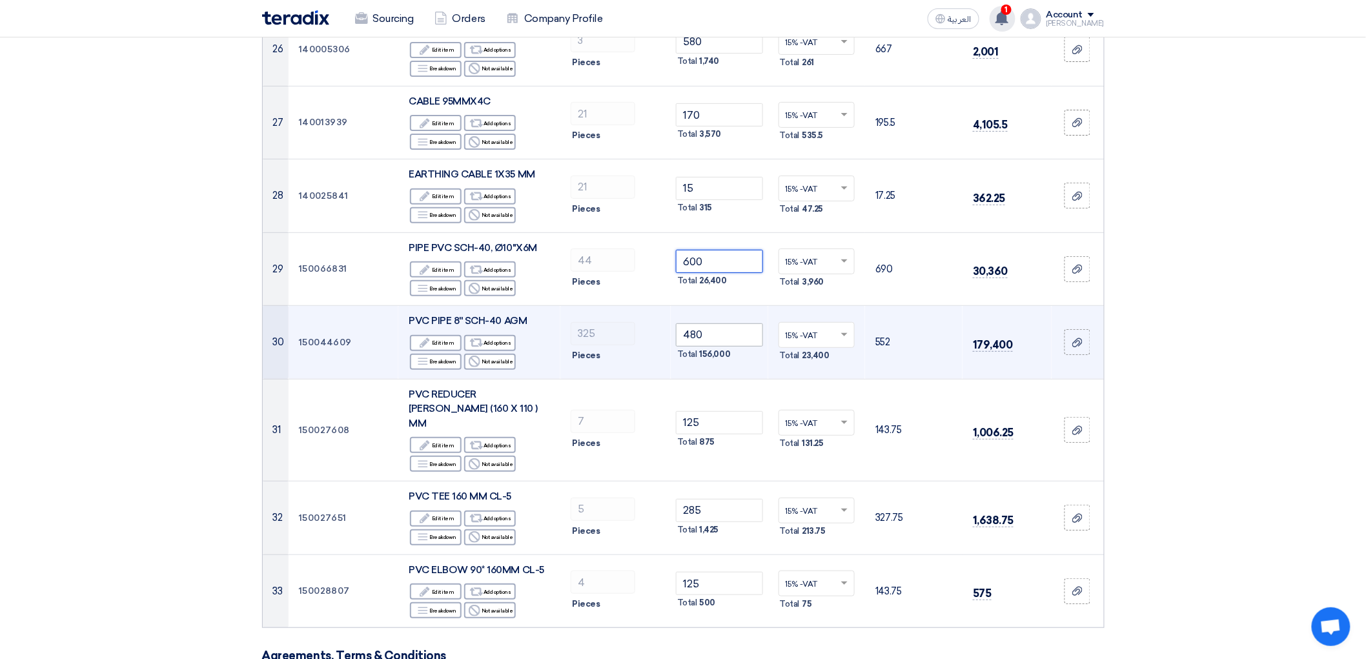
type input "600"
click at [715, 347] on input "480" at bounding box center [719, 334] width 87 height 23
type input "4"
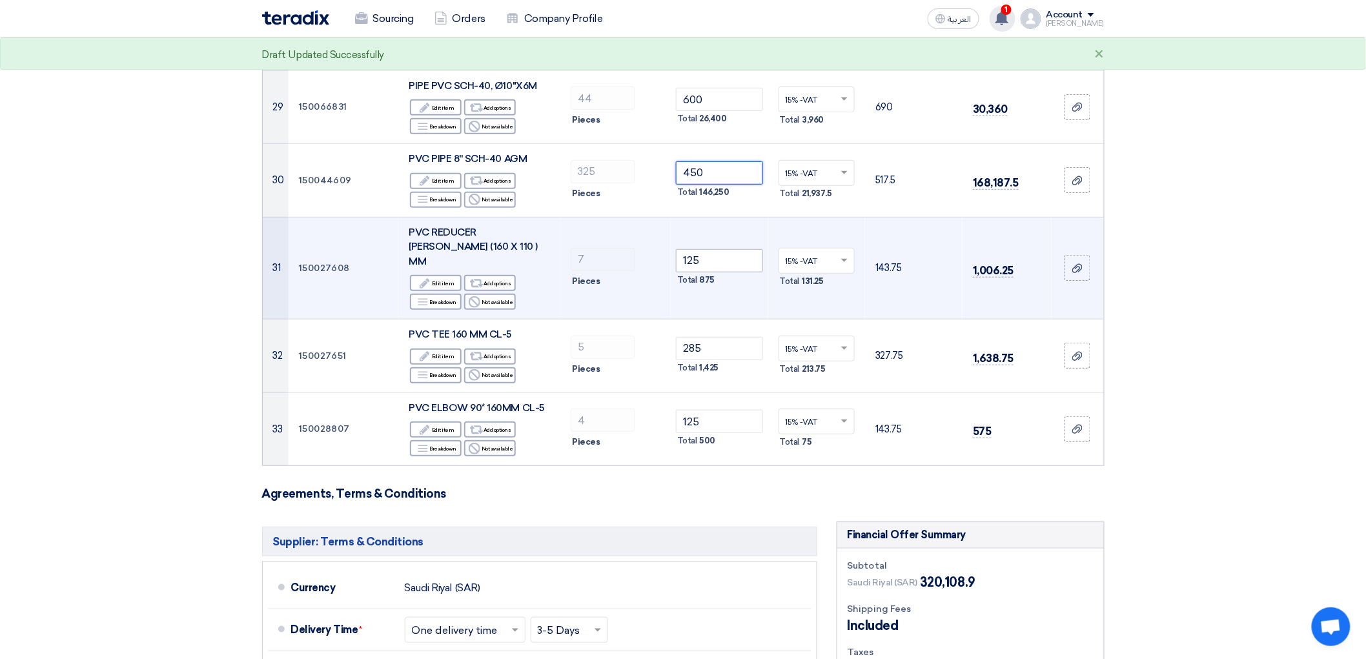
scroll to position [2367, 0]
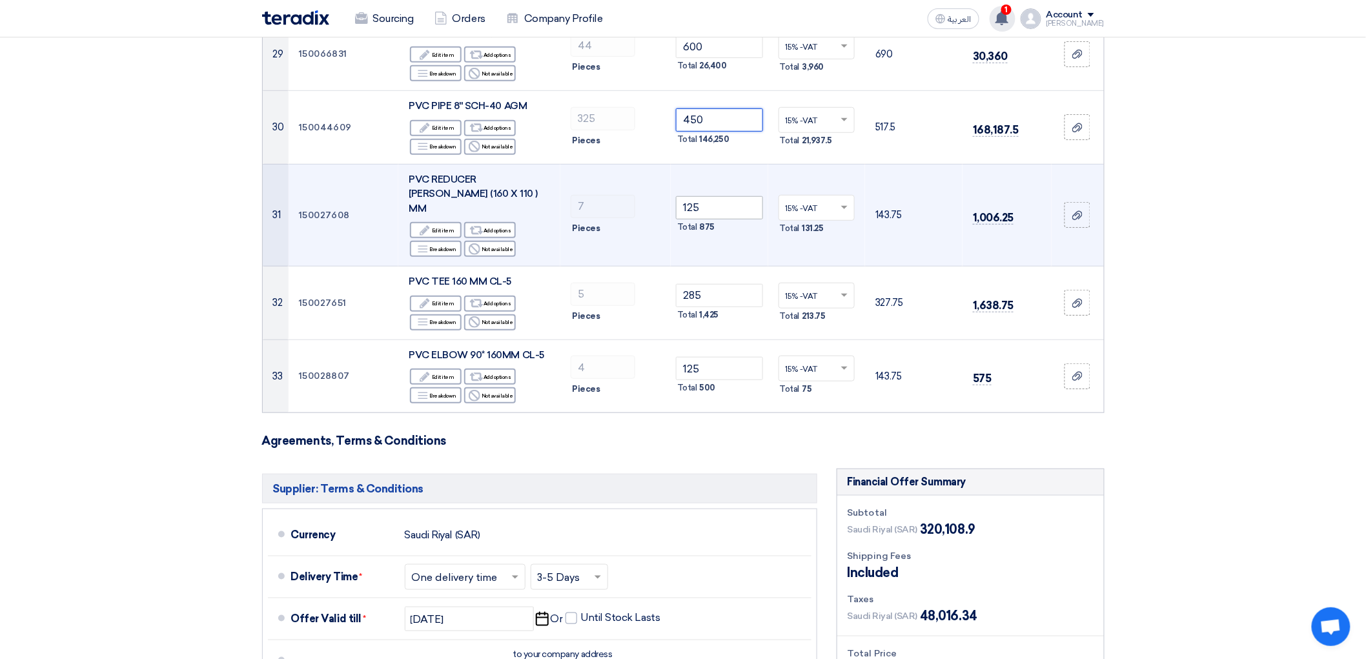
type input "450"
click at [746, 219] on input "125" at bounding box center [719, 207] width 87 height 23
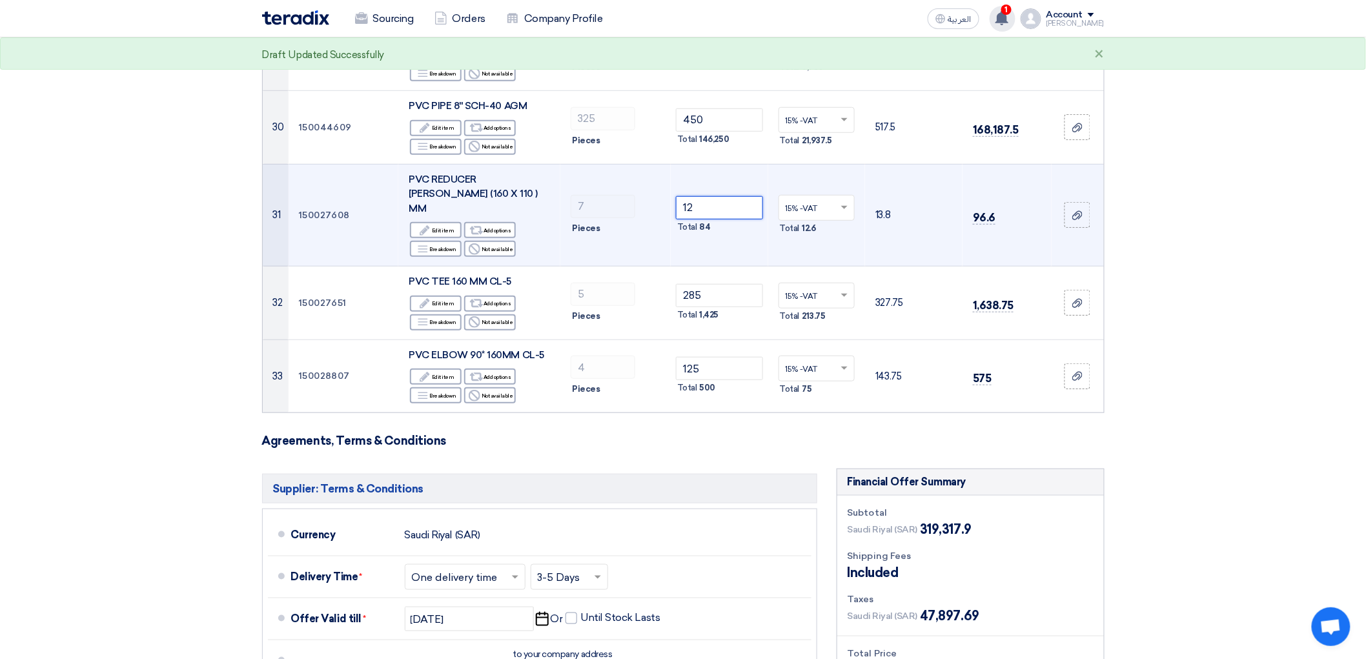
type input "1"
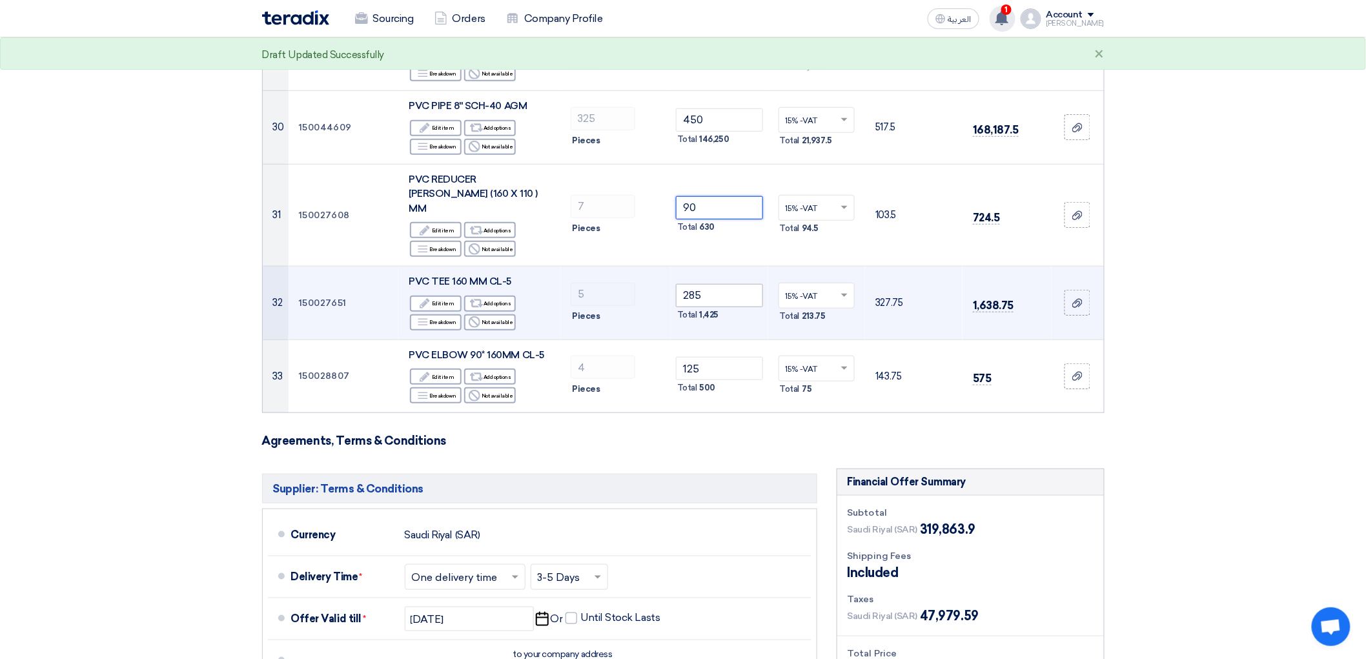
type input "90"
click at [737, 307] on input "285" at bounding box center [719, 295] width 87 height 23
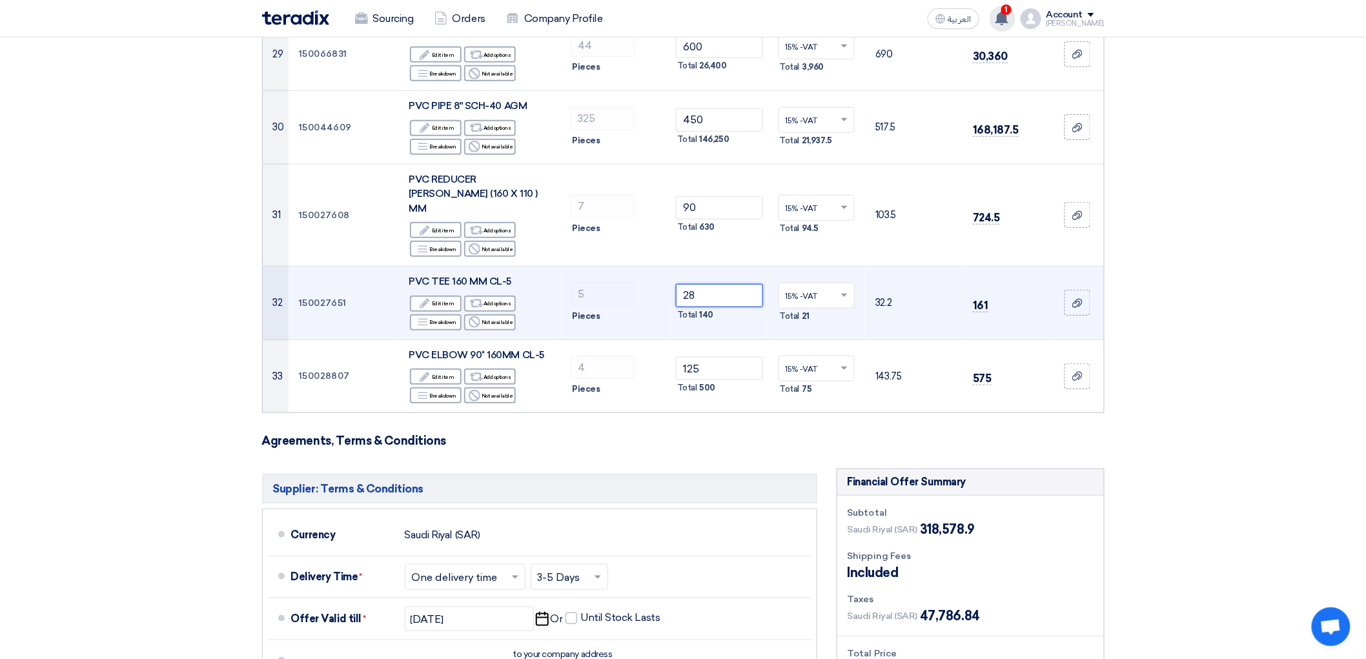
type input "2"
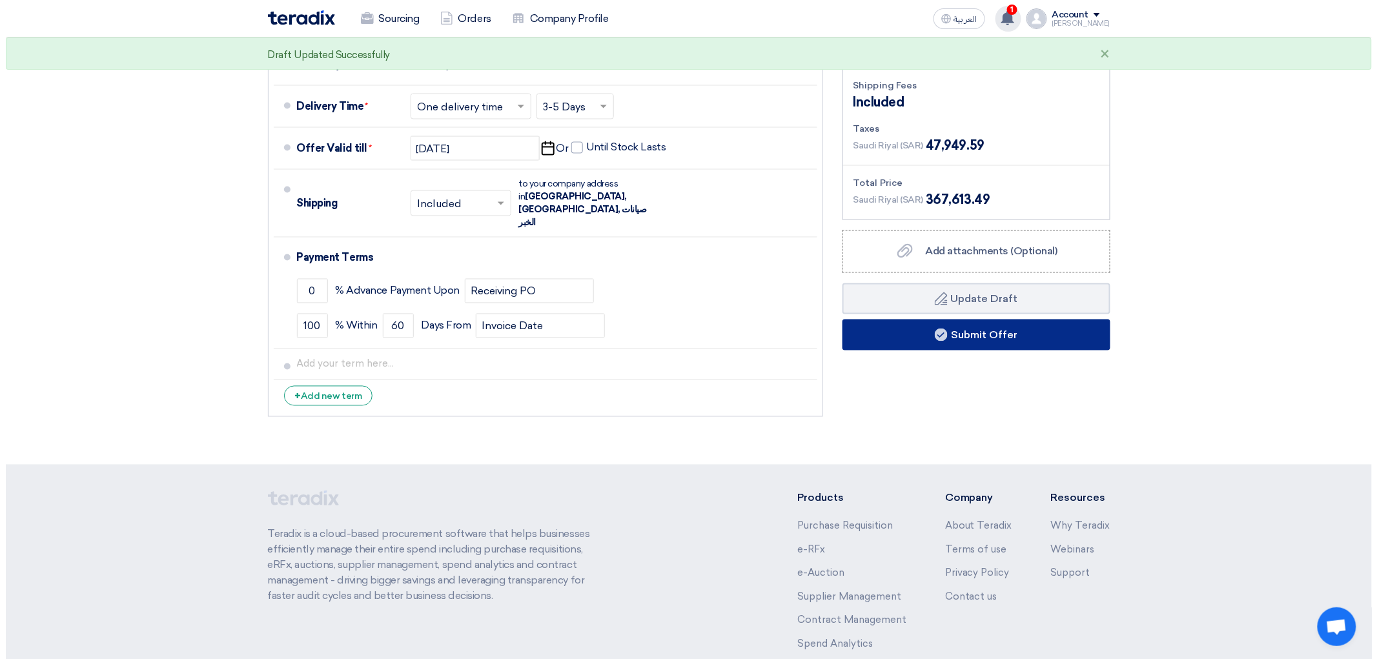
scroll to position [3012, 0]
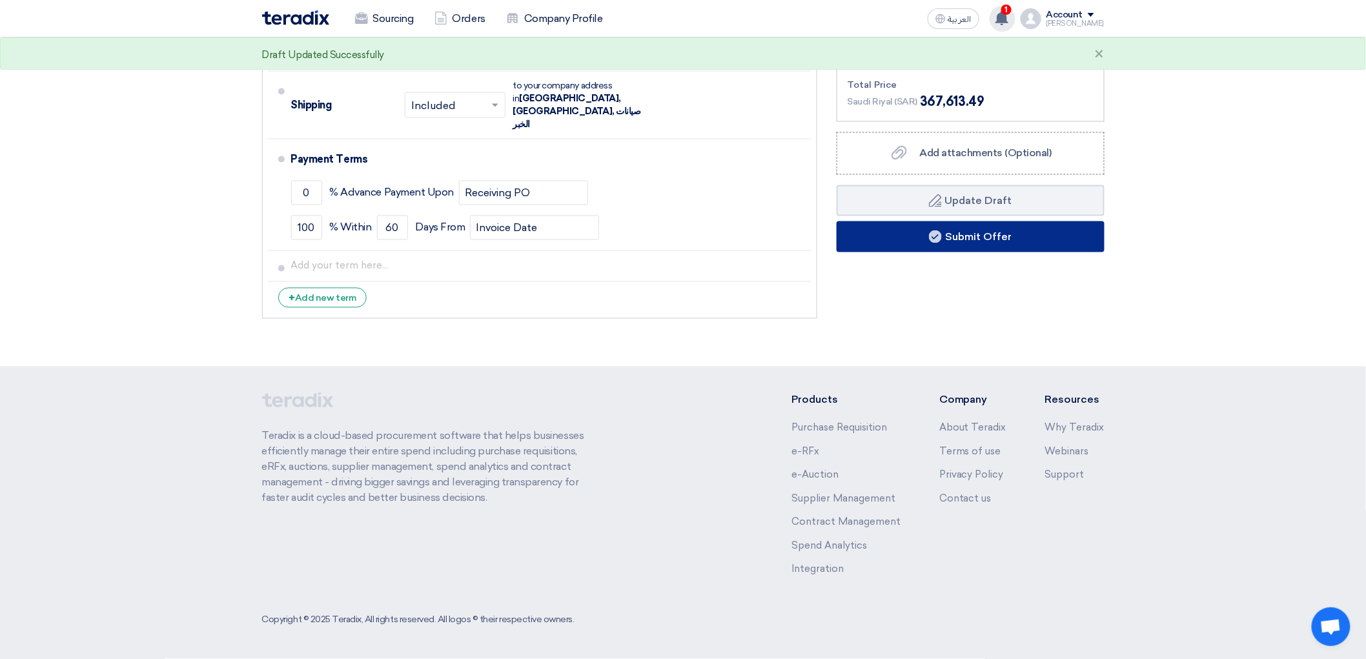
type input "245"
click at [985, 252] on button "Submit Offer" at bounding box center [971, 236] width 268 height 31
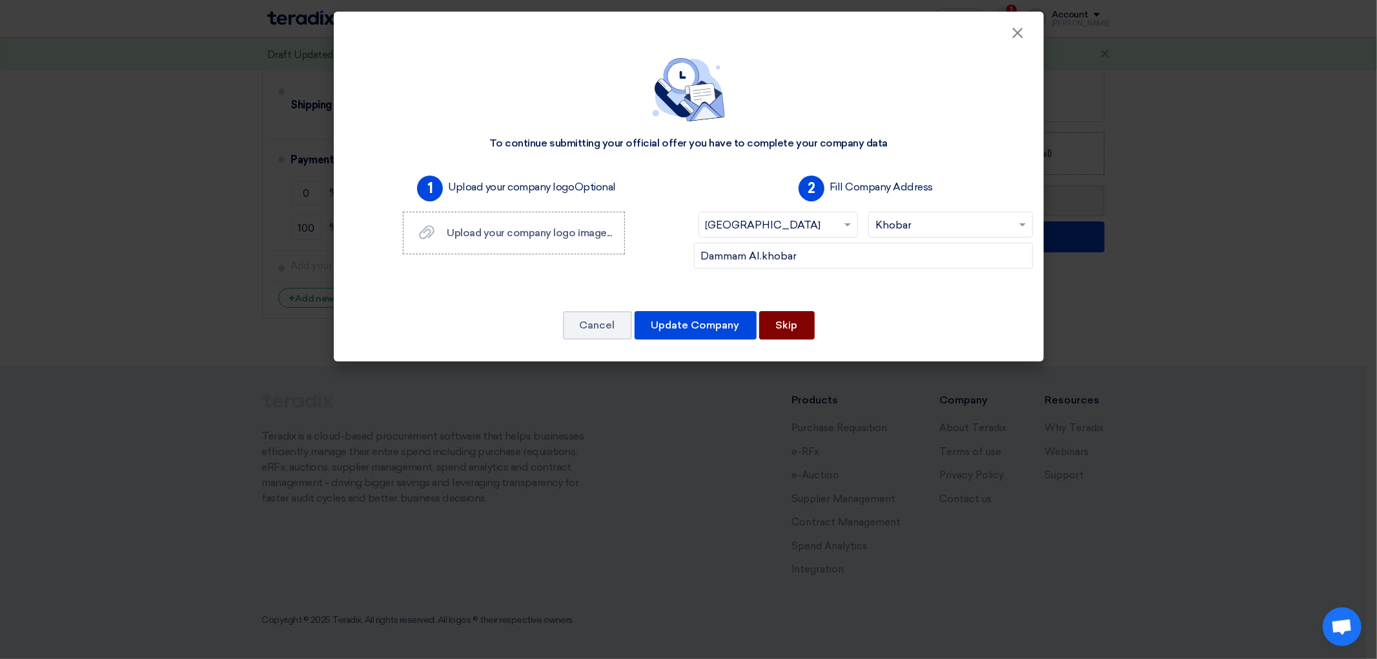
click at [786, 340] on button "Skip" at bounding box center [787, 325] width 56 height 28
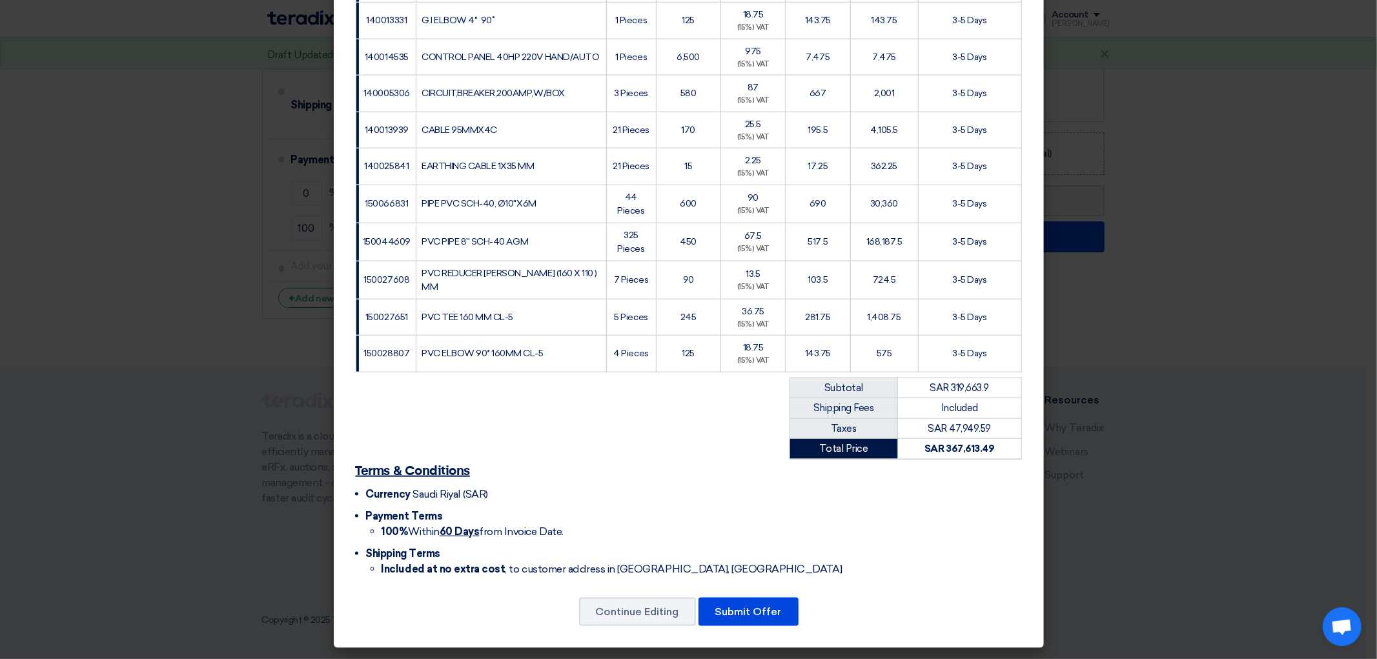
scroll to position [1269, 0]
click at [778, 602] on button "Submit Offer" at bounding box center [749, 612] width 100 height 28
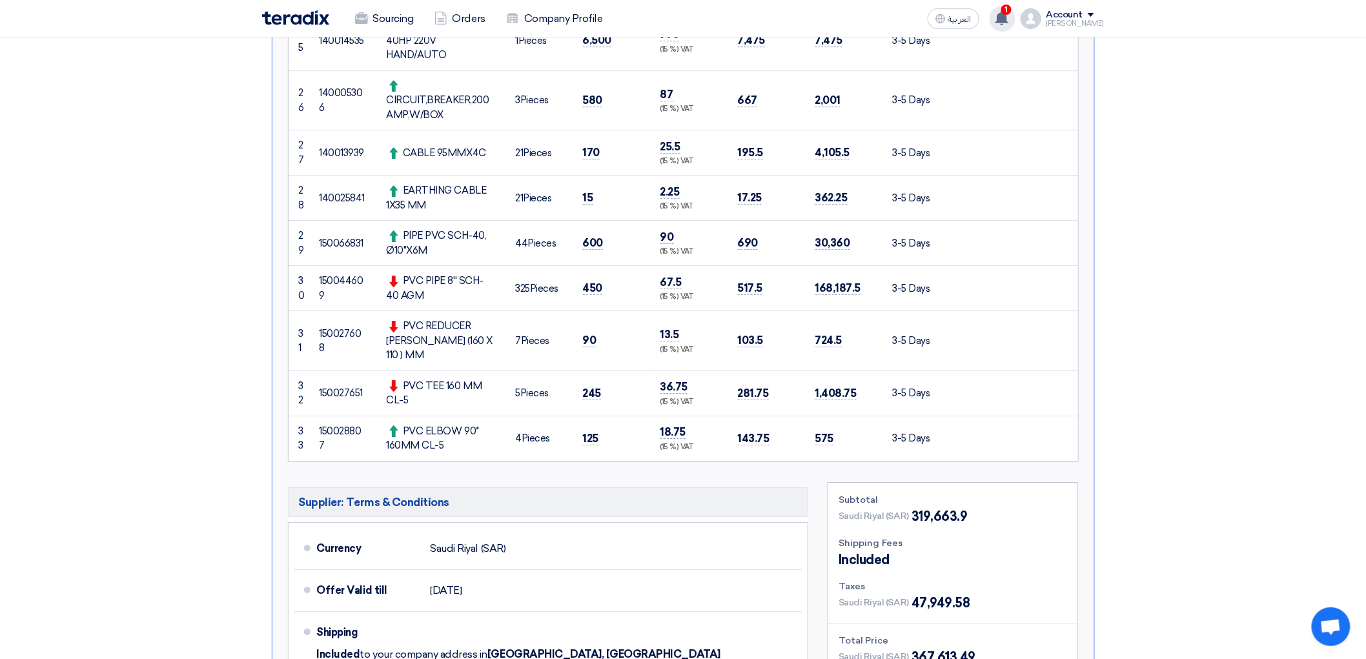
scroll to position [1578, 0]
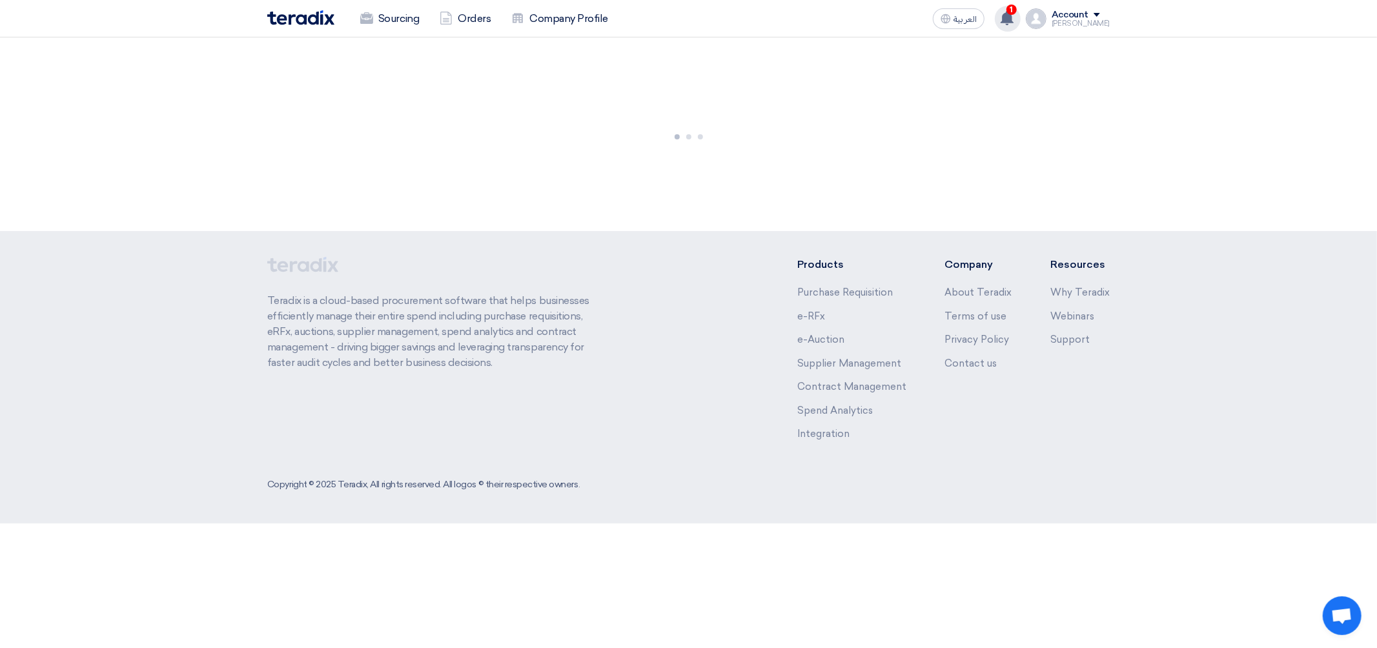
click at [1021, 19] on div "1 A request has been edited! - "Agricultural - 911". 37 minutes ago New request…" at bounding box center [1008, 19] width 26 height 26
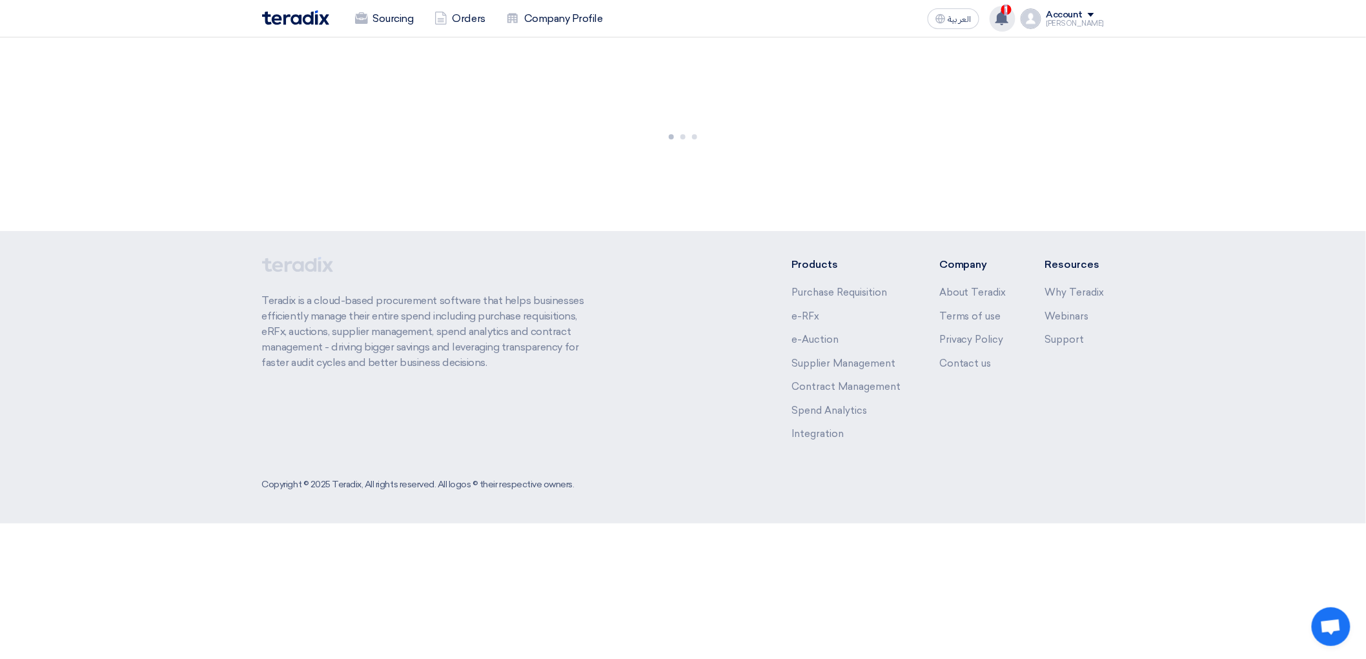
click at [1015, 19] on div "1 A request has been edited! - "Agricultural - 911". 37 minutes ago New request…" at bounding box center [1003, 19] width 26 height 26
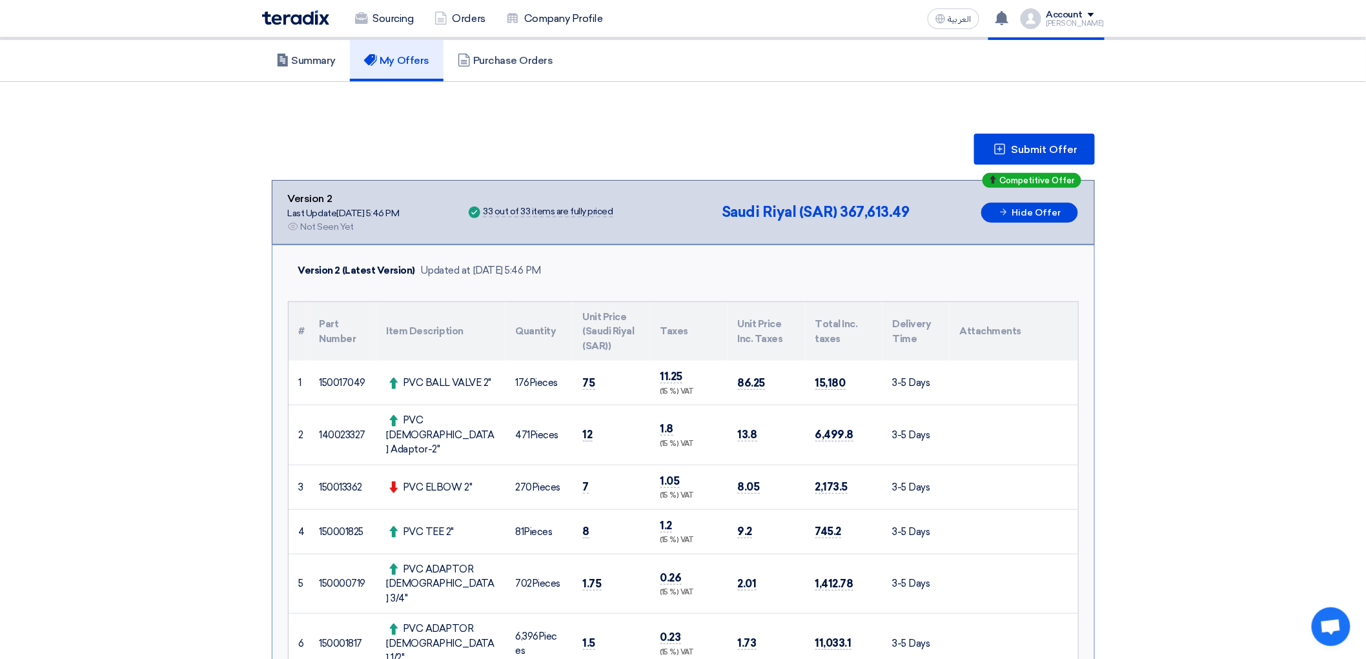
scroll to position [72, 0]
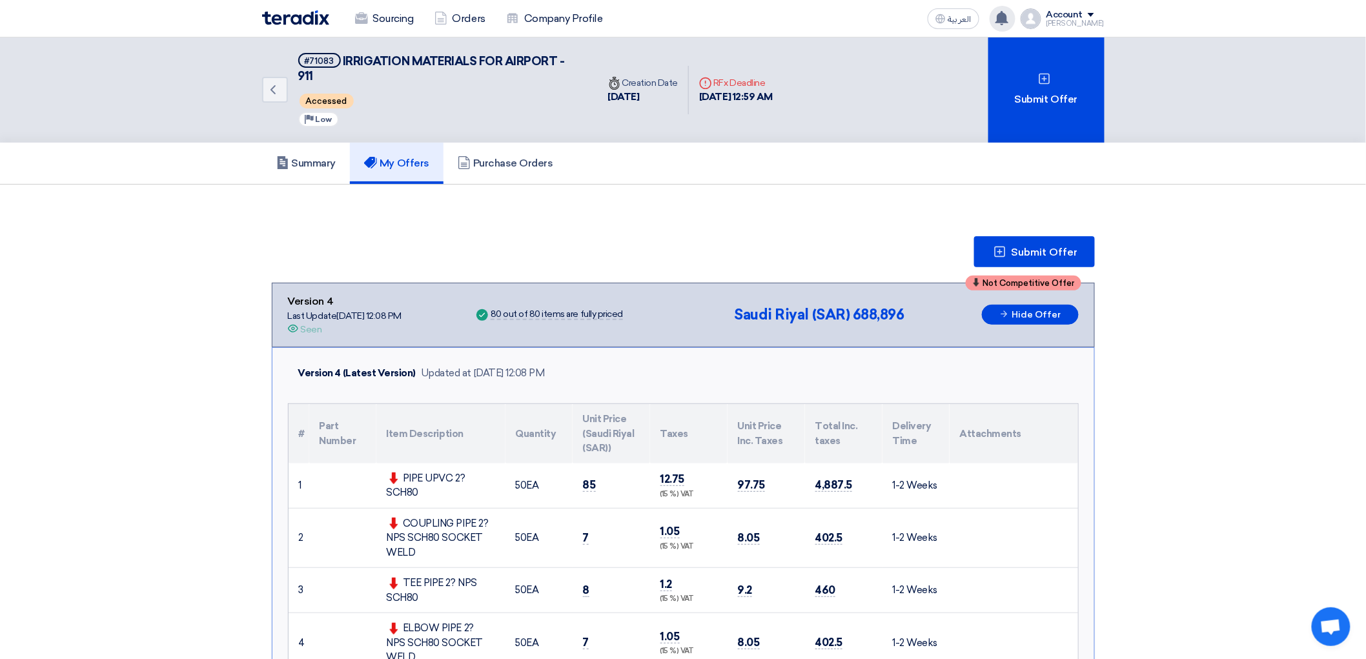
click at [1008, 20] on use at bounding box center [1001, 18] width 13 height 14
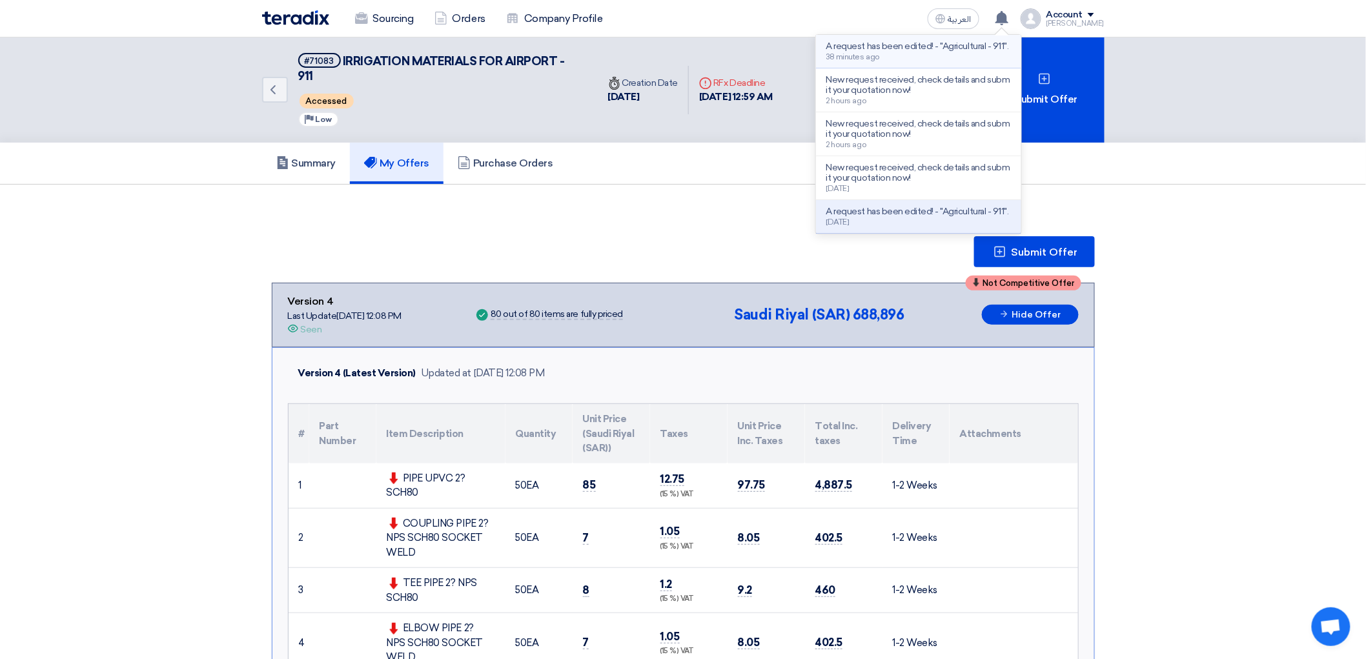
click at [993, 61] on div "A request has been edited! - "Agricultural - 911". 38 minutes ago" at bounding box center [917, 51] width 183 height 20
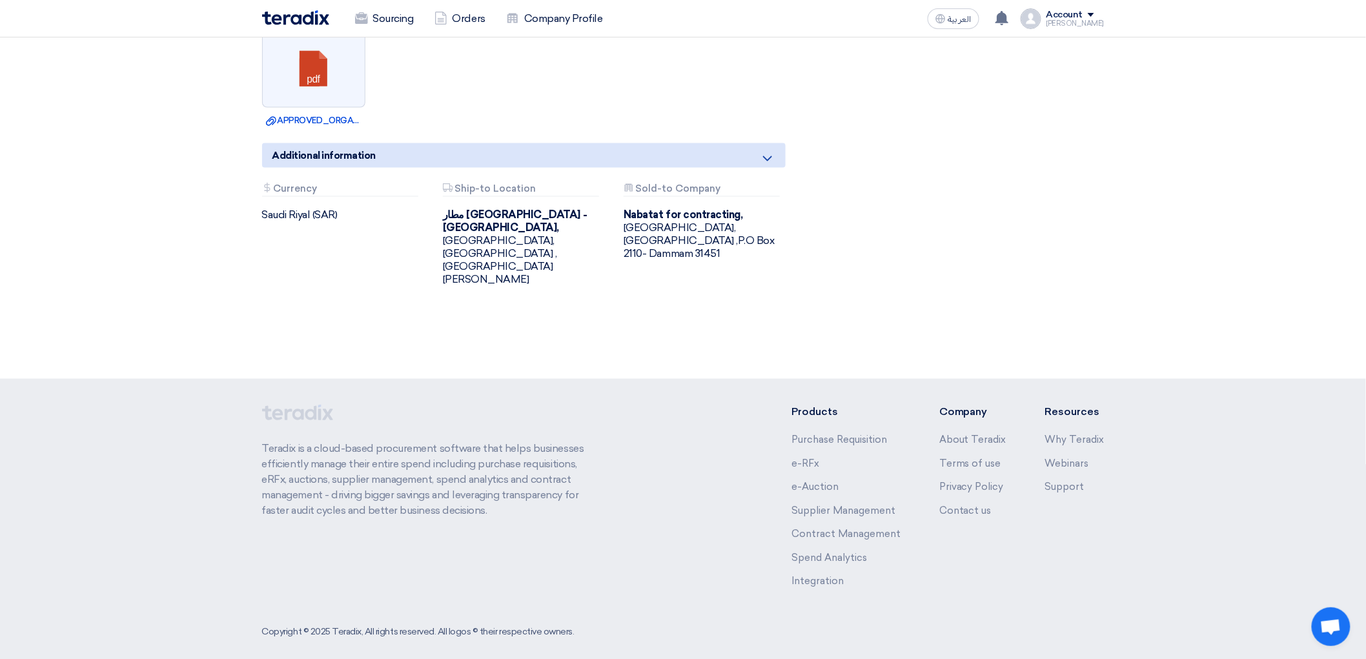
scroll to position [717, 0]
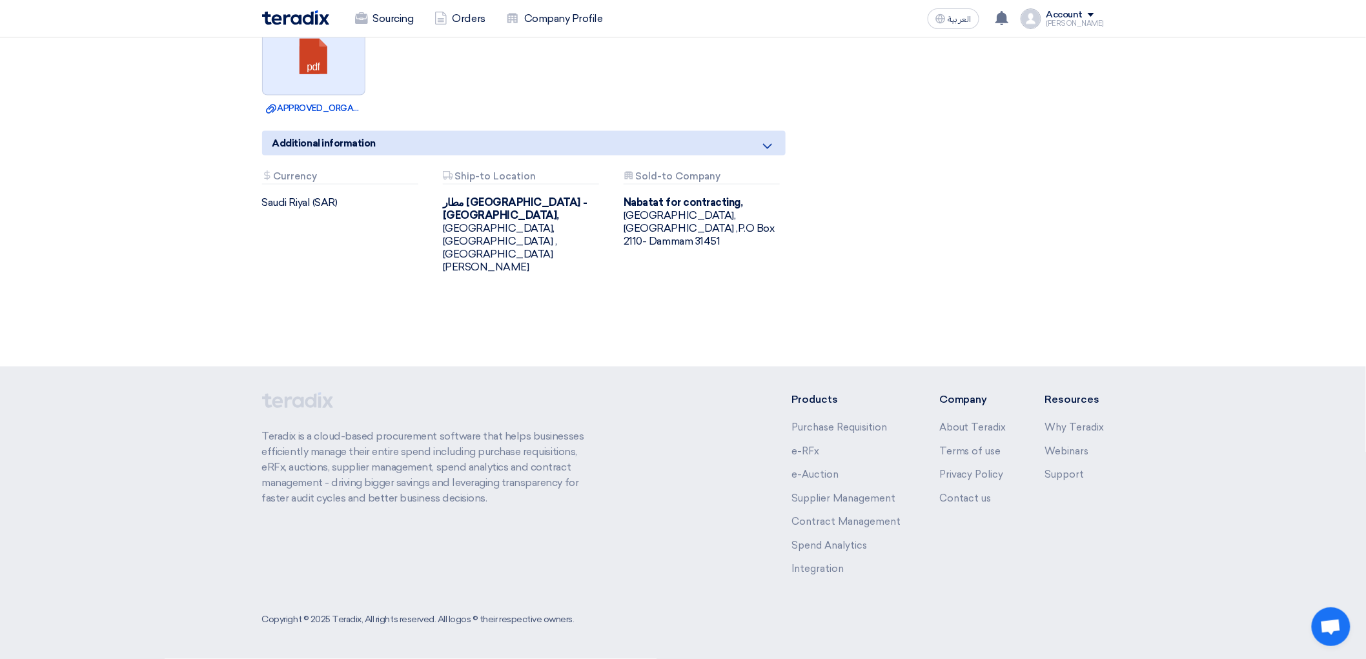
click at [296, 96] on link at bounding box center [314, 57] width 103 height 77
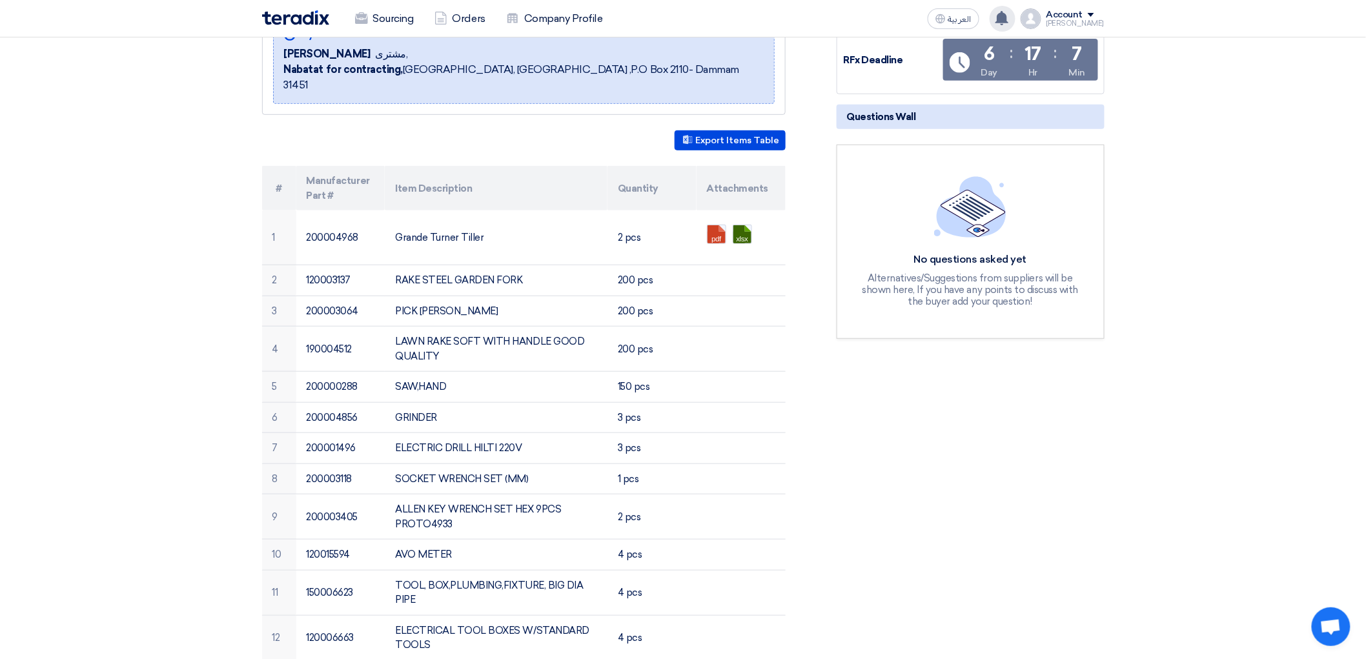
click at [1009, 14] on icon at bounding box center [1002, 18] width 14 height 14
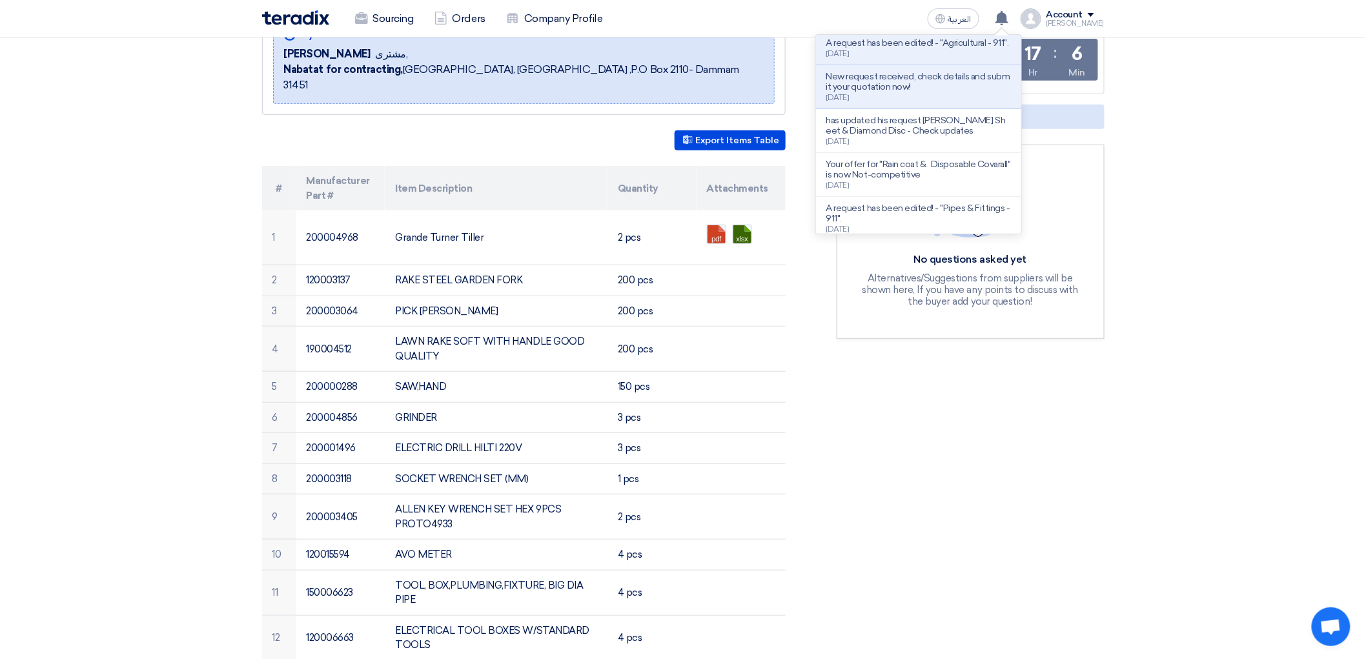
scroll to position [143, 0]
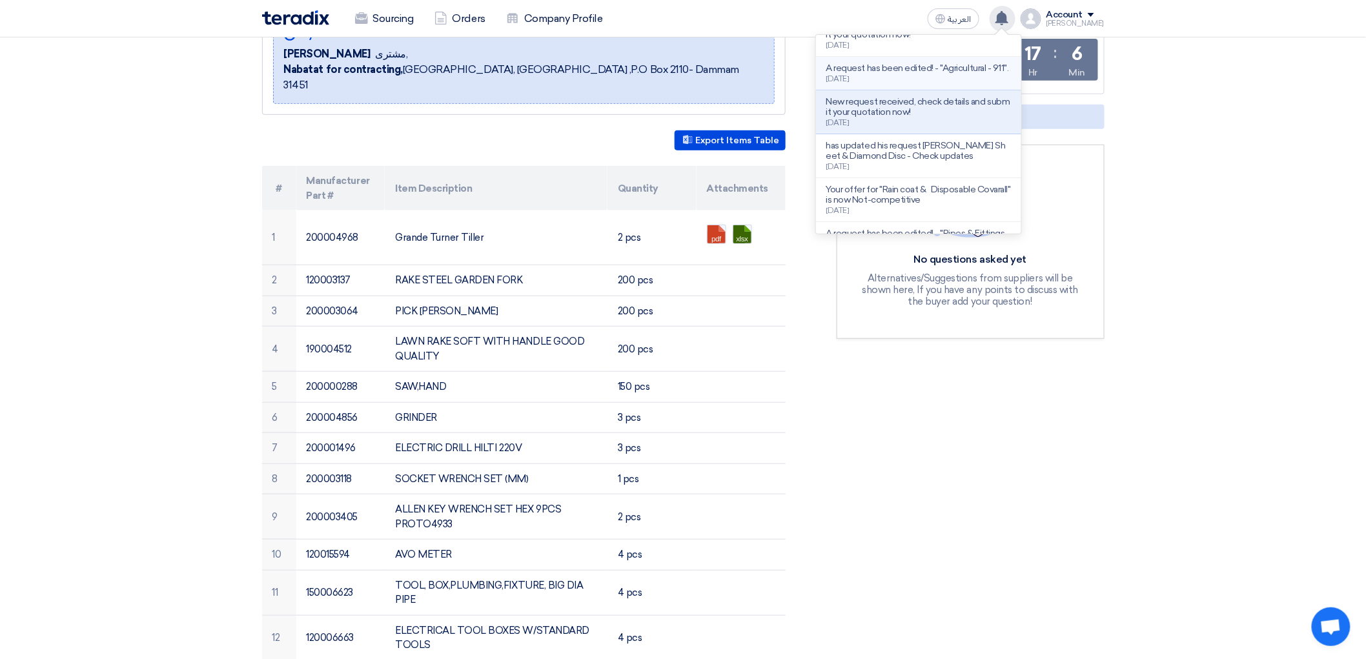
click at [943, 74] on p "A request has been edited! - "Agricultural - 911"." at bounding box center [917, 68] width 183 height 10
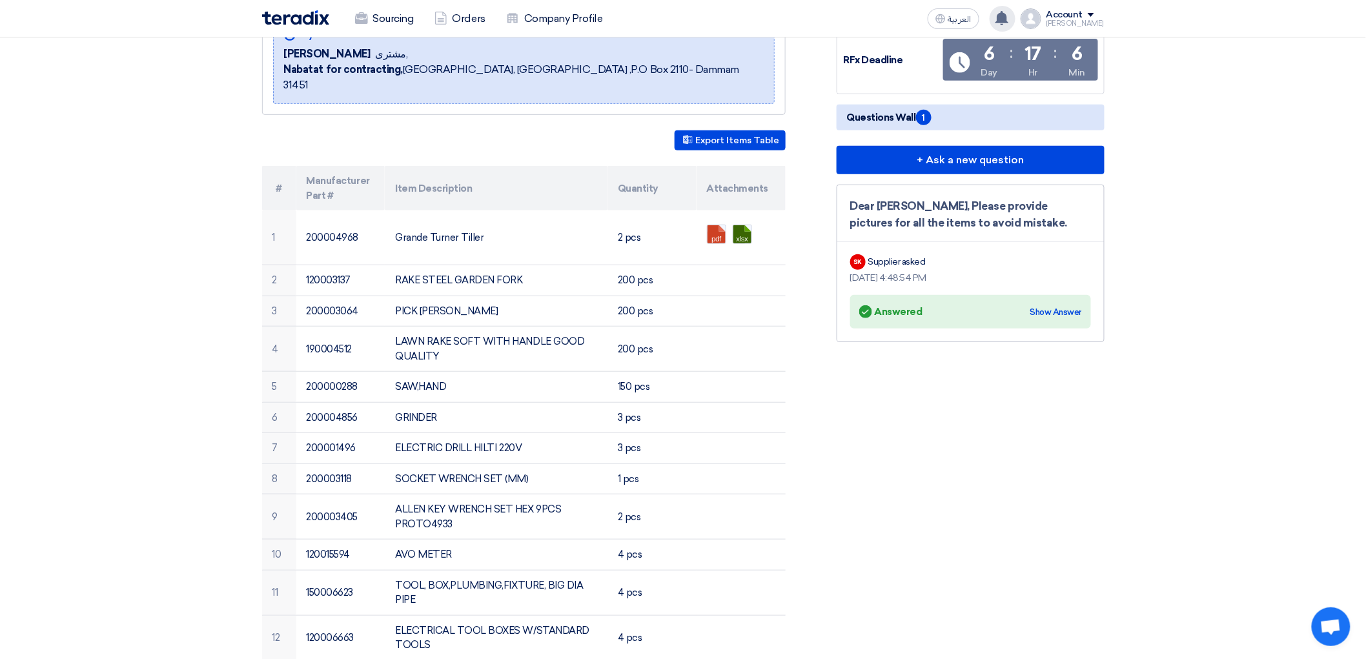
click at [1008, 17] on use at bounding box center [1001, 18] width 13 height 14
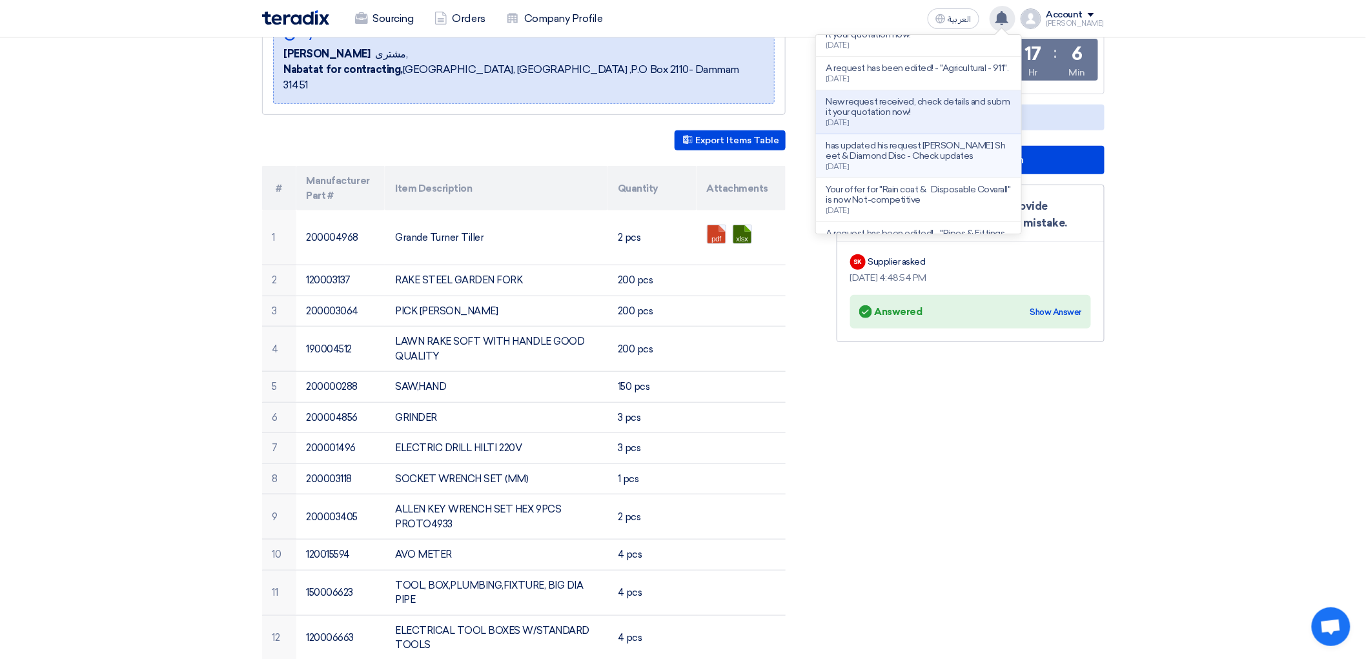
click at [941, 161] on p "has updated his request [PERSON_NAME] Sheet & Diamond Disc - Check updates" at bounding box center [918, 151] width 185 height 21
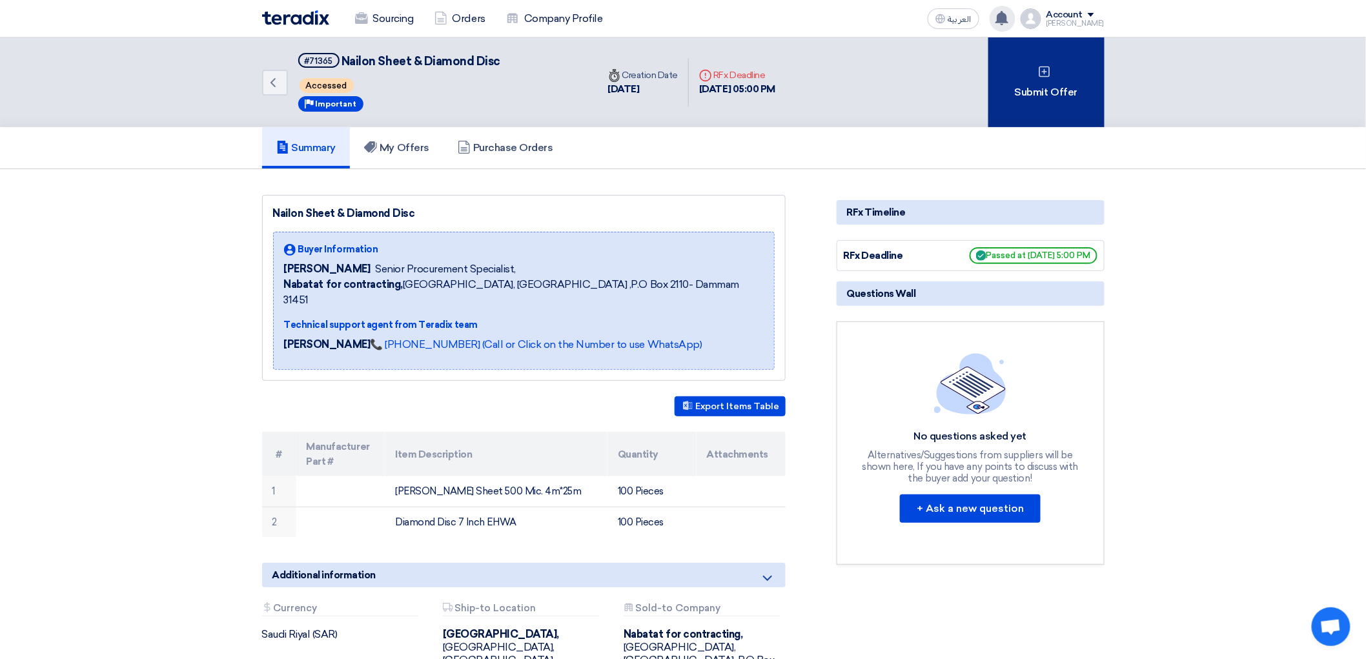
click at [1050, 124] on div "Submit Offer" at bounding box center [1046, 82] width 116 height 90
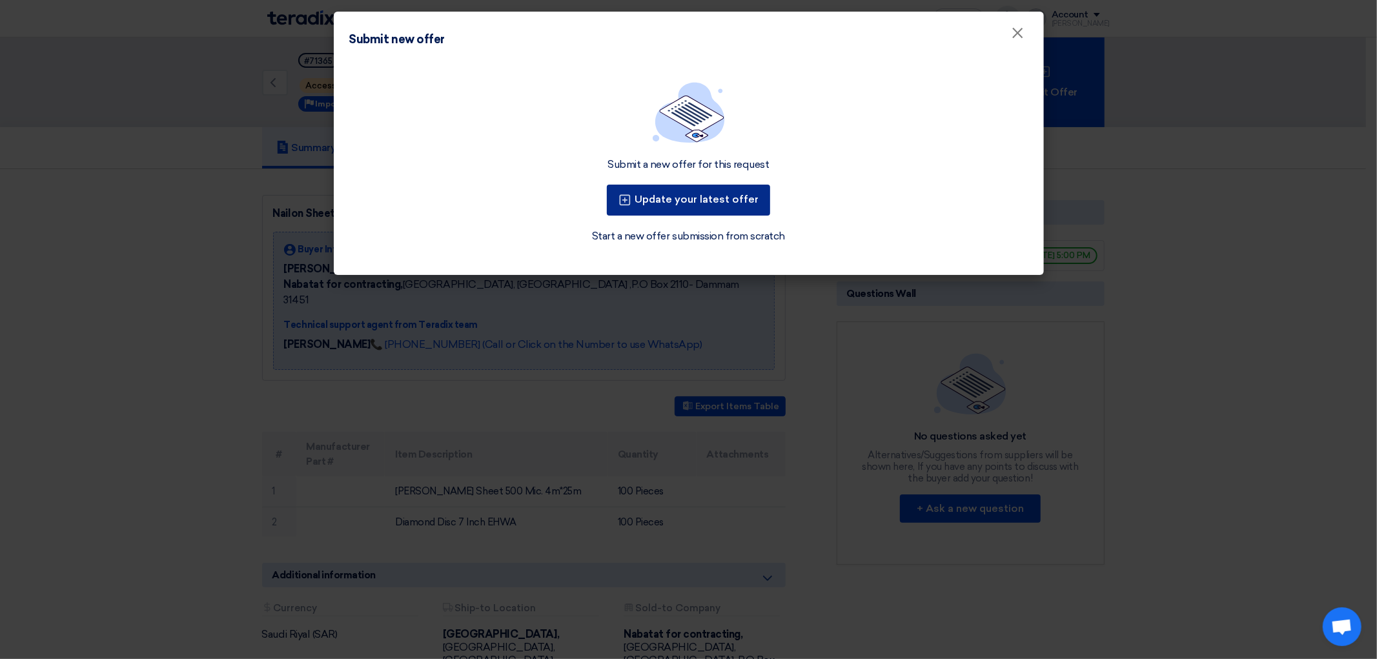
click at [734, 216] on button "Update your latest offer" at bounding box center [688, 200] width 163 height 31
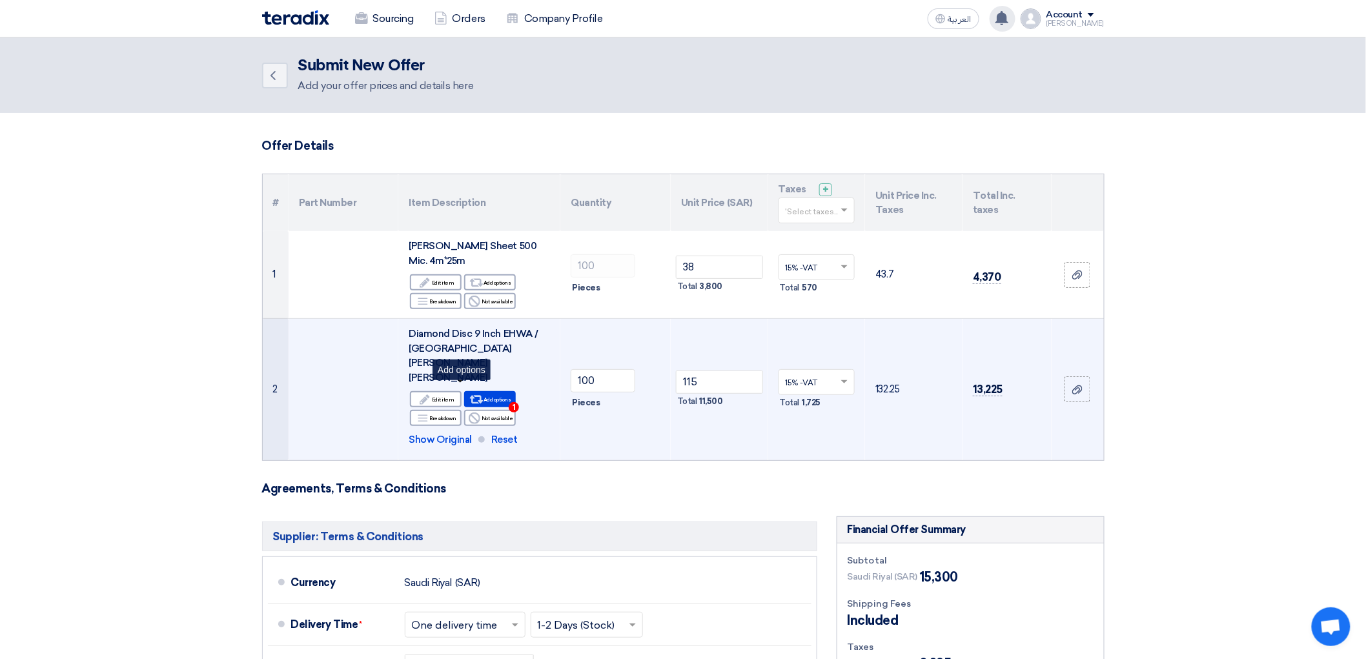
click at [509, 409] on span "1" at bounding box center [514, 407] width 10 height 10
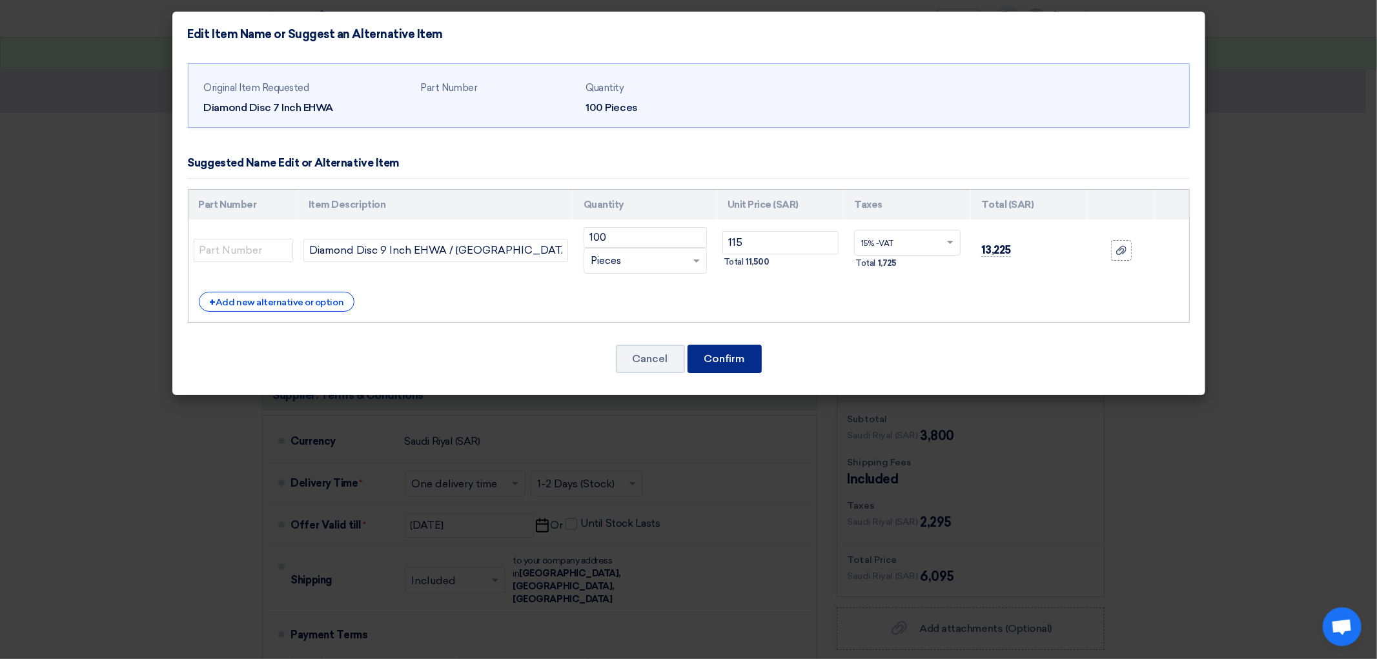
click at [719, 373] on button "Confirm" at bounding box center [725, 359] width 74 height 28
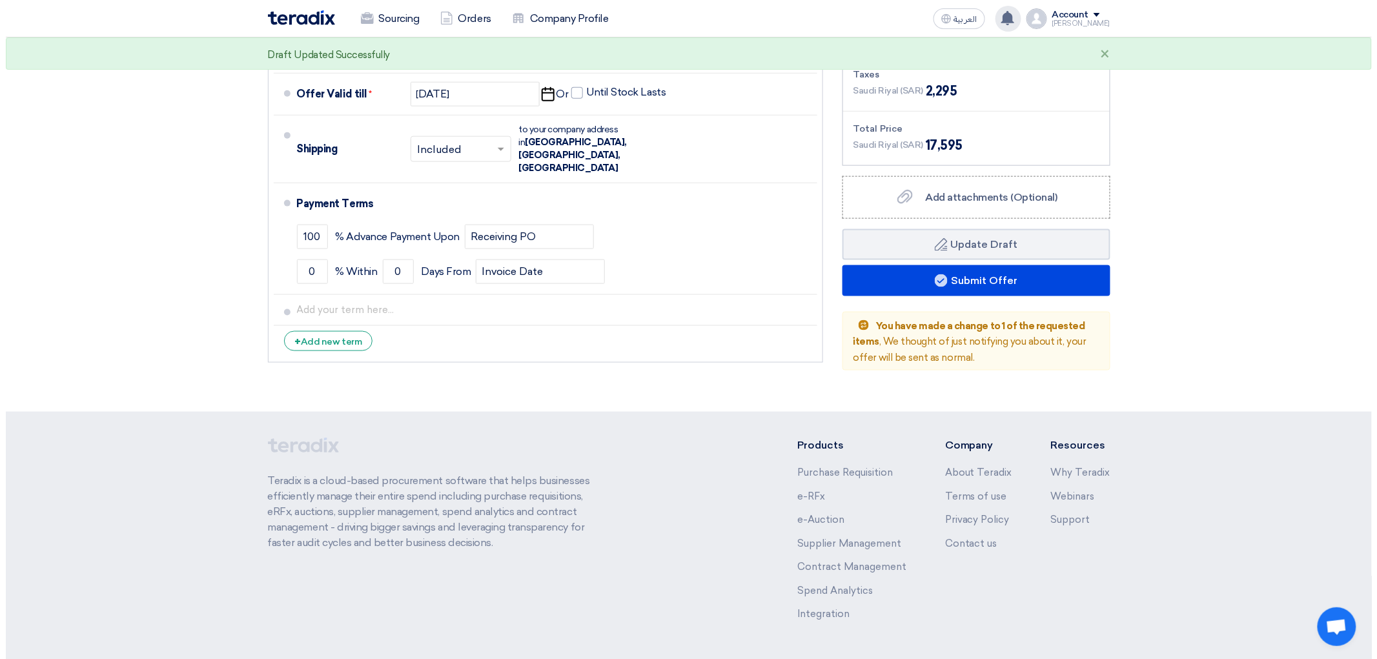
scroll to position [573, 0]
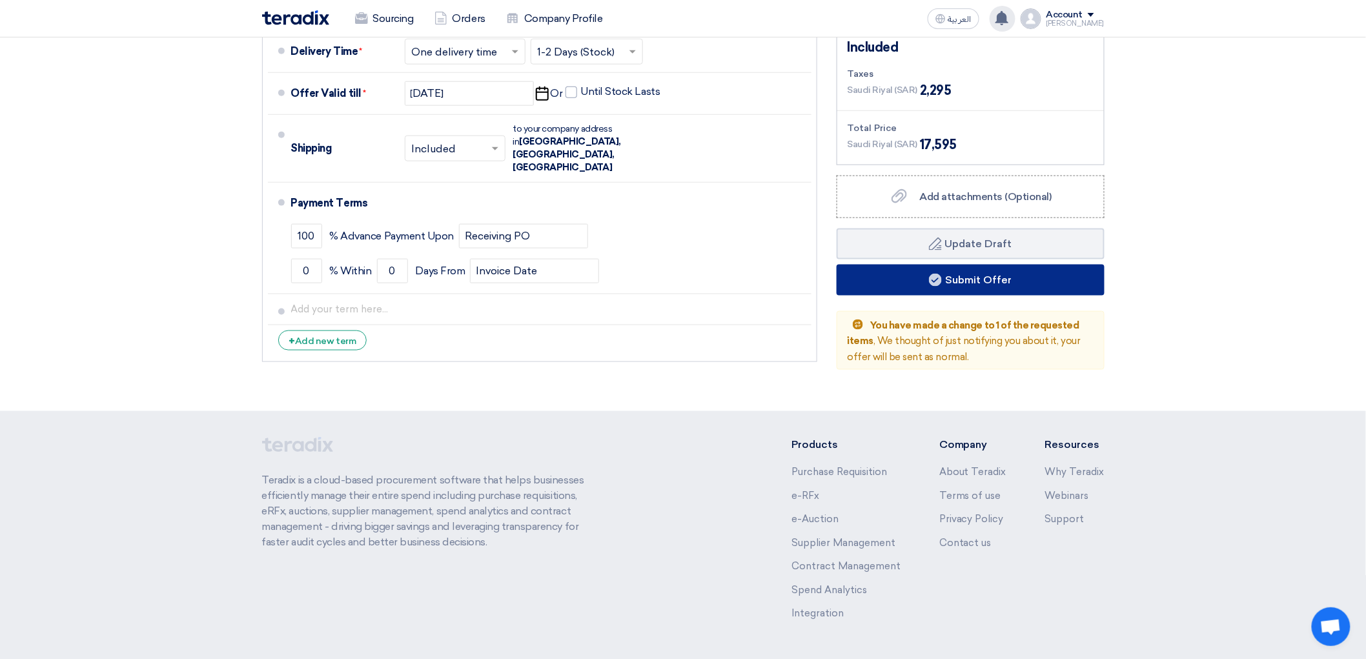
click at [942, 287] on use at bounding box center [935, 280] width 13 height 13
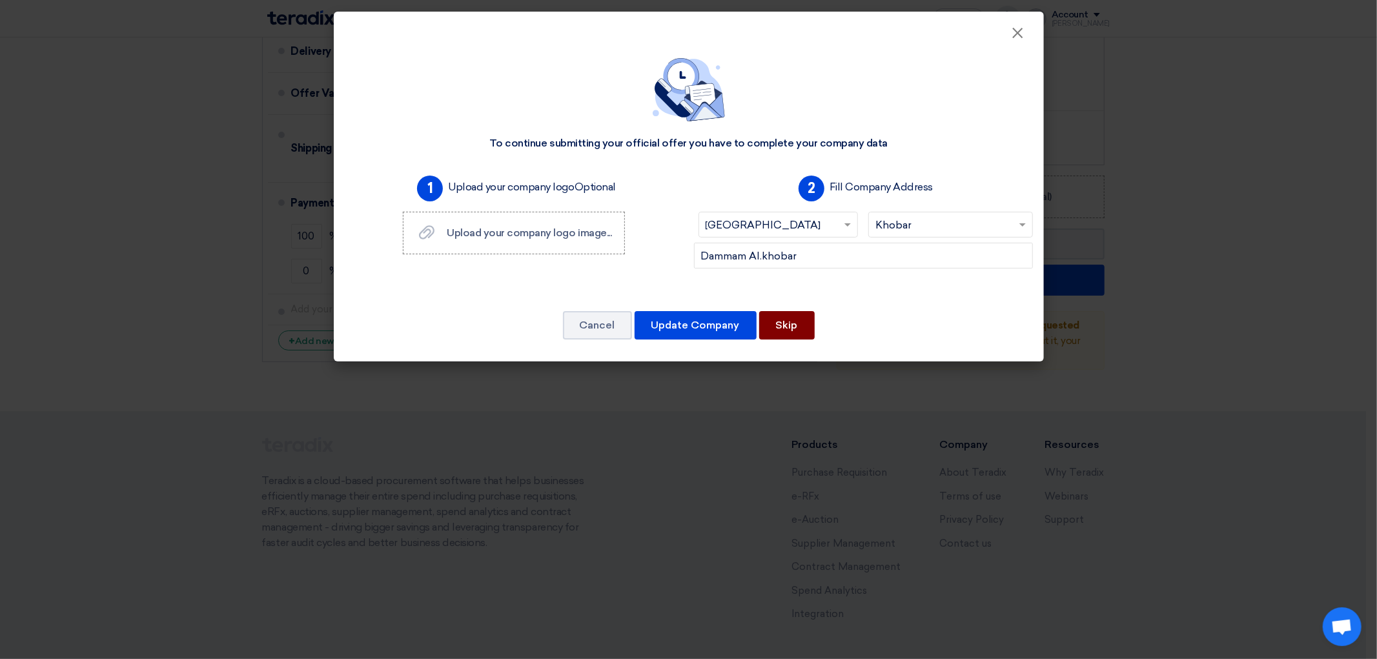
click at [810, 340] on button "Skip" at bounding box center [787, 325] width 56 height 28
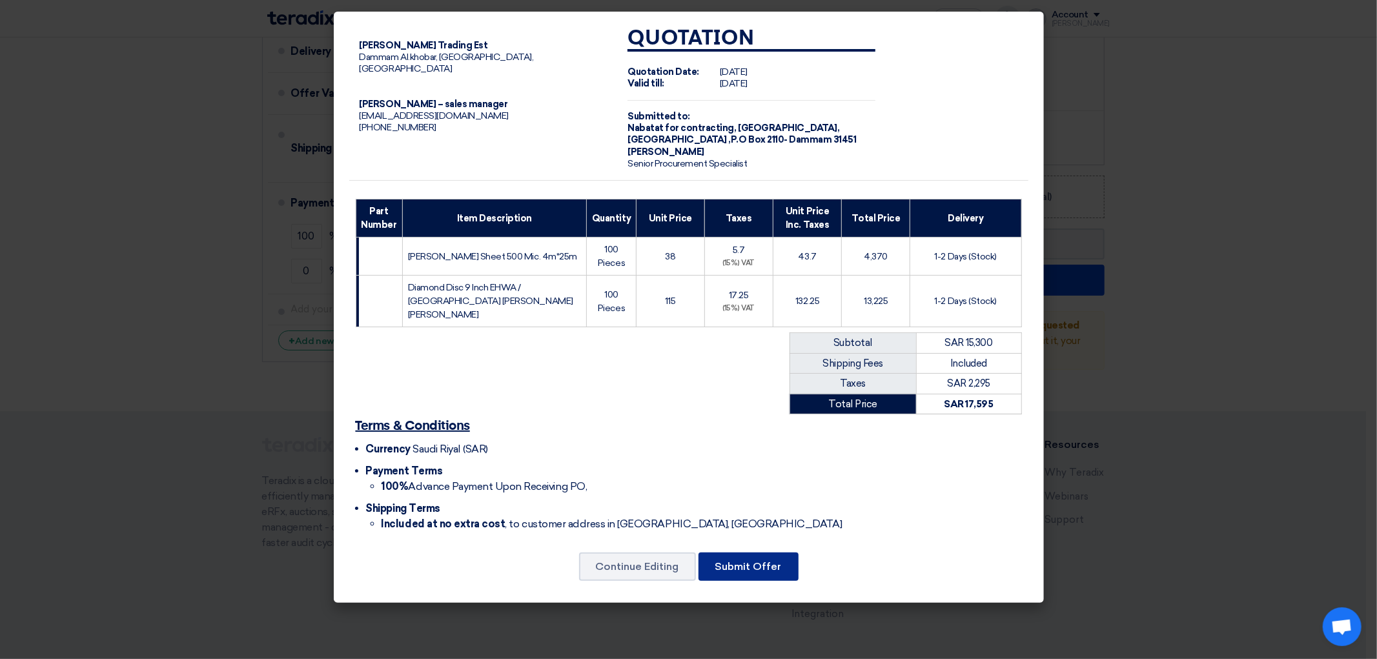
drag, startPoint x: 802, startPoint y: 602, endPoint x: 794, endPoint y: 601, distance: 7.9
click at [795, 581] on button "Submit Offer" at bounding box center [749, 567] width 100 height 28
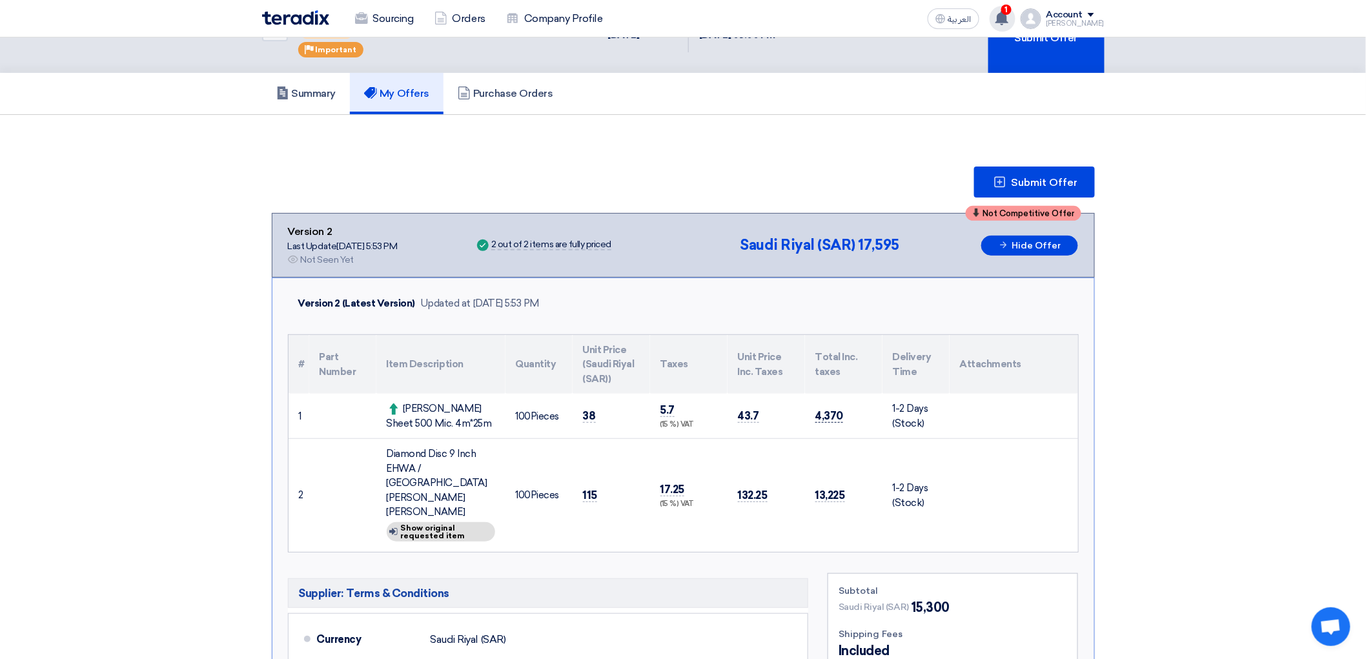
scroll to position [143, 0]
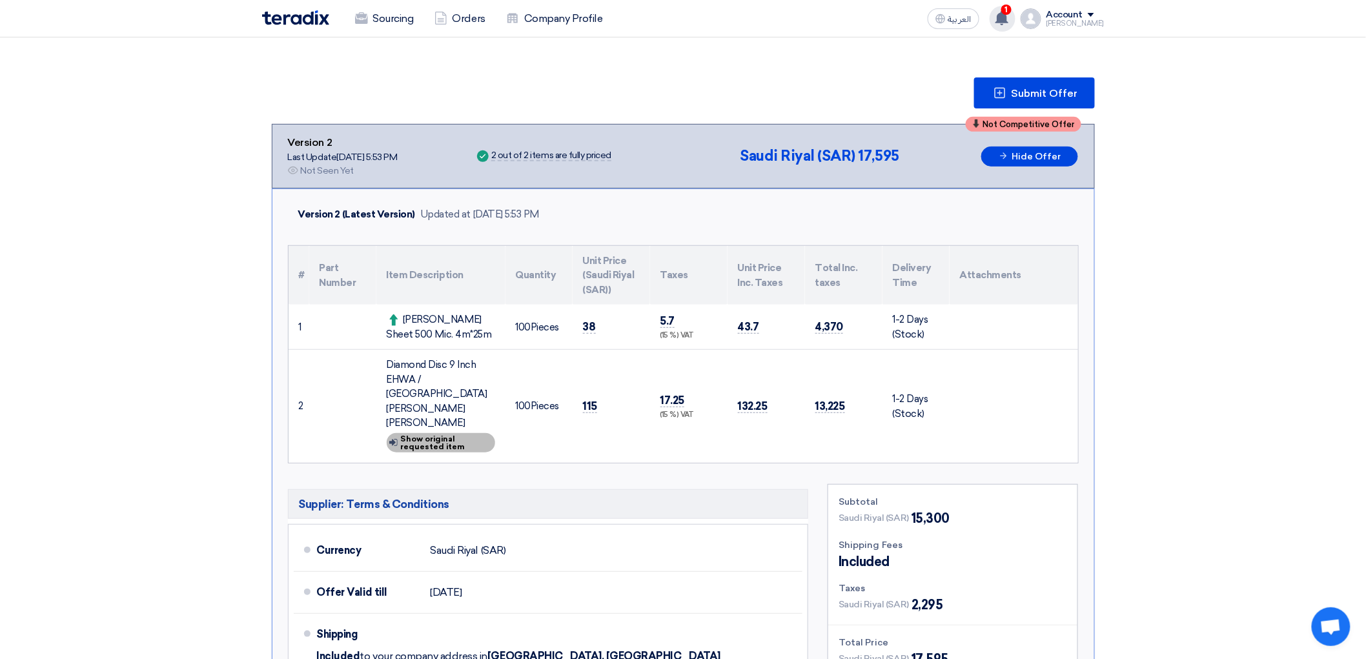
click at [428, 453] on div "Show details Show original requested item" at bounding box center [441, 442] width 108 height 19
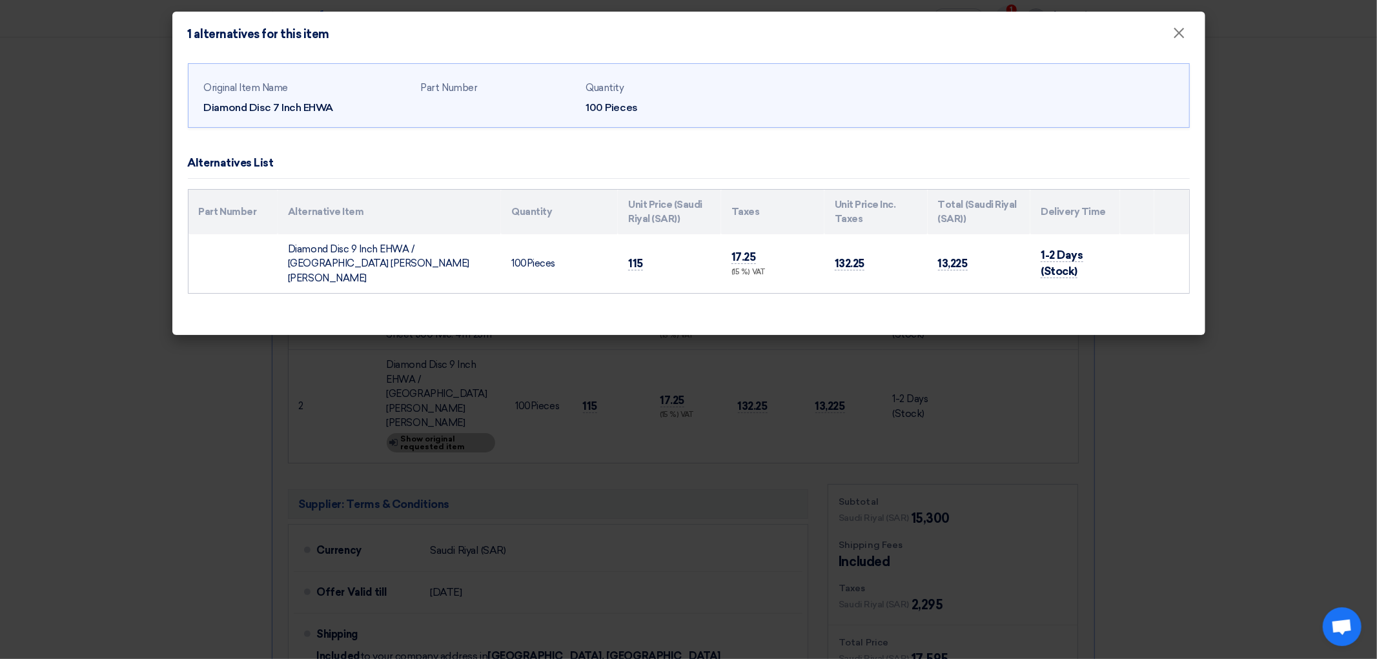
click at [428, 482] on modal-container "1 alternatives for this item × Original Item Name Diamond Disc 7 Inch EHWA Part…" at bounding box center [688, 329] width 1377 height 659
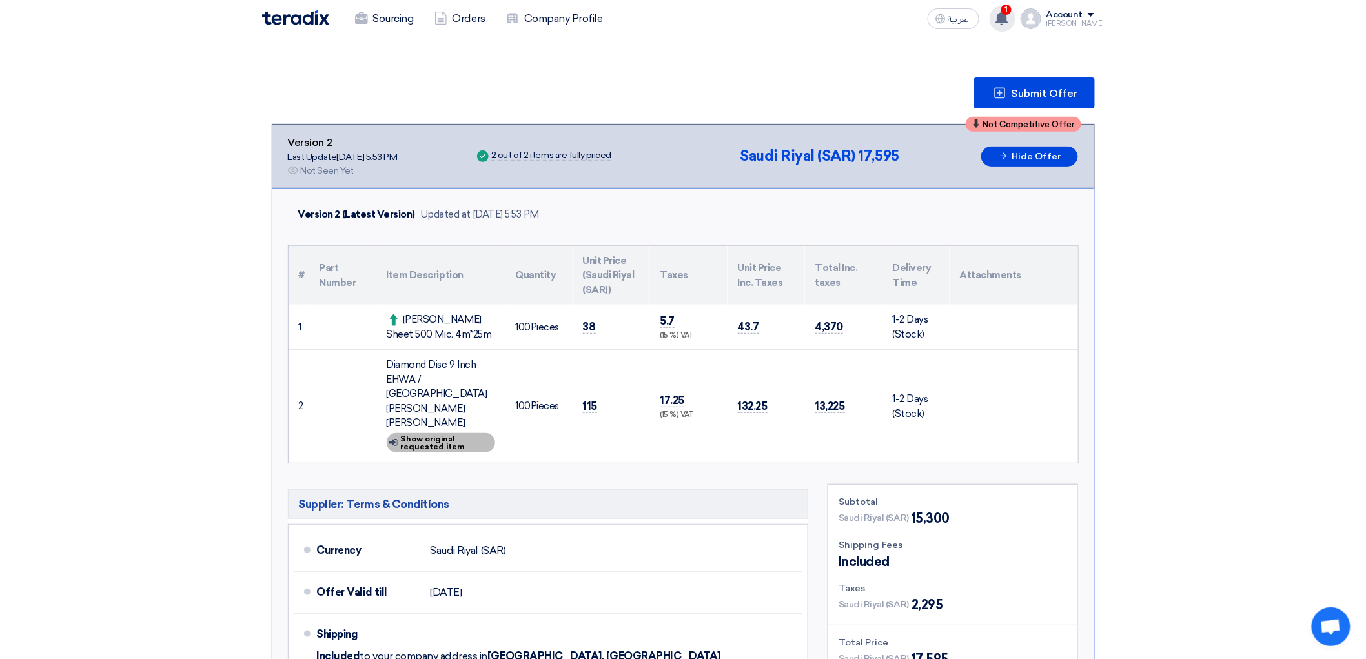
click at [418, 453] on div "Show details Show original requested item" at bounding box center [441, 442] width 108 height 19
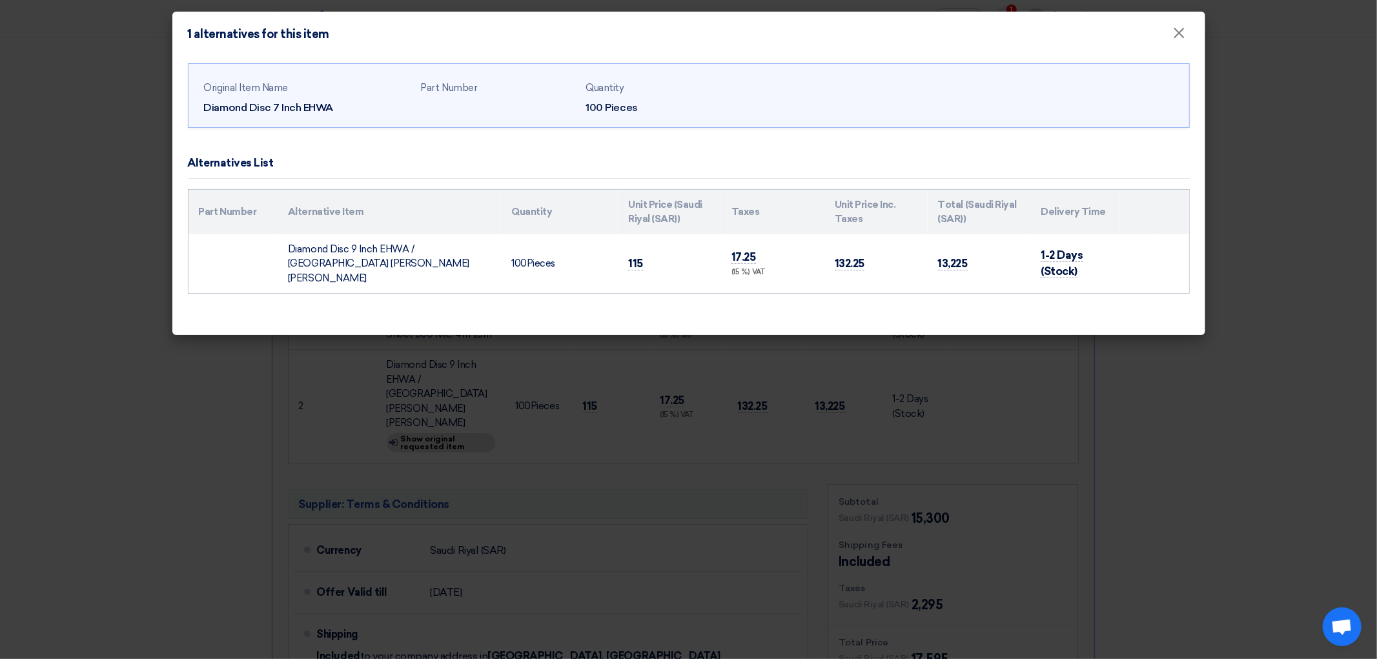
click at [418, 485] on modal-container "1 alternatives for this item × Original Item Name Diamond Disc 7 Inch EHWA Part…" at bounding box center [688, 329] width 1377 height 659
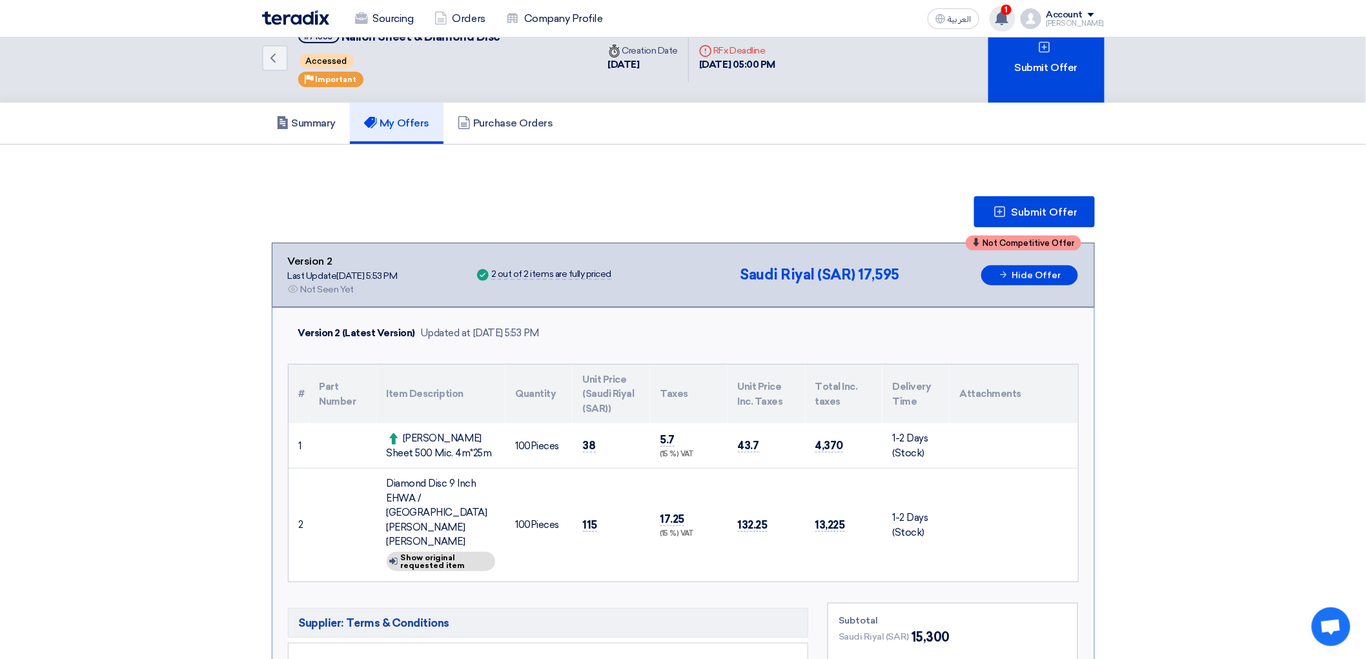
scroll to position [0, 0]
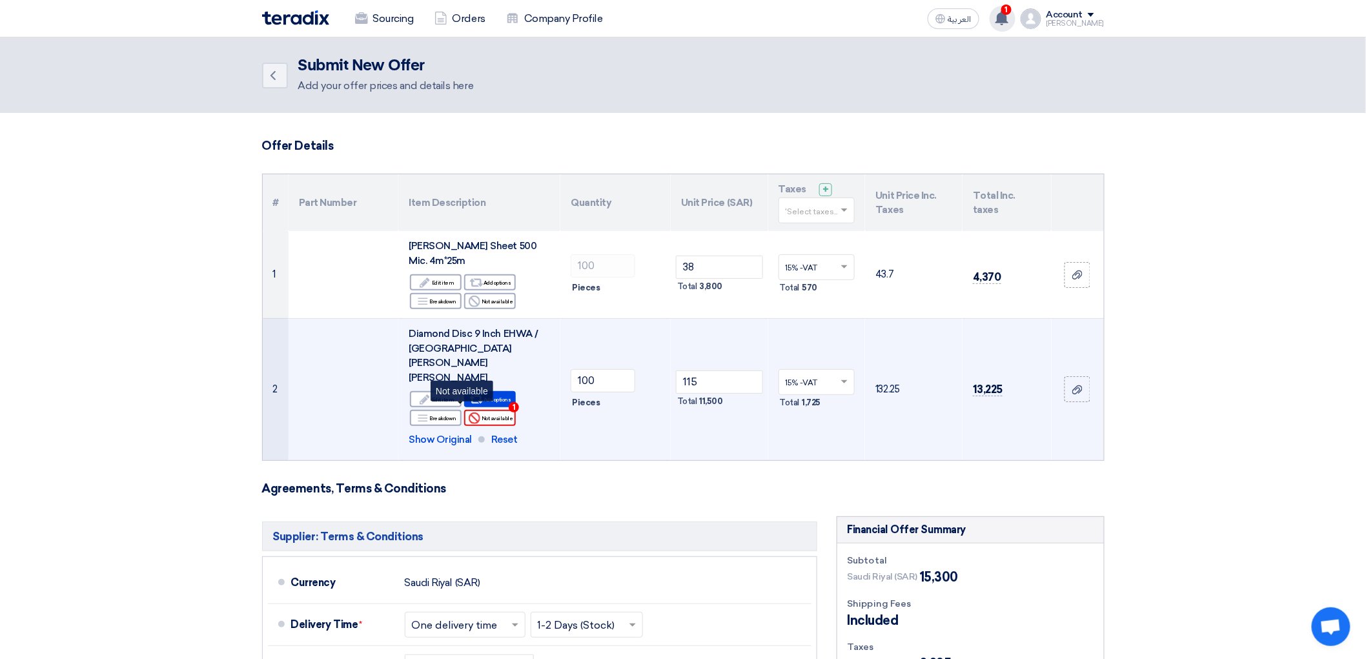
click at [476, 424] on div "Reject Not available" at bounding box center [490, 418] width 52 height 16
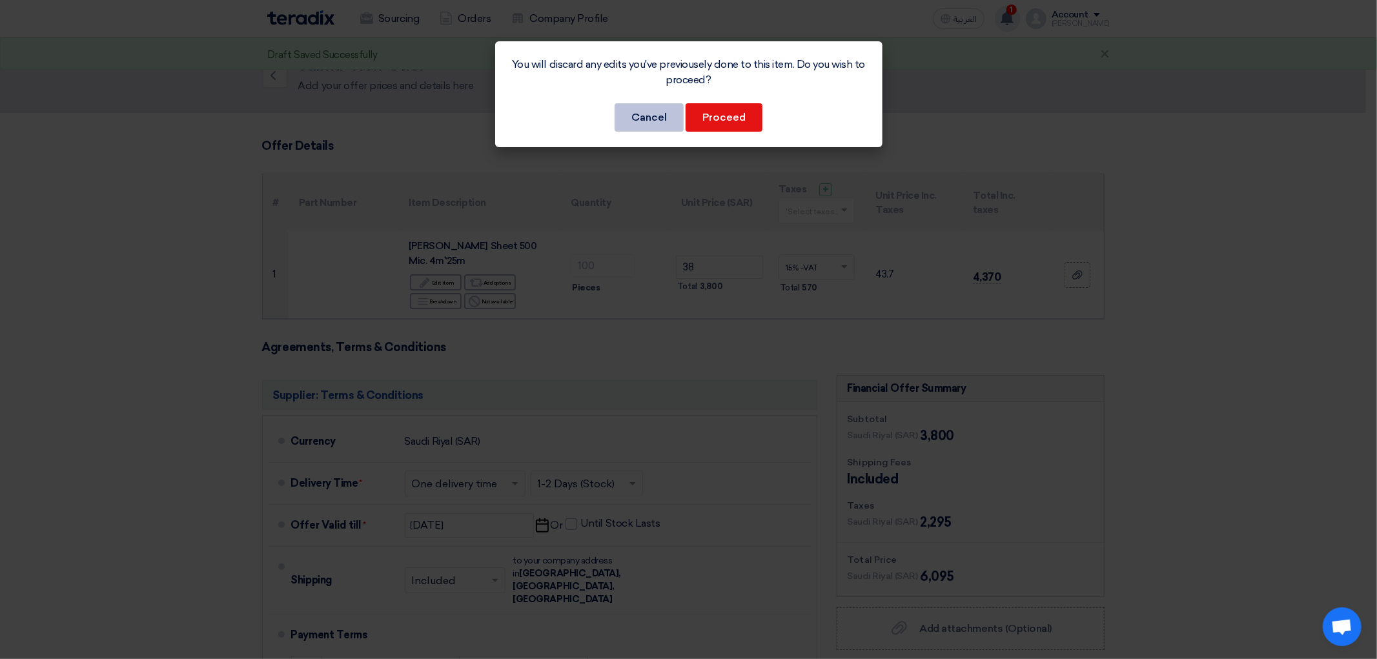
click at [661, 132] on button "Cancel" at bounding box center [649, 117] width 69 height 28
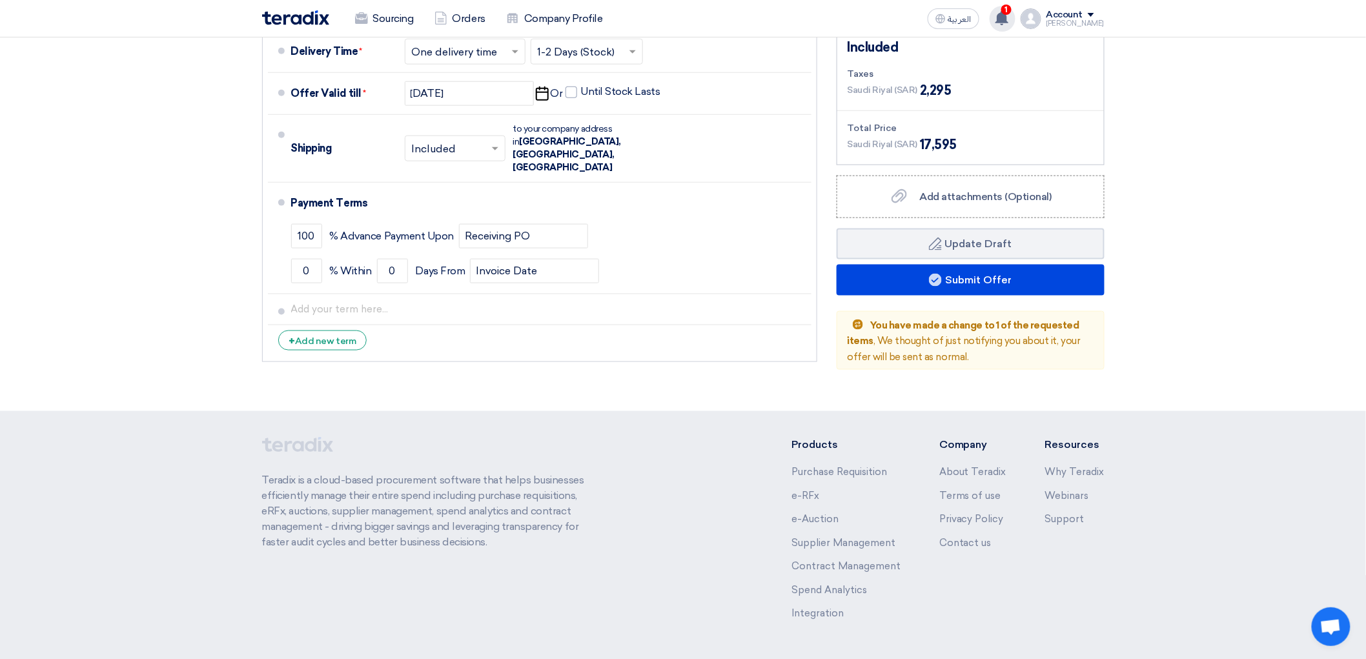
scroll to position [72, 0]
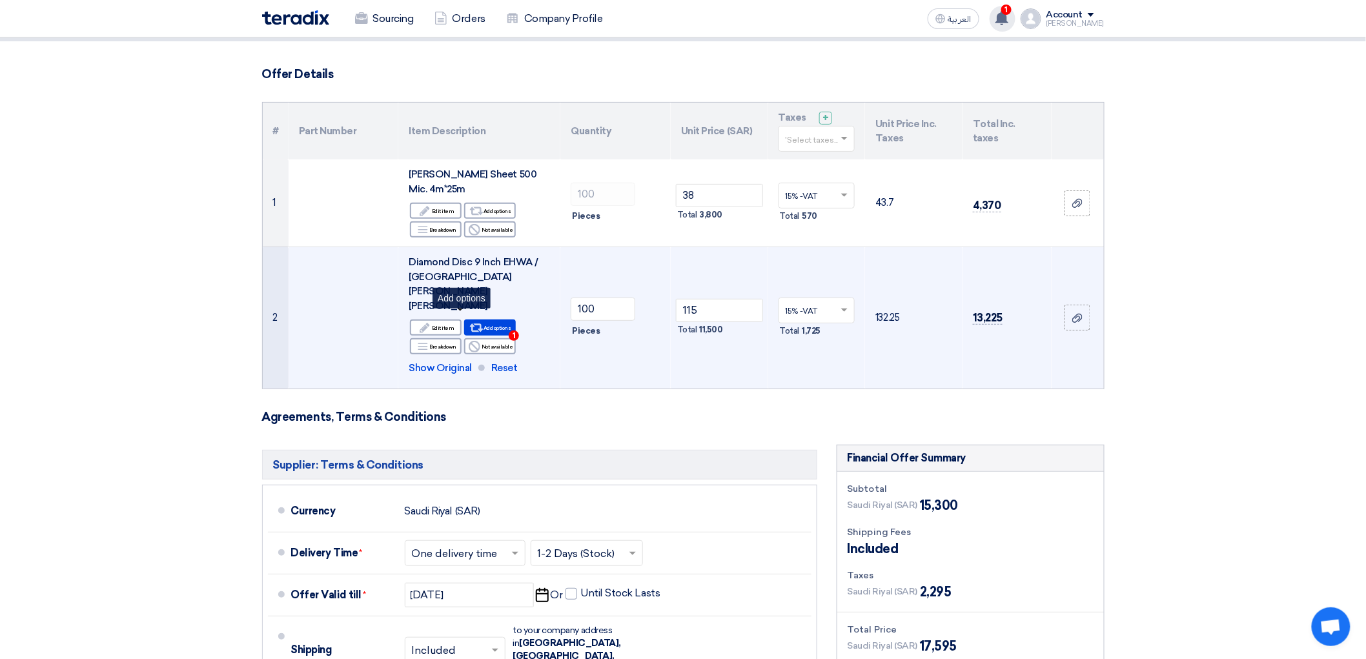
click at [482, 323] on div "Alternative Add options 1" at bounding box center [490, 328] width 52 height 16
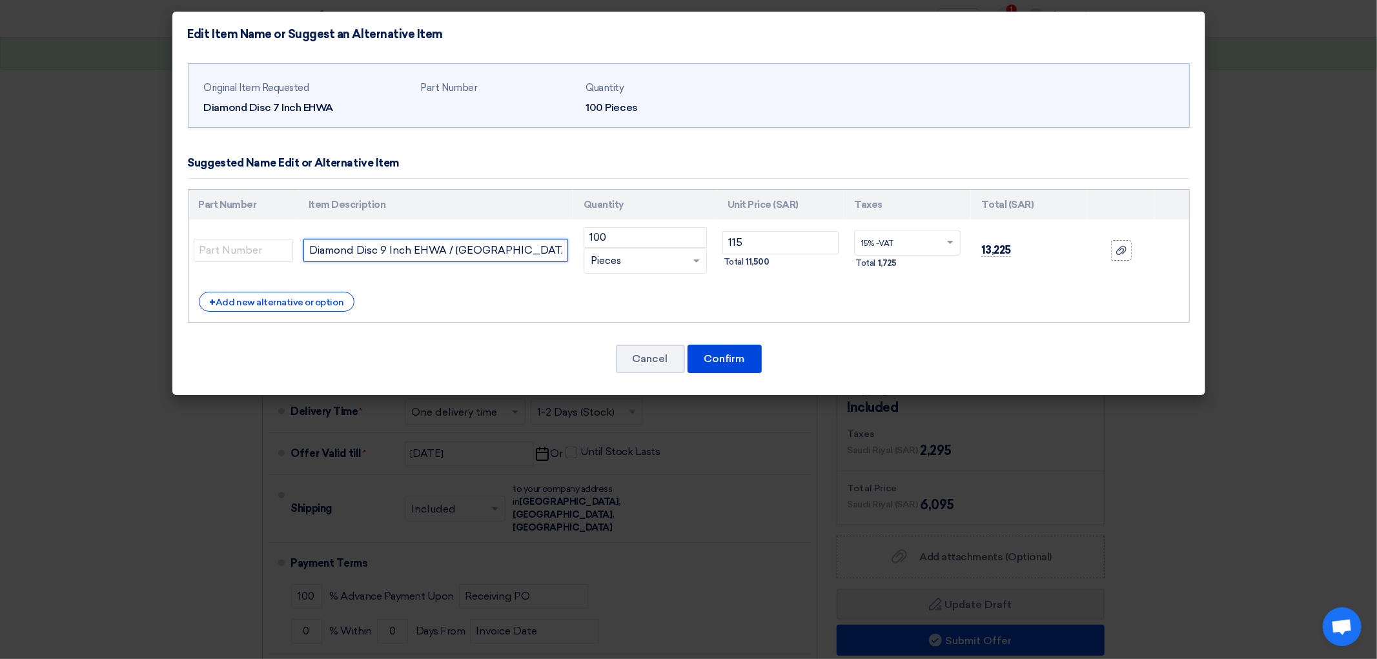
click at [396, 262] on input "Diamond Disc 9 Inch EHWA / GERMANY ROTT LOFF" at bounding box center [435, 250] width 265 height 23
drag, startPoint x: 416, startPoint y: 281, endPoint x: 373, endPoint y: 278, distance: 43.3
click at [373, 262] on input "Diamond Disc 9 Inch EHWA / GERMANY ROTT LOFF" at bounding box center [435, 250] width 265 height 23
click at [382, 262] on input "Diamond Disc 9 Inch/ GERMANY ROTT LOFF" at bounding box center [435, 250] width 265 height 23
type input "Diamond Disc 9 Inch GERMANY ROTT LOFF"
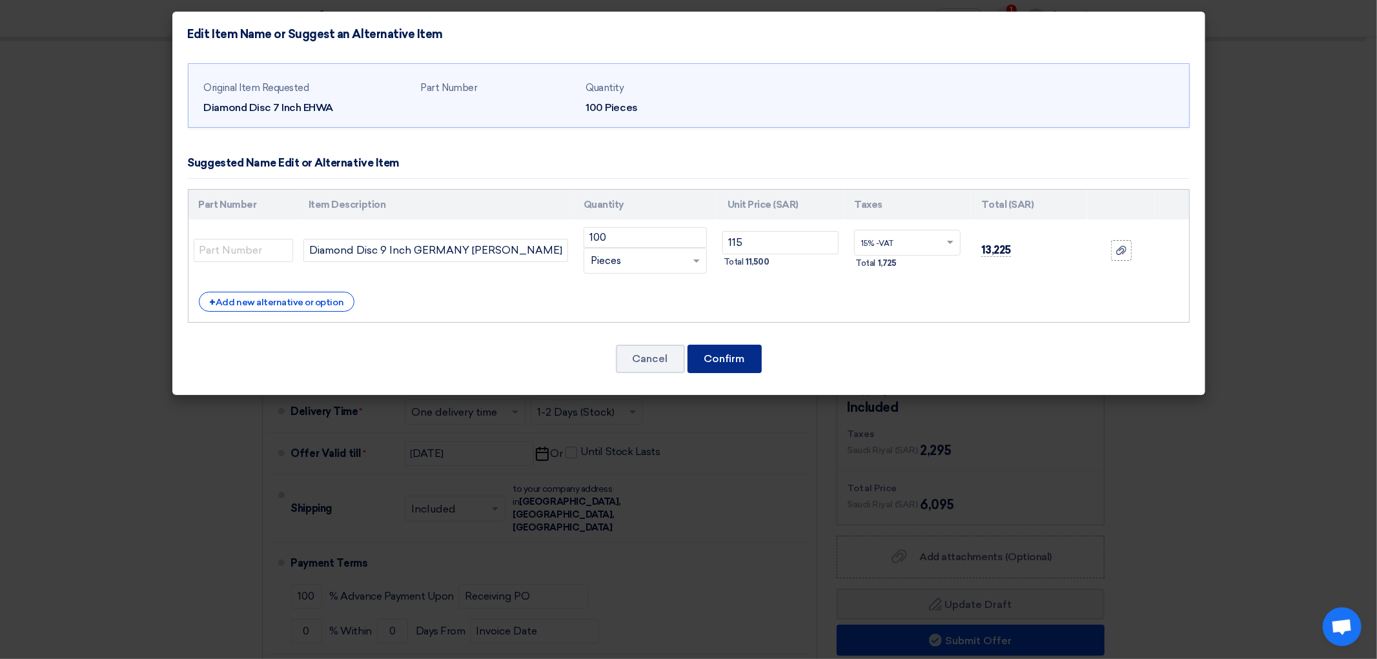
click at [722, 373] on button "Confirm" at bounding box center [725, 359] width 74 height 28
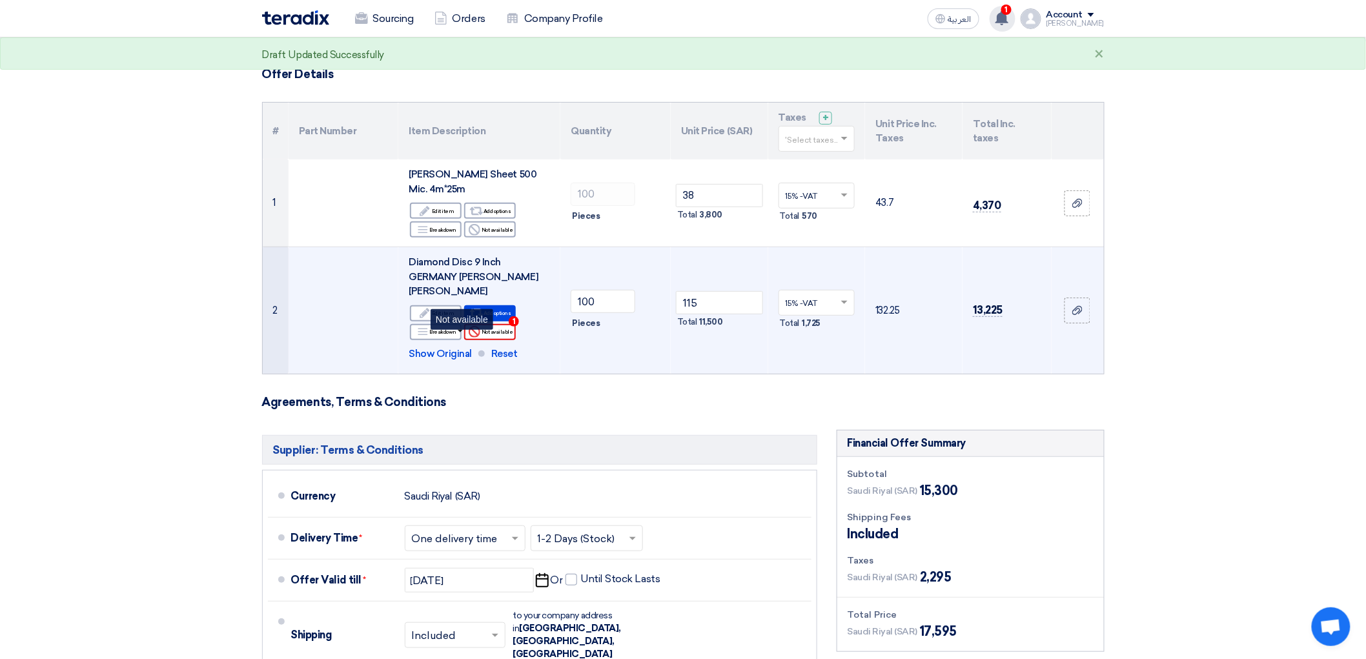
click at [484, 340] on div "Reject Not available" at bounding box center [490, 332] width 52 height 16
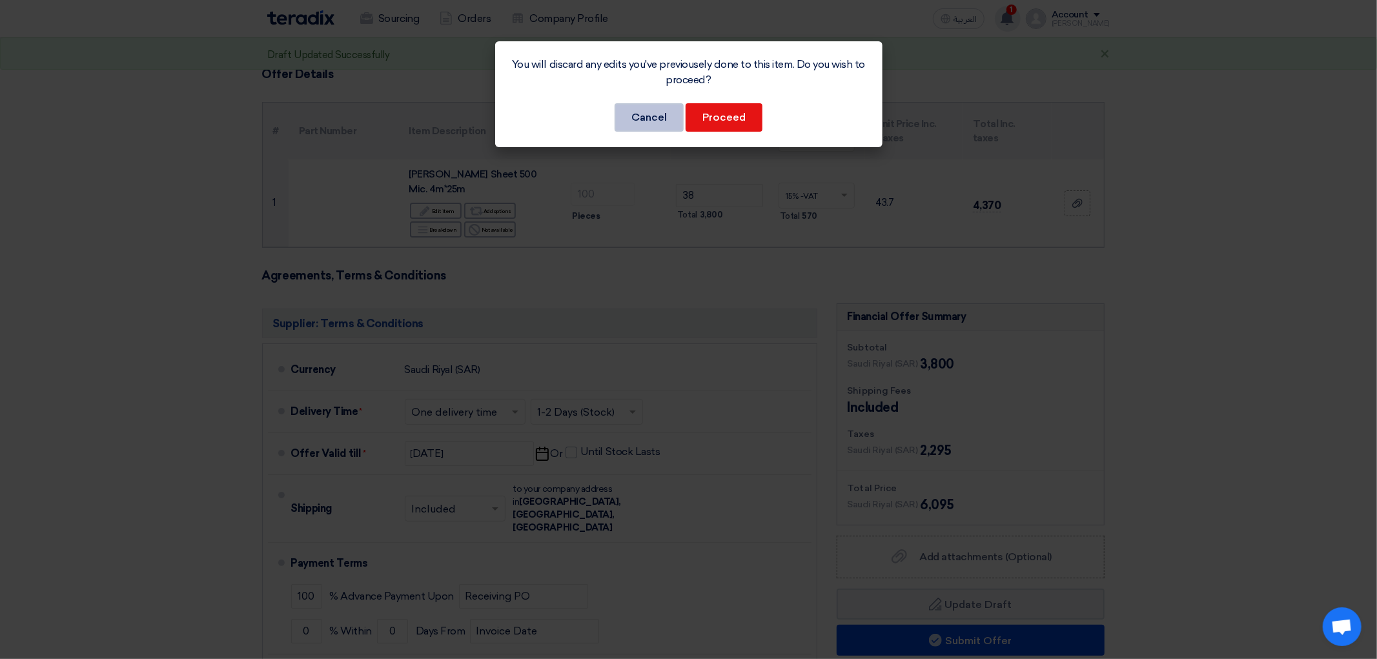
click at [659, 131] on button "Cancel" at bounding box center [649, 117] width 69 height 28
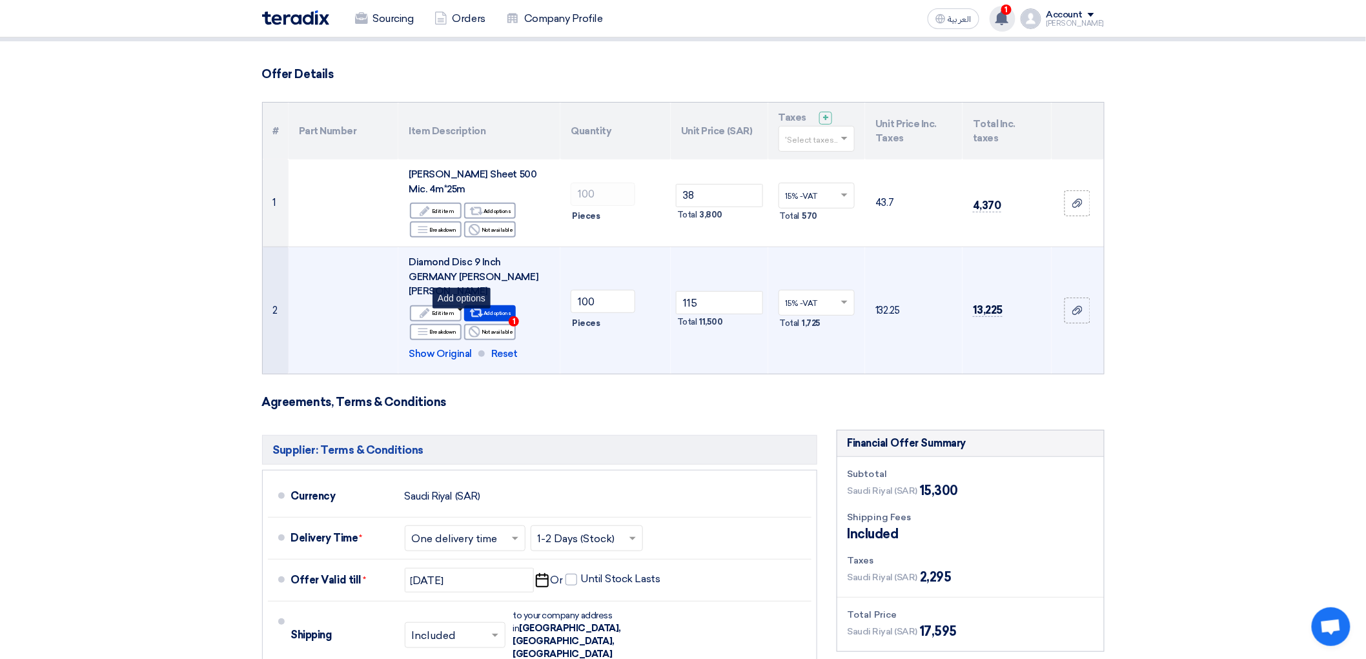
click at [469, 321] on div "Alternative Add options 1" at bounding box center [490, 313] width 52 height 16
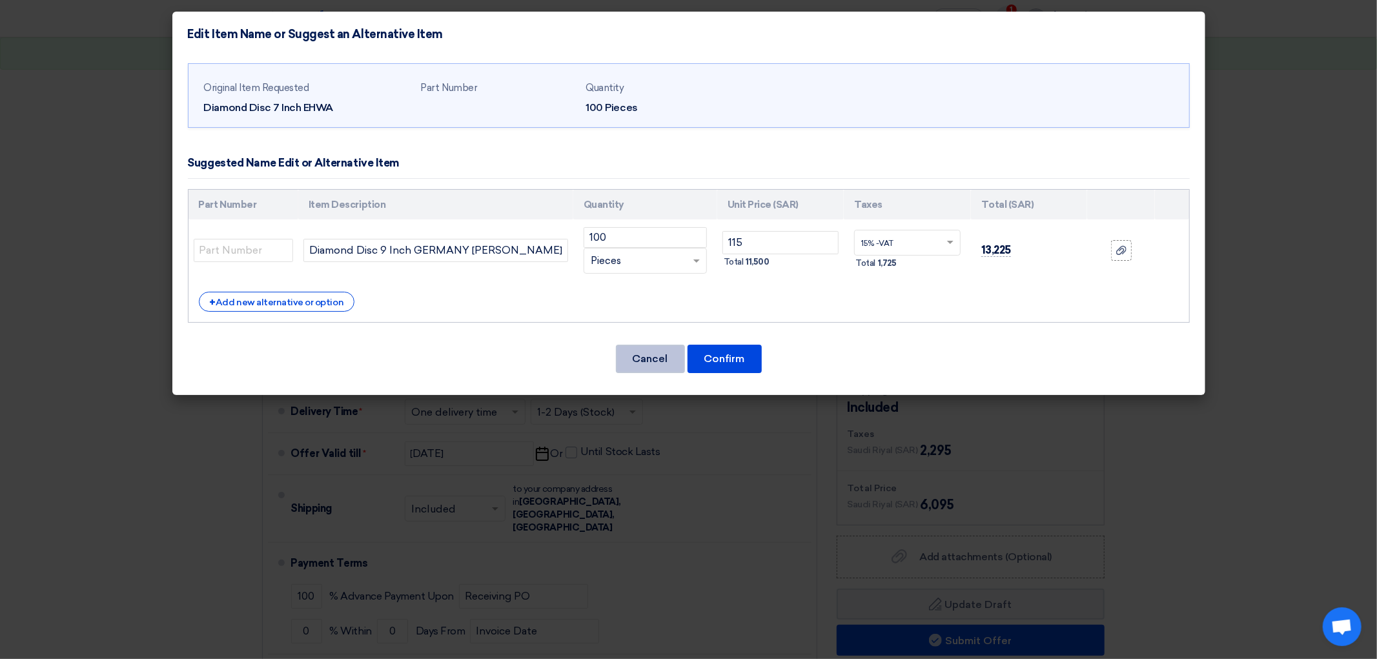
click at [657, 373] on button "Cancel" at bounding box center [650, 359] width 69 height 28
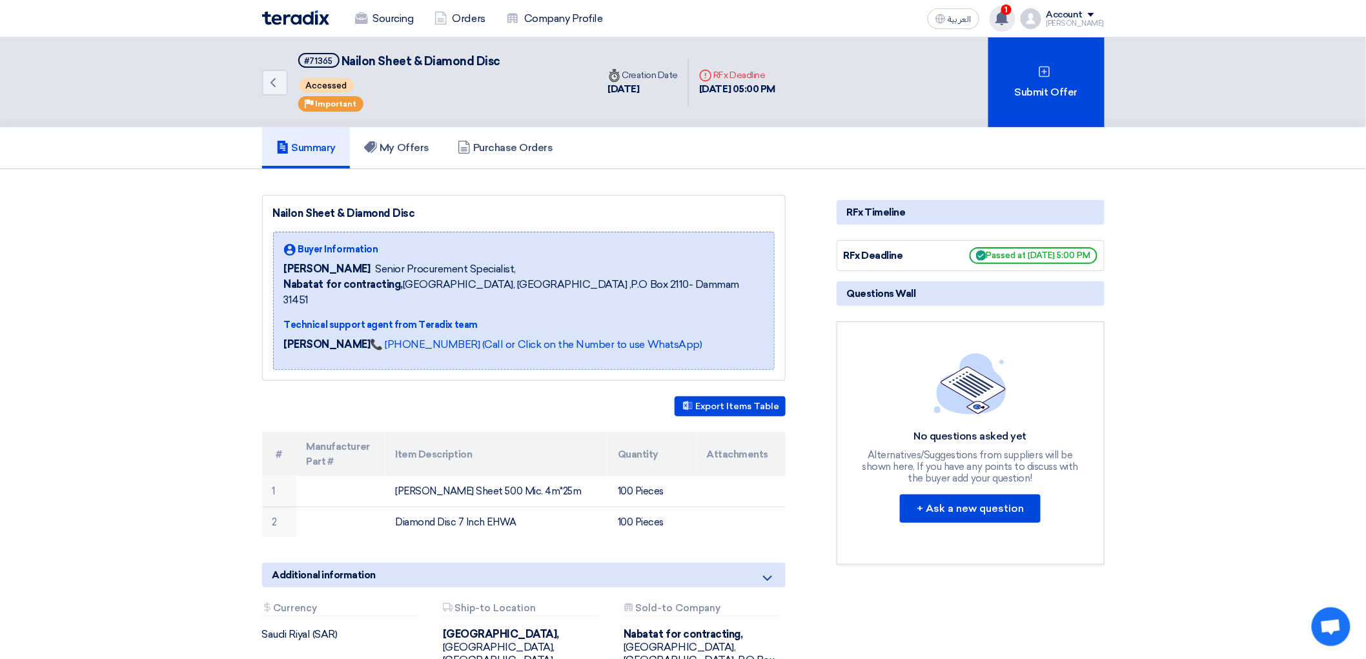
click at [1015, 17] on div "1 Your offer for "Nailon Sheet & Diamond Disc" is now Not-competitive 9 minutes…" at bounding box center [1003, 19] width 26 height 26
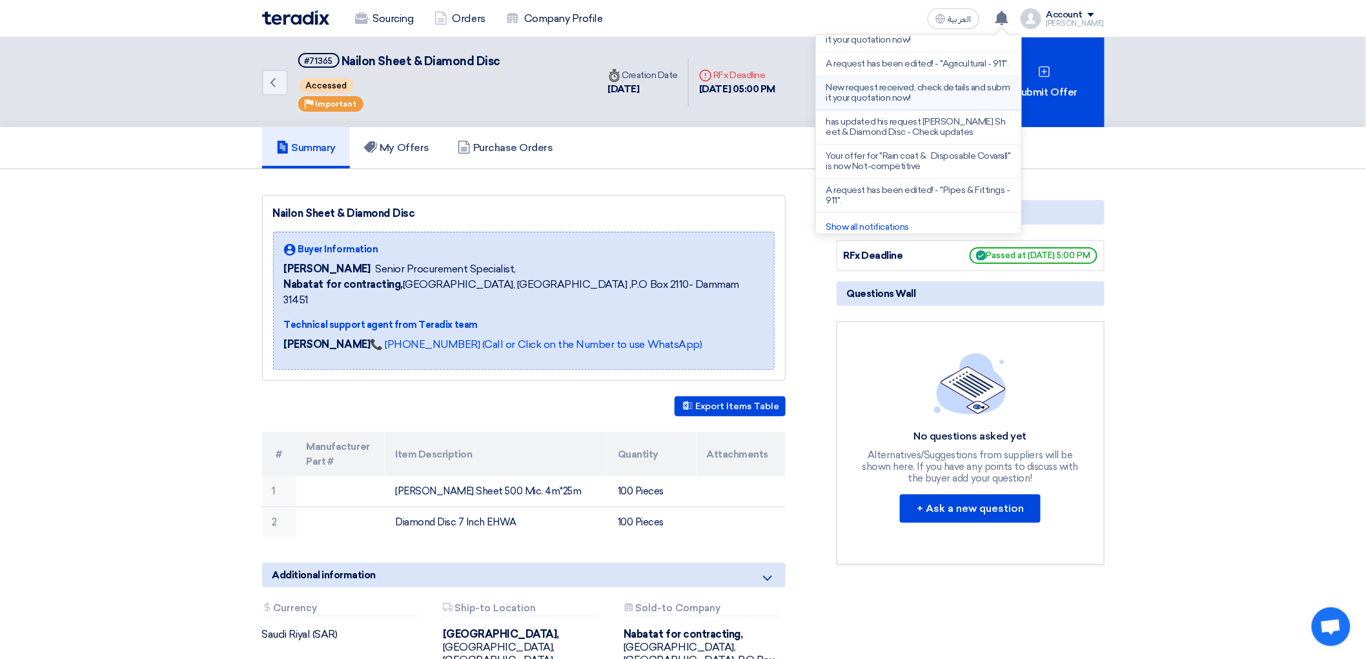
click at [1002, 103] on p "New request received, check details and submit your quotation now!" at bounding box center [918, 93] width 185 height 21
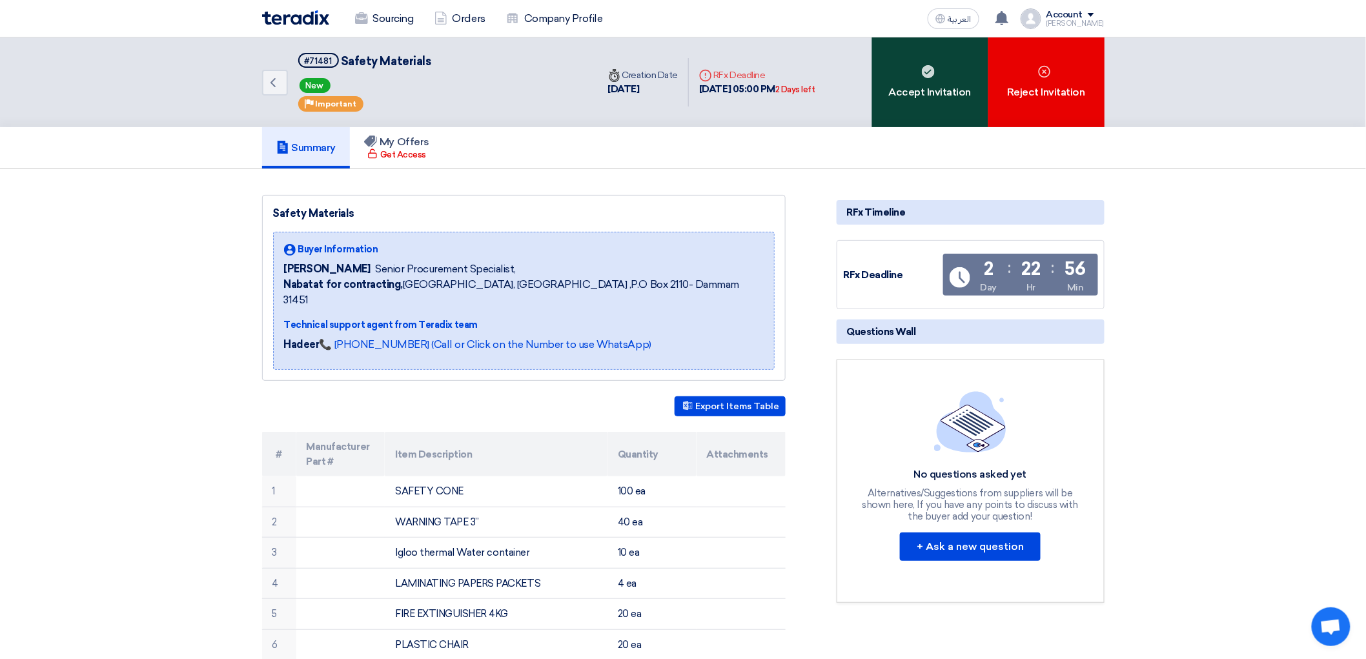
click at [965, 116] on div "Accept Invitation" at bounding box center [930, 82] width 116 height 90
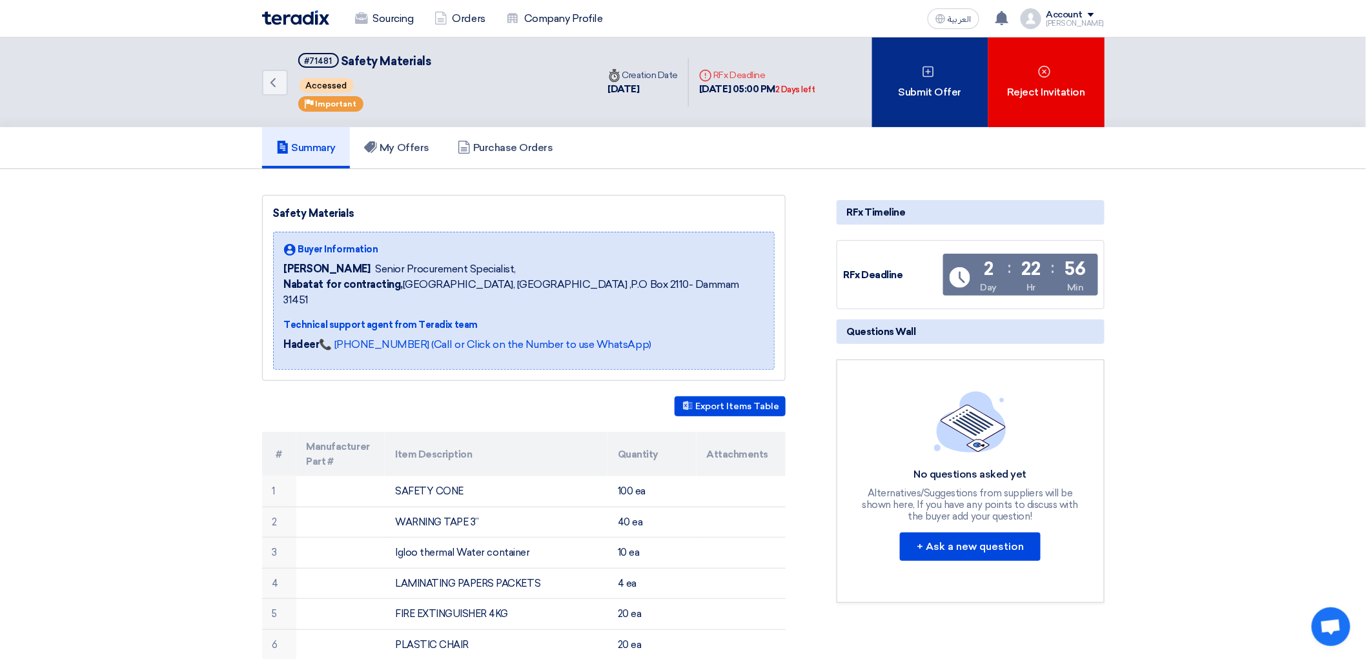
click at [918, 101] on div "Submit Offer" at bounding box center [930, 82] width 116 height 90
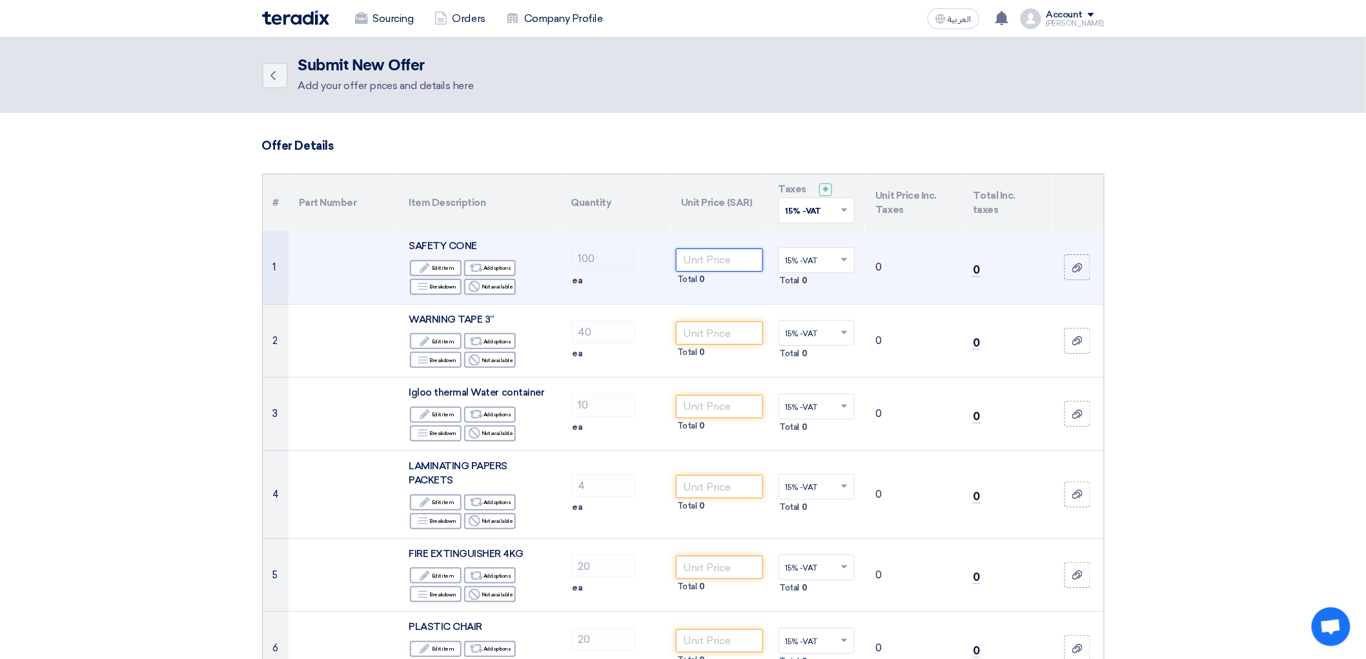
click at [702, 272] on input "number" at bounding box center [719, 260] width 87 height 23
type input "18"
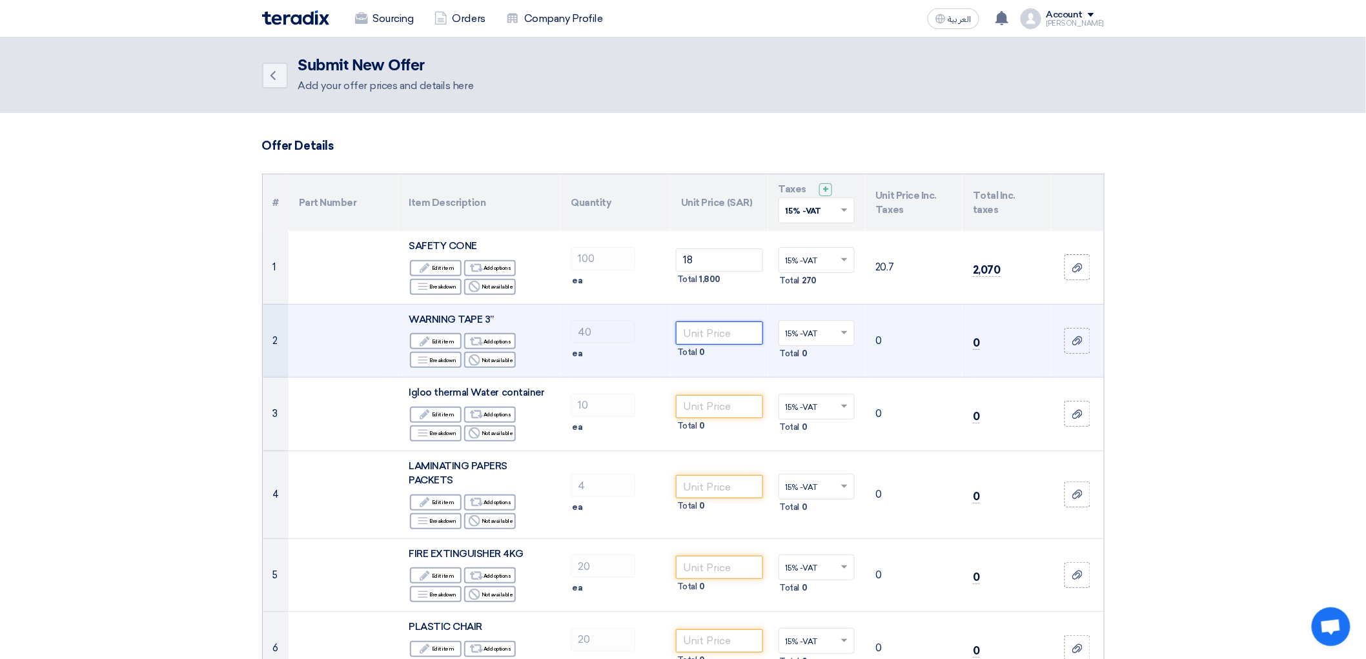
click at [737, 345] on input "number" at bounding box center [719, 332] width 87 height 23
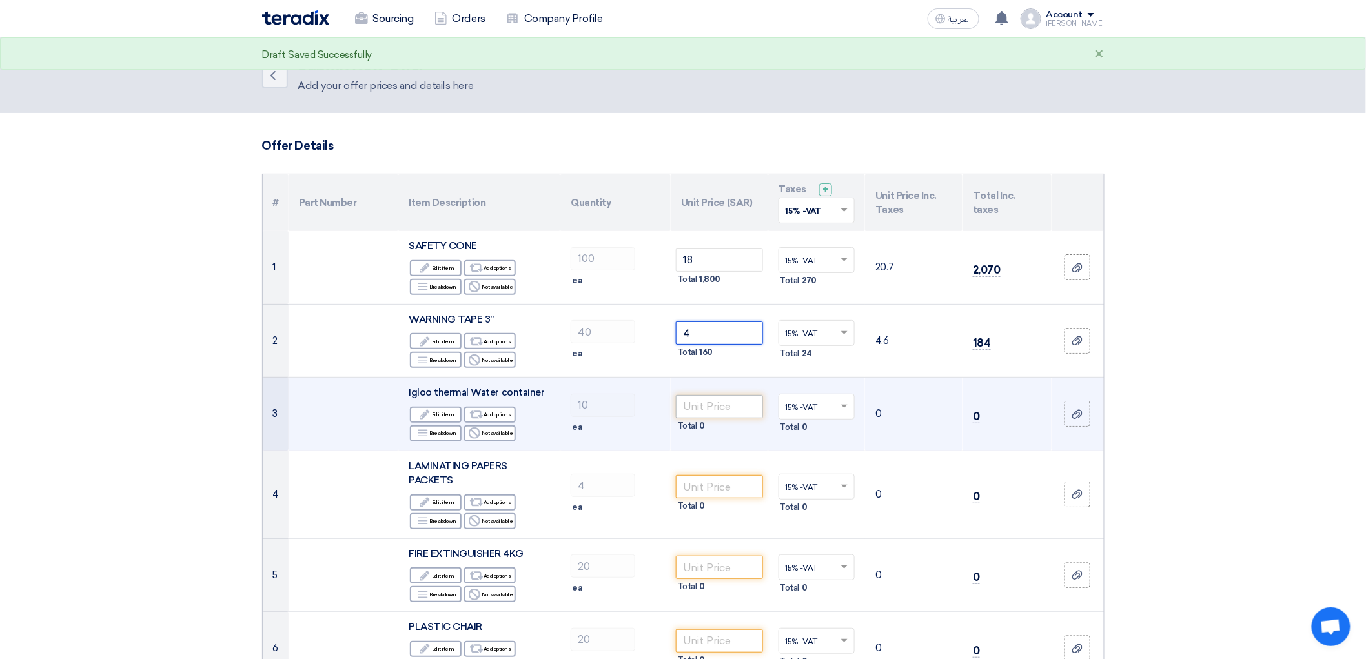
type input "4"
click at [725, 418] on input "number" at bounding box center [719, 406] width 87 height 23
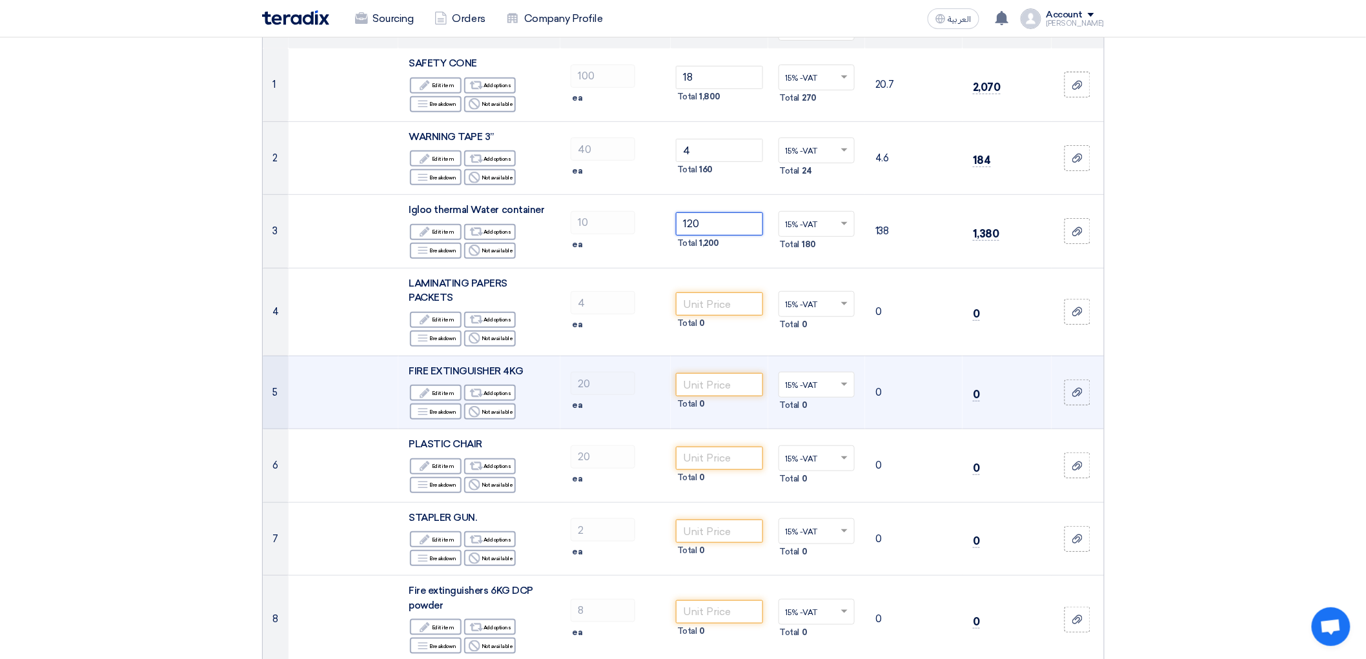
scroll to position [215, 0]
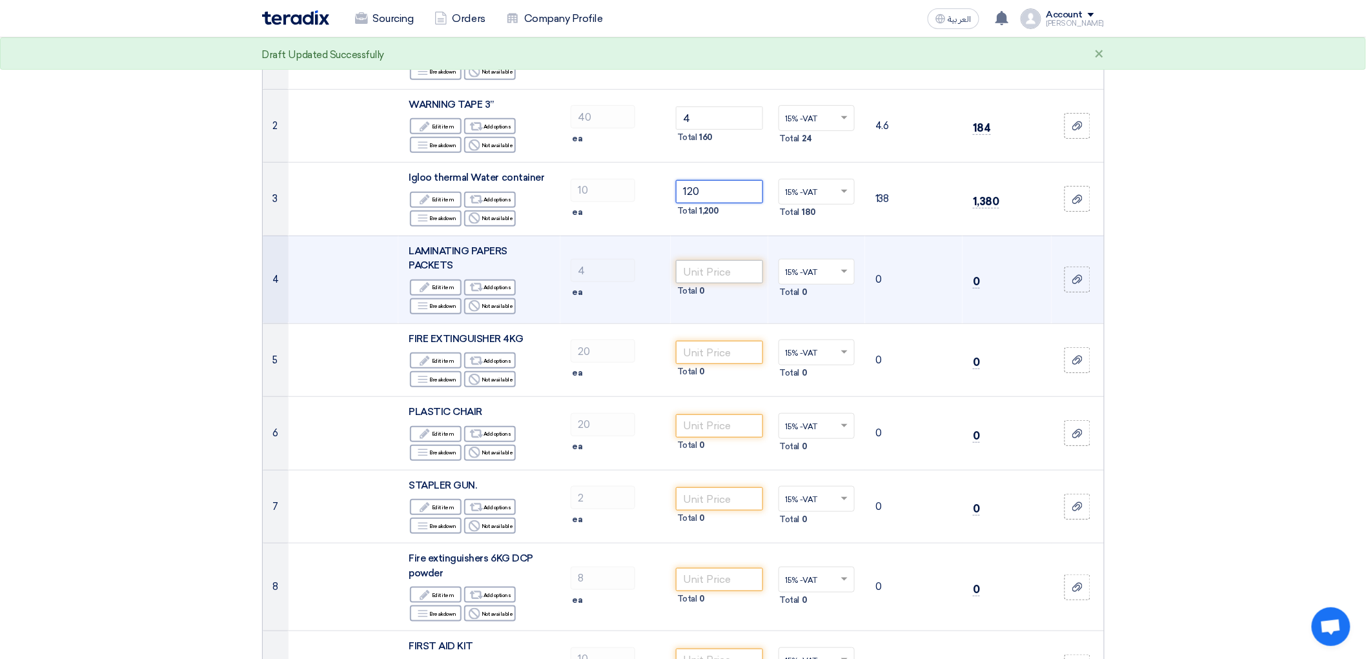
type input "120"
click at [714, 283] on input "number" at bounding box center [719, 271] width 87 height 23
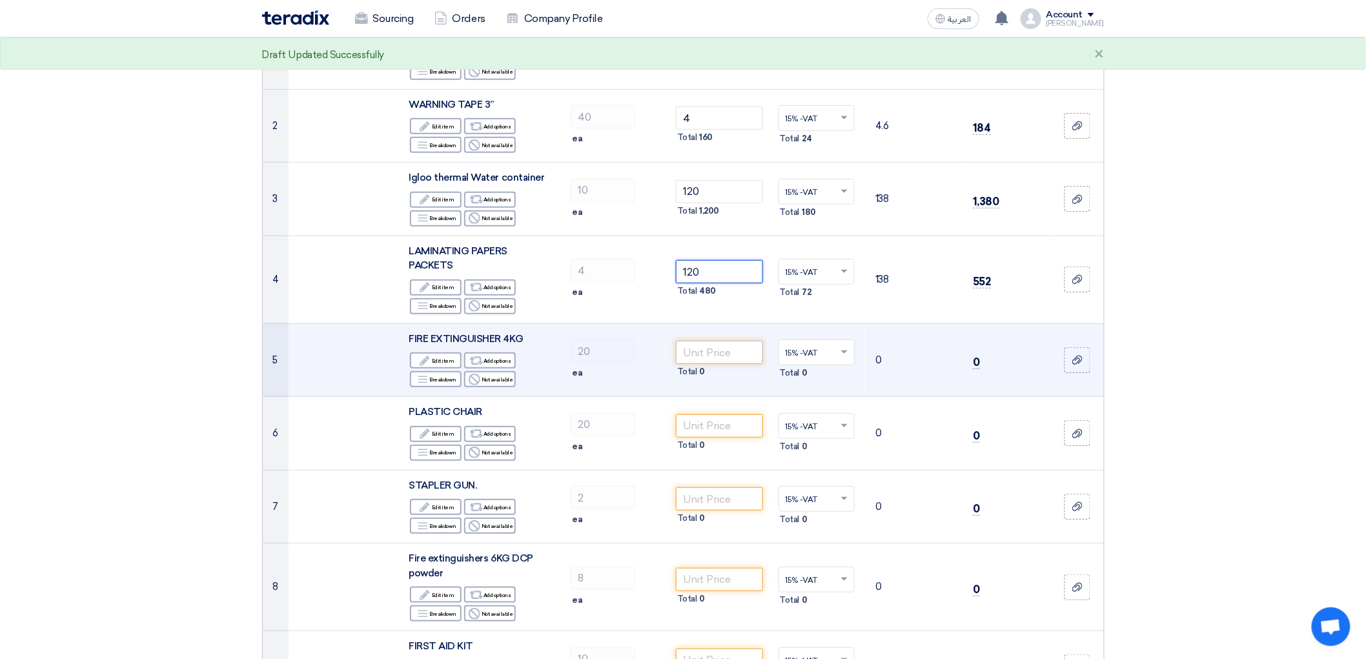
type input "120"
click at [717, 364] on input "number" at bounding box center [719, 352] width 87 height 23
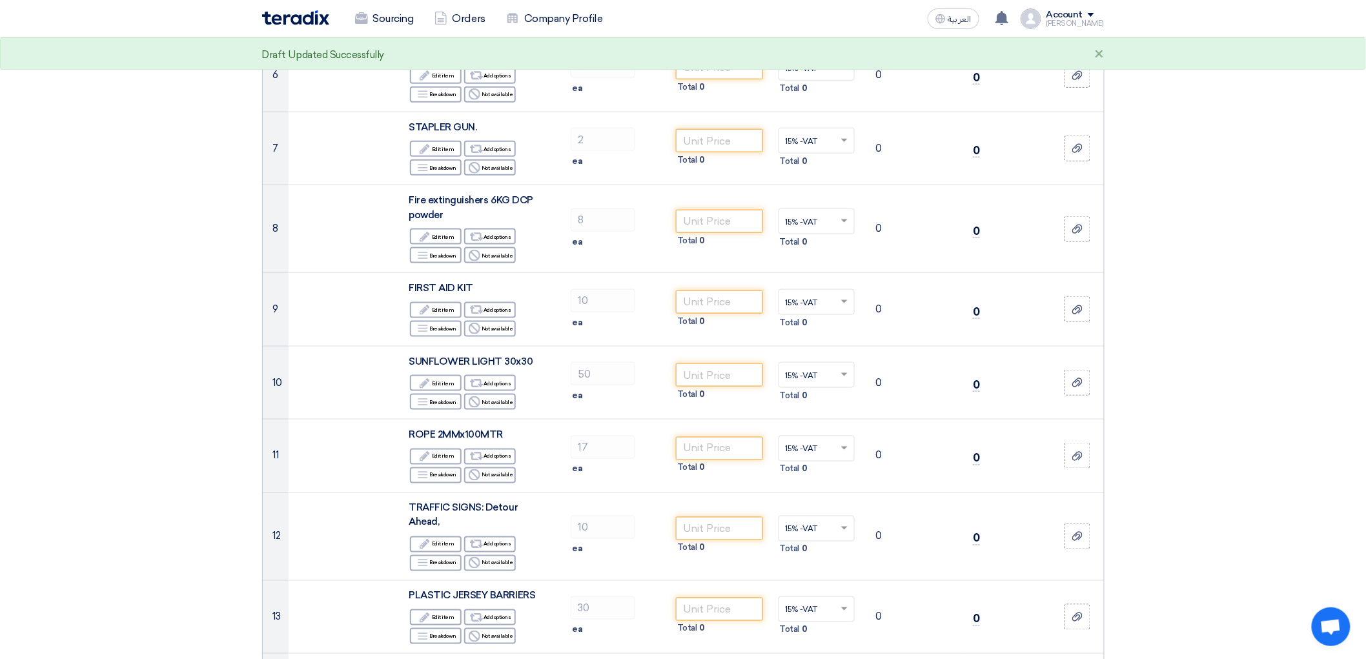
scroll to position [502, 0]
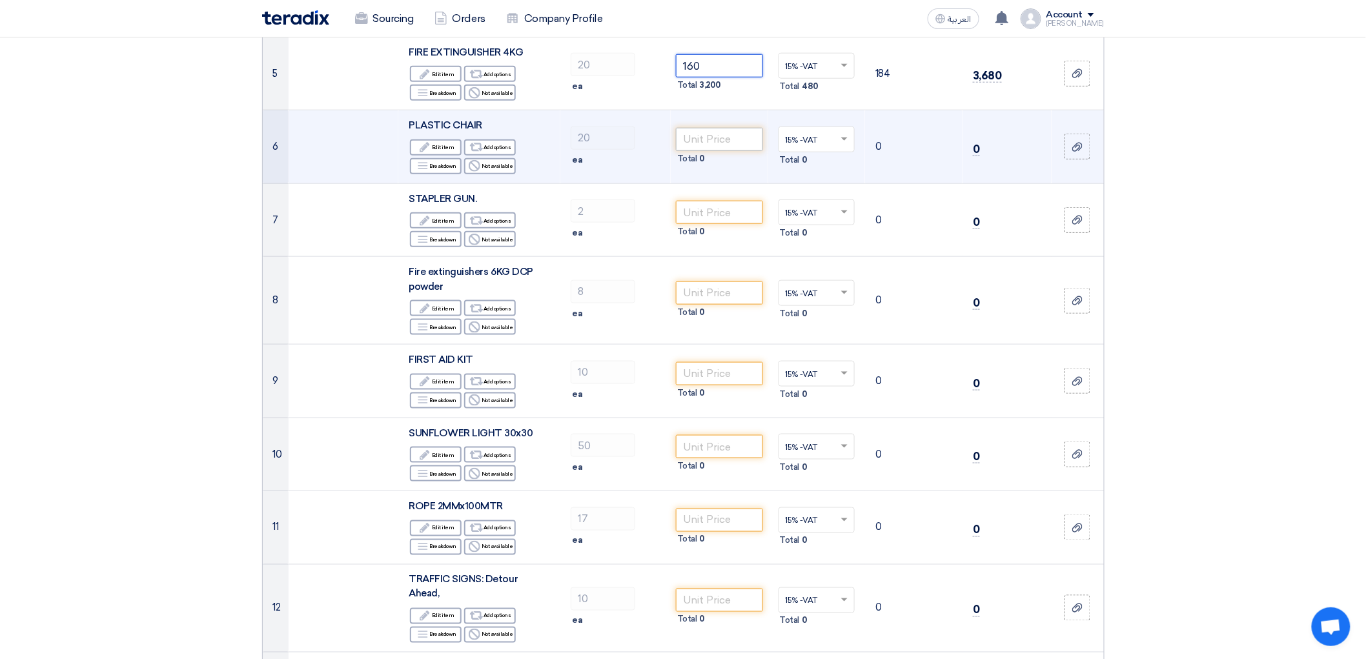
type input "160"
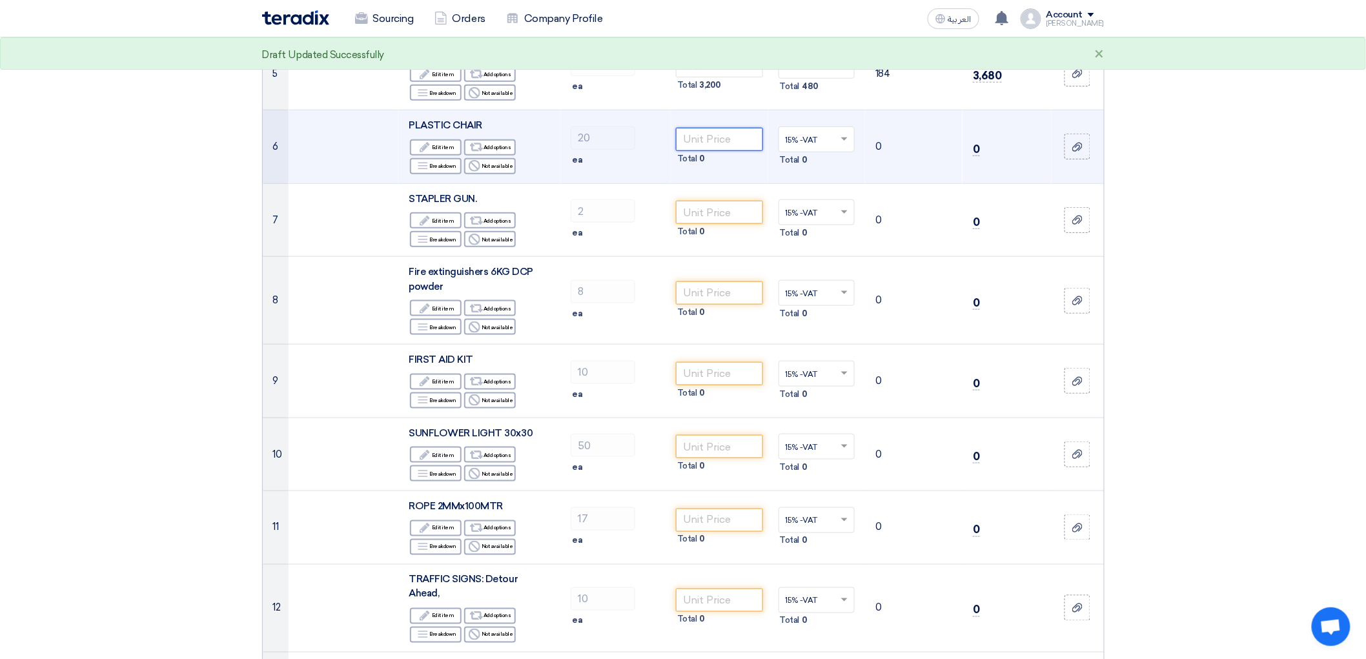
click at [740, 151] on input "number" at bounding box center [719, 139] width 87 height 23
click at [732, 151] on input "65" at bounding box center [719, 139] width 87 height 23
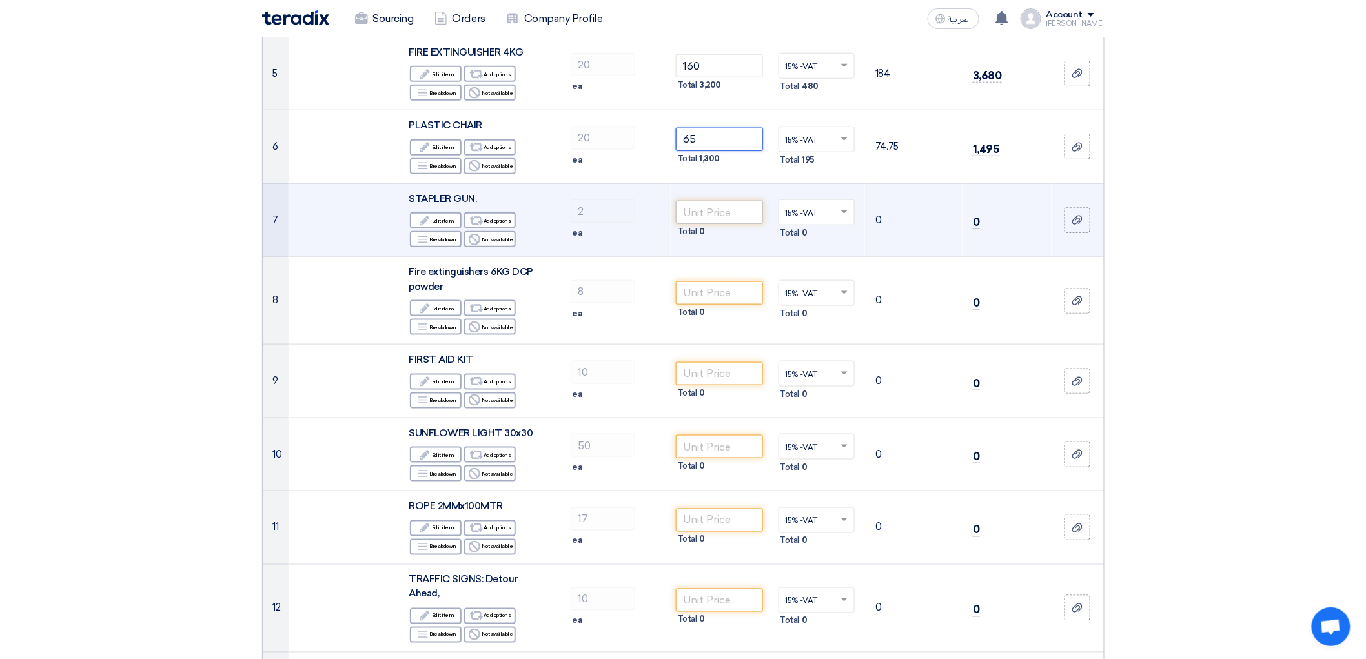
type input "65"
click at [725, 224] on input "number" at bounding box center [719, 212] width 87 height 23
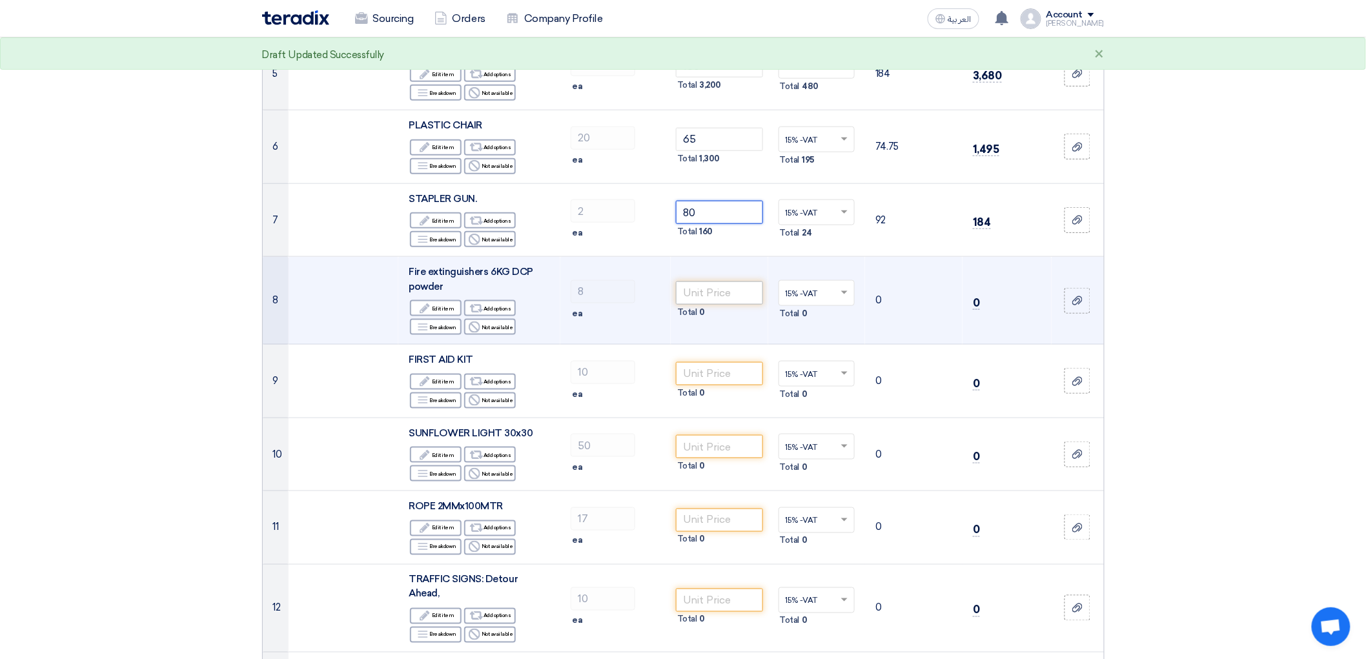
type input "80"
click at [717, 305] on input "number" at bounding box center [719, 292] width 87 height 23
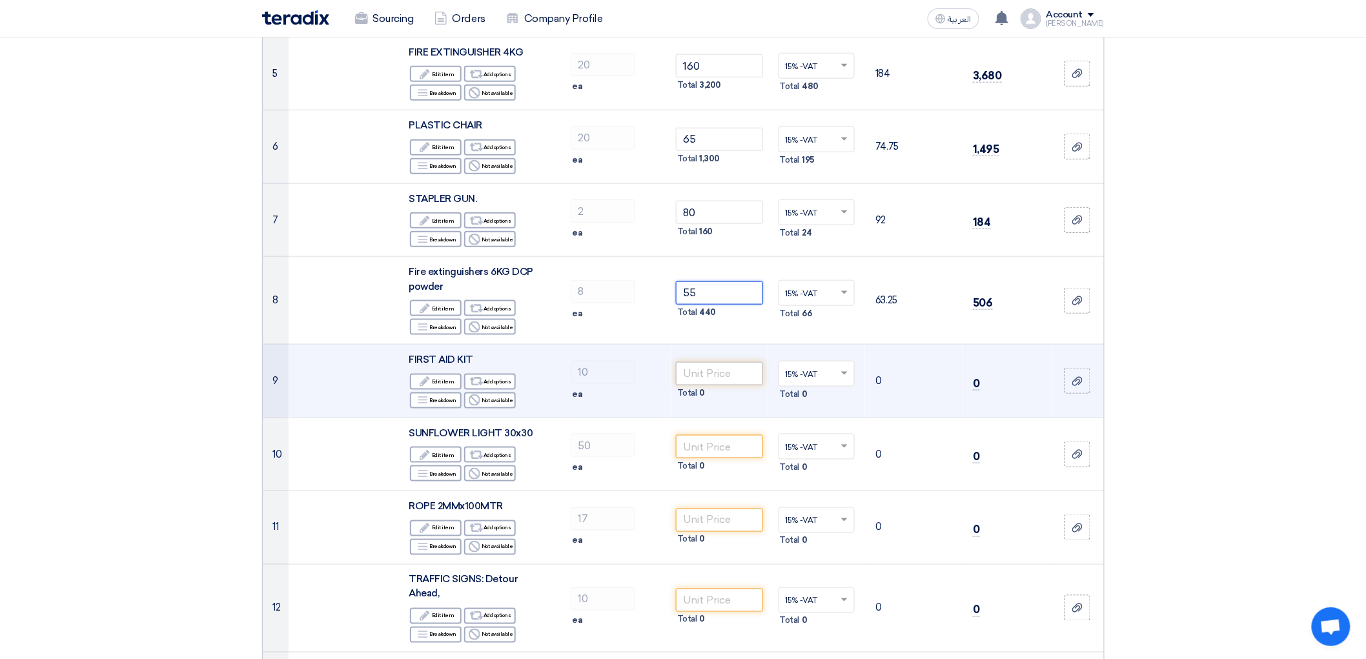
type input "55"
click at [718, 385] on input "number" at bounding box center [719, 373] width 87 height 23
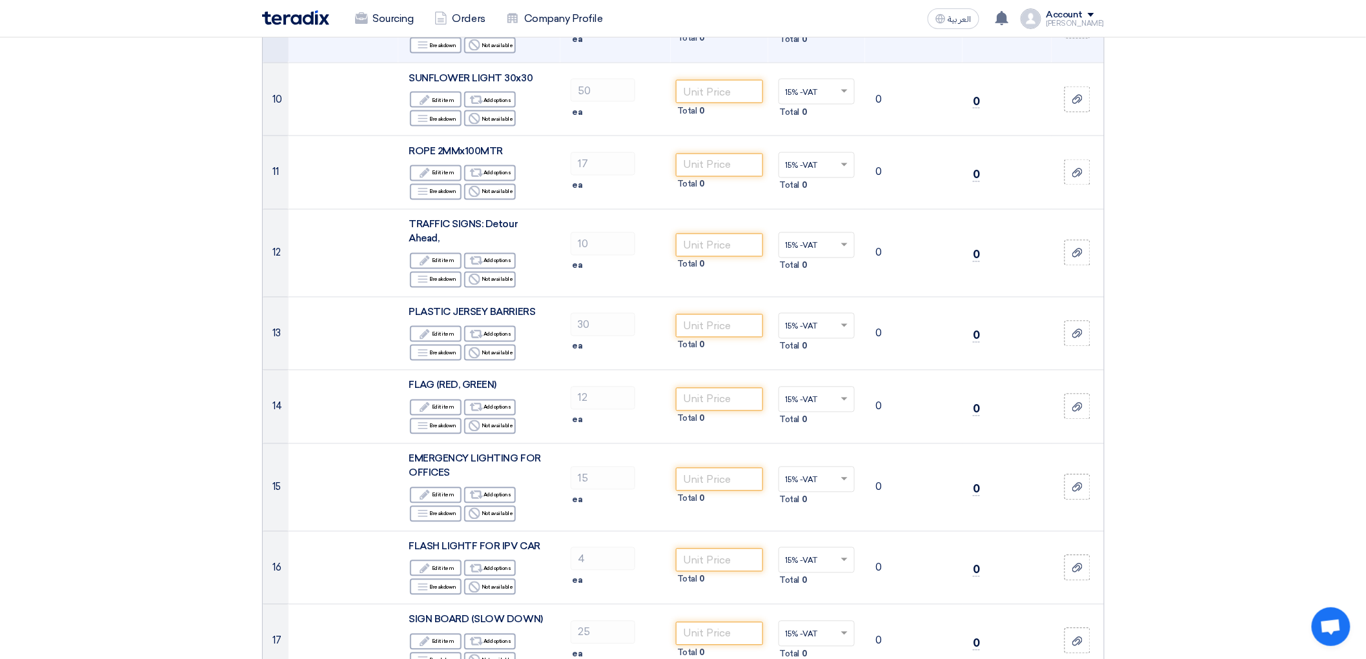
scroll to position [861, 0]
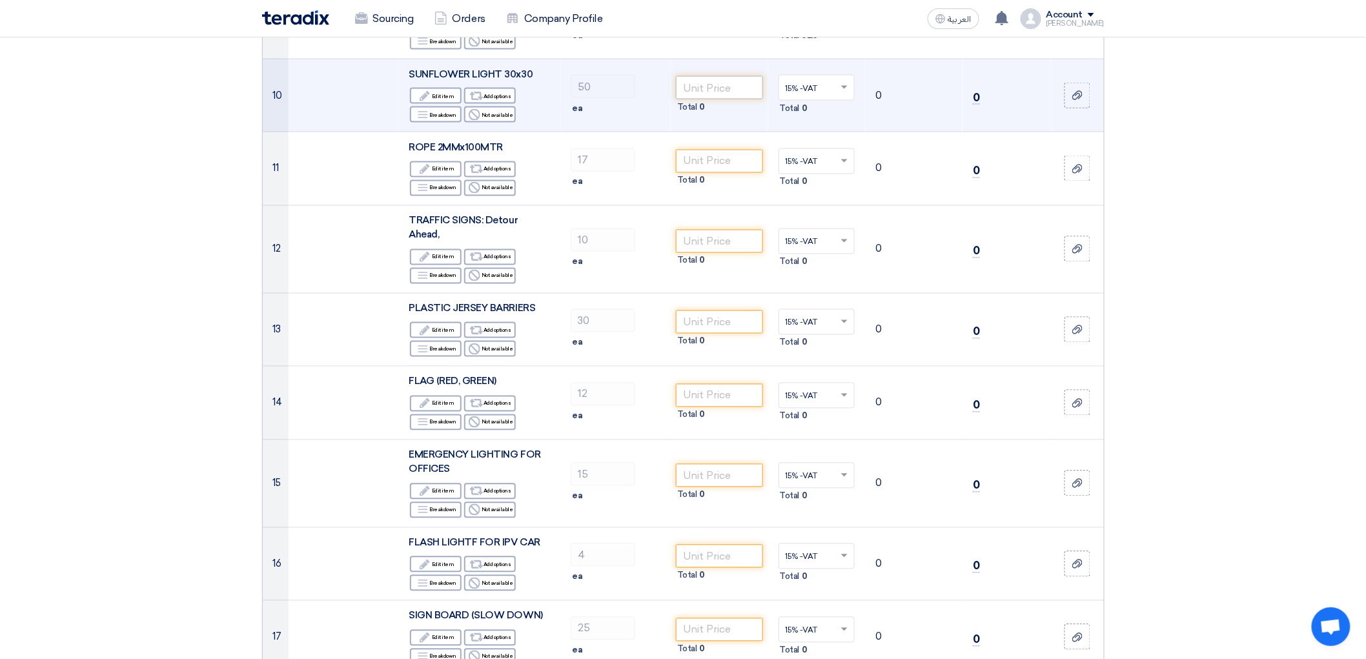
type input "35"
click at [696, 99] on input "number" at bounding box center [719, 87] width 87 height 23
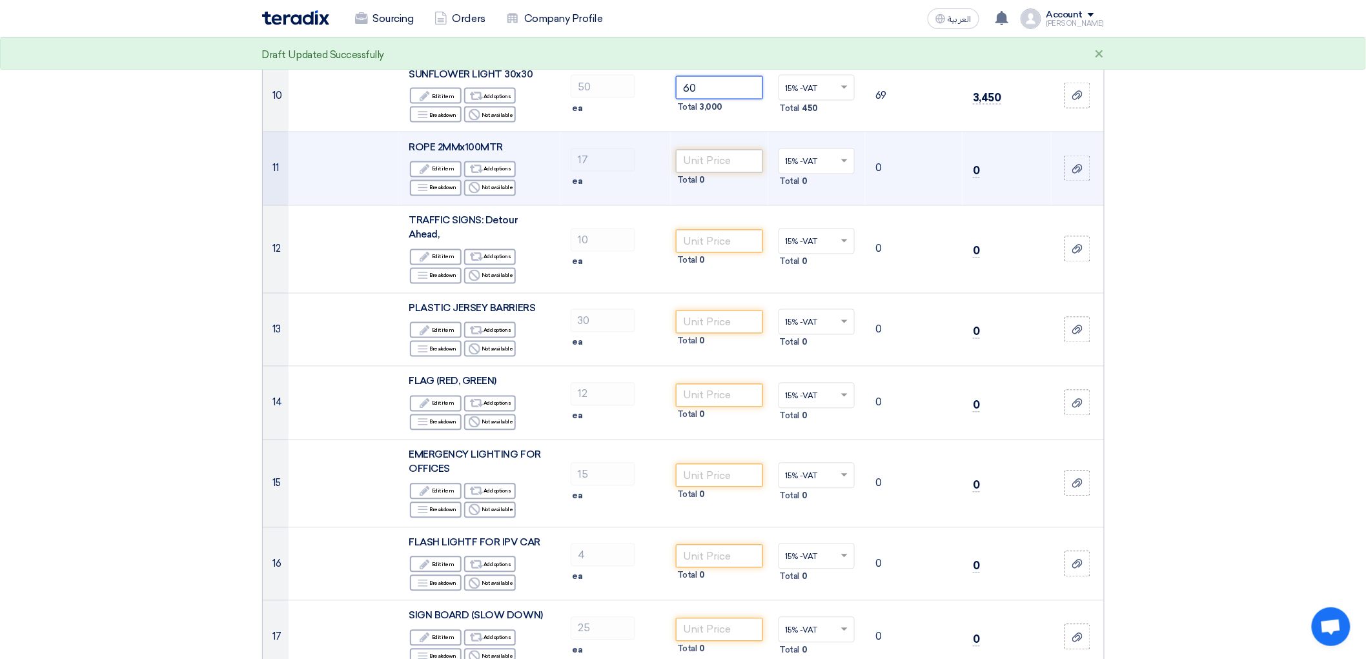
type input "60"
click at [712, 173] on input "number" at bounding box center [719, 161] width 87 height 23
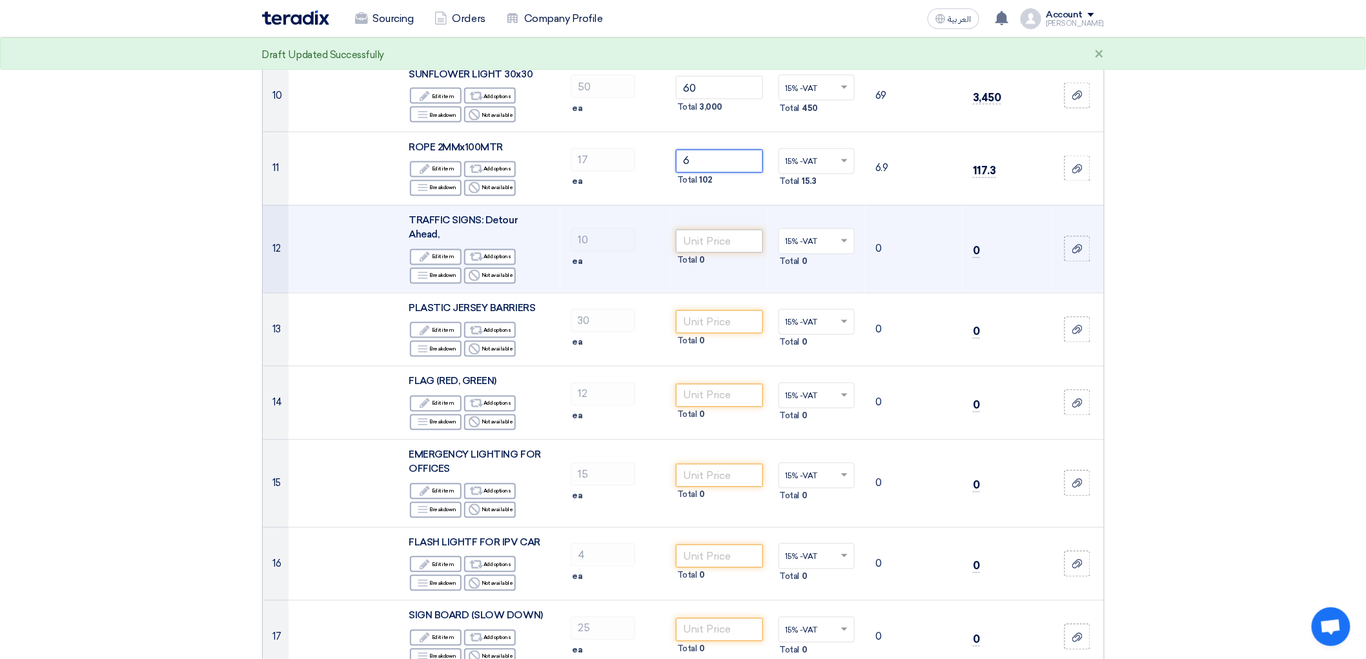
type input "6"
click at [710, 253] on input "number" at bounding box center [719, 241] width 87 height 23
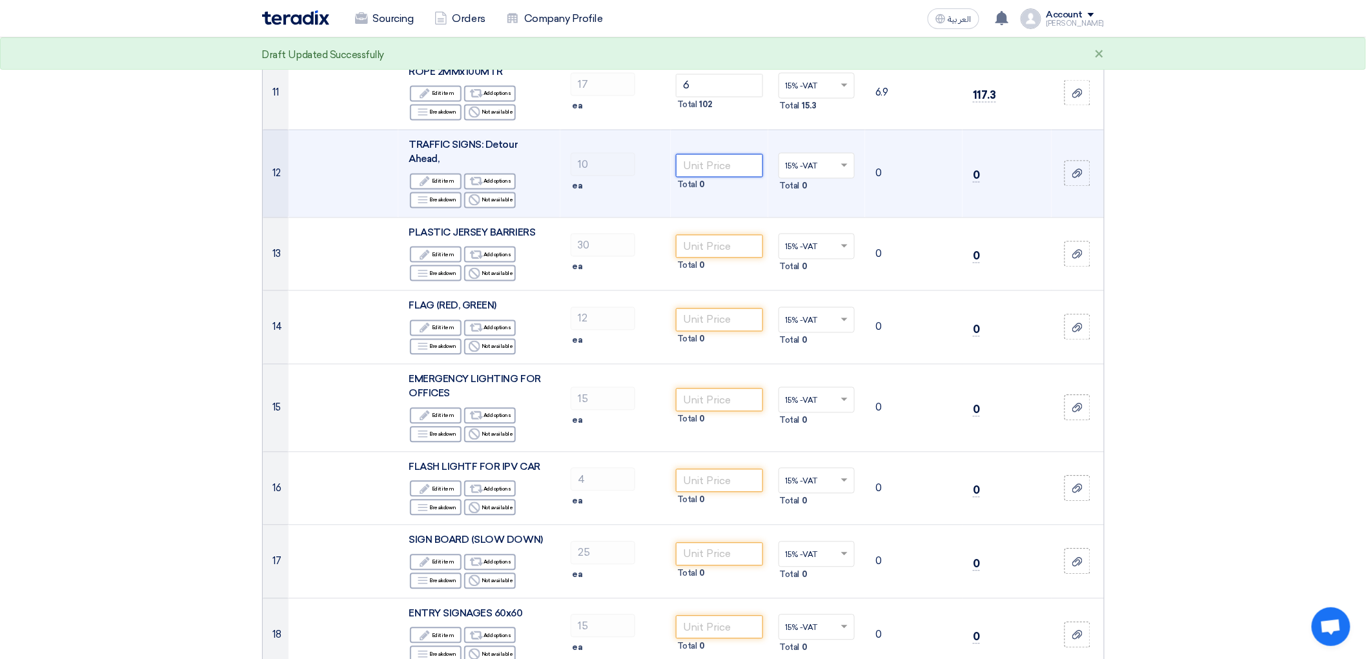
scroll to position [1076, 0]
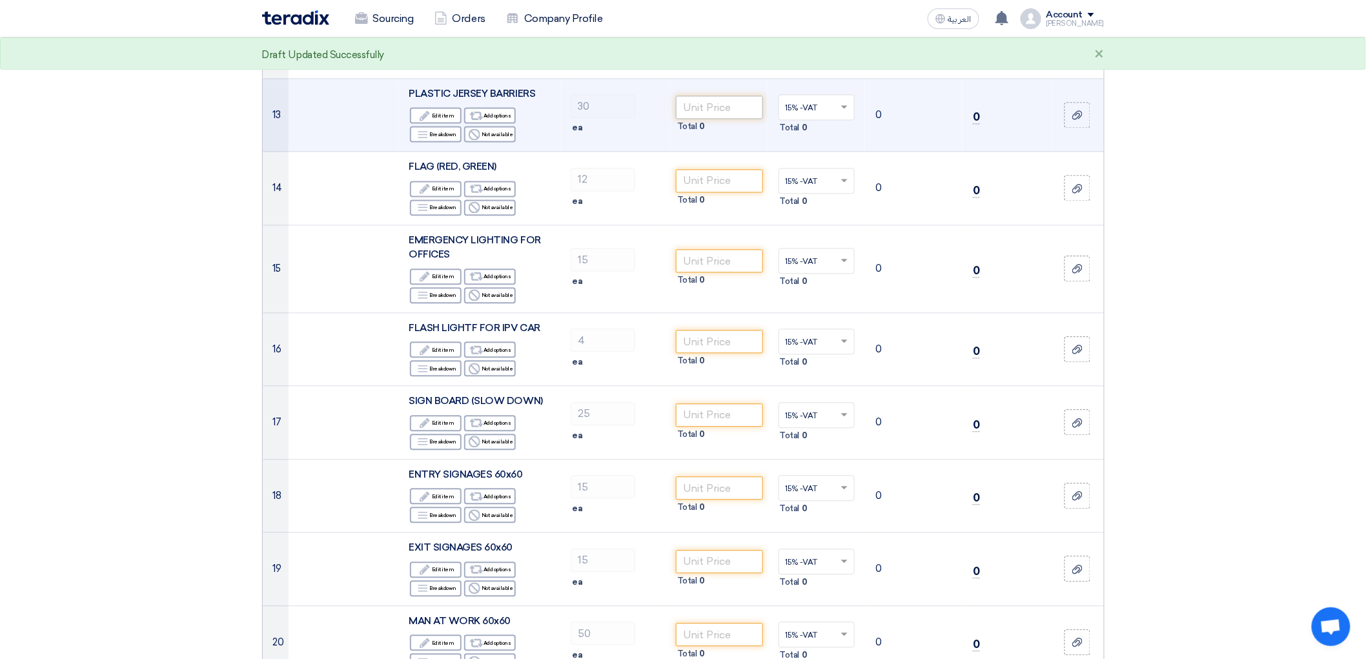
type input "40"
click at [733, 119] on input "number" at bounding box center [719, 107] width 87 height 23
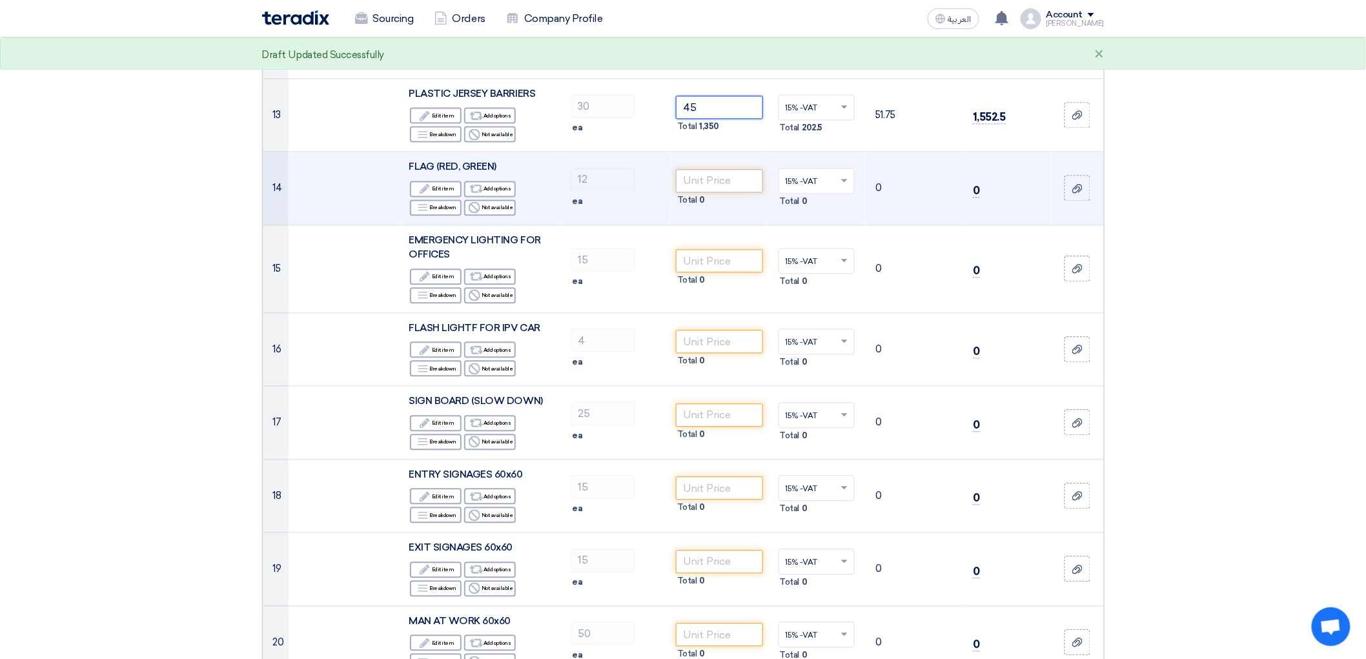
type input "45"
click at [746, 192] on input "number" at bounding box center [719, 180] width 87 height 23
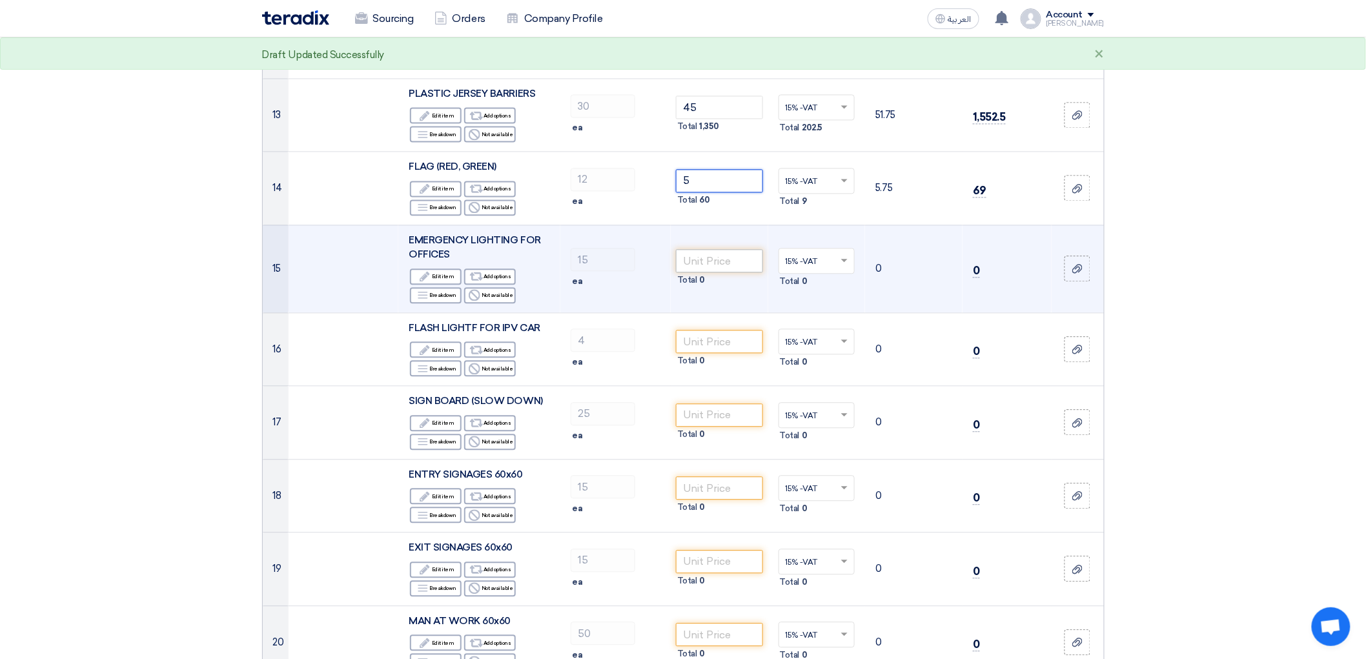
type input "5"
click at [728, 272] on input "number" at bounding box center [719, 260] width 87 height 23
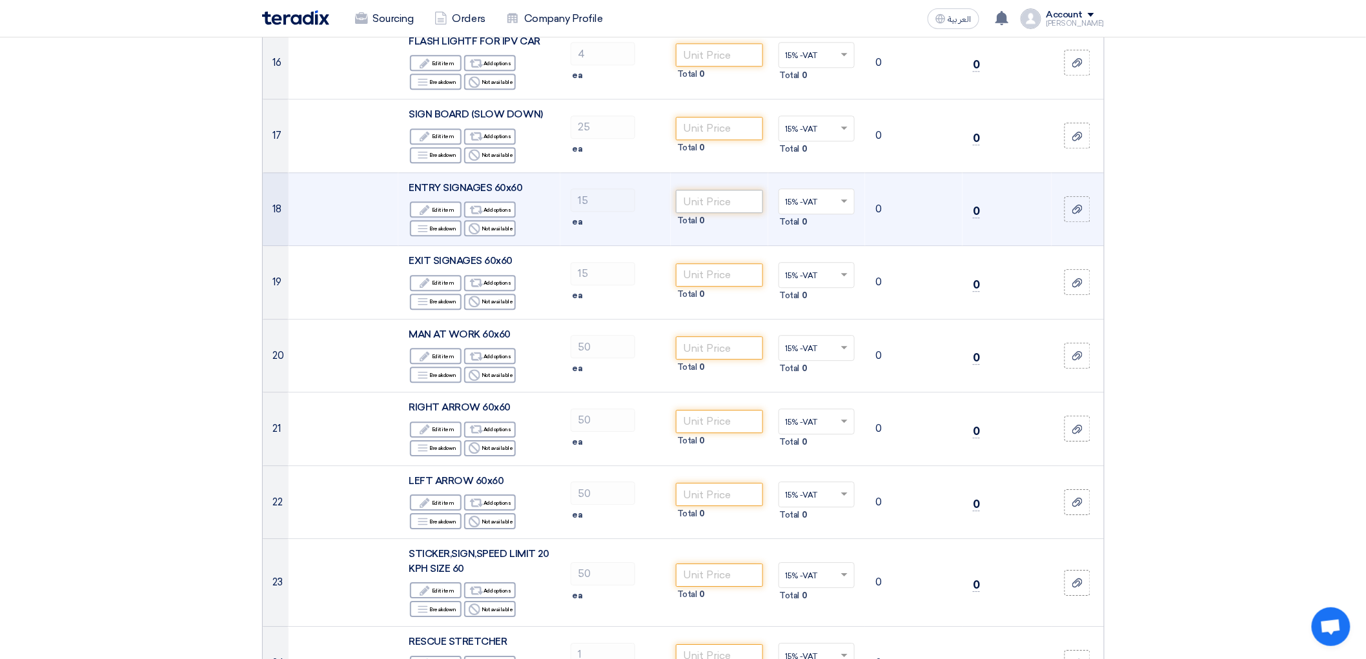
scroll to position [1363, 0]
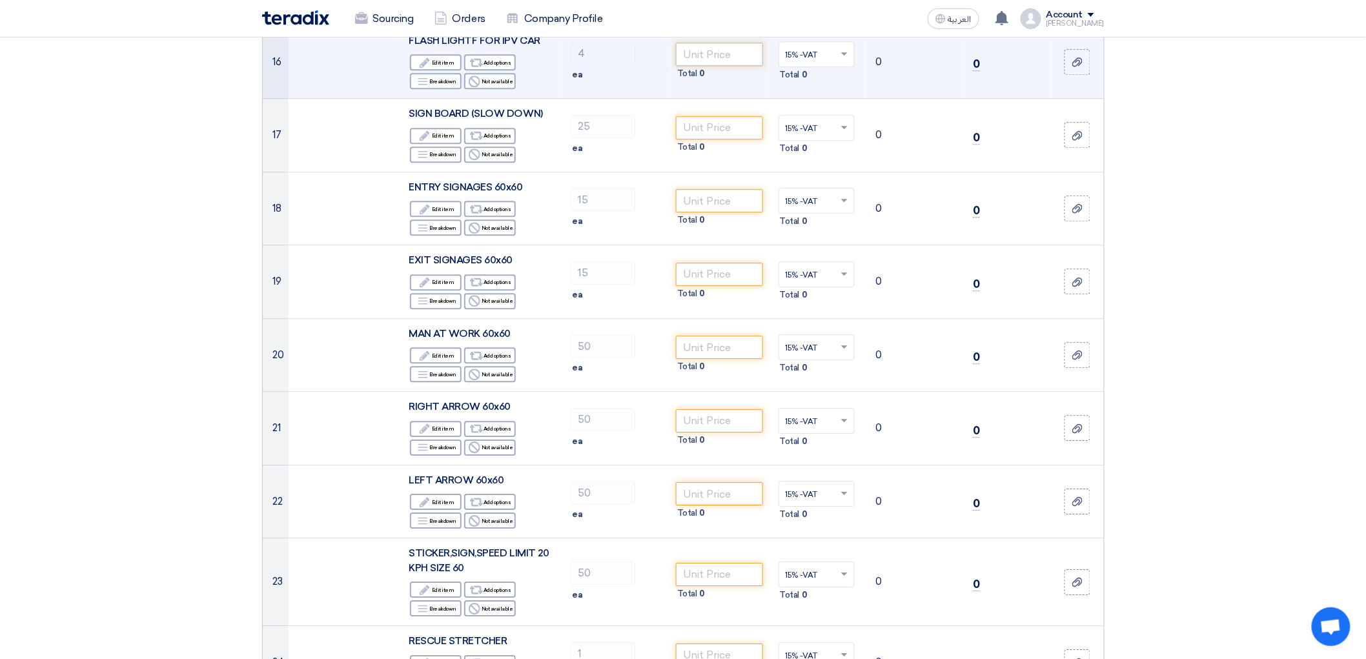
type input "75"
click at [719, 66] on input "number" at bounding box center [719, 54] width 87 height 23
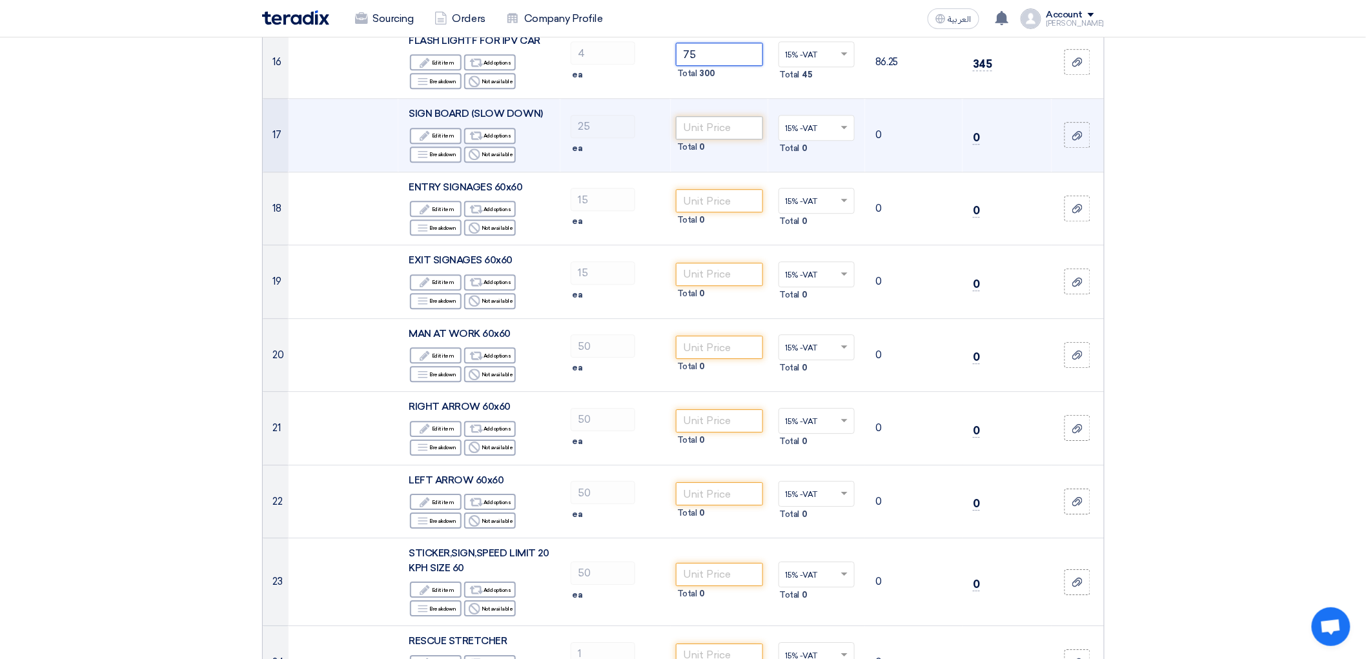
type input "75"
click at [743, 139] on input "number" at bounding box center [719, 127] width 87 height 23
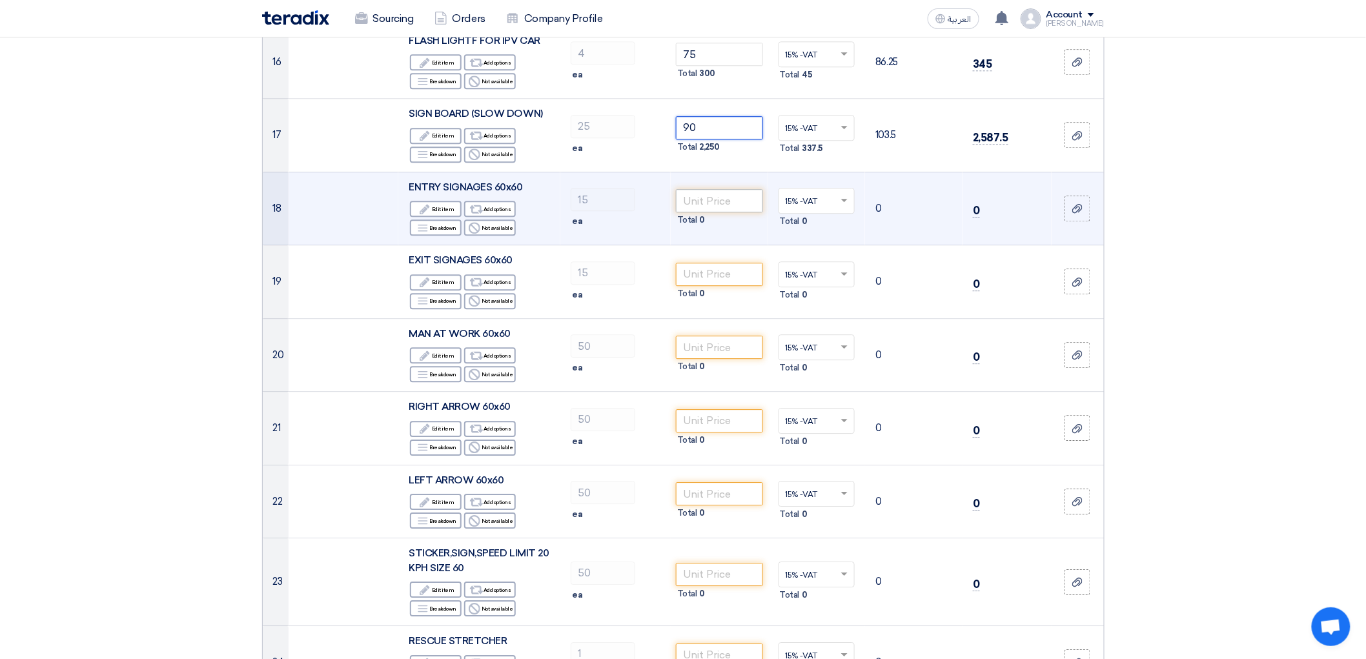
type input "90"
click at [751, 212] on input "number" at bounding box center [719, 200] width 87 height 23
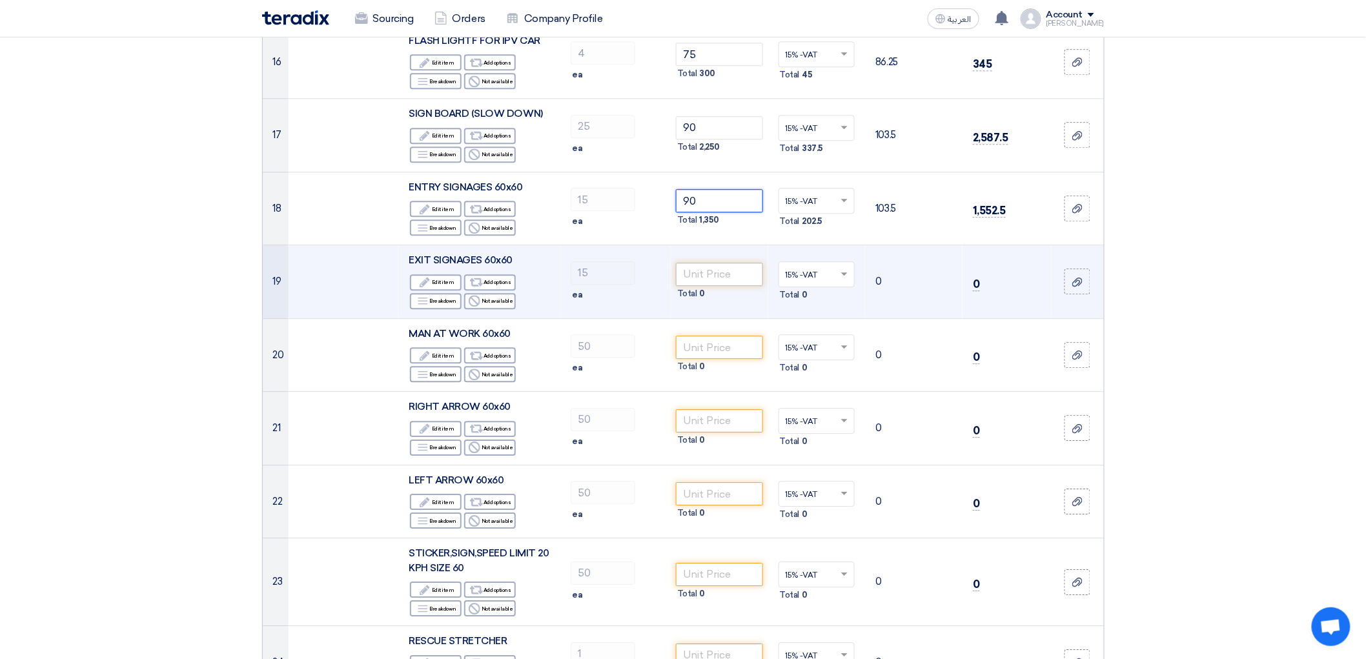
type input "90"
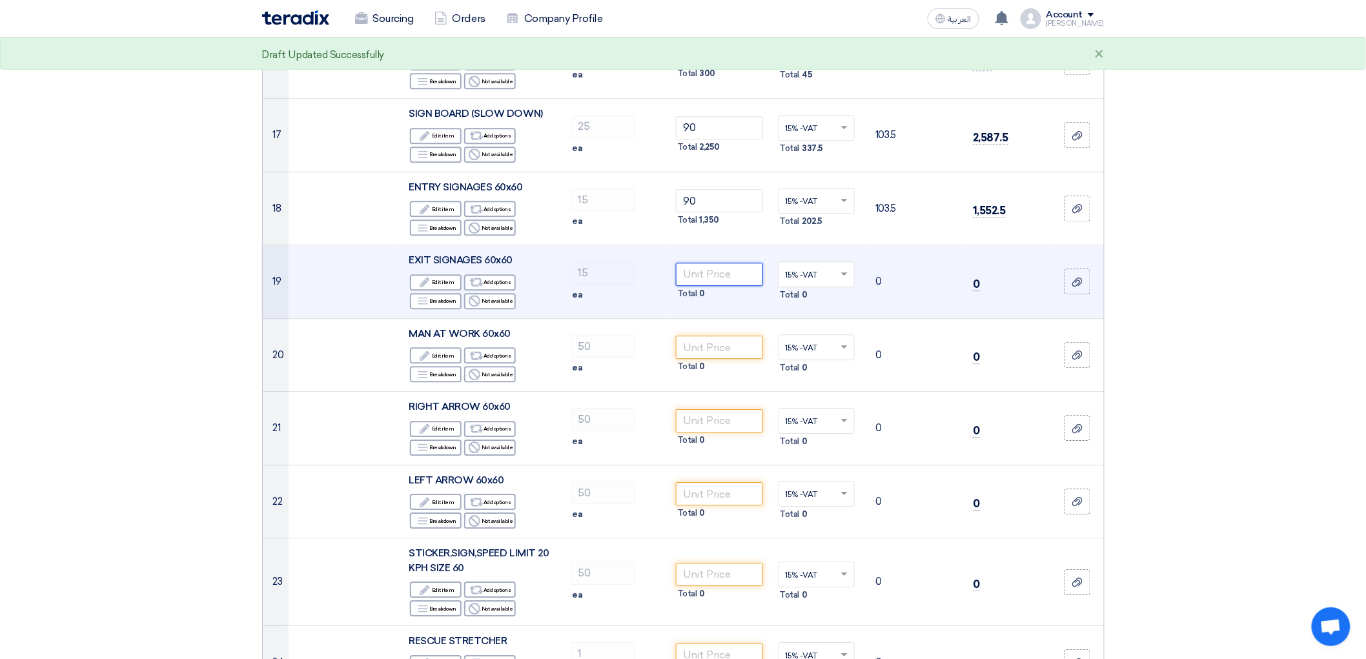
click at [728, 286] on input "number" at bounding box center [719, 274] width 87 height 23
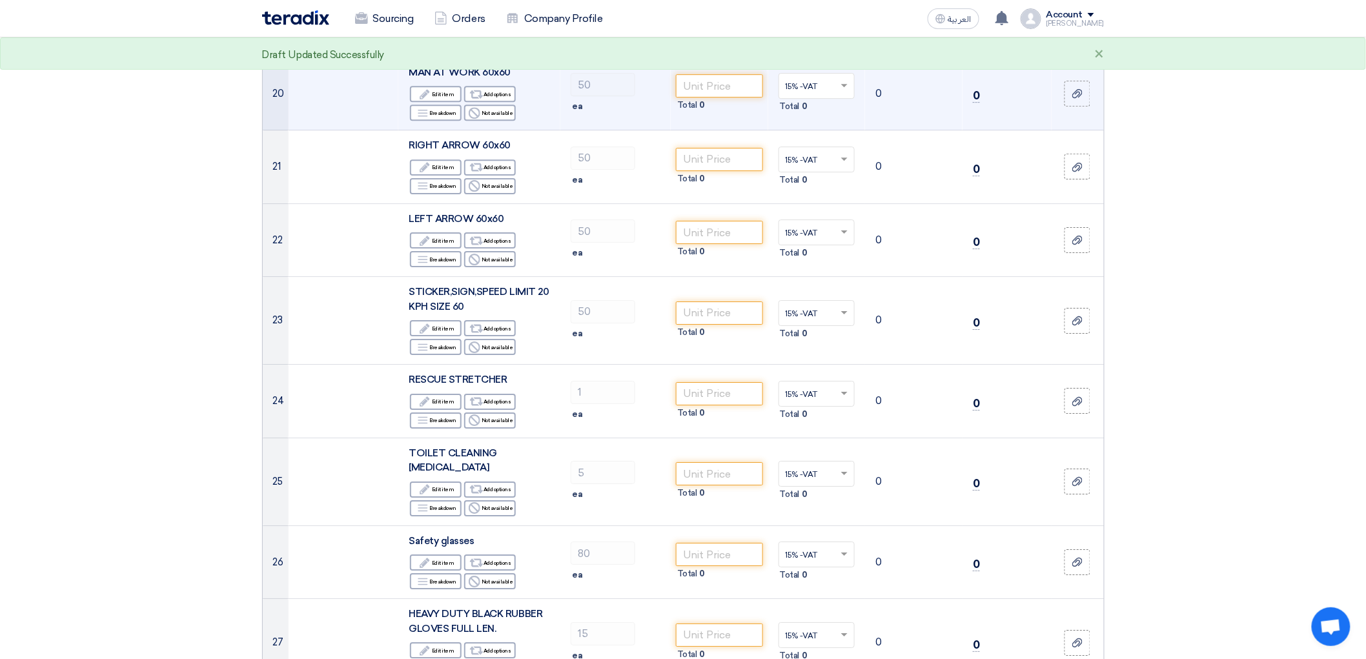
scroll to position [1649, 0]
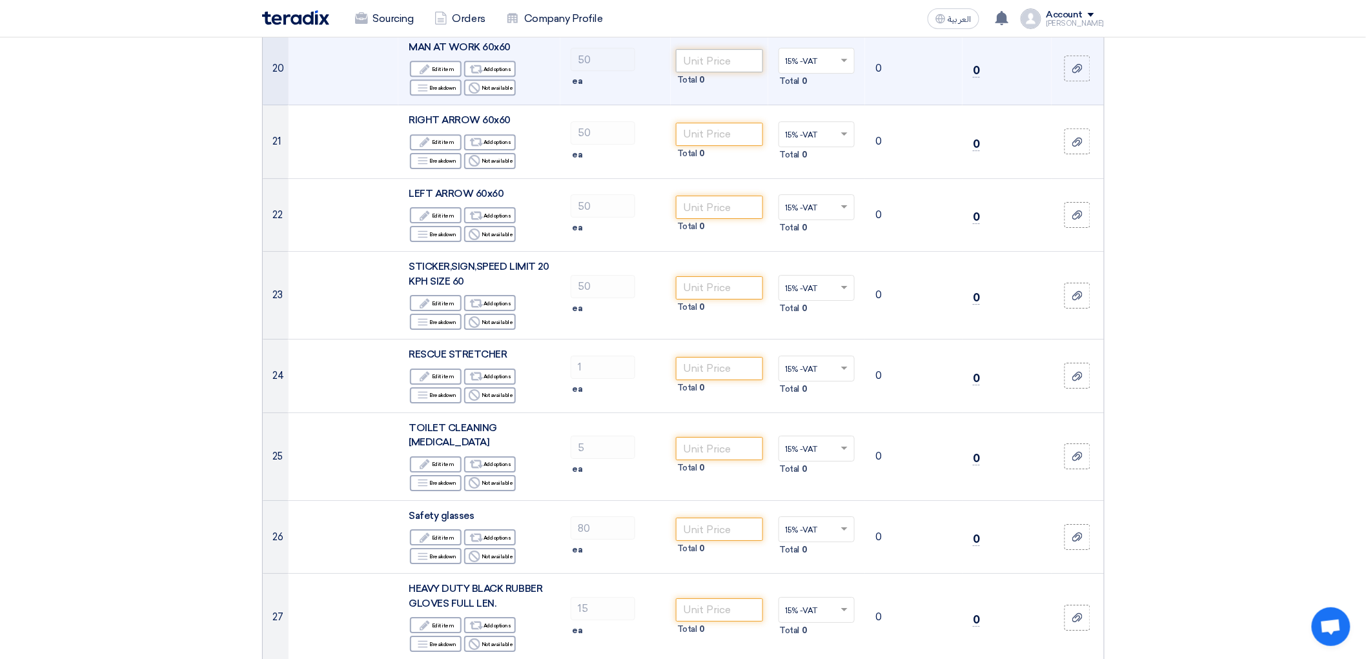
type input "90"
click at [734, 72] on input "number" at bounding box center [719, 60] width 87 height 23
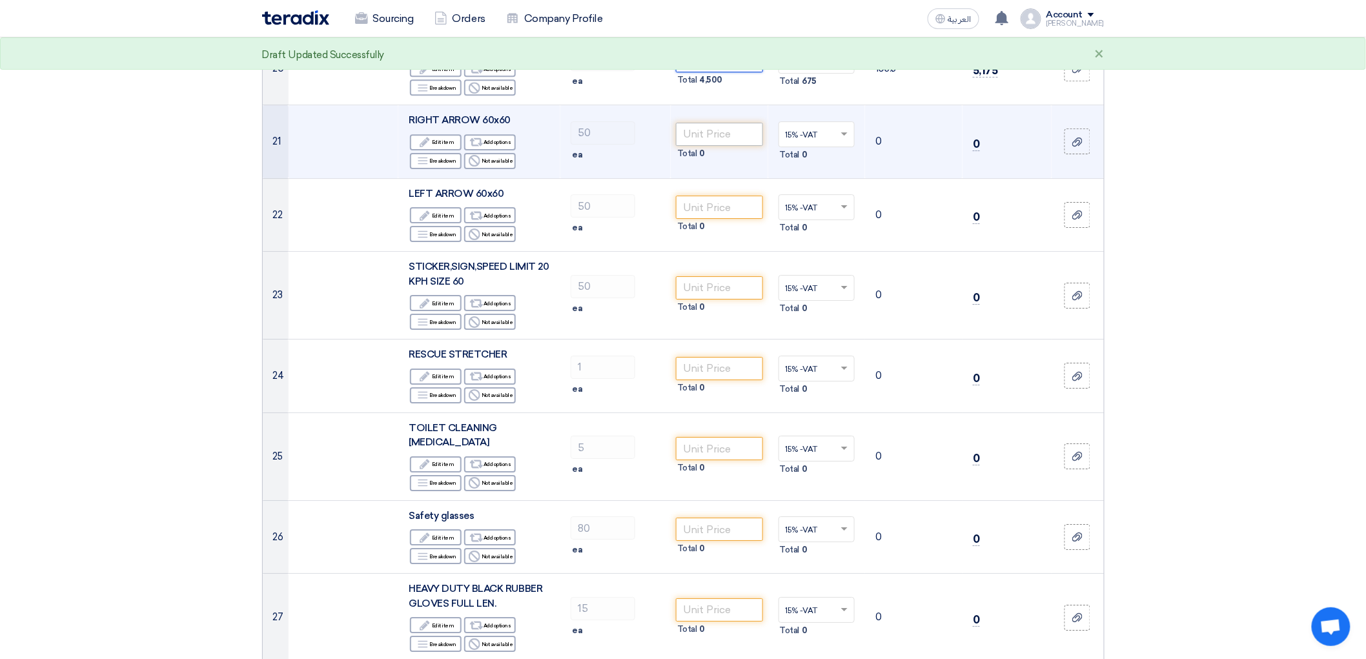
type input "90"
click at [711, 146] on input "number" at bounding box center [719, 134] width 87 height 23
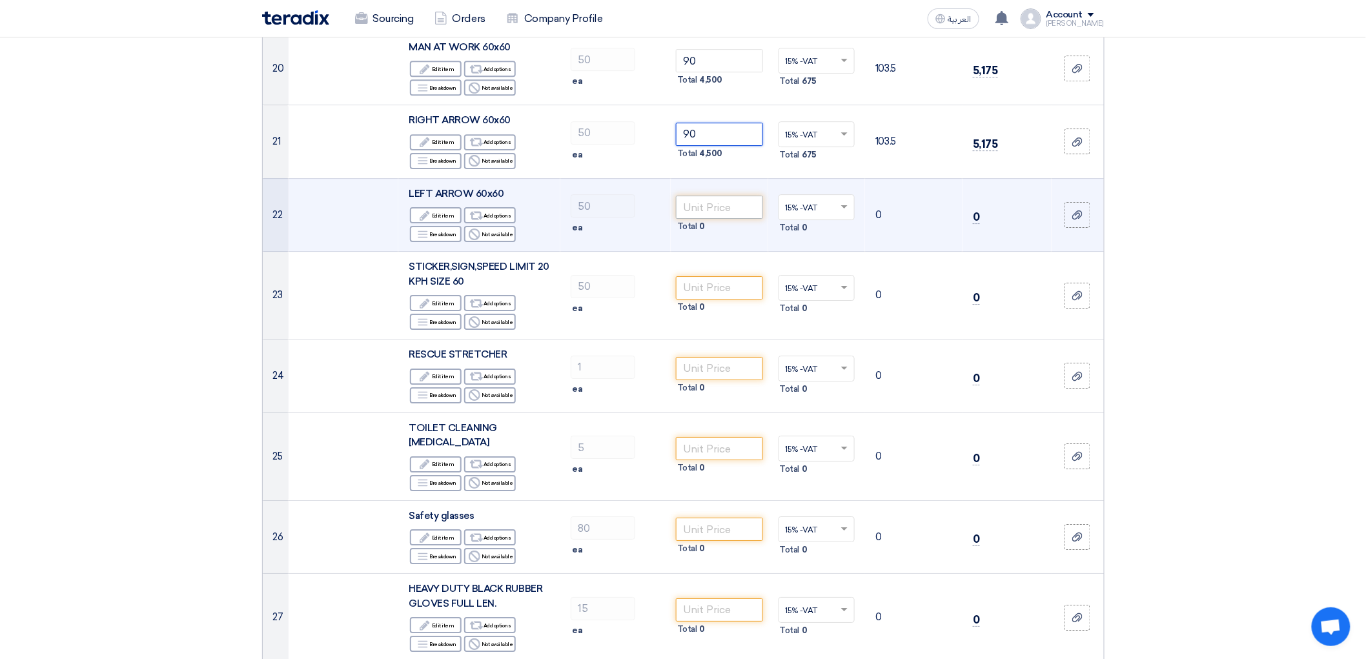
type input "90"
click at [695, 219] on input "number" at bounding box center [719, 207] width 87 height 23
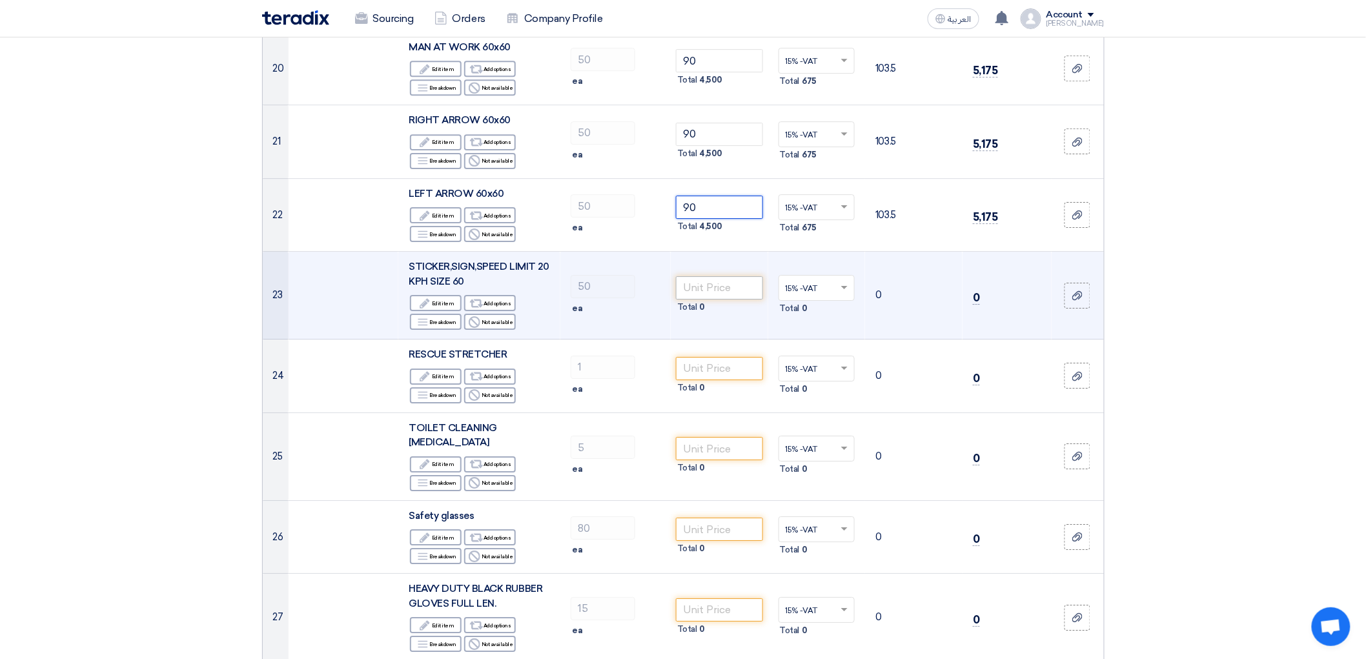
type input "90"
click at [746, 300] on input "number" at bounding box center [719, 287] width 87 height 23
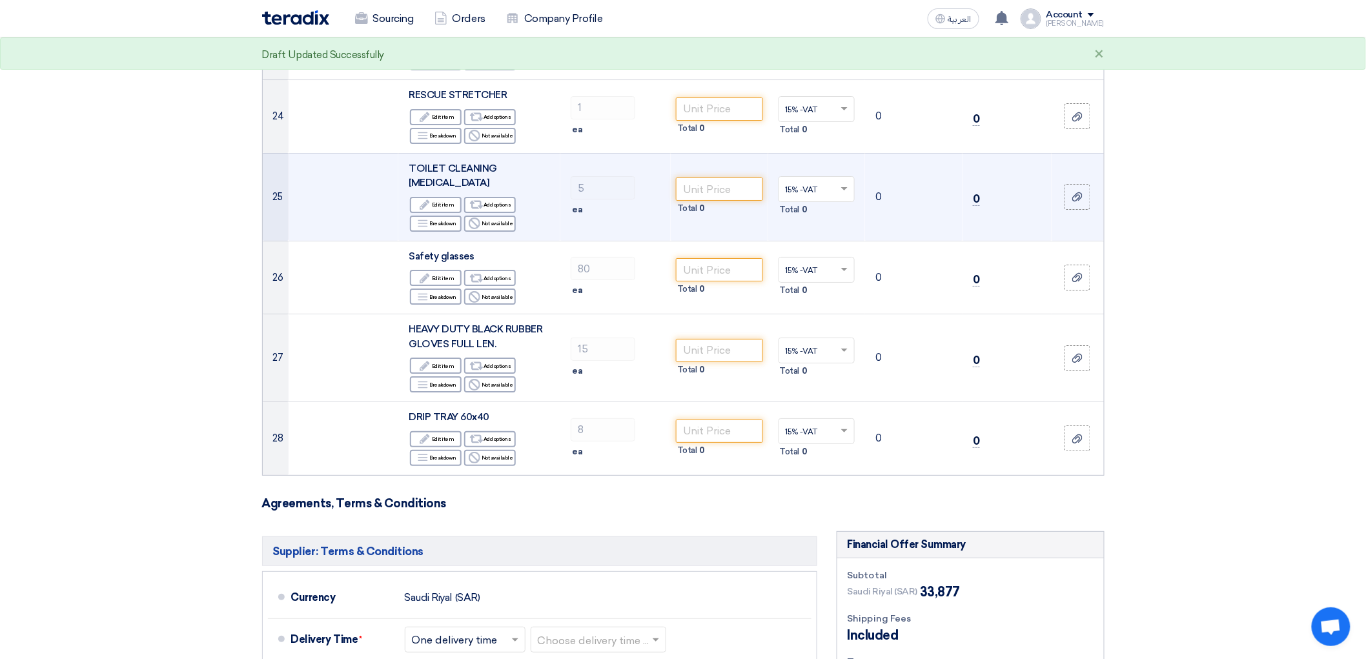
scroll to position [1937, 0]
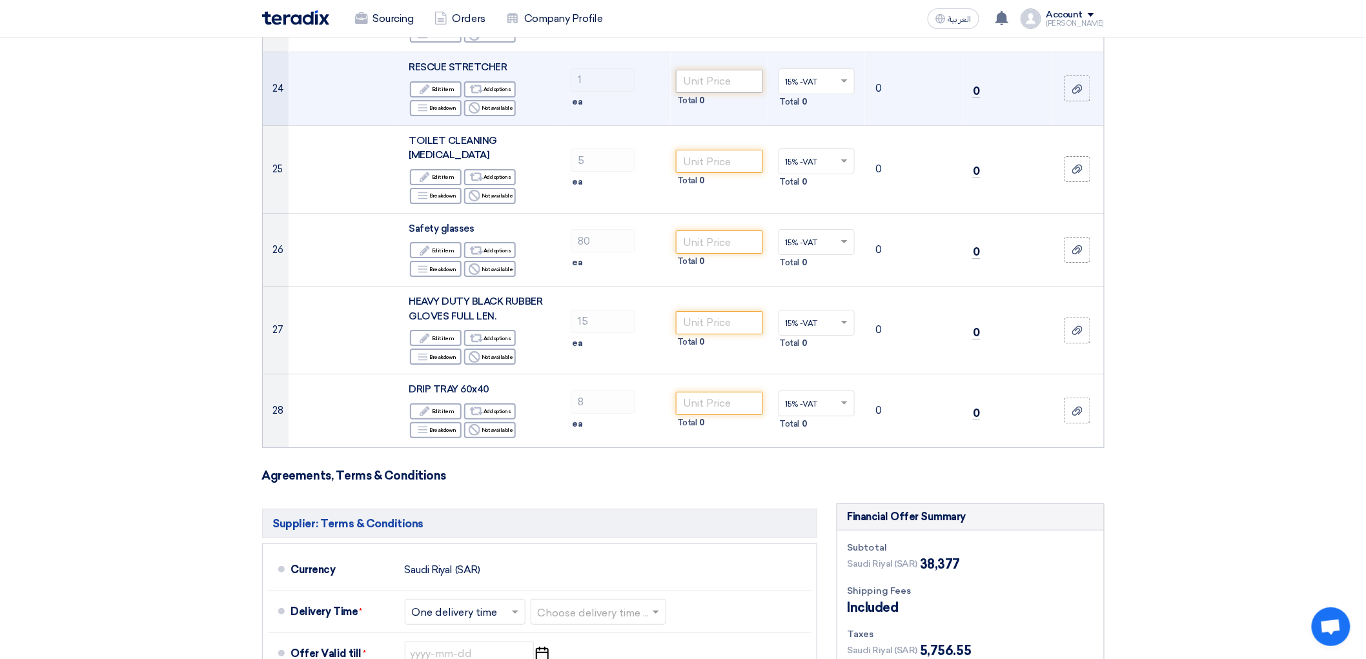
type input "90"
click at [732, 93] on input "number" at bounding box center [719, 81] width 87 height 23
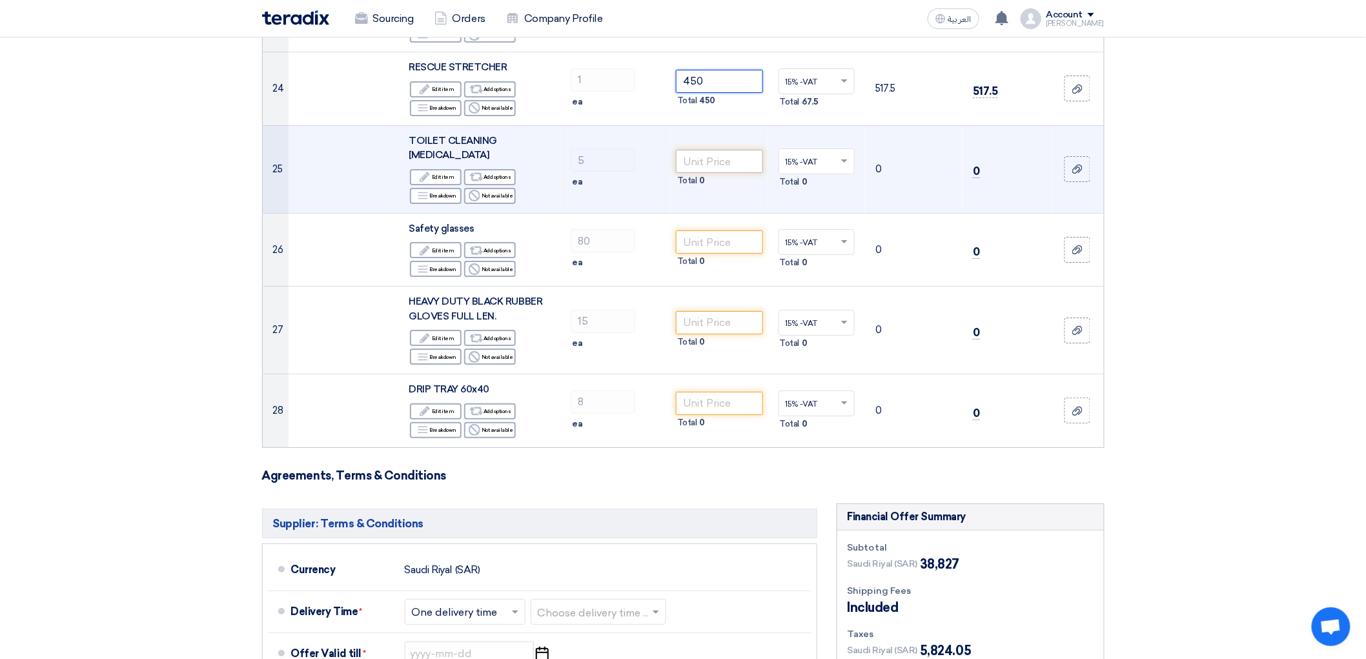
type input "450"
click at [715, 173] on input "number" at bounding box center [719, 161] width 87 height 23
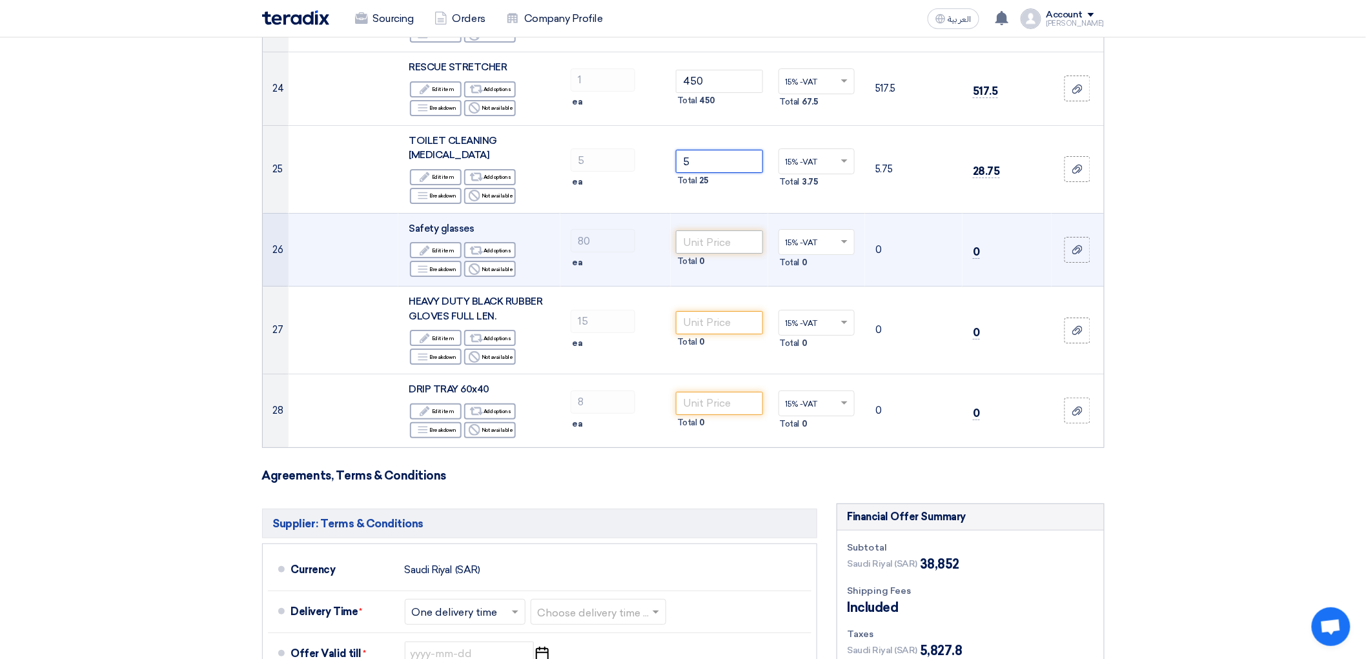
type input "5"
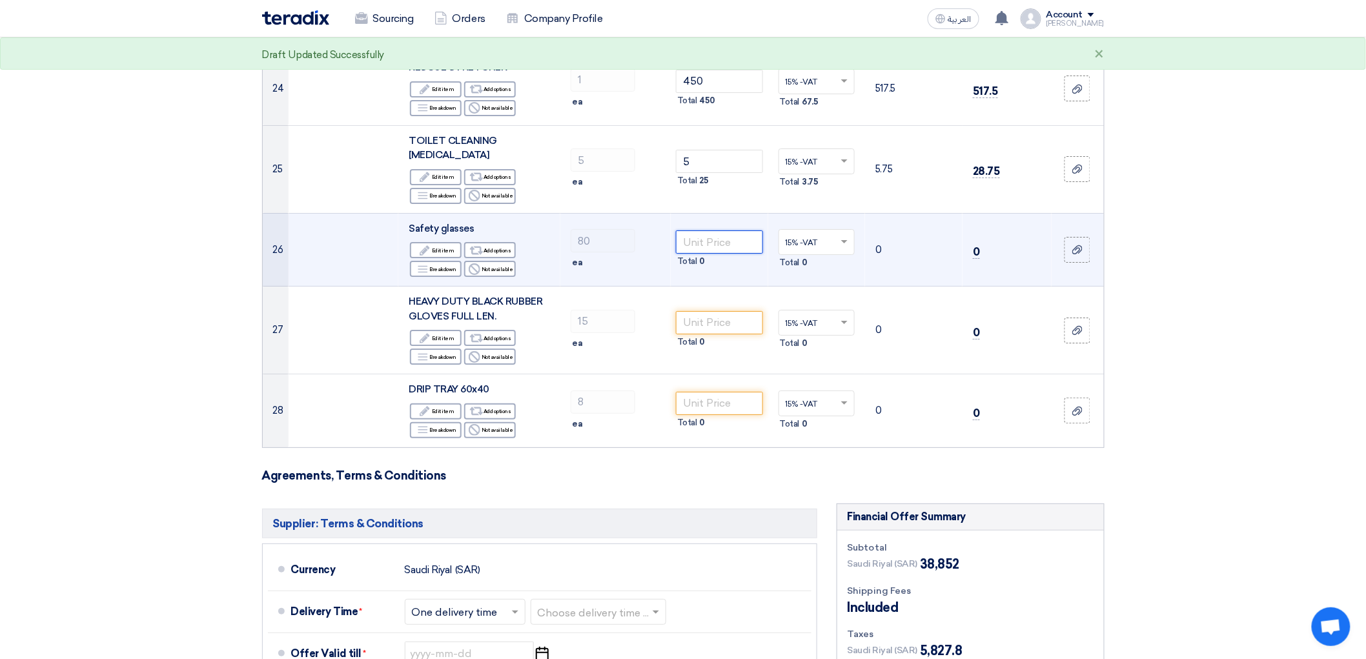
click at [727, 254] on input "number" at bounding box center [719, 241] width 87 height 23
type input ".3"
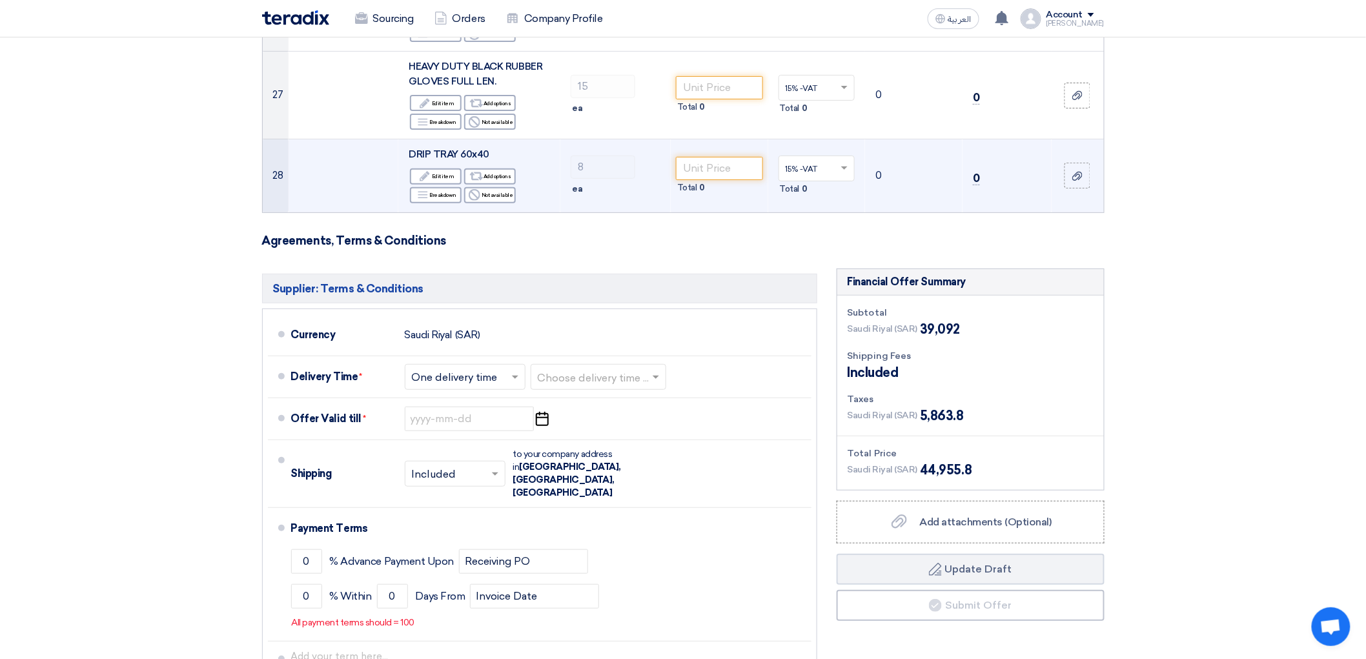
scroll to position [2223, 0]
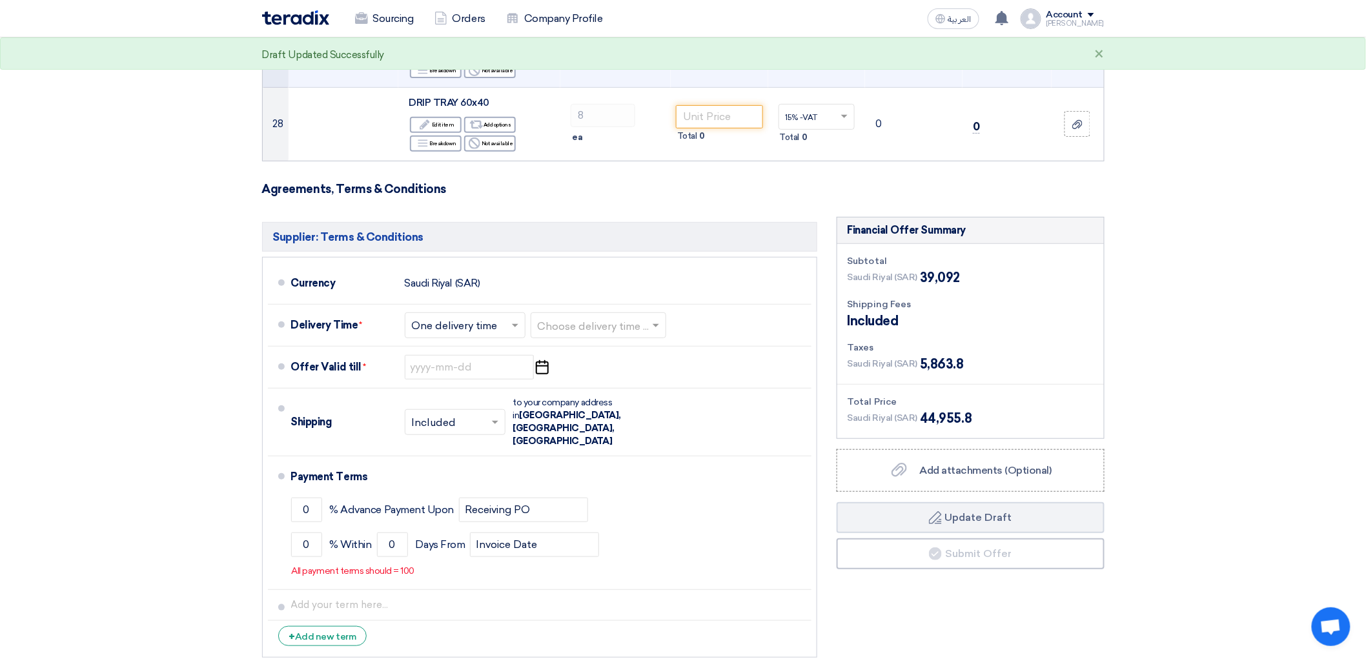
type input "3"
click at [739, 48] on input "number" at bounding box center [719, 36] width 87 height 23
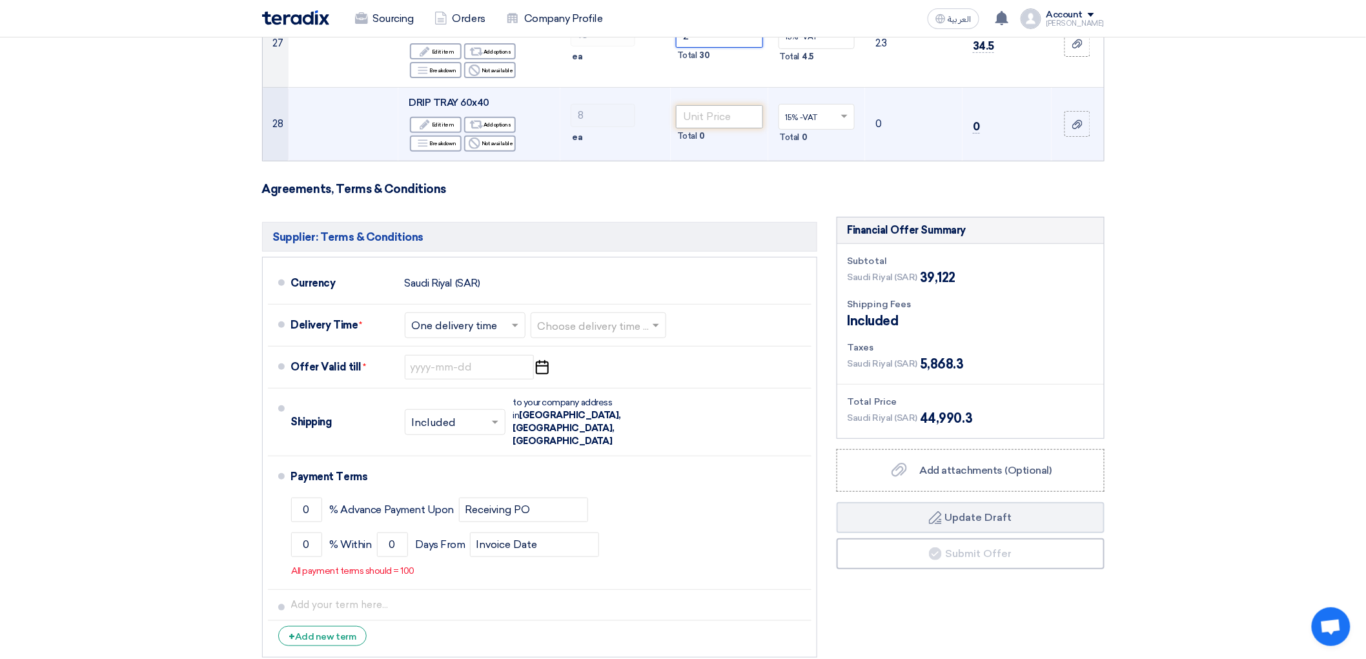
type input "2"
click at [733, 128] on input "number" at bounding box center [719, 116] width 87 height 23
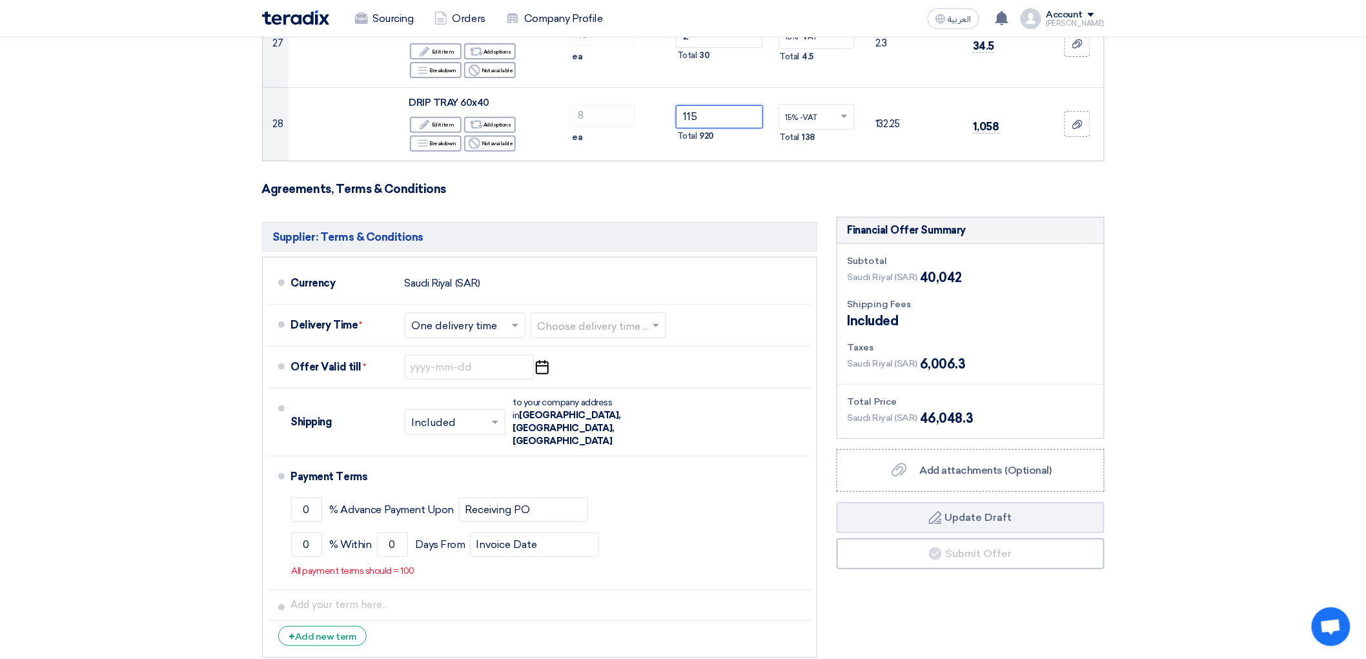
type input "115"
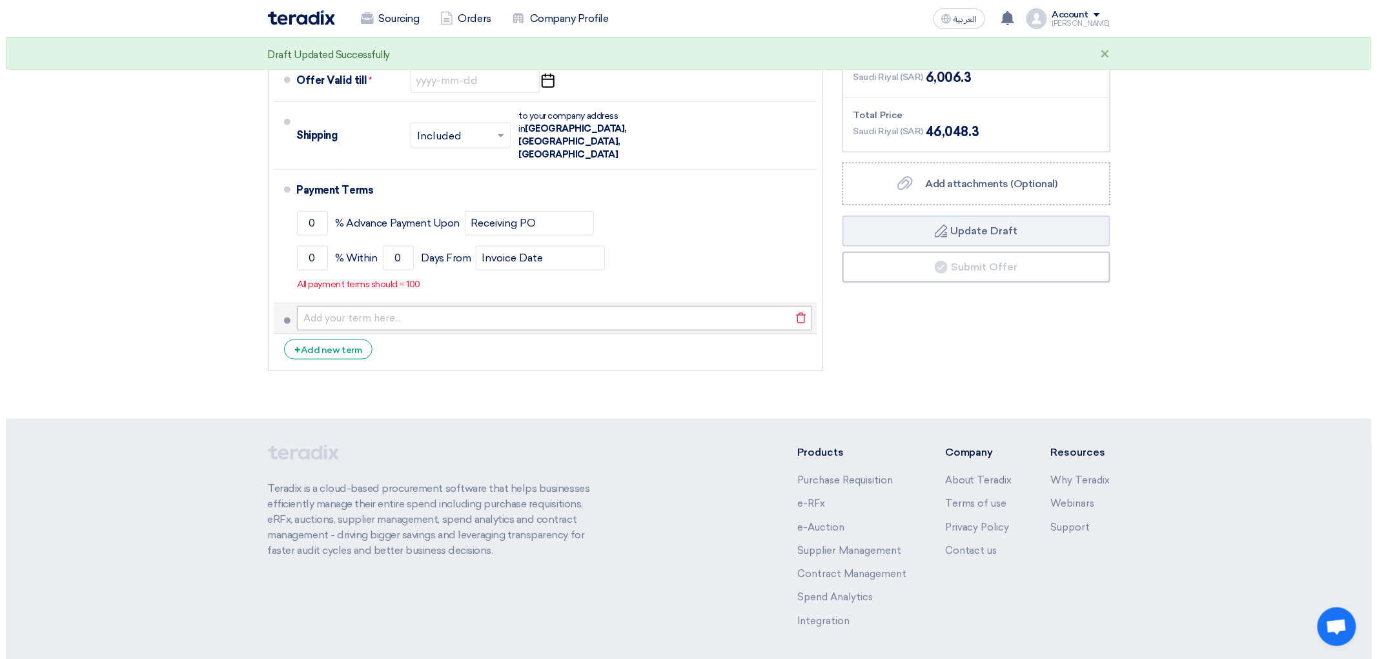
scroll to position [2654, 0]
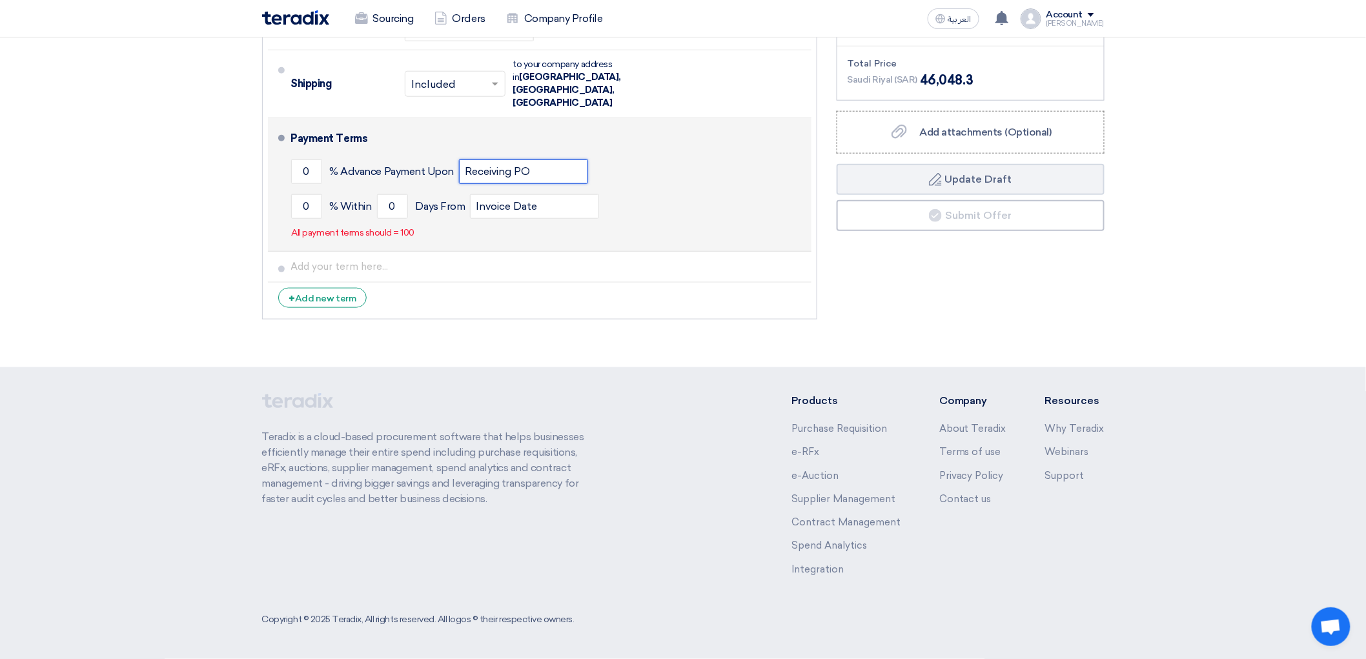
click at [506, 184] on input "Receiving PO" at bounding box center [523, 171] width 129 height 25
click at [291, 184] on input "0" at bounding box center [306, 171] width 31 height 25
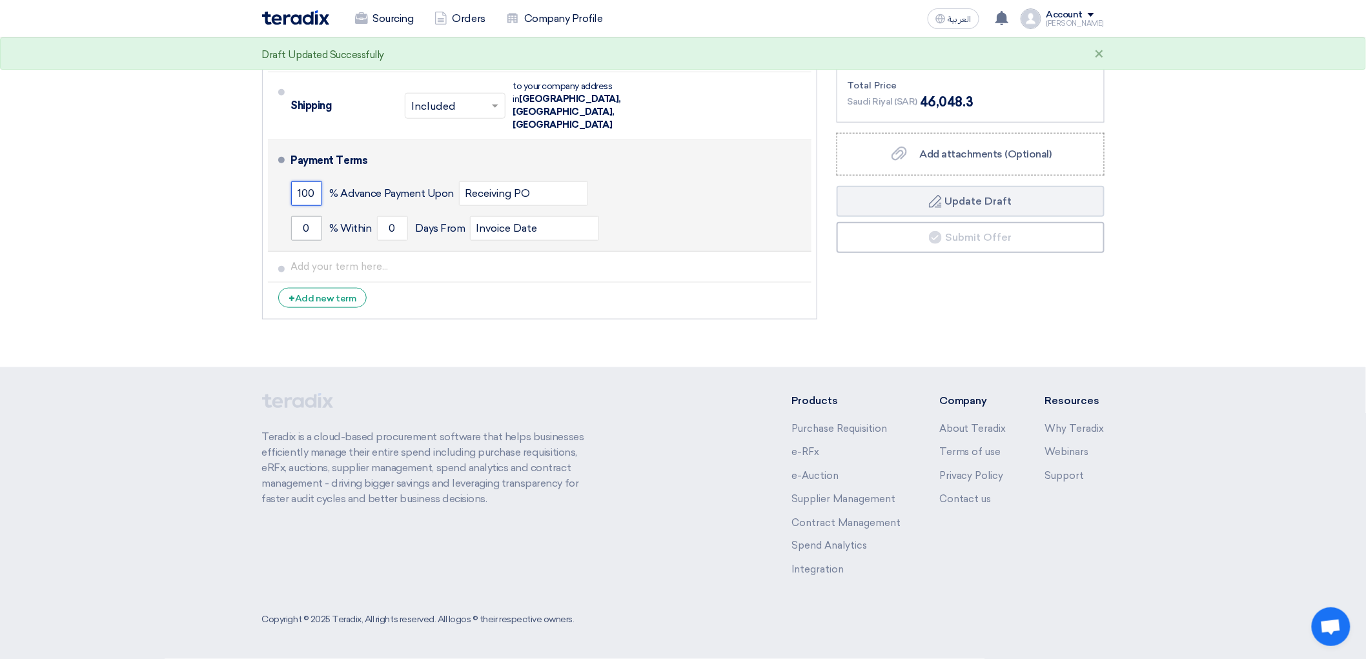
type input "100"
click at [291, 241] on input "0" at bounding box center [306, 228] width 31 height 25
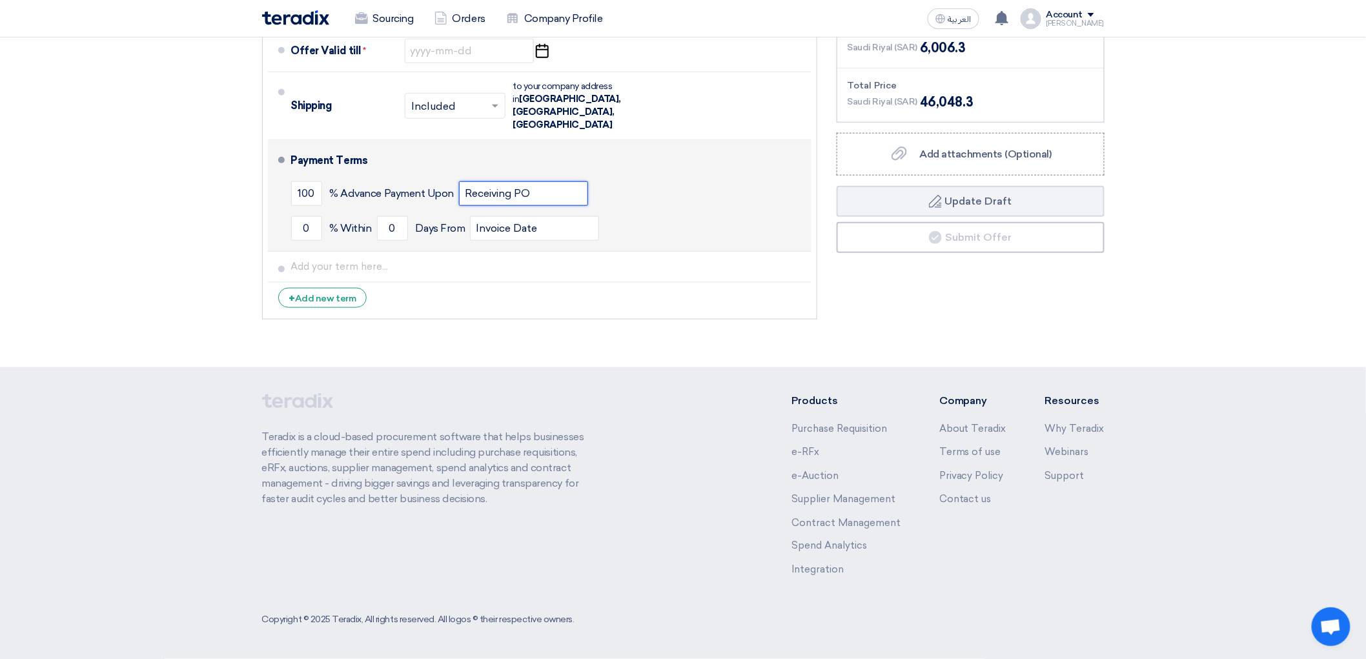
click at [515, 206] on input "Receiving PO" at bounding box center [523, 193] width 129 height 25
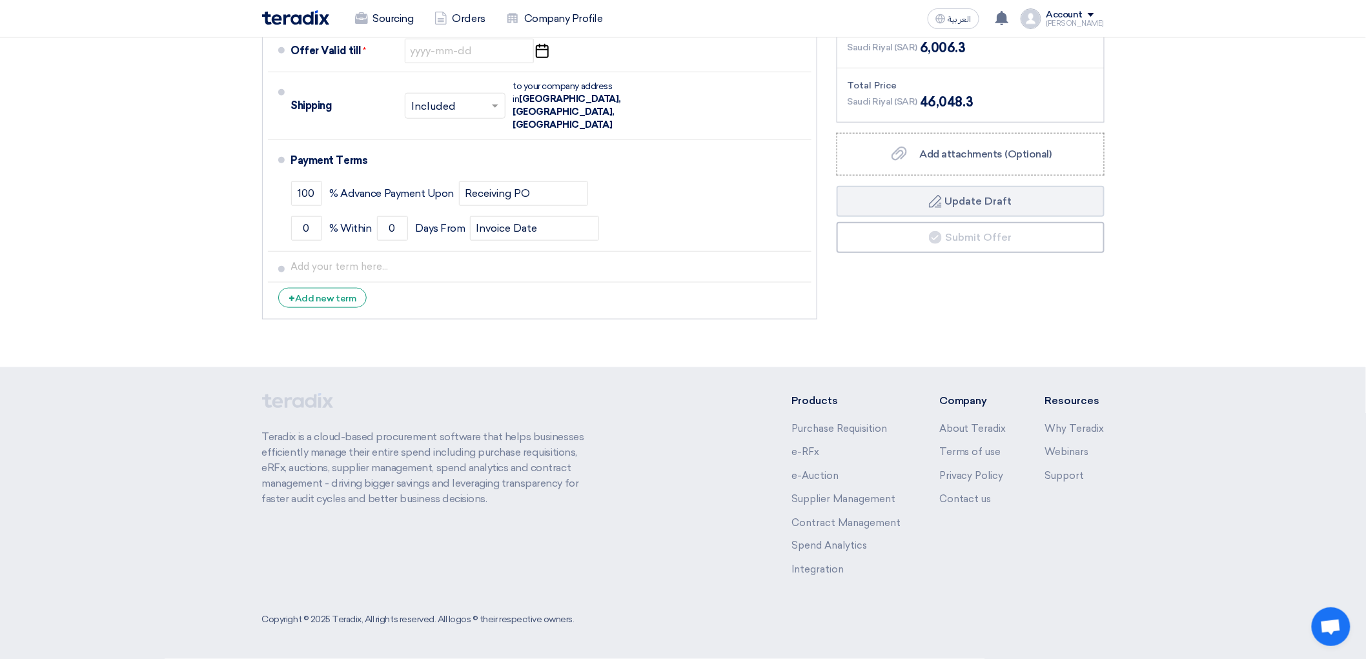
click at [634, 19] on input "text" at bounding box center [599, 10] width 123 height 19
click at [509, 15] on span at bounding box center [517, 9] width 16 height 13
click at [429, 66] on span "One delivery time" at bounding box center [456, 60] width 89 height 12
click at [589, 19] on input "text" at bounding box center [599, 10] width 123 height 19
click at [577, 43] on span "1-2 Days (Stock)" at bounding box center [576, 36] width 77 height 12
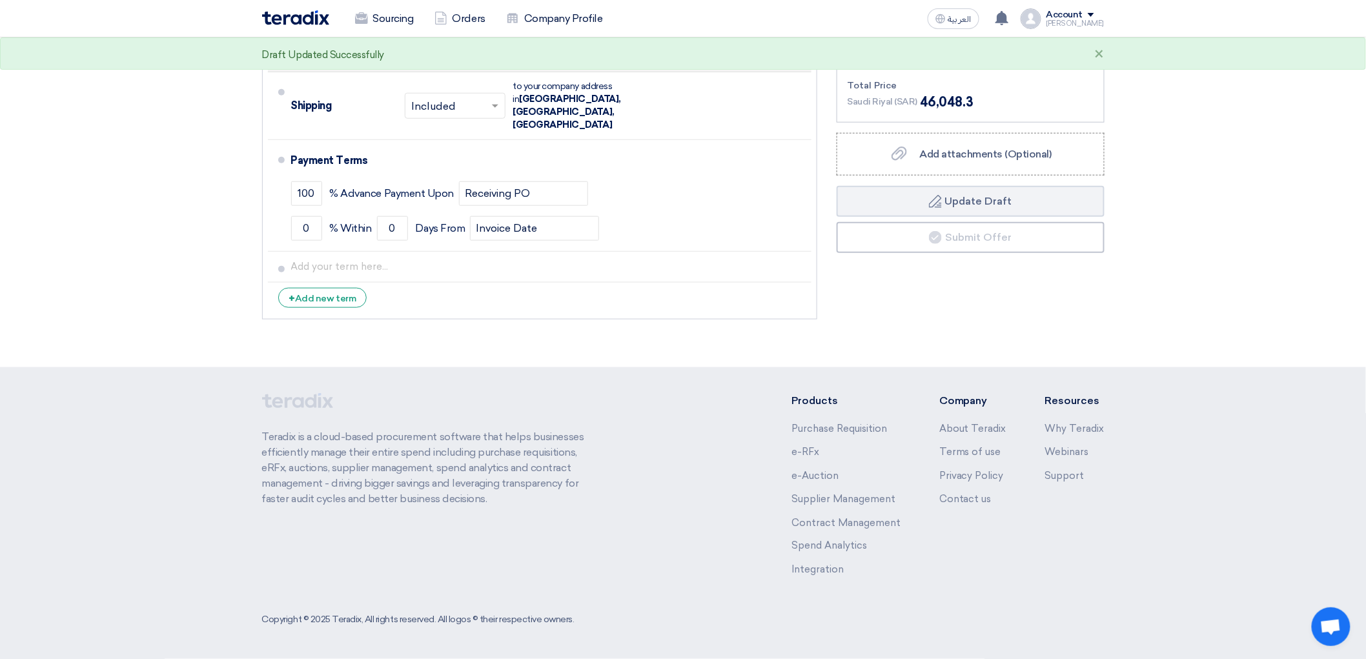
click at [481, 63] on input at bounding box center [469, 51] width 129 height 25
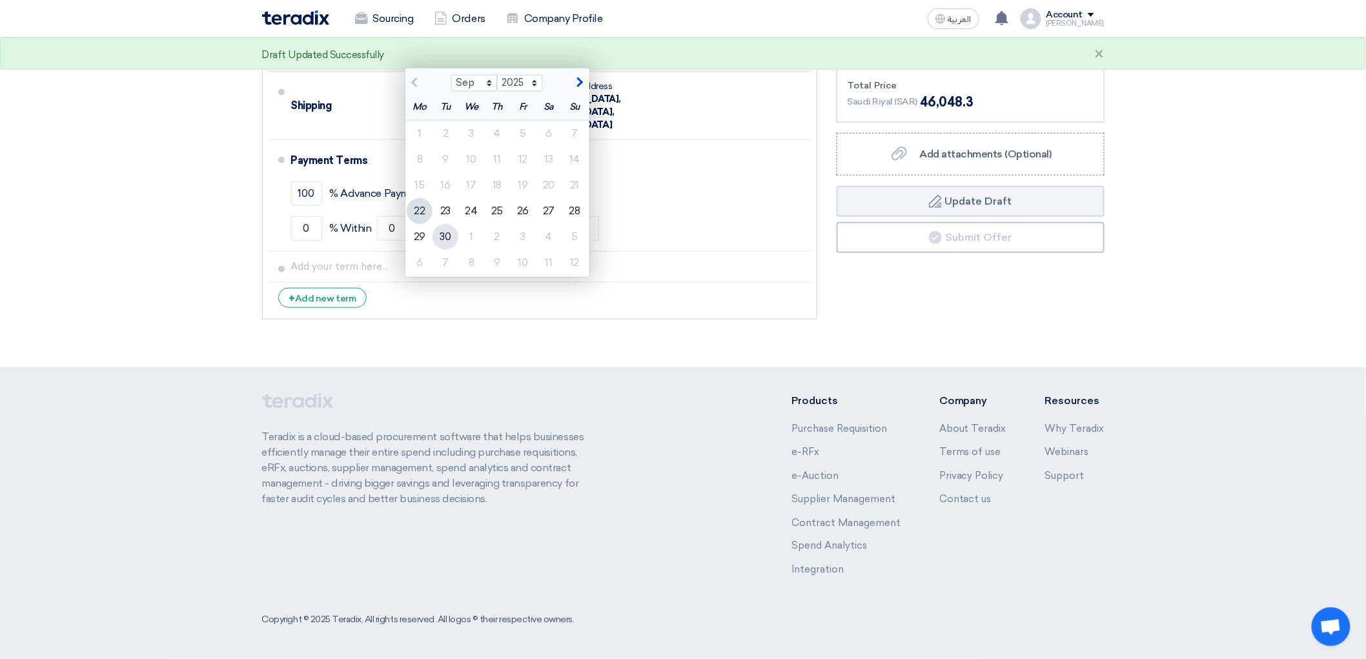
click at [433, 250] on div "30" at bounding box center [446, 237] width 26 height 26
type input "9/30/2025"
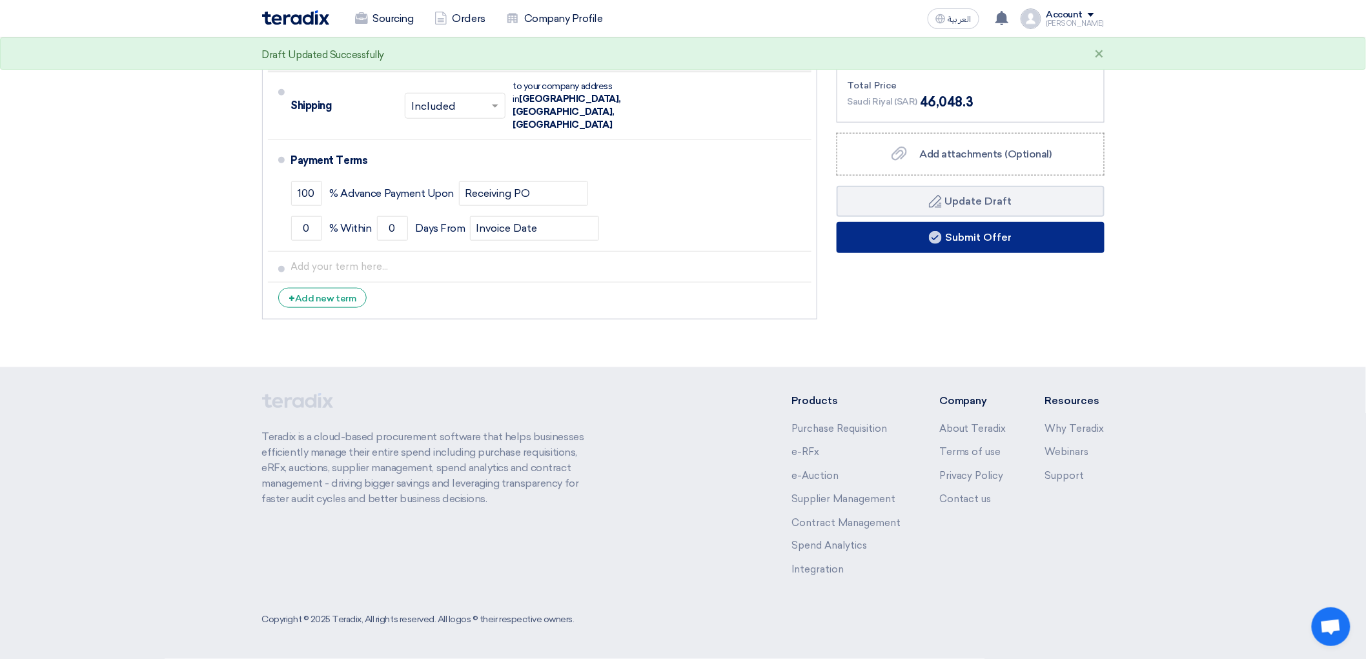
click at [945, 253] on button "Submit Offer" at bounding box center [971, 237] width 268 height 31
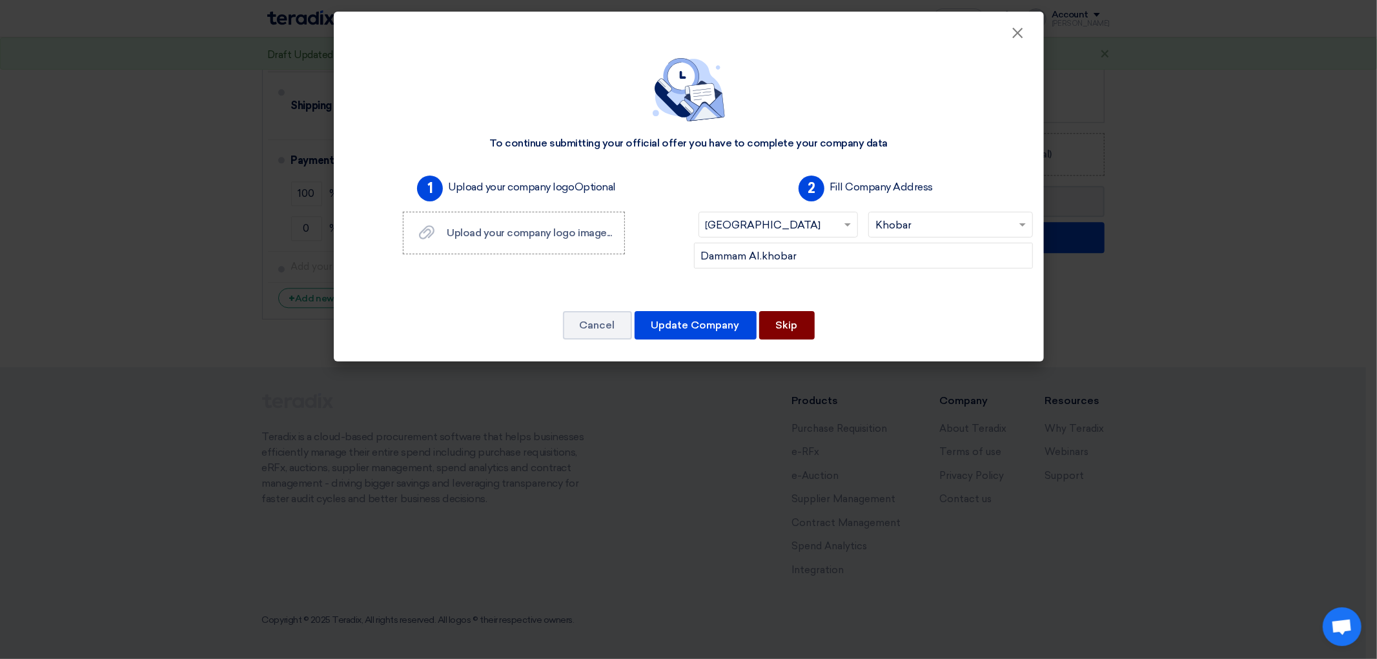
click at [798, 340] on button "Skip" at bounding box center [787, 325] width 56 height 28
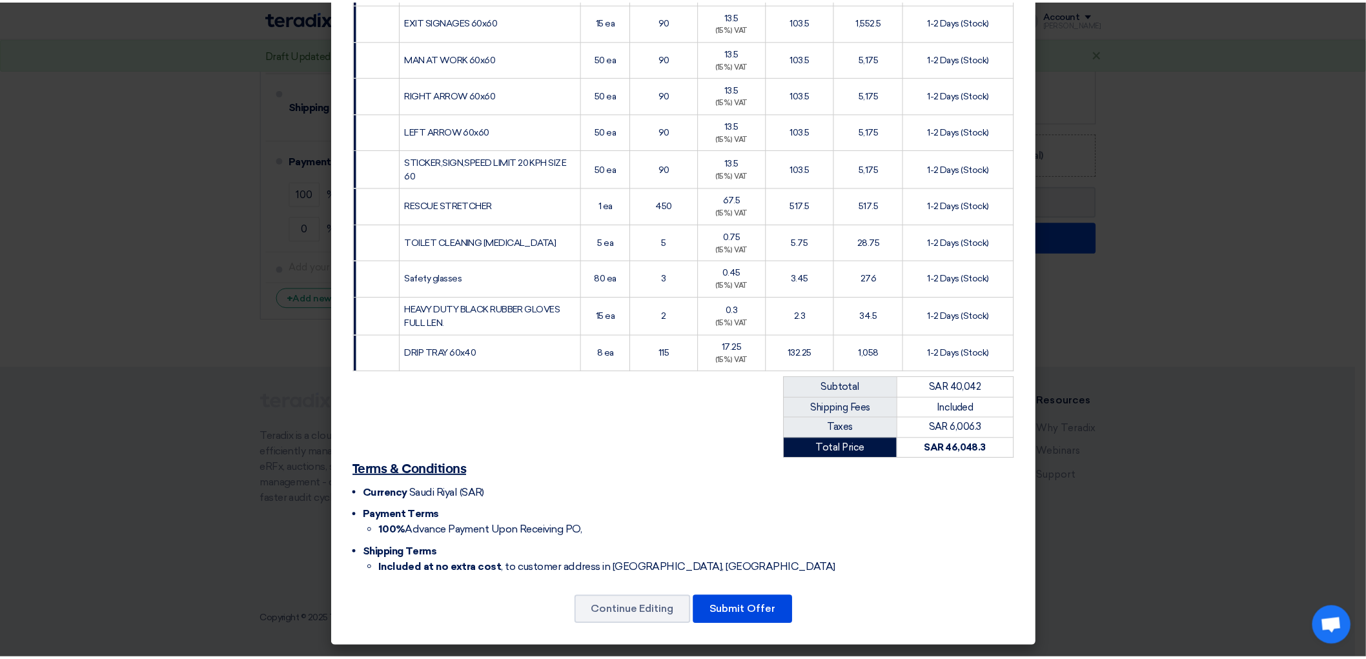
scroll to position [1036, 0]
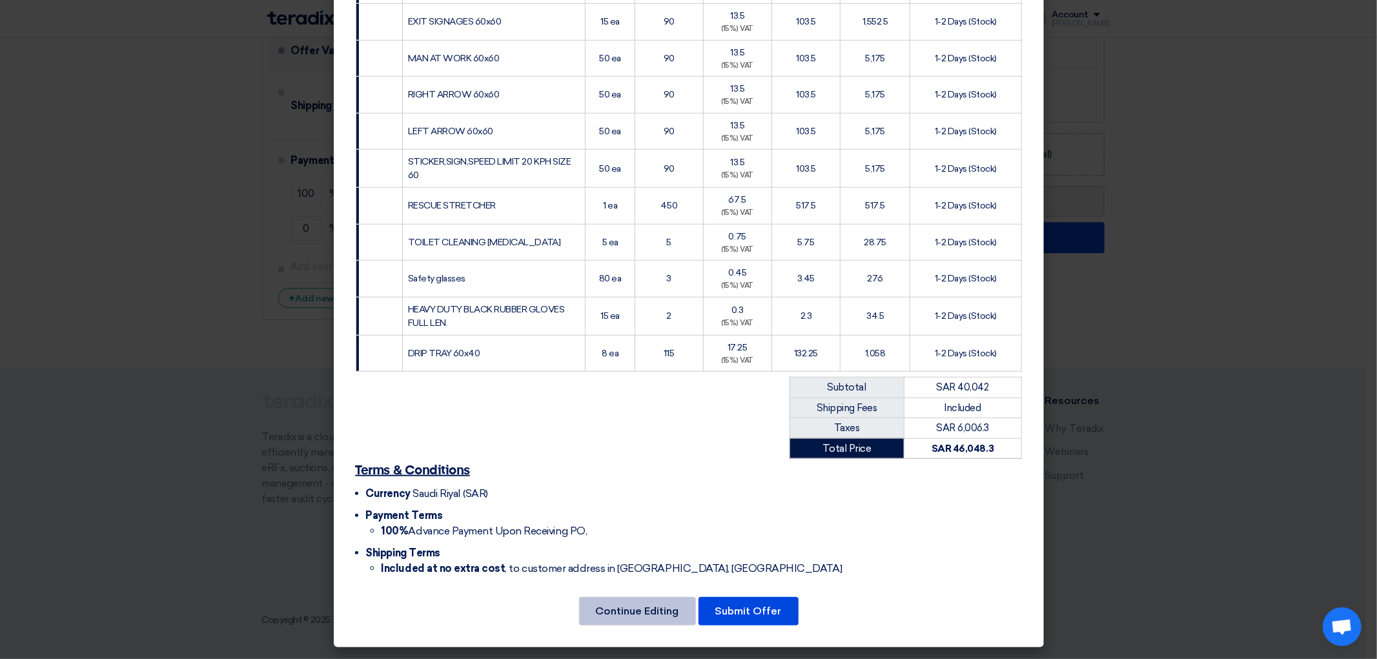
click at [585, 599] on button "Continue Editing" at bounding box center [637, 611] width 117 height 28
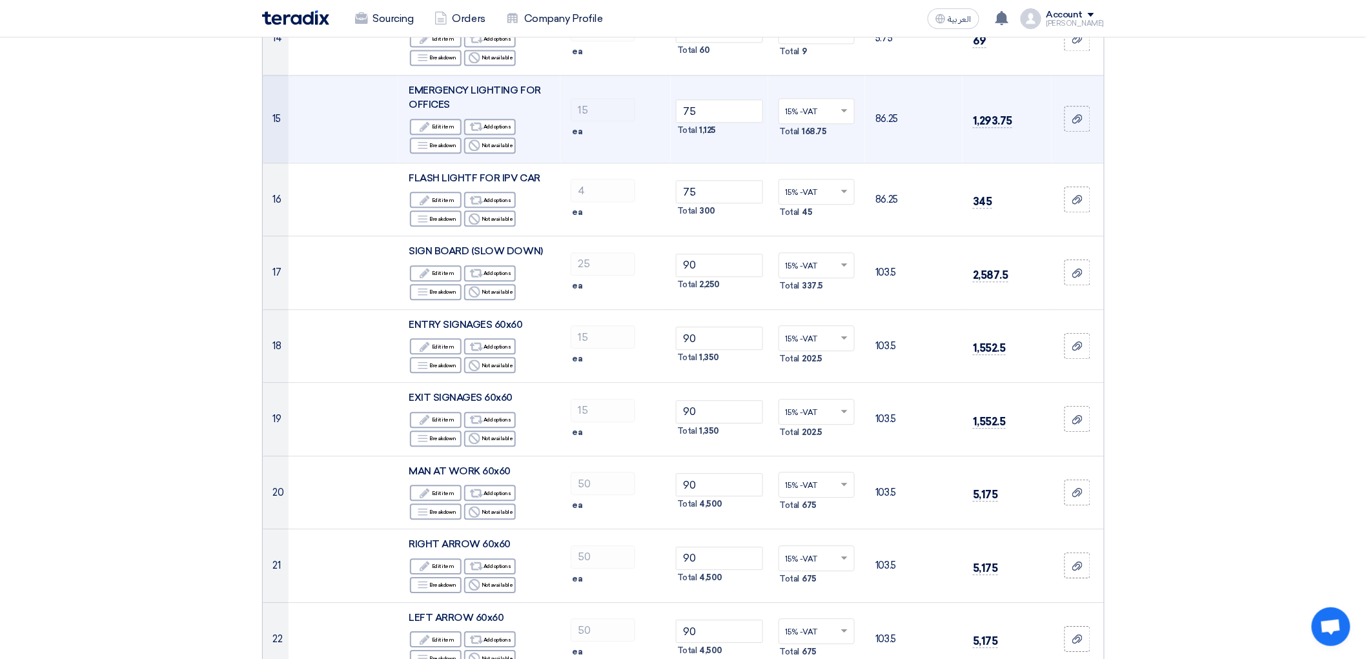
scroll to position [1076, 0]
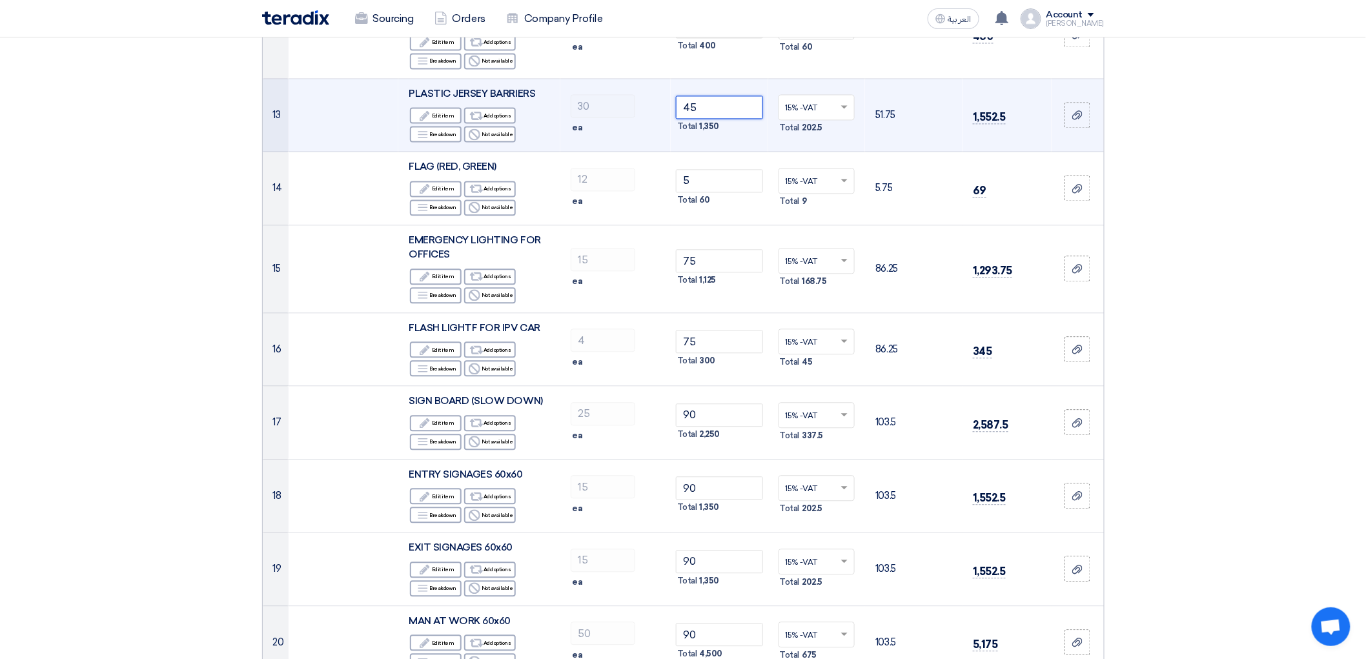
click at [740, 119] on input "45" at bounding box center [719, 107] width 87 height 23
drag, startPoint x: 740, startPoint y: 243, endPoint x: 641, endPoint y: 243, distance: 99.4
click at [642, 152] on tr "13 PLASTIC JERSEY BARRIERS Edit Edit item Alternative Add options Breakdown Rej…" at bounding box center [683, 115] width 841 height 74
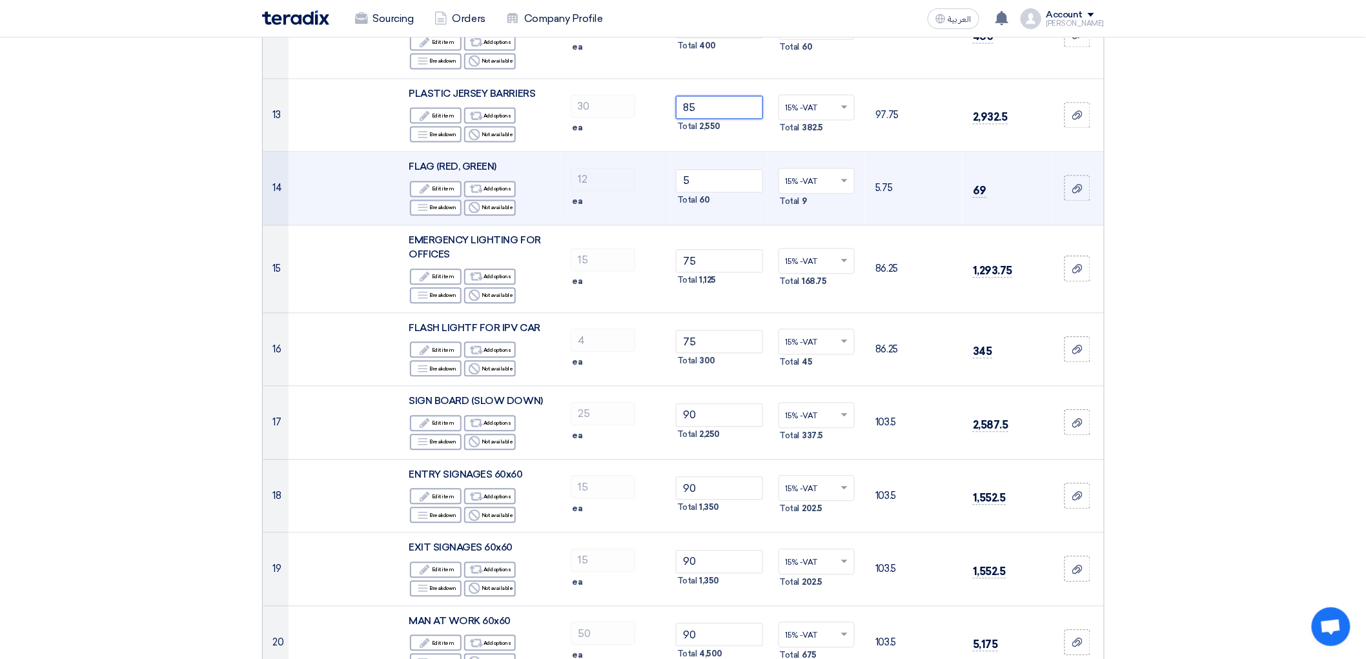
type input "85"
click at [661, 225] on td "12 ea" at bounding box center [615, 189] width 110 height 74
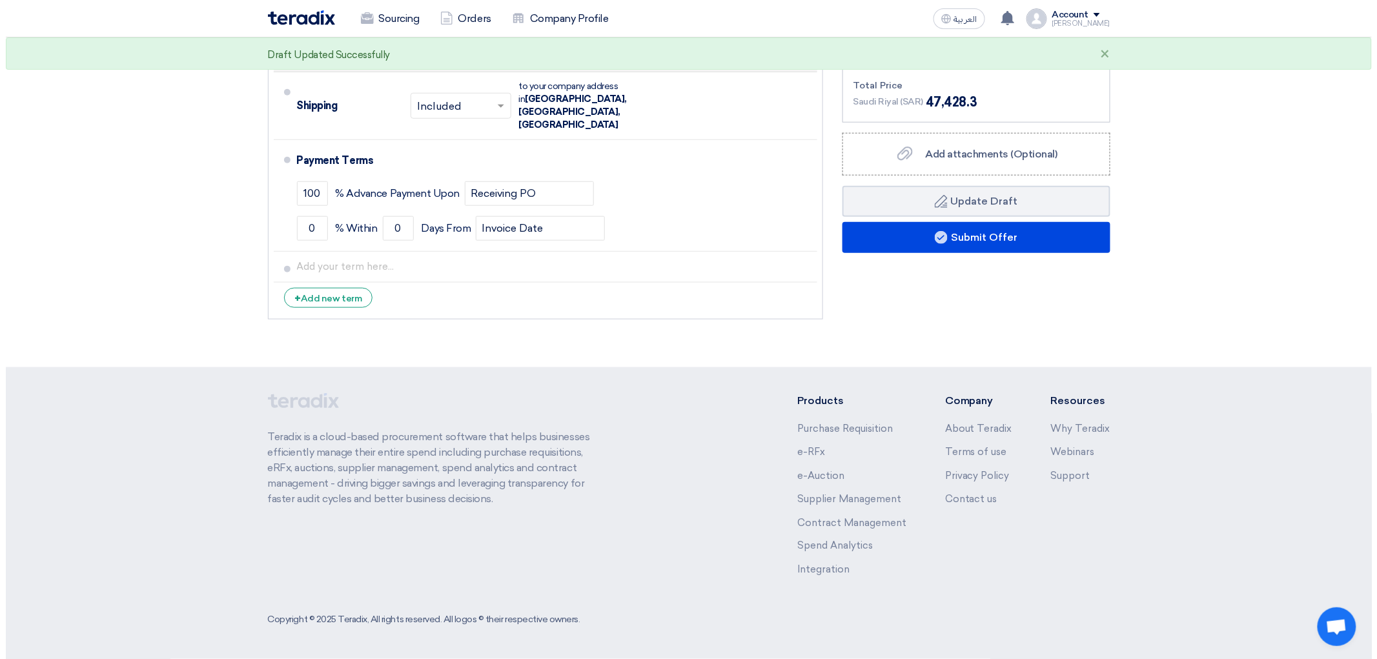
scroll to position [2582, 0]
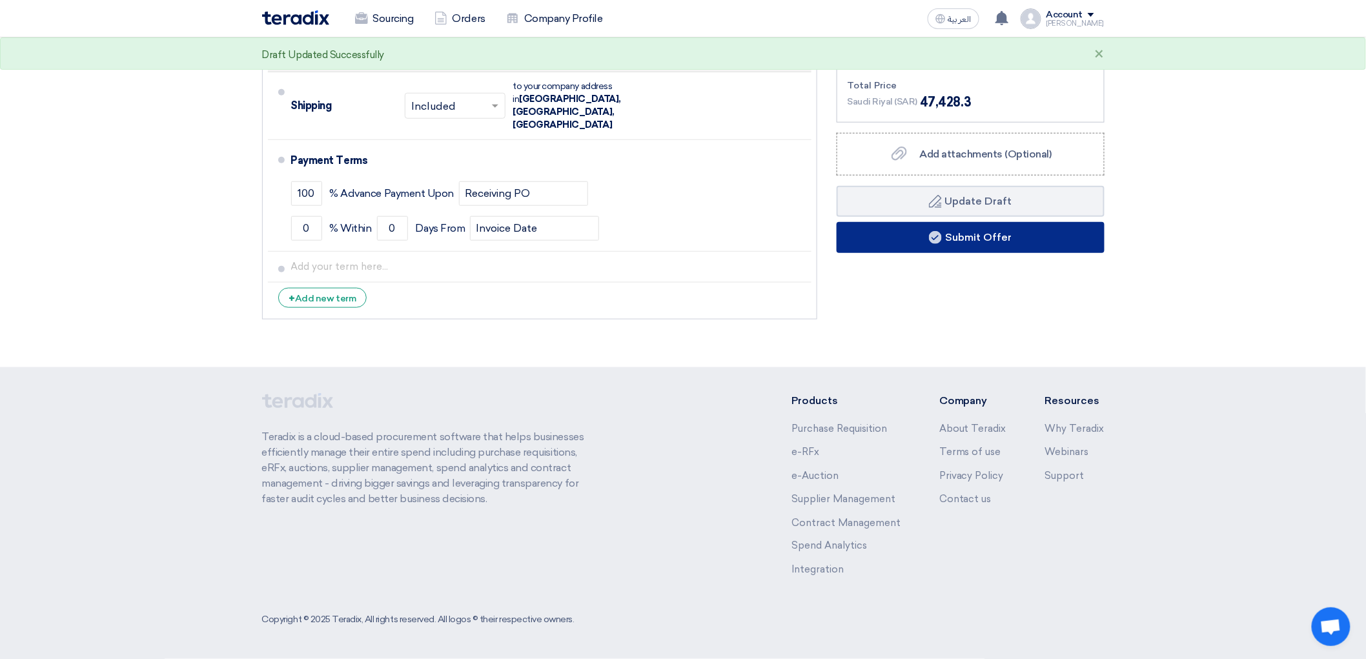
click at [942, 244] on use at bounding box center [935, 237] width 13 height 13
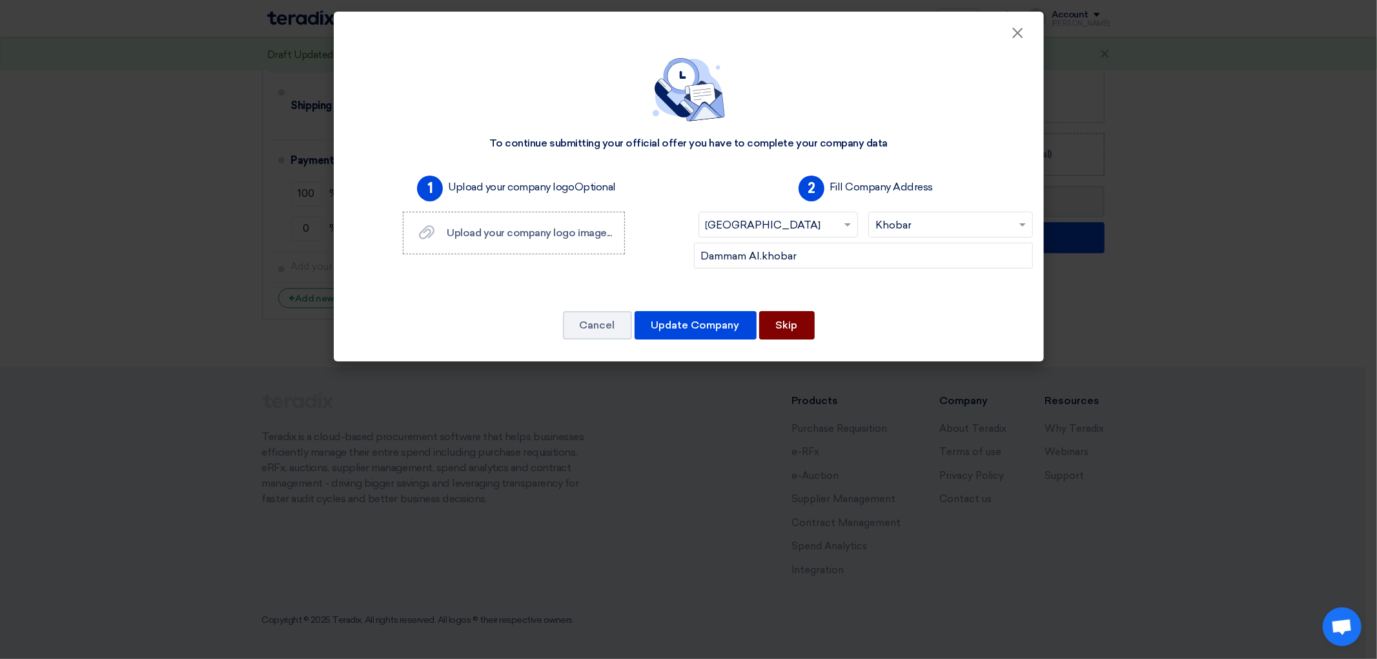
click at [807, 340] on button "Skip" at bounding box center [787, 325] width 56 height 28
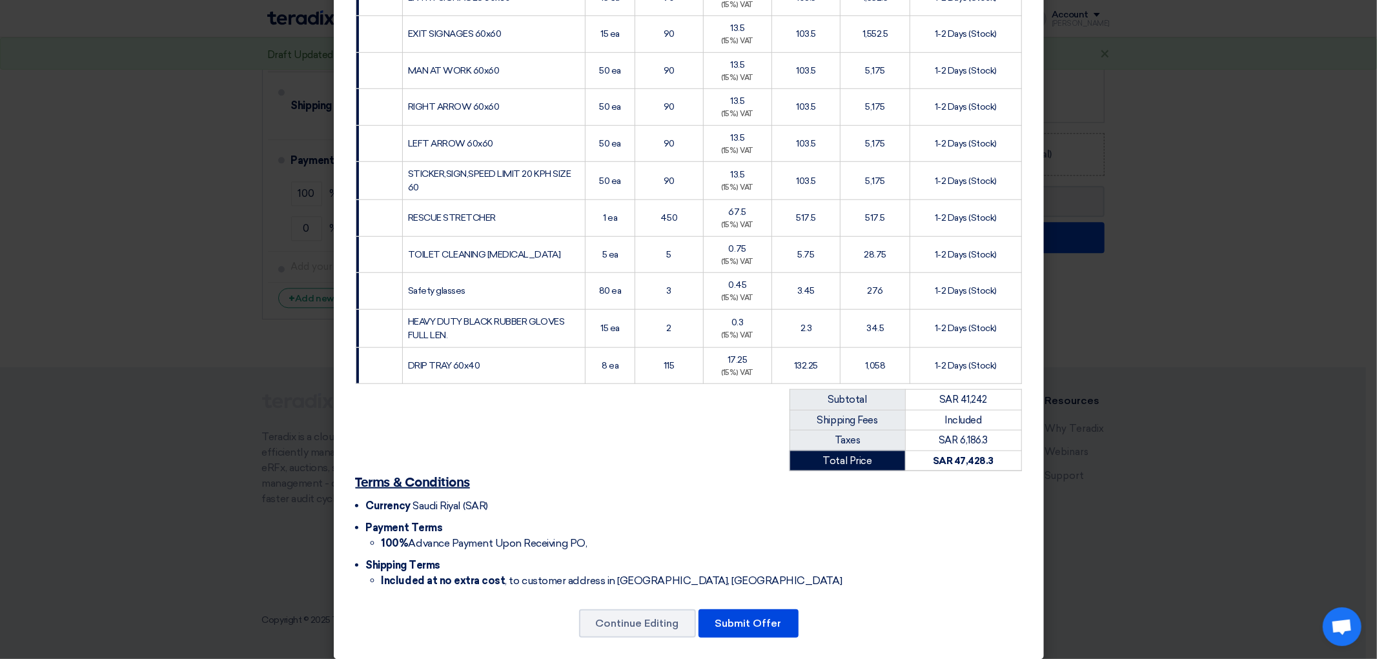
scroll to position [1036, 0]
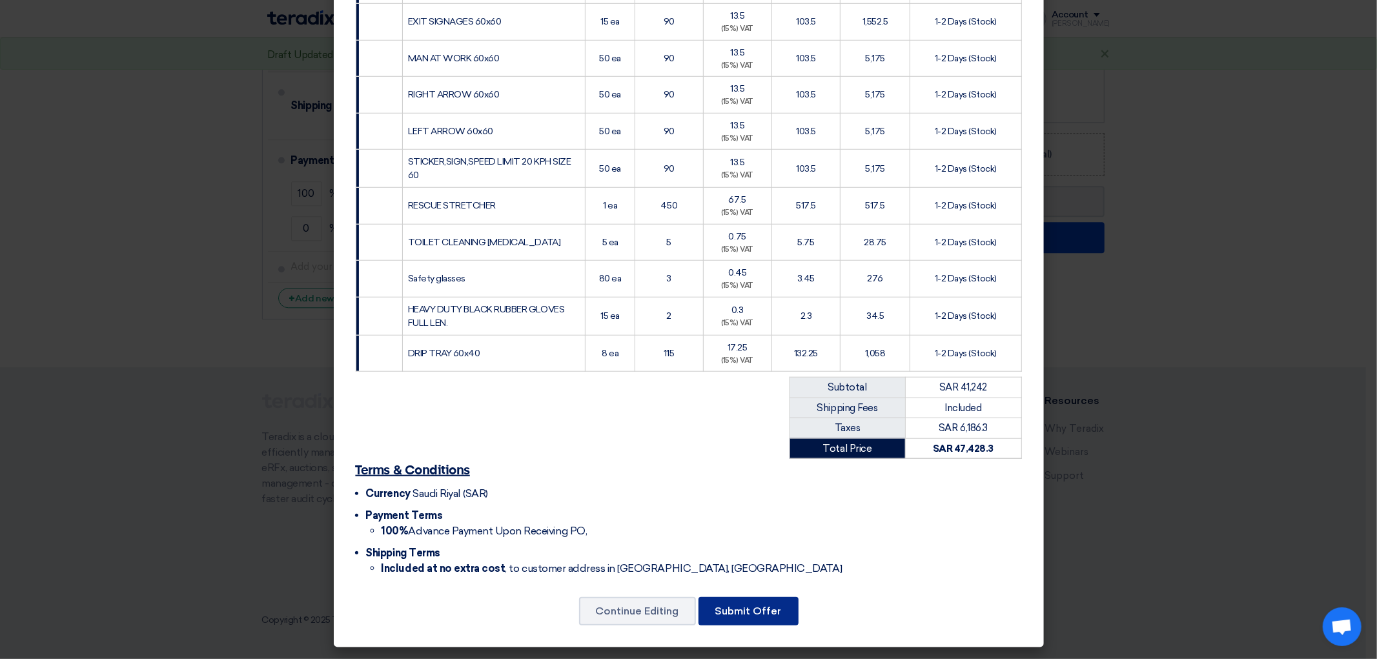
click at [771, 607] on button "Submit Offer" at bounding box center [749, 611] width 100 height 28
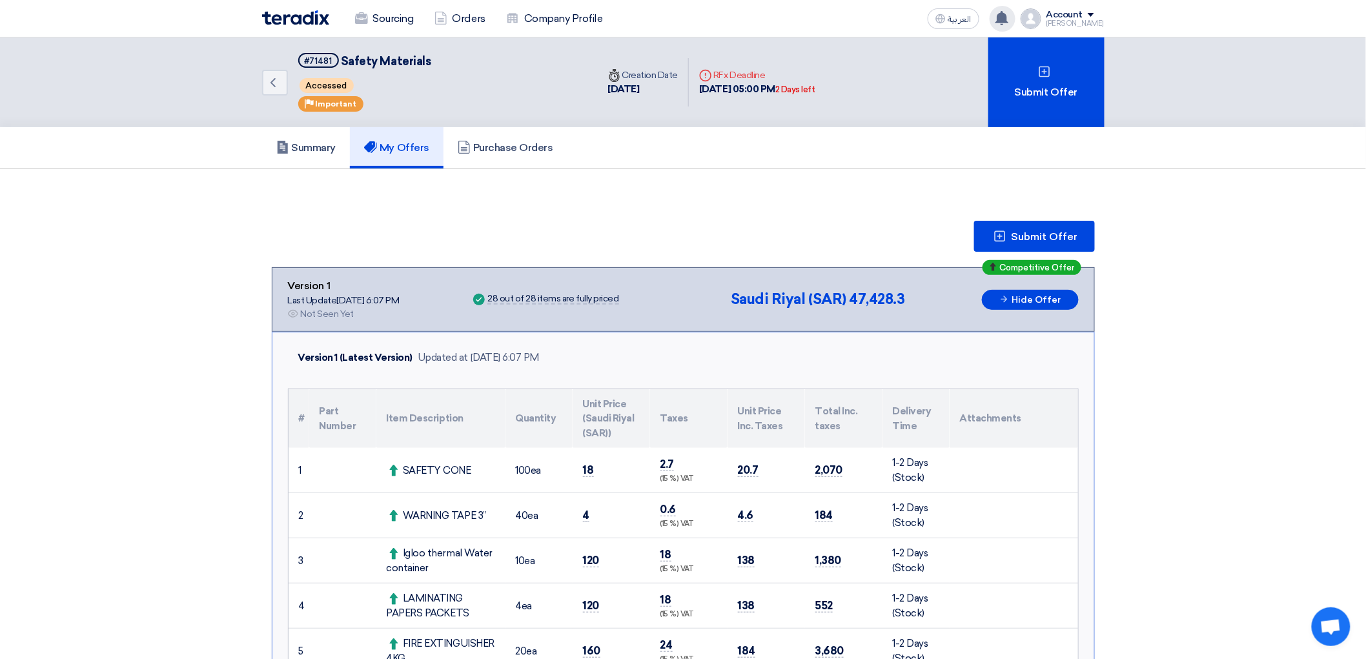
click at [1008, 19] on use at bounding box center [1001, 18] width 13 height 14
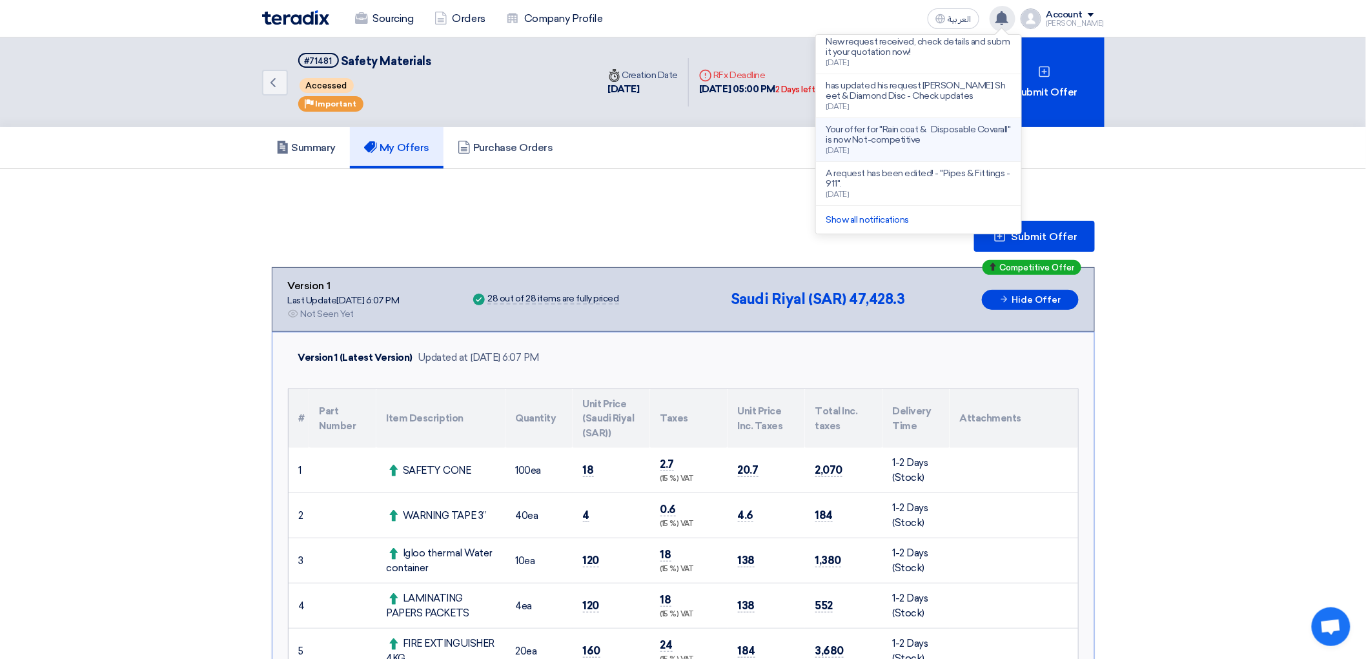
click at [981, 145] on p "Your offer for "Rain coat & Disposable Covarall" is now Not-competitive" at bounding box center [918, 135] width 185 height 21
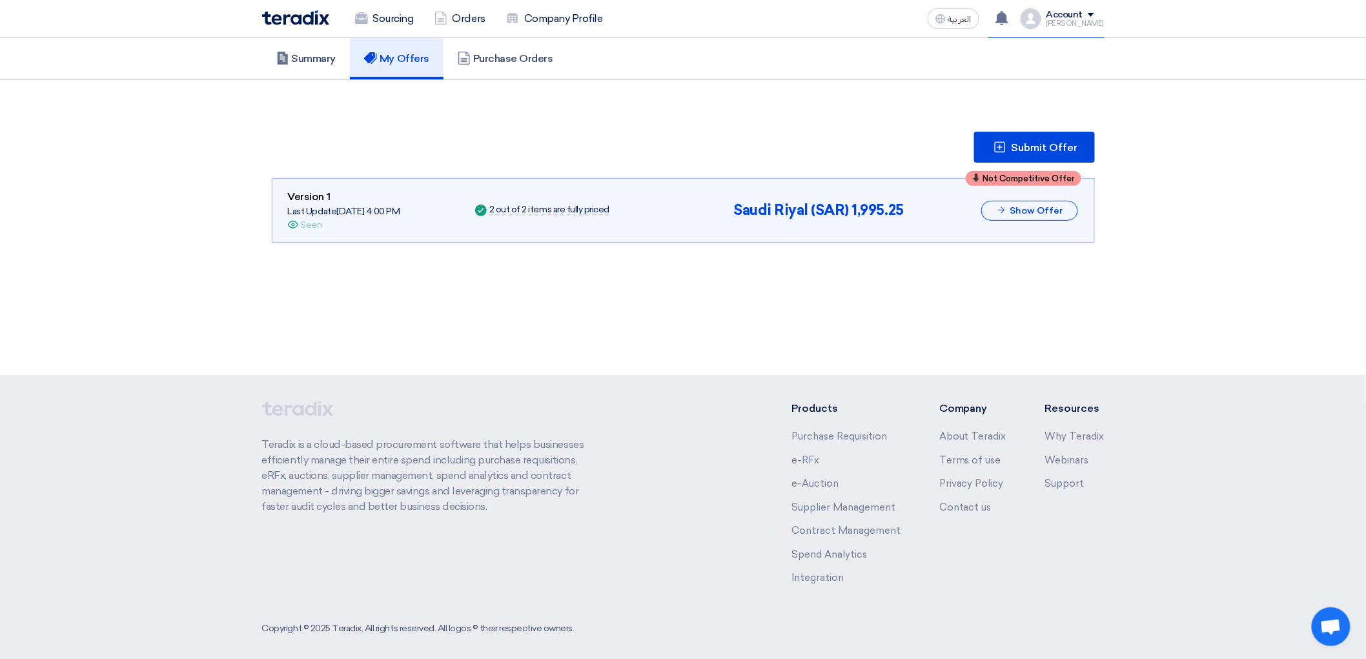
scroll to position [108, 0]
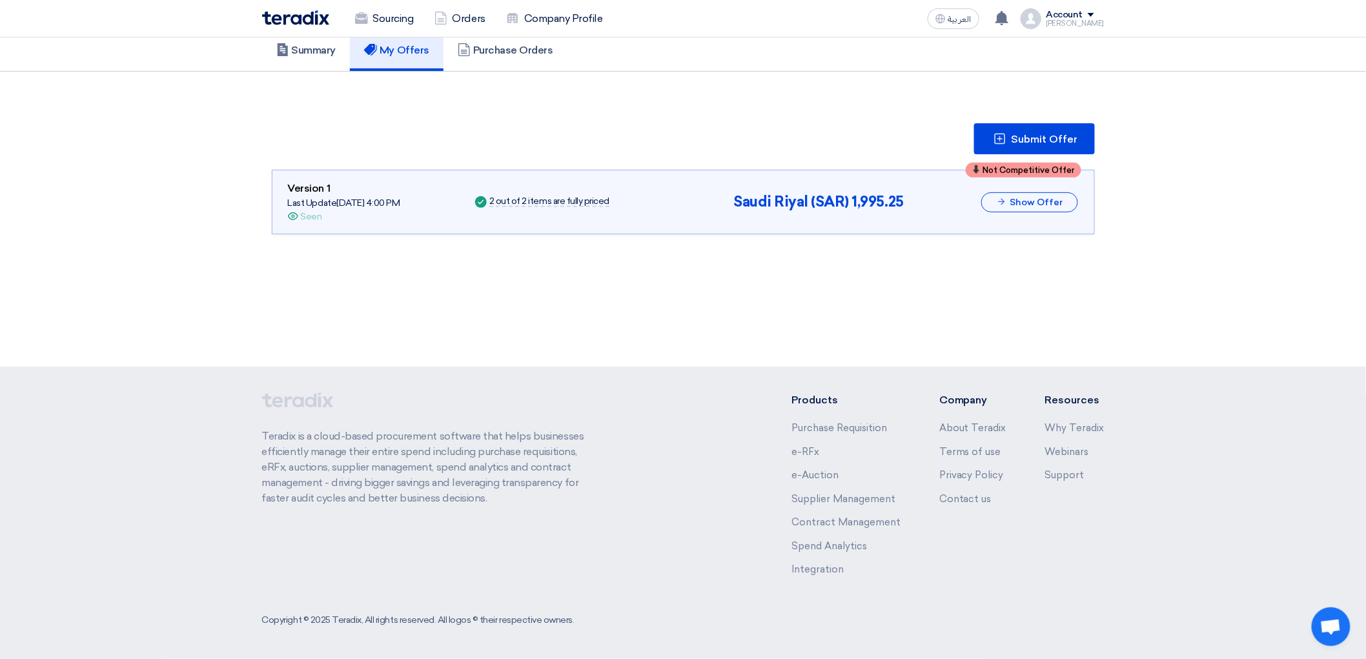
click at [883, 154] on div "Submit Offer" at bounding box center [683, 138] width 823 height 31
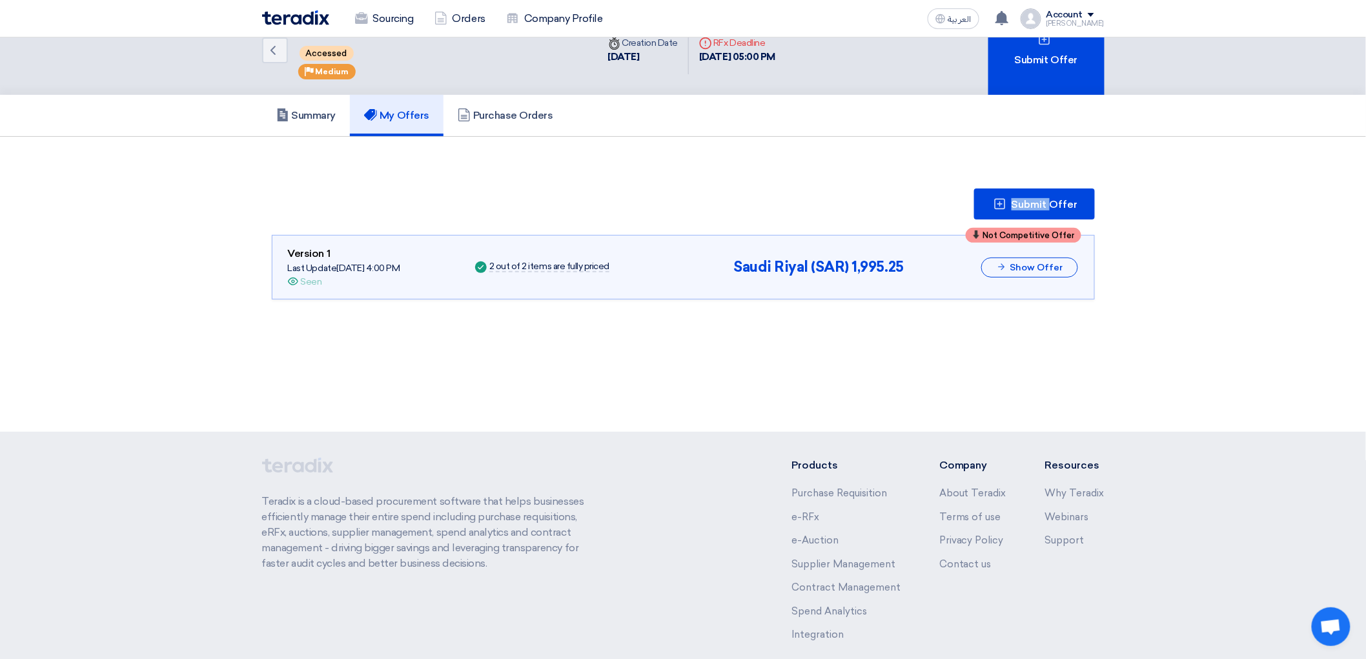
scroll to position [0, 0]
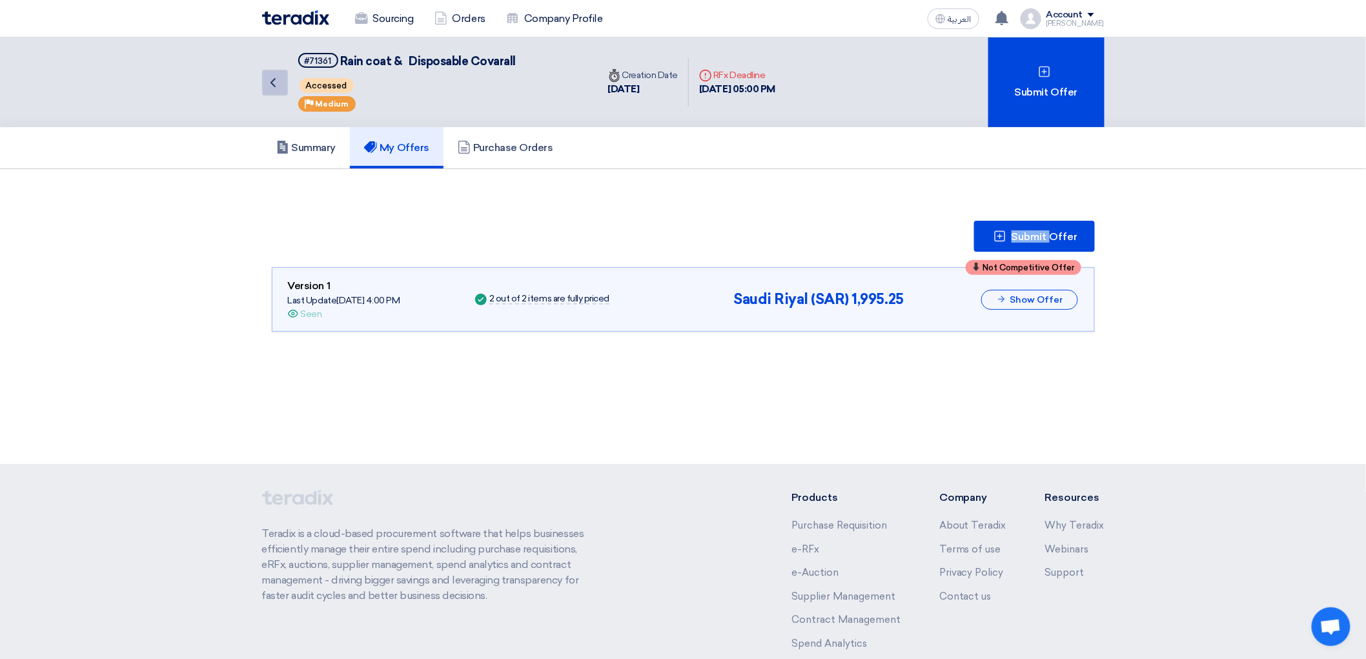
click at [262, 96] on link "Back" at bounding box center [275, 83] width 26 height 26
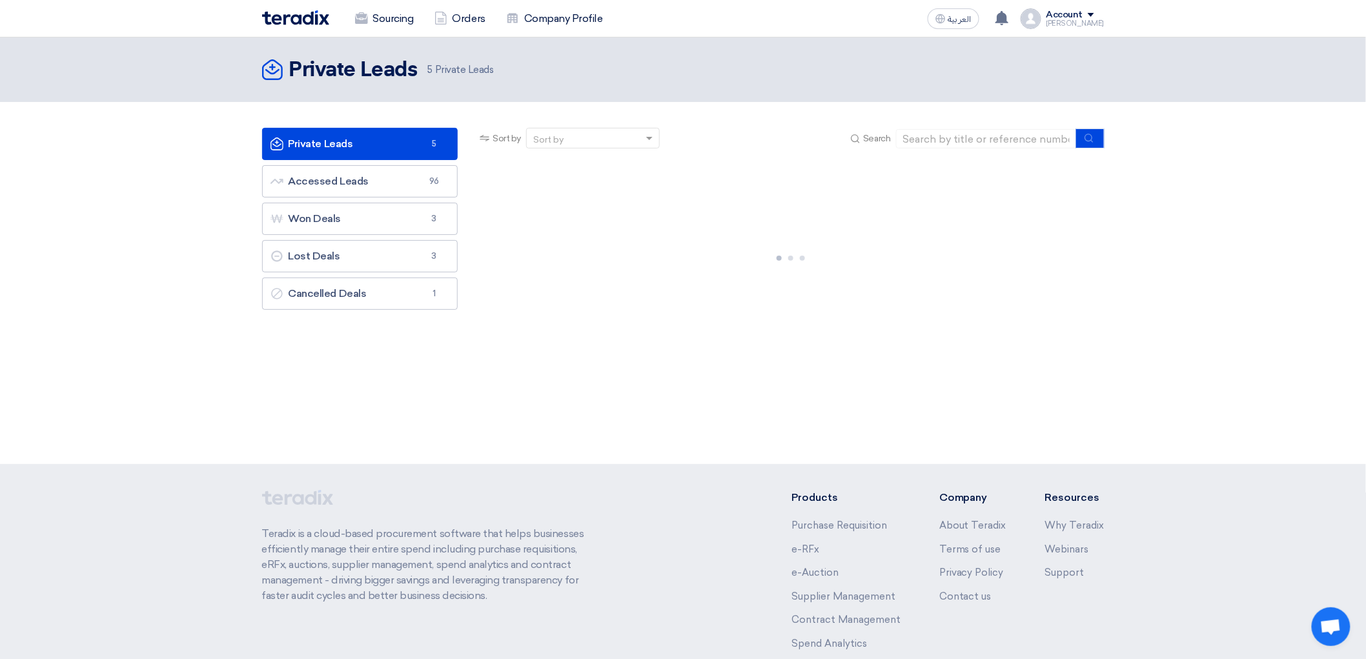
click at [295, 160] on link "Private Leads Private Leads 5" at bounding box center [360, 144] width 196 height 32
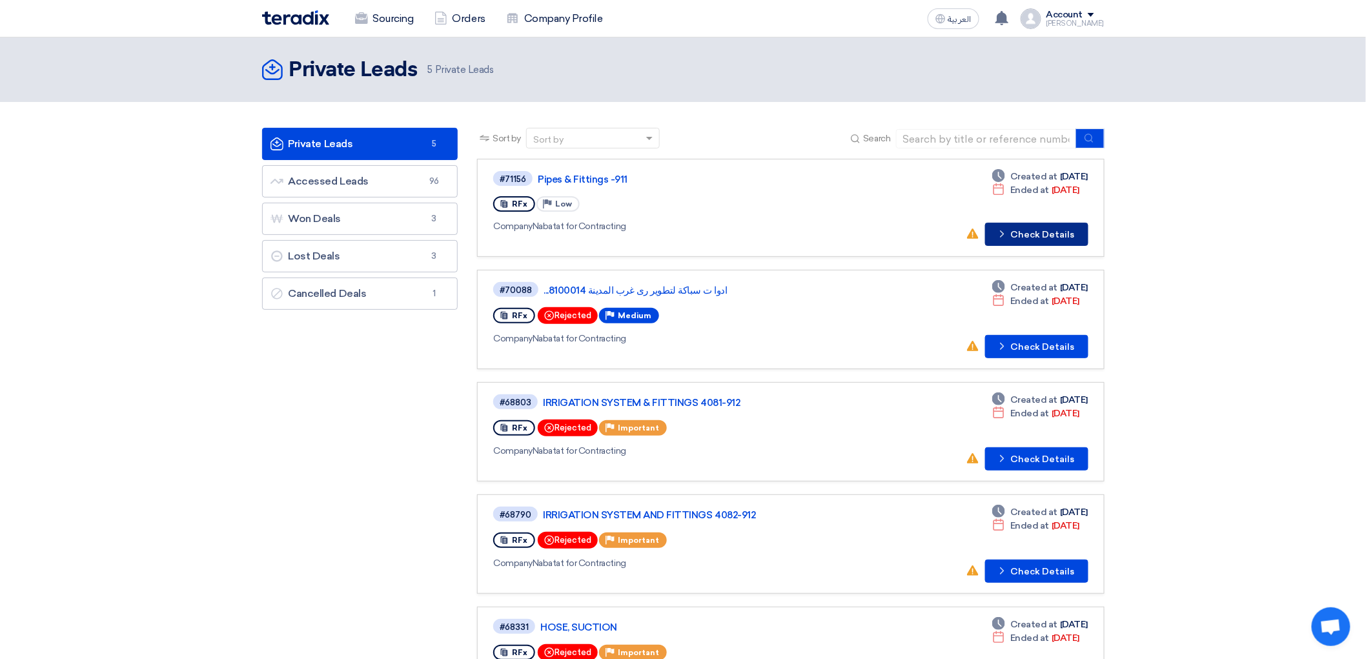
click at [1085, 246] on button "Check details Check Details" at bounding box center [1036, 234] width 103 height 23
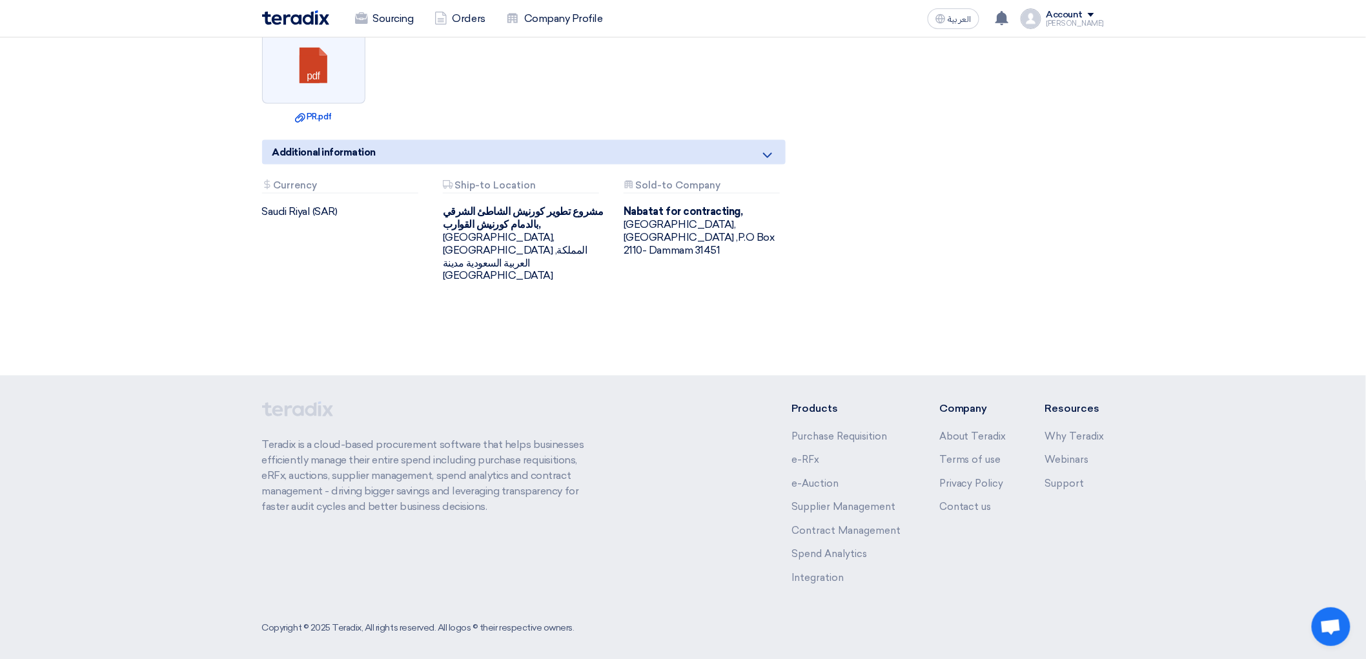
scroll to position [2507, 0]
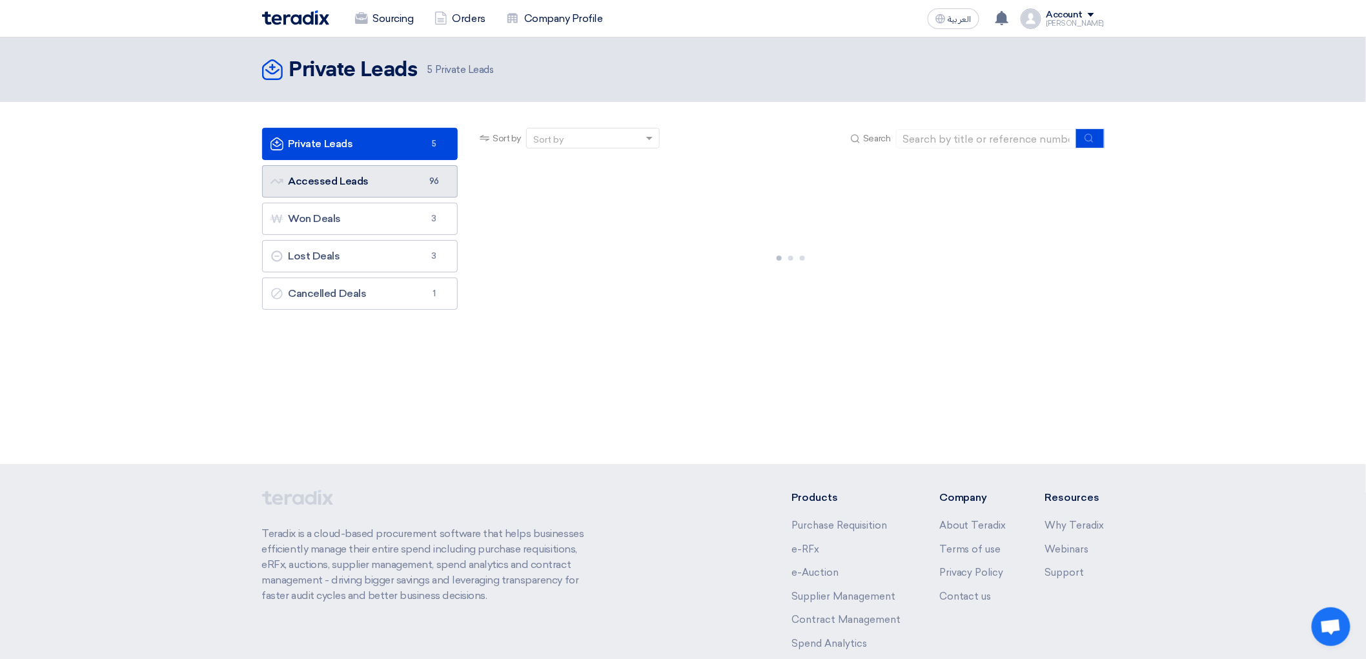
click at [353, 198] on link "Accessed Leads Accessed Leads 96" at bounding box center [360, 181] width 196 height 32
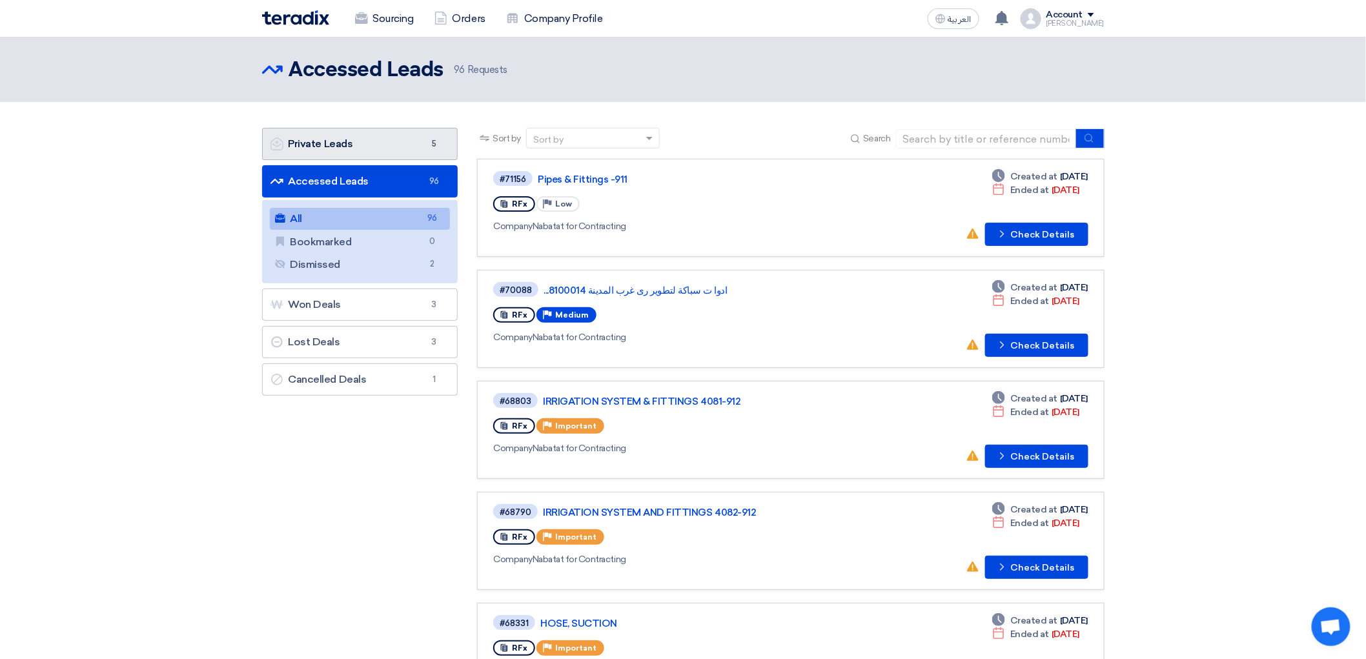
click at [305, 160] on link "Private Leads Private Leads 5" at bounding box center [360, 144] width 196 height 32
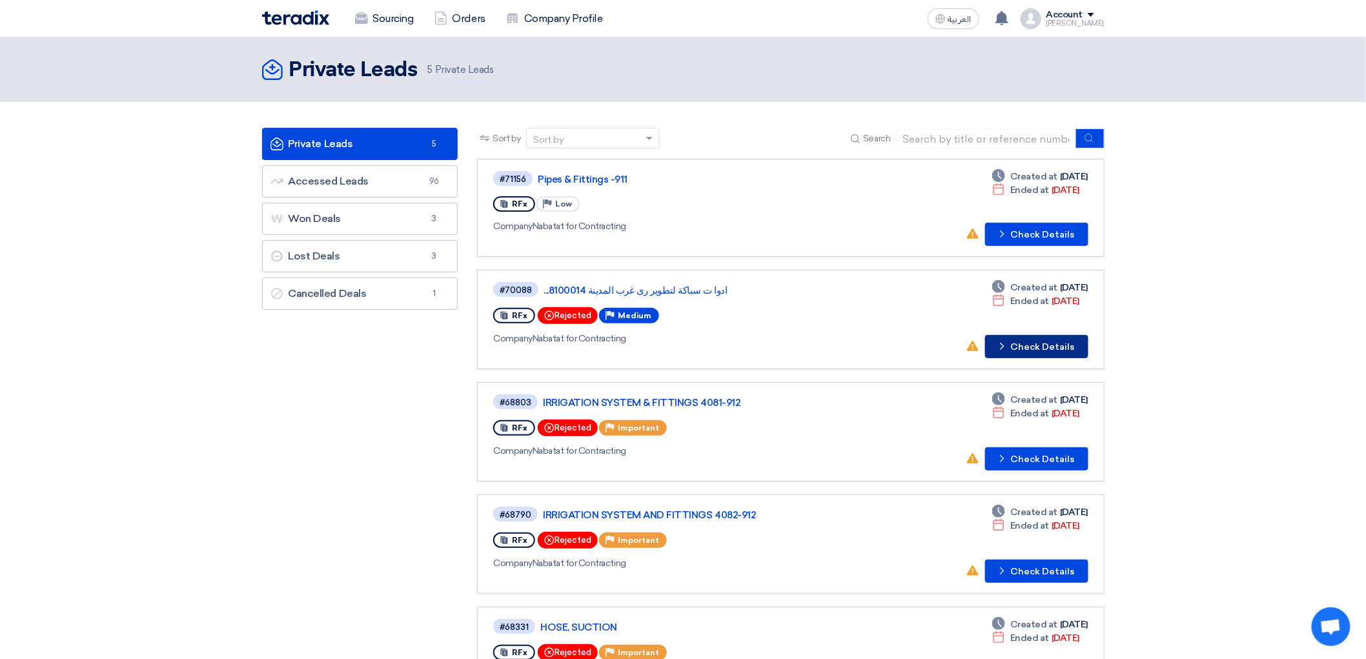
click at [1088, 358] on button "Check details Check Details" at bounding box center [1036, 346] width 103 height 23
click at [1015, 21] on div "Your offer for "Nailon Sheet & Diamond Disc" is now Not-competitive 31 minutes …" at bounding box center [1003, 19] width 26 height 26
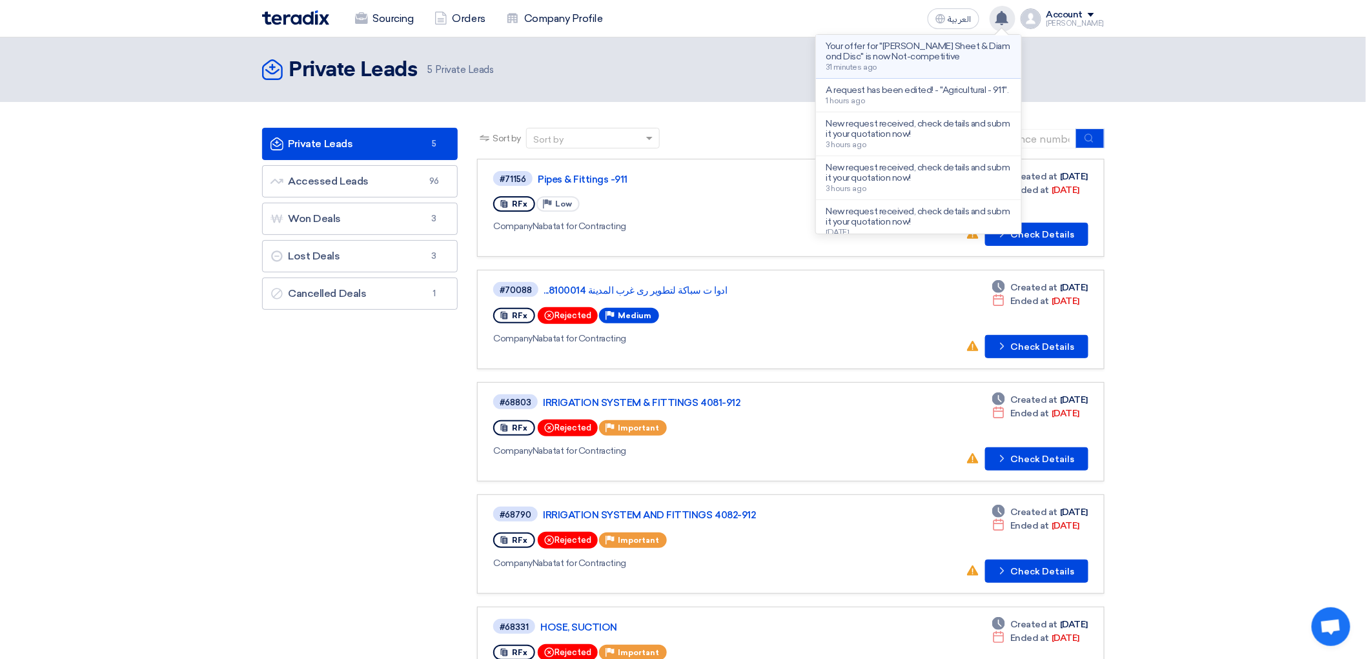
click at [940, 62] on p "Your offer for "Nailon Sheet & Diamond Disc" is now Not-competitive" at bounding box center [918, 51] width 185 height 21
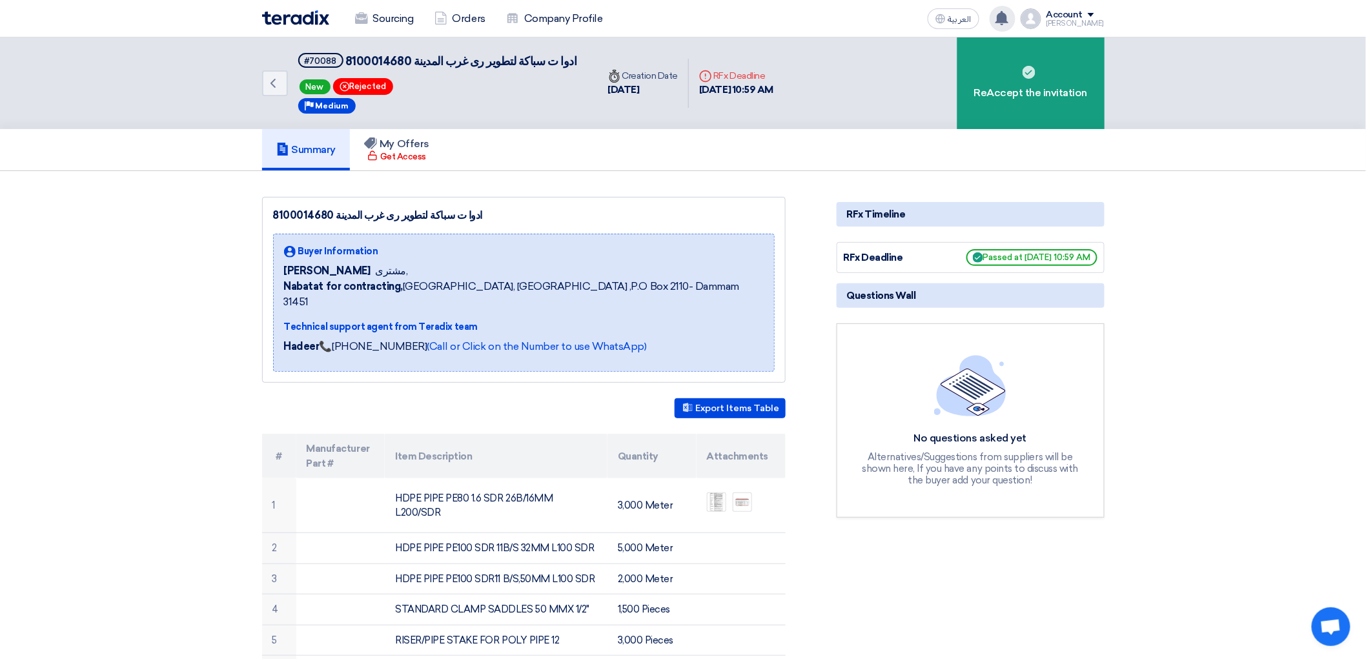
click at [1008, 25] on use at bounding box center [1001, 18] width 13 height 14
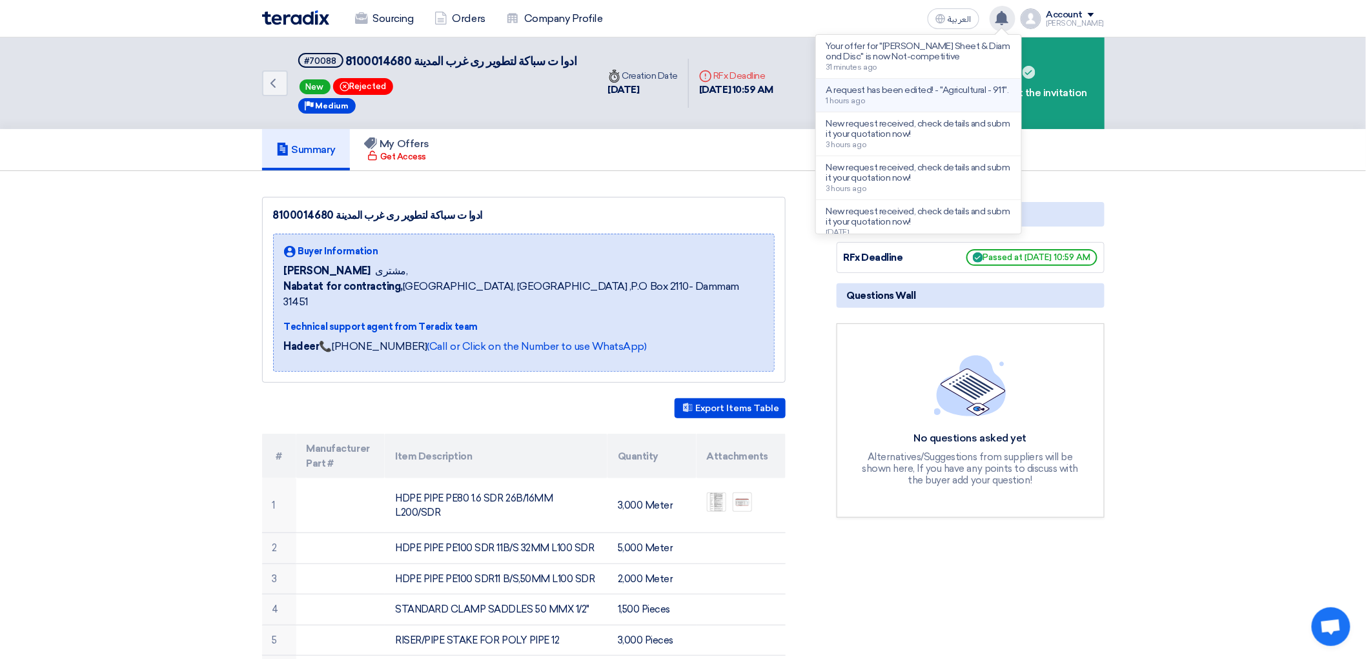
click at [964, 105] on div "A request has been edited! - "Agricultural - 911". 1 hours ago" at bounding box center [917, 95] width 183 height 20
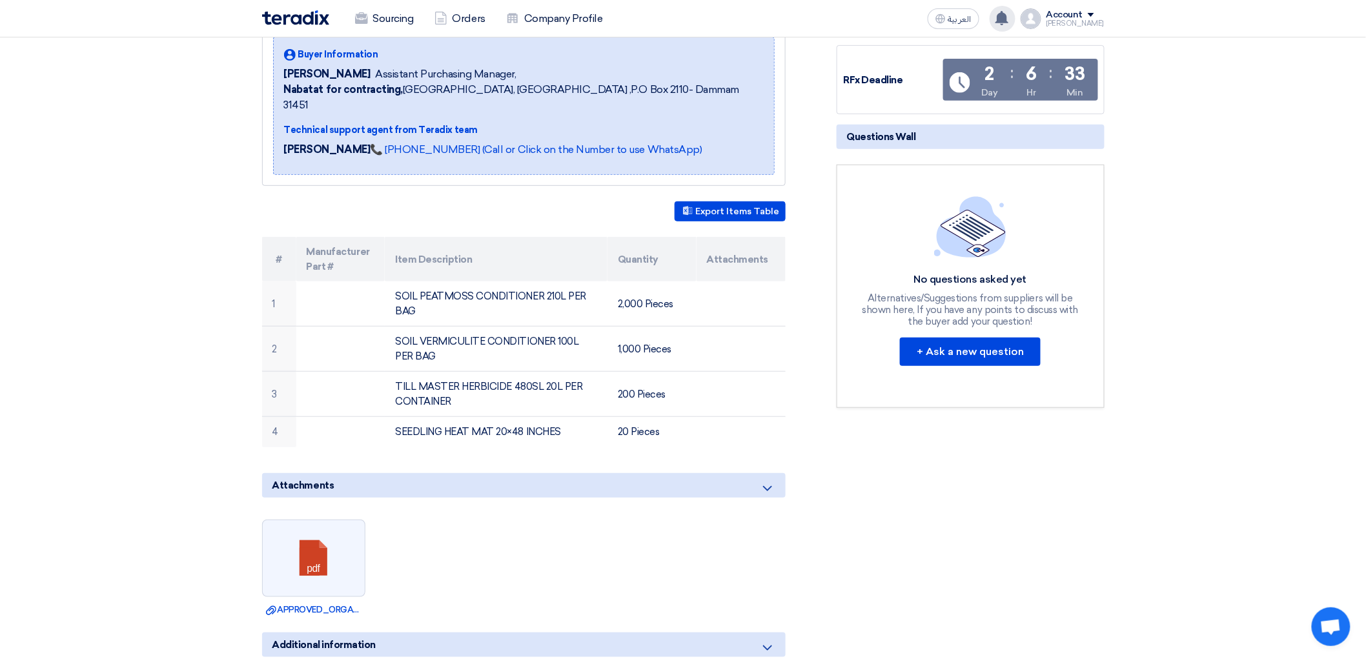
scroll to position [215, 0]
